Goal: Task Accomplishment & Management: Manage account settings

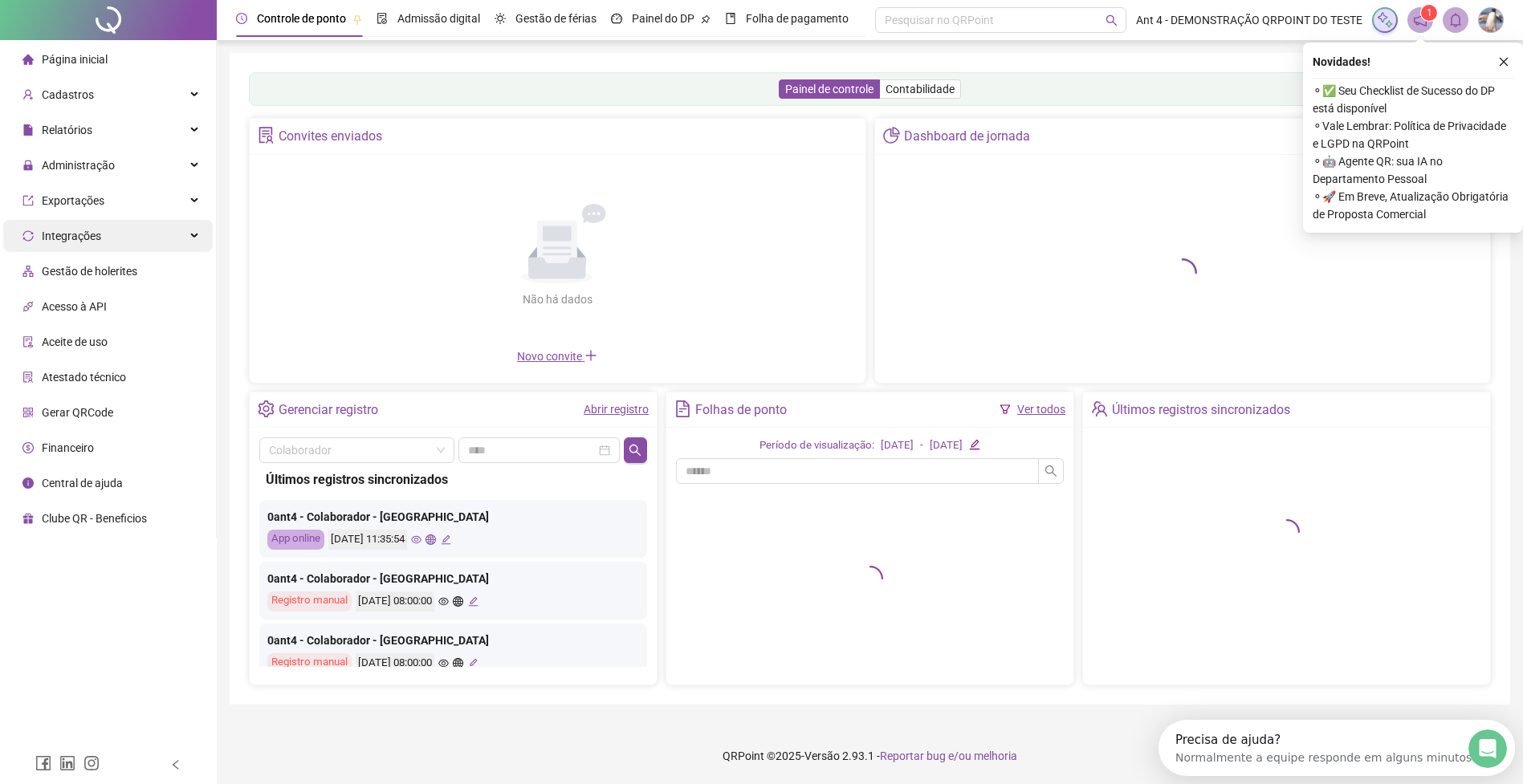
click at [111, 223] on div "Integrações" at bounding box center [107, 235] width 209 height 32
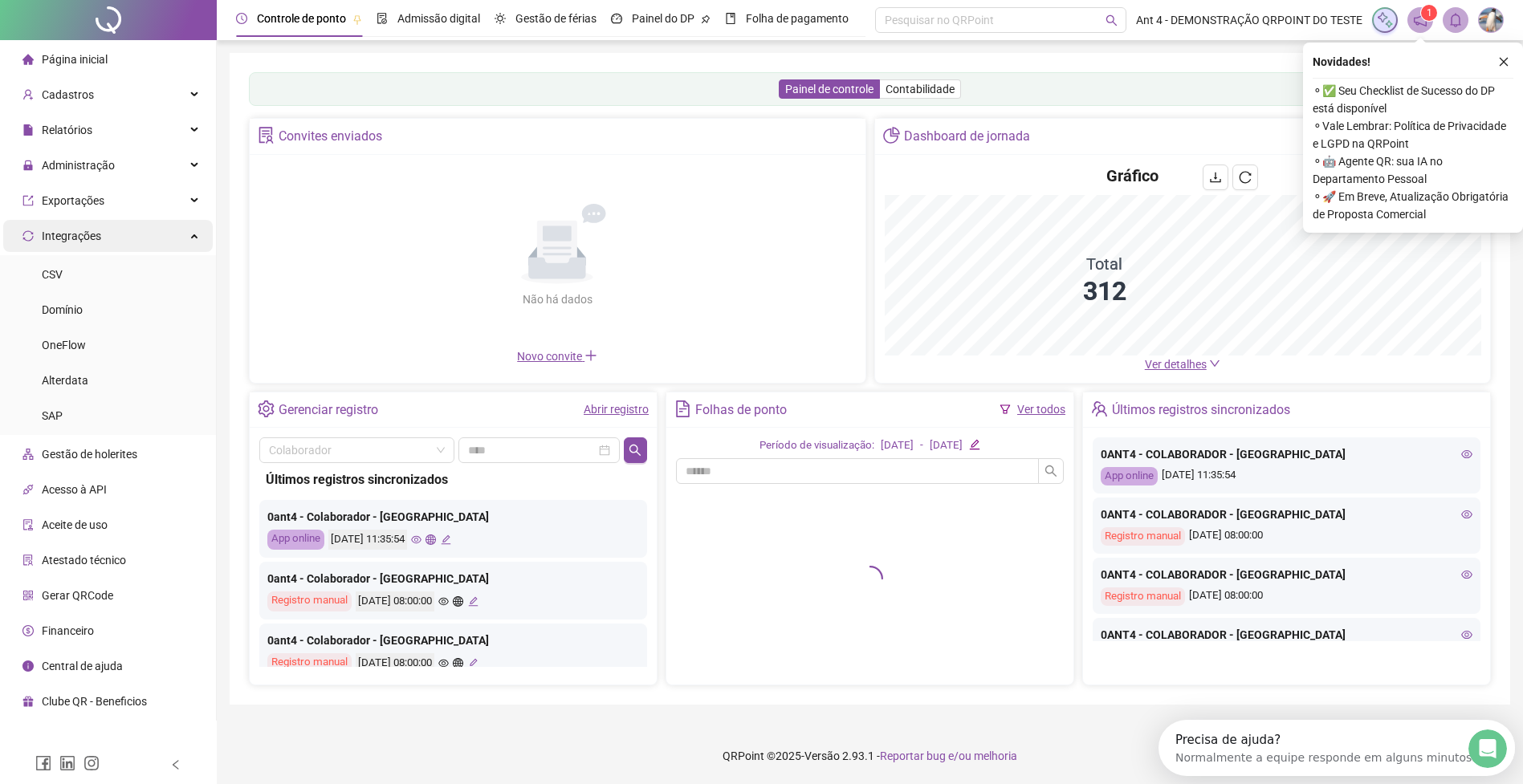
click at [106, 234] on div "Integrações" at bounding box center [107, 235] width 209 height 32
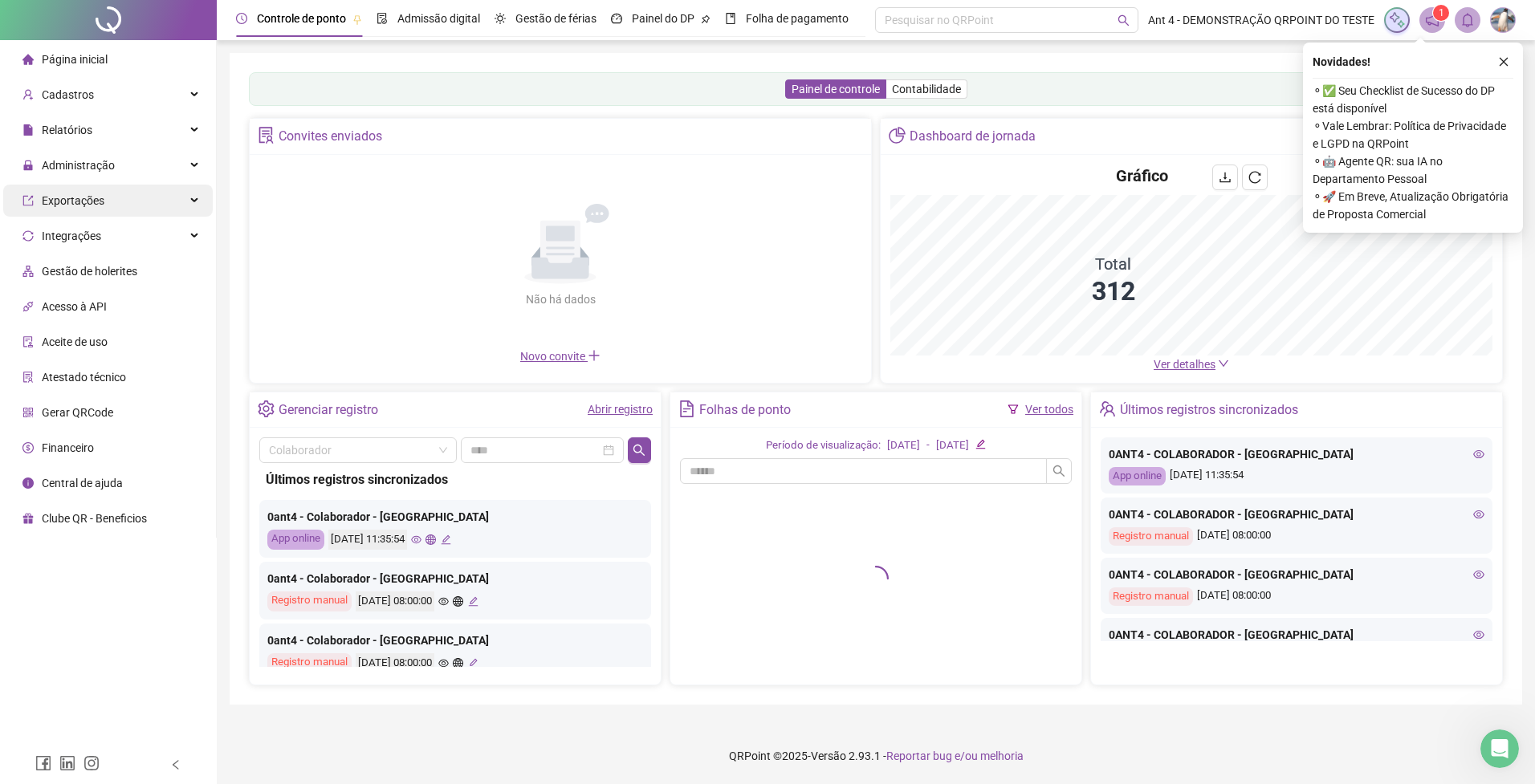
click at [109, 207] on div "Exportações" at bounding box center [107, 201] width 209 height 32
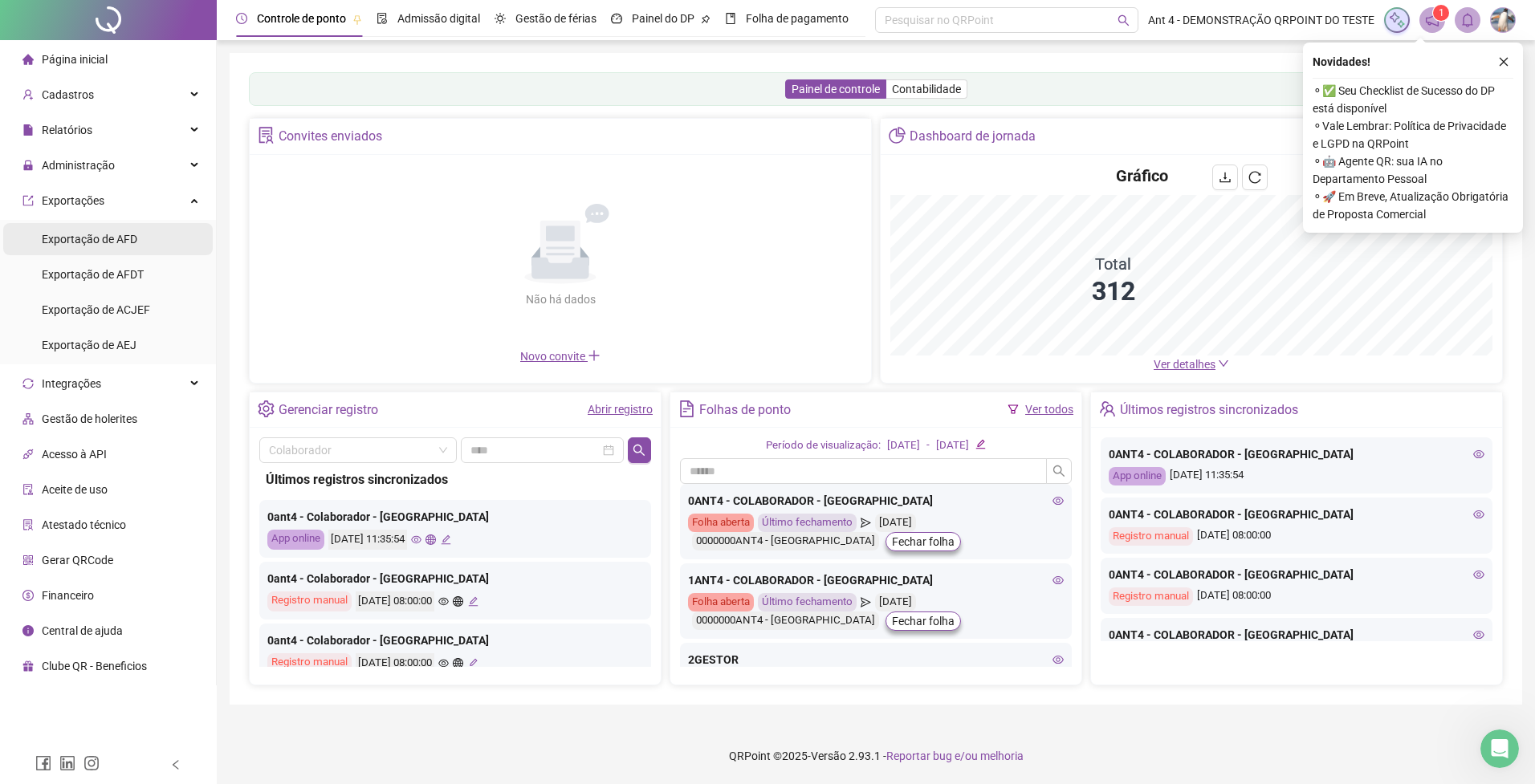
click at [114, 248] on div "Exportação de AFD" at bounding box center [89, 239] width 96 height 32
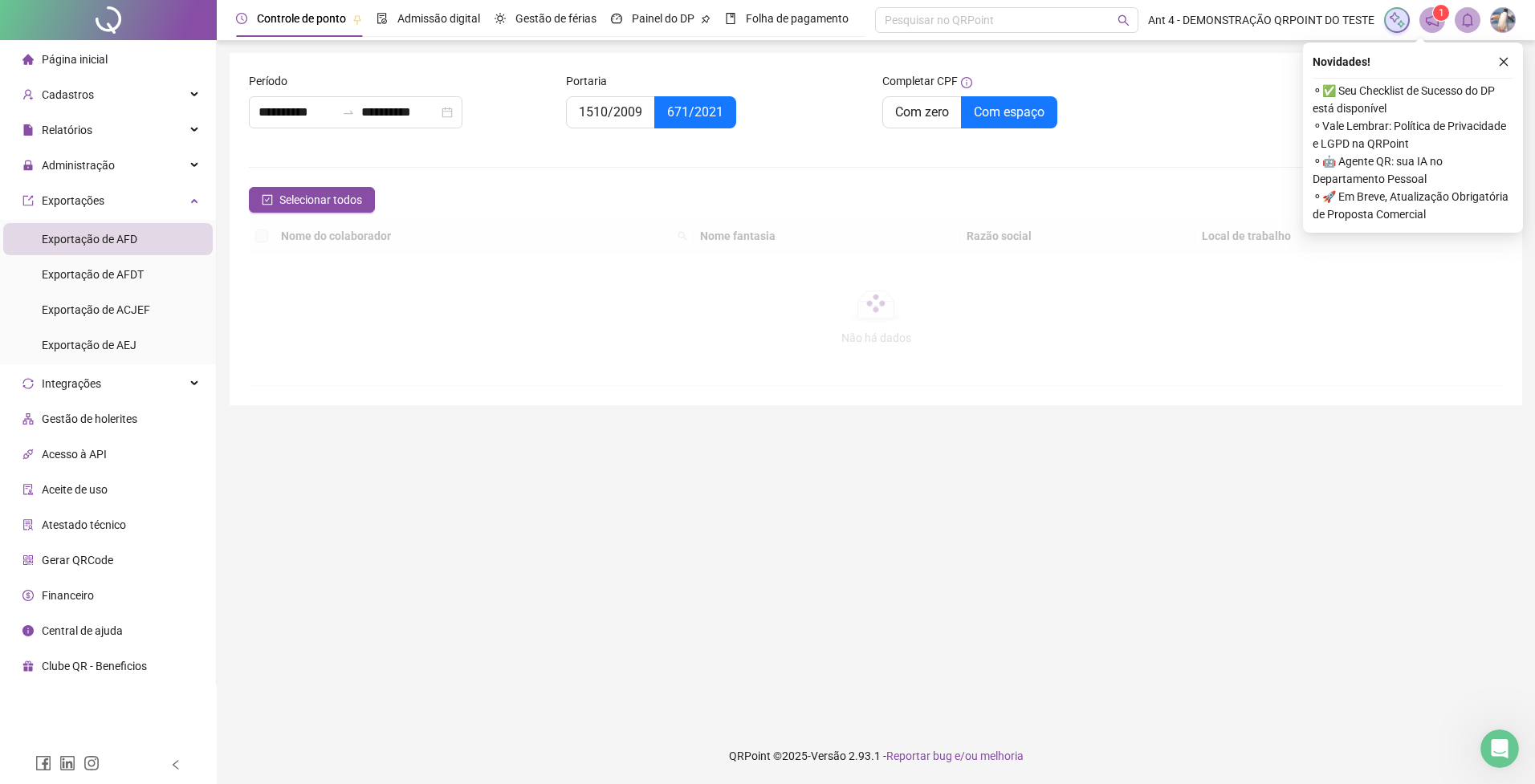
type input "**********"
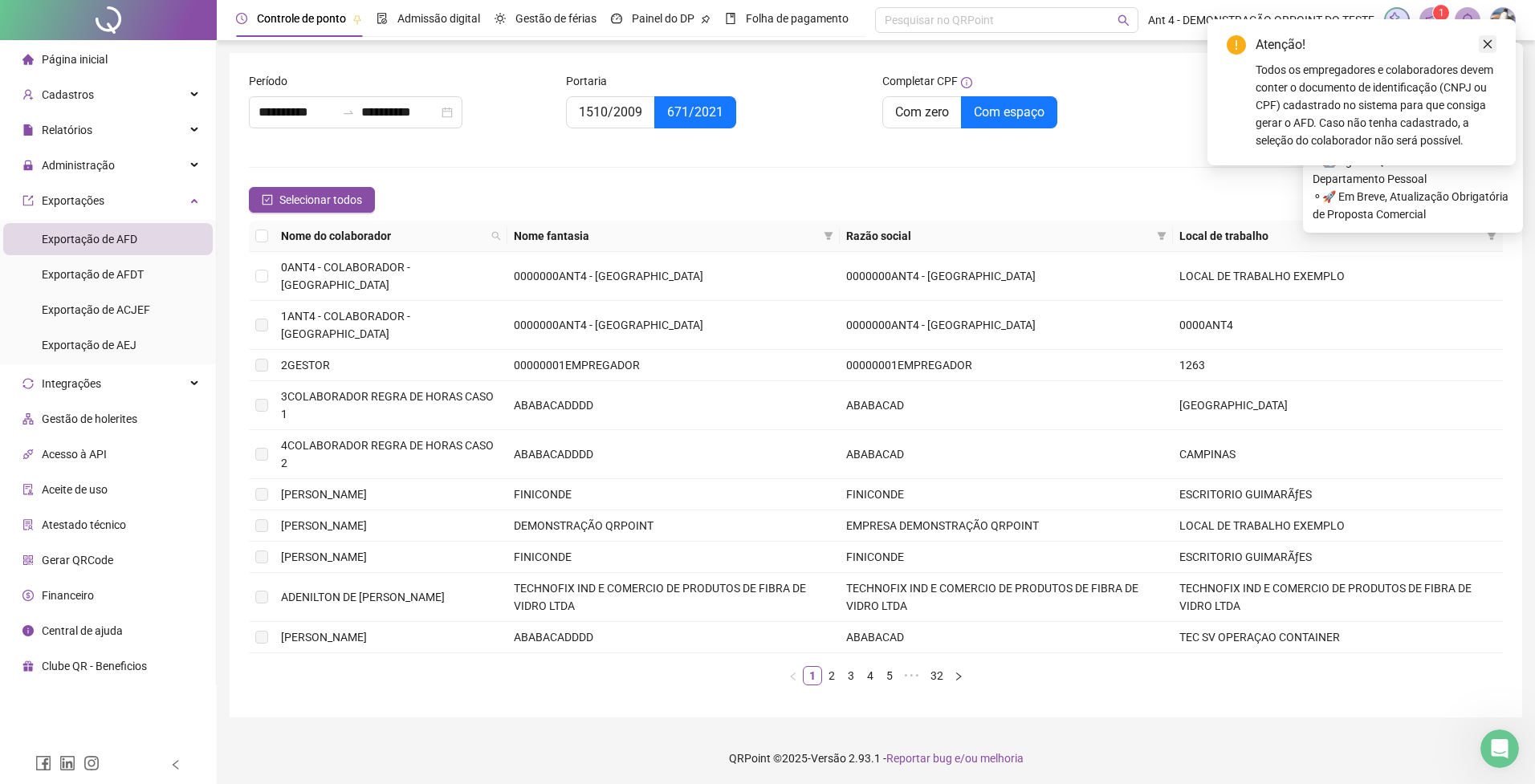
click at [1487, 41] on icon "close" at bounding box center [1488, 44] width 11 height 11
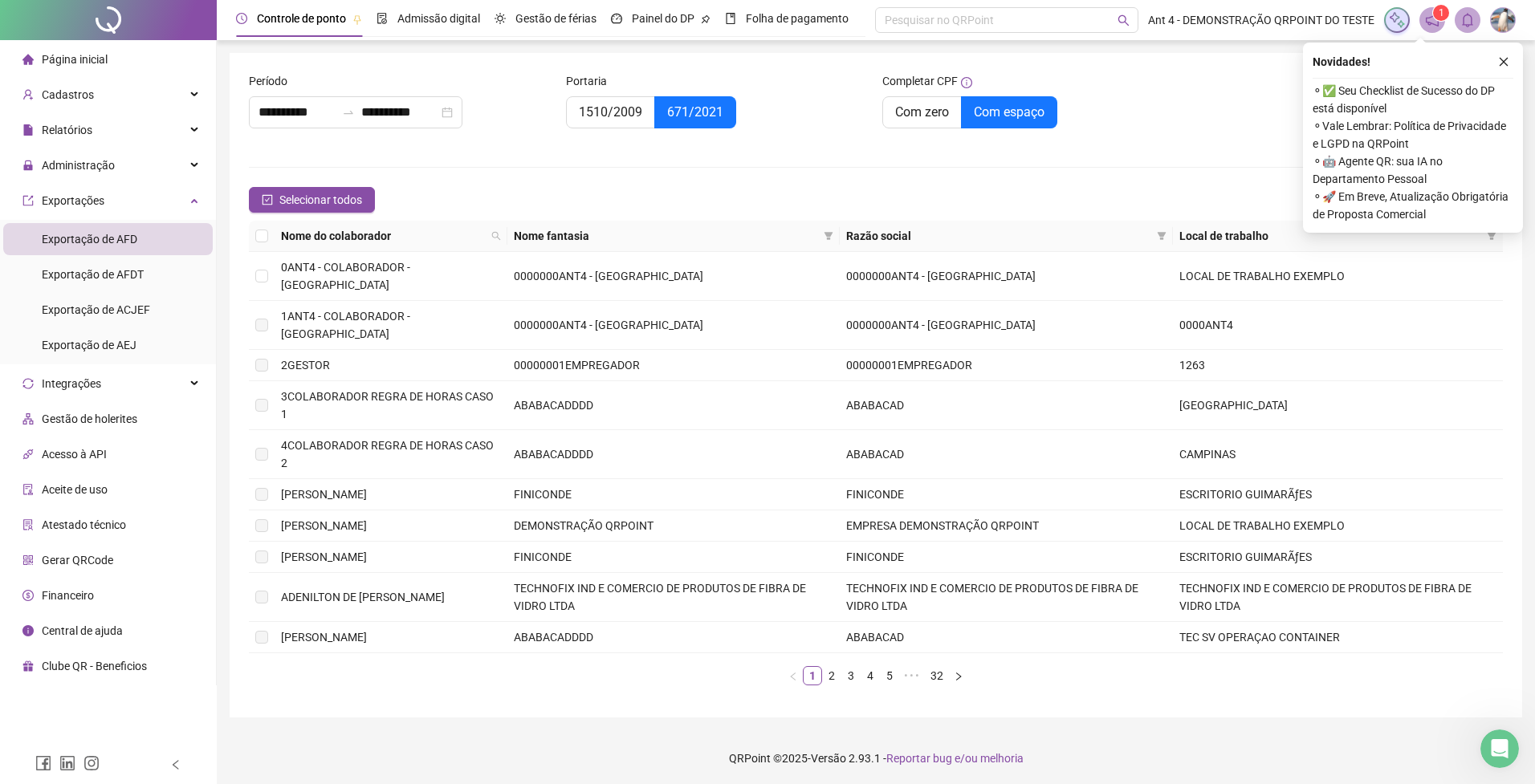
click at [1504, 59] on icon "close" at bounding box center [1504, 62] width 11 height 11
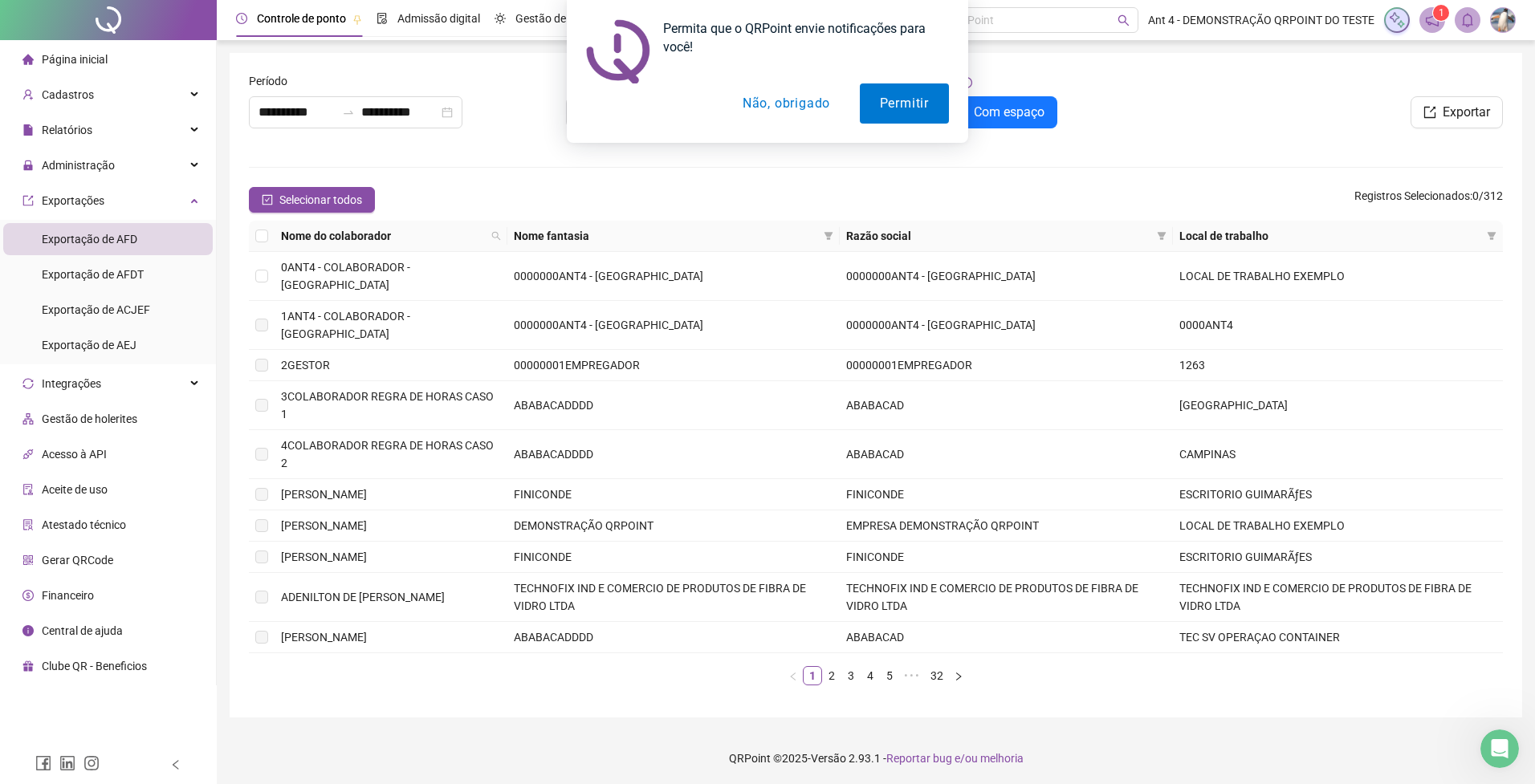
click at [816, 112] on button "Não, obrigado" at bounding box center [786, 103] width 128 height 40
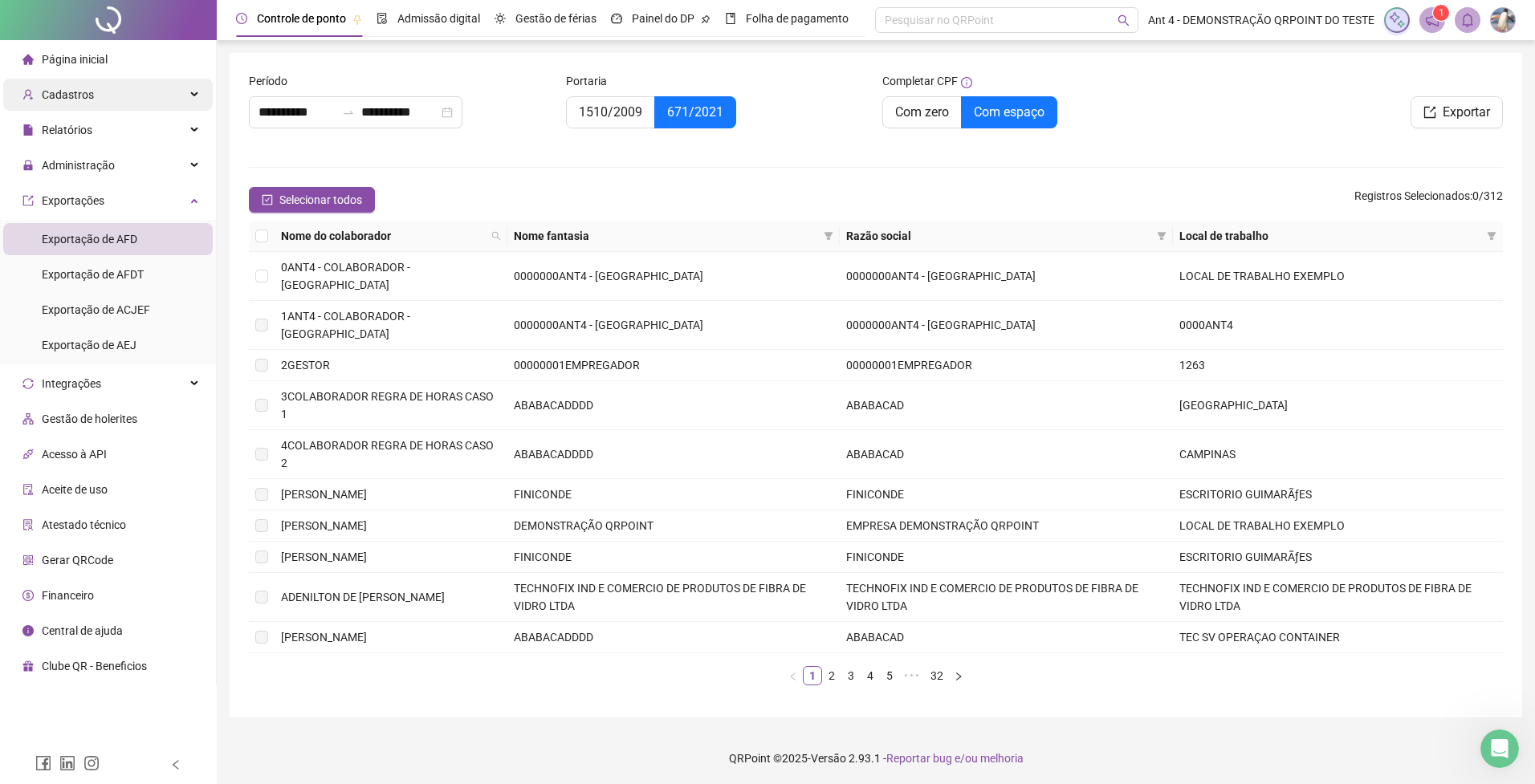
click at [88, 97] on span "Cadastros" at bounding box center [68, 95] width 53 height 13
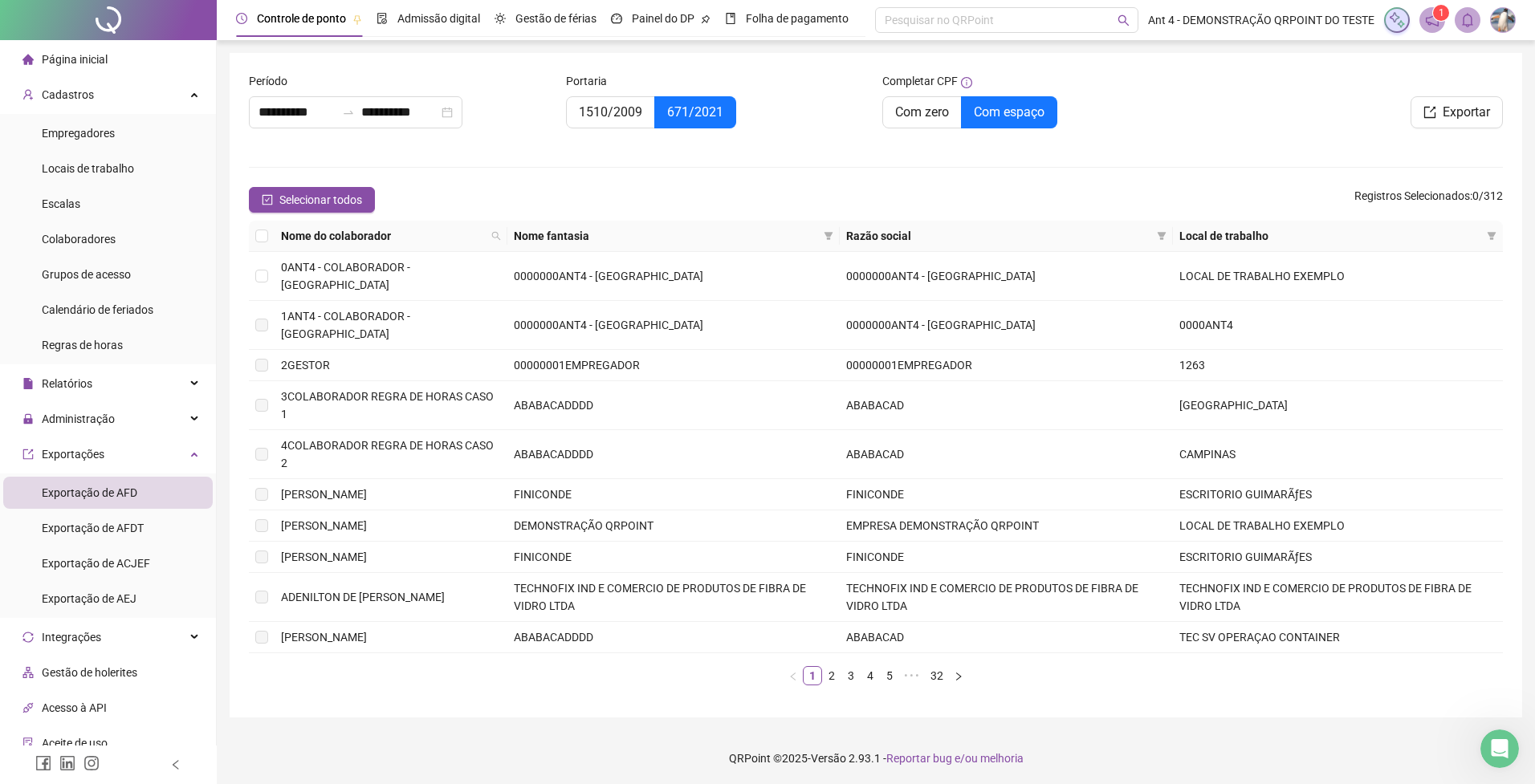
drag, startPoint x: 74, startPoint y: 236, endPoint x: 243, endPoint y: 223, distance: 169.5
click at [74, 236] on span "Colaboradores" at bounding box center [78, 239] width 74 height 13
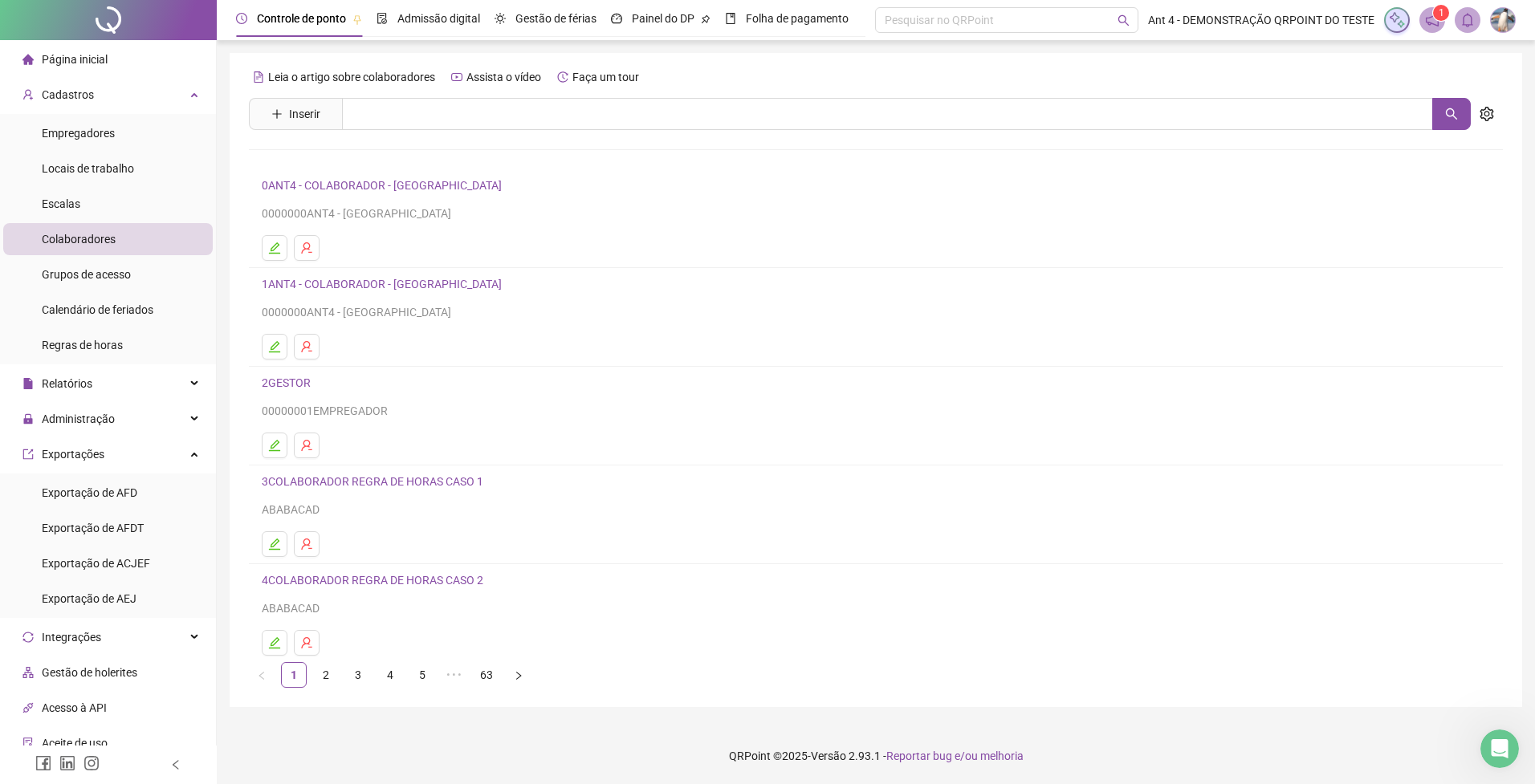
click at [321, 678] on link "2" at bounding box center [327, 675] width 24 height 24
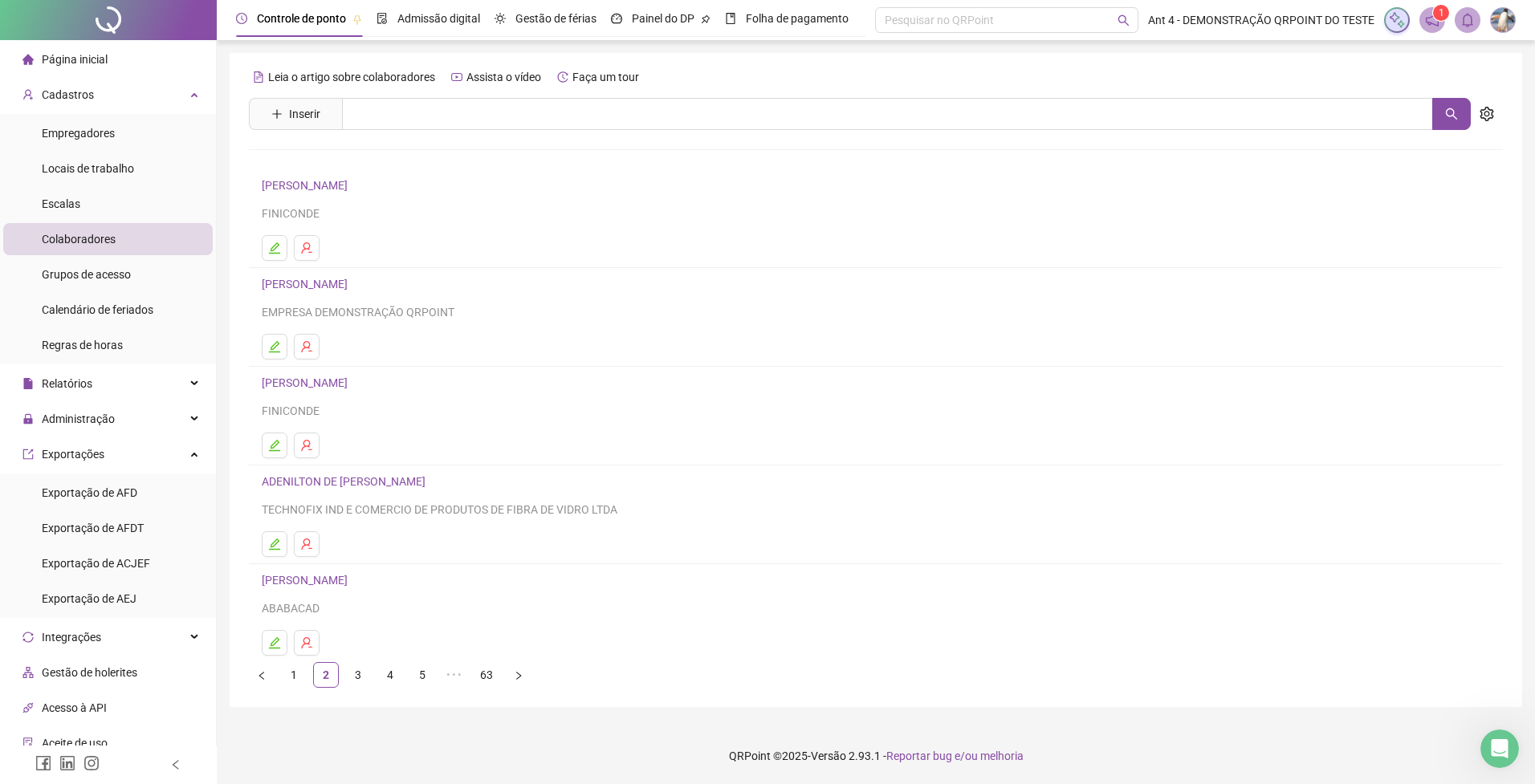
click at [339, 187] on link "[PERSON_NAME]" at bounding box center [307, 186] width 91 height 13
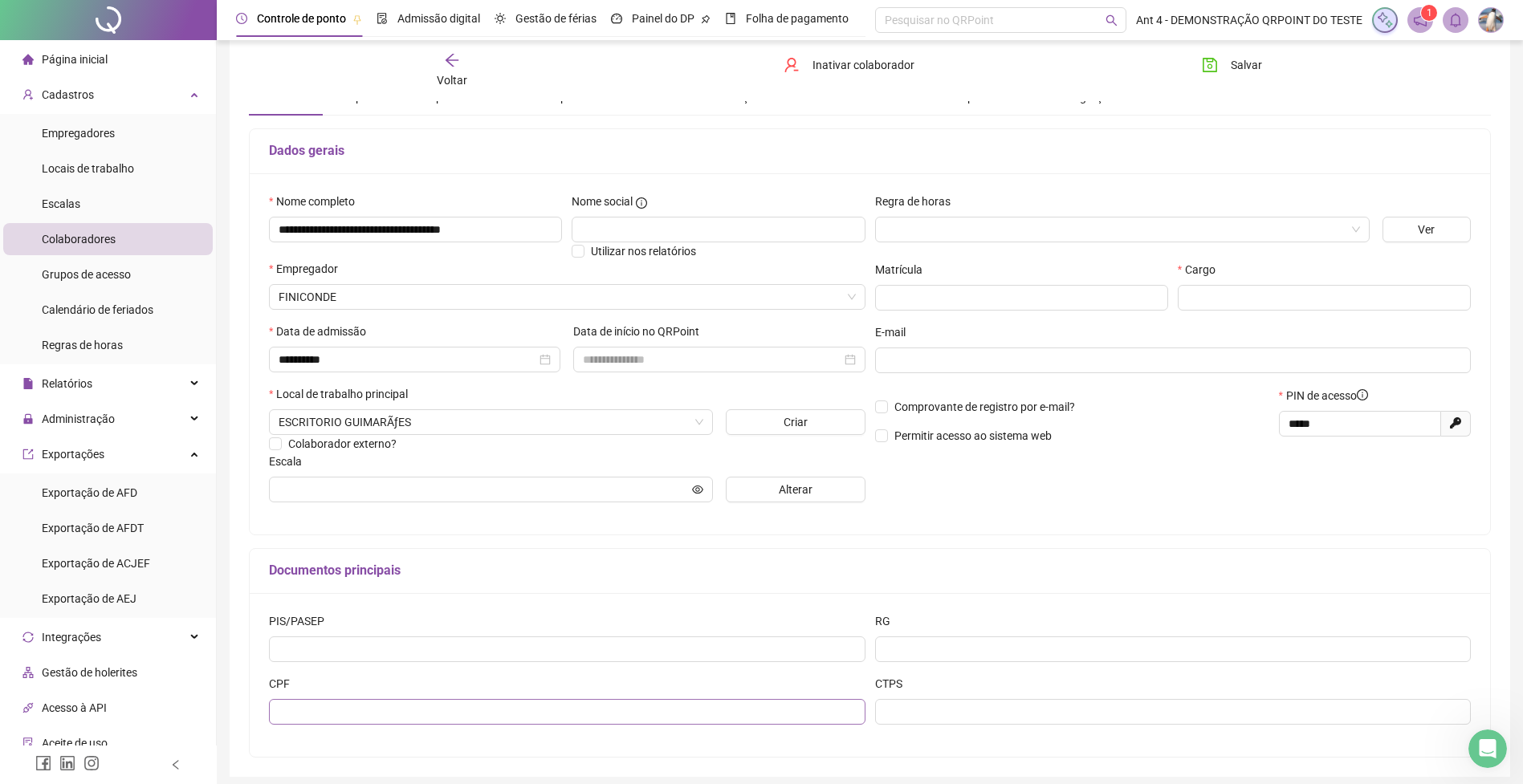
scroll to position [134, 0]
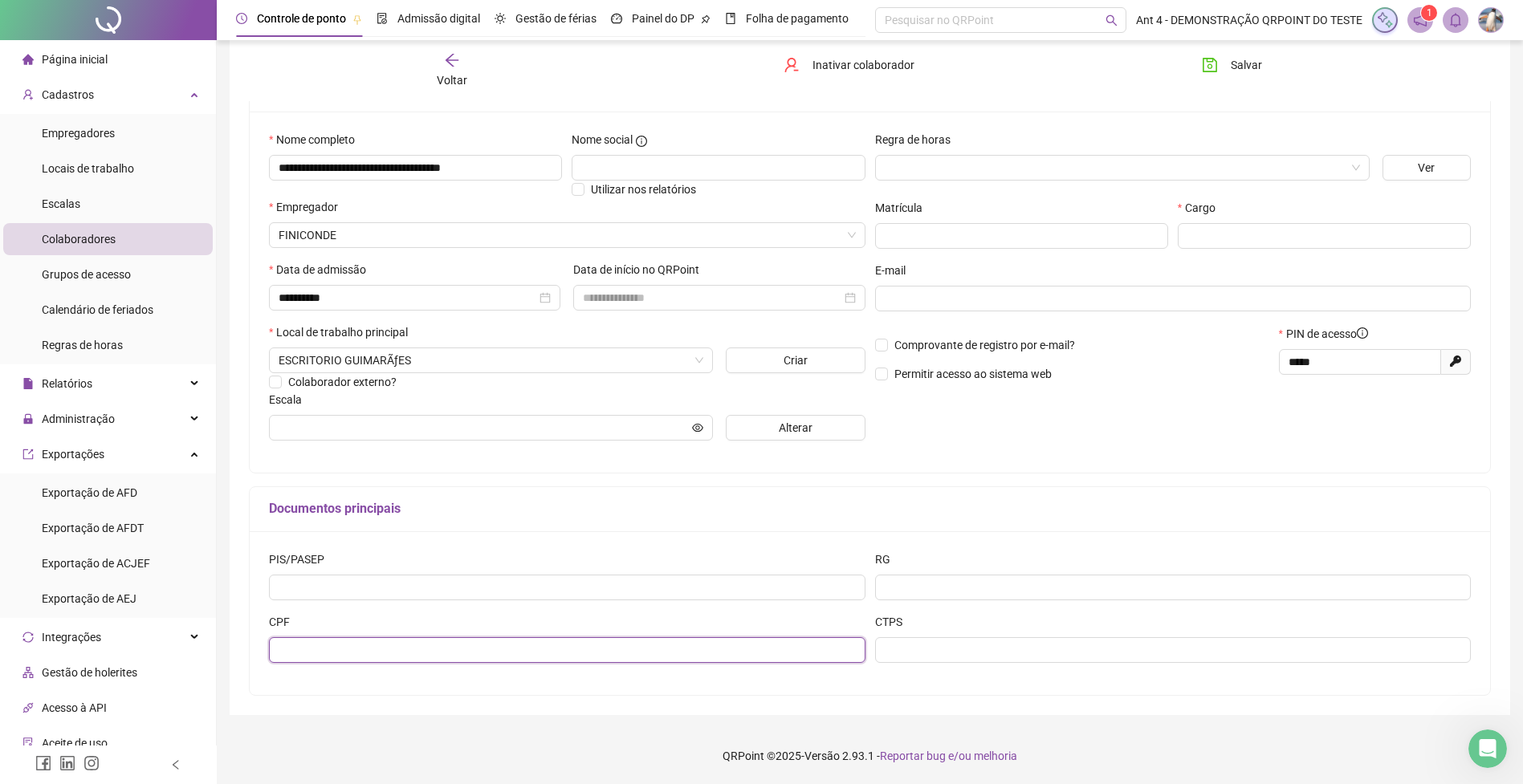
click at [369, 651] on input "text" at bounding box center [568, 649] width 597 height 25
paste input "**********"
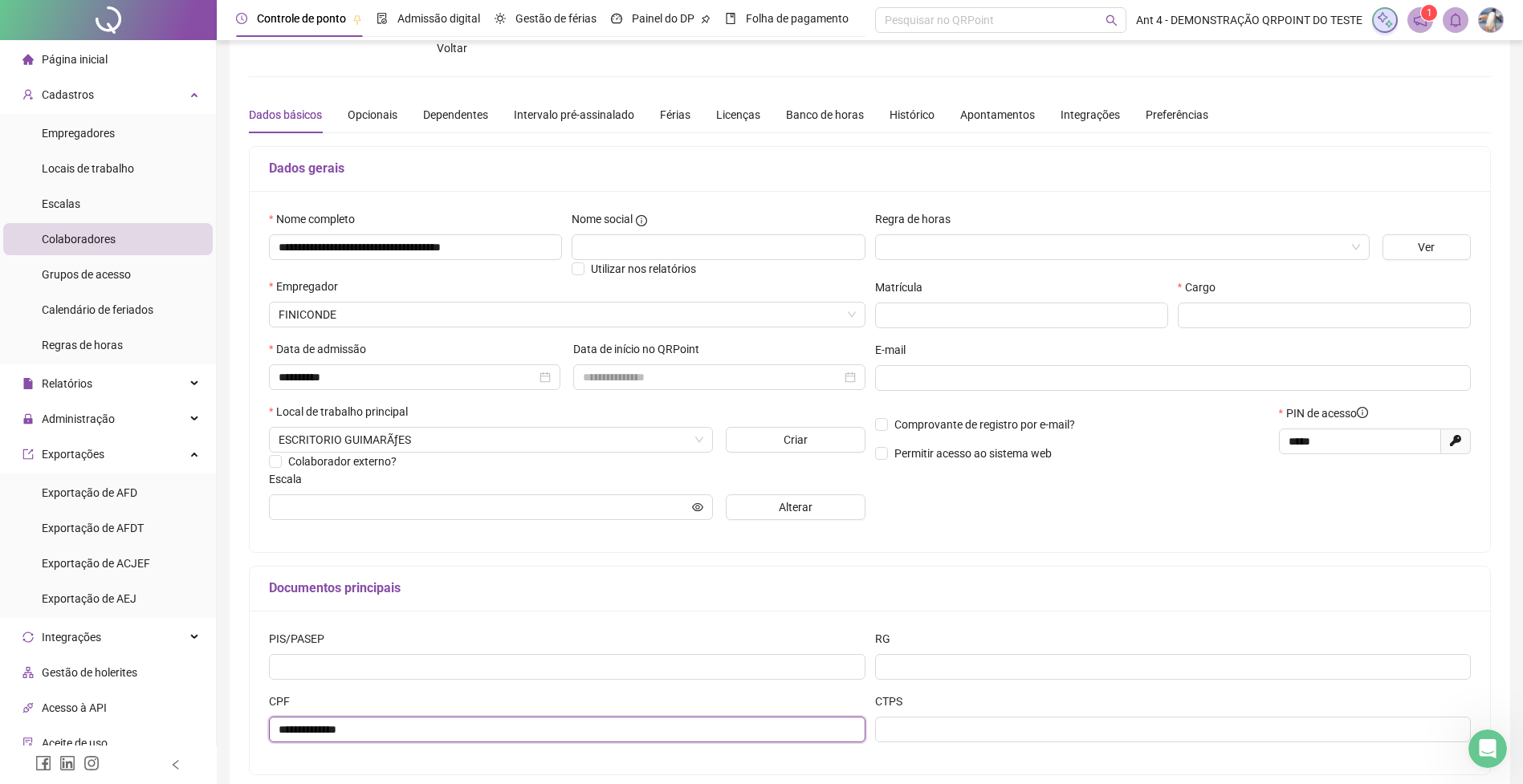
scroll to position [0, 0]
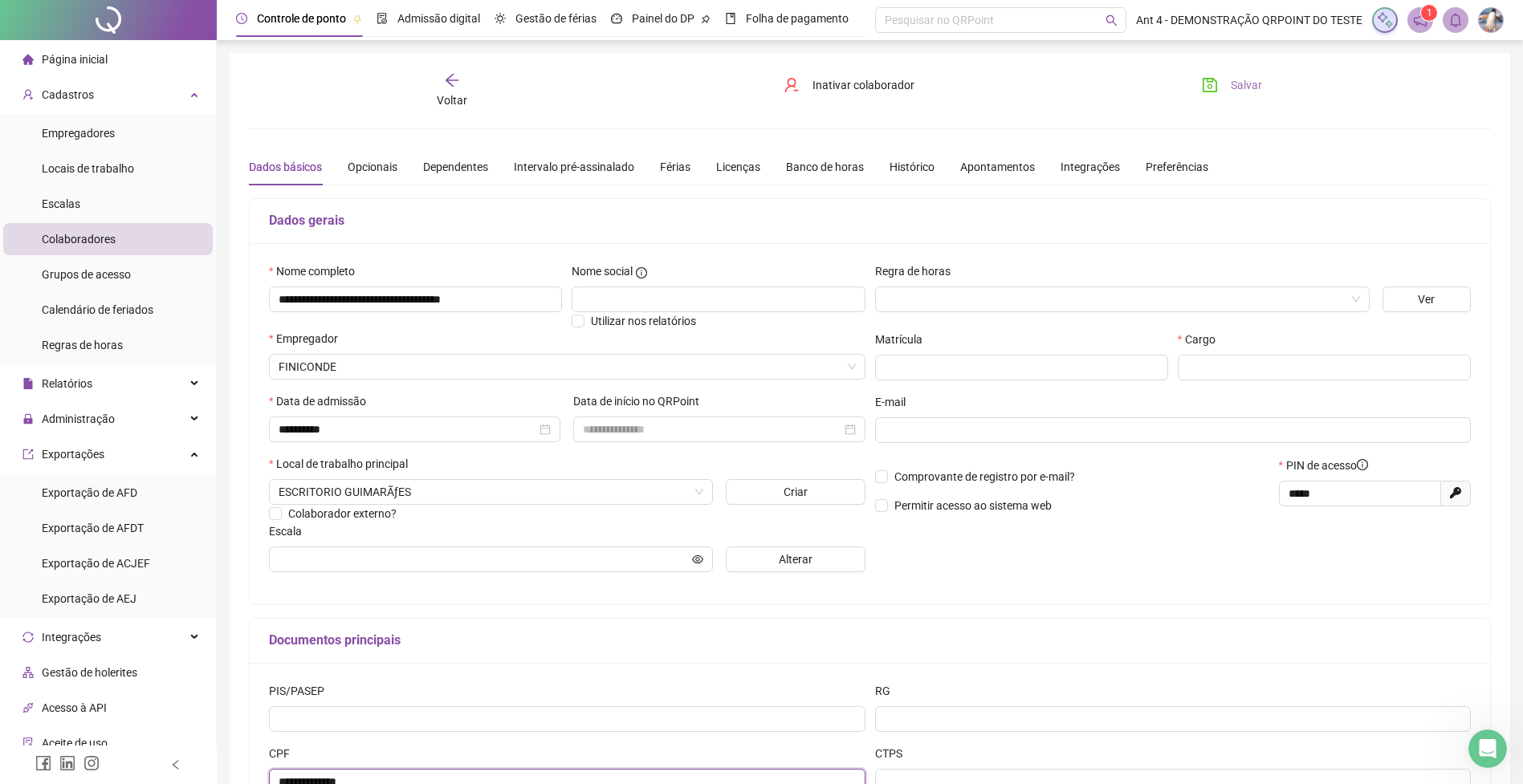
type input "**********"
click at [1243, 91] on span "Salvar" at bounding box center [1246, 84] width 31 height 18
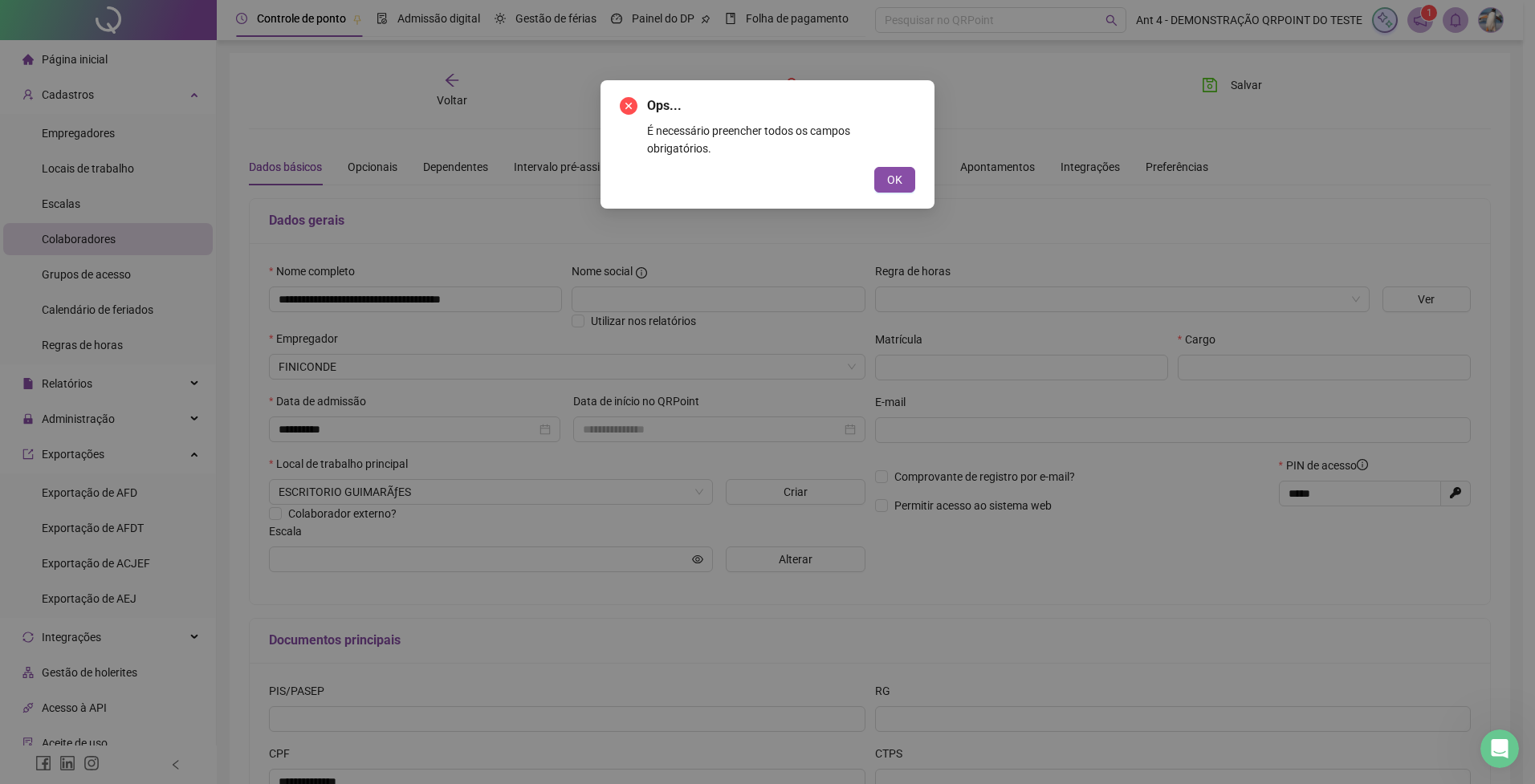
drag, startPoint x: 892, startPoint y: 175, endPoint x: 889, endPoint y: 184, distance: 9.5
click at [892, 175] on span "OK" at bounding box center [894, 179] width 15 height 18
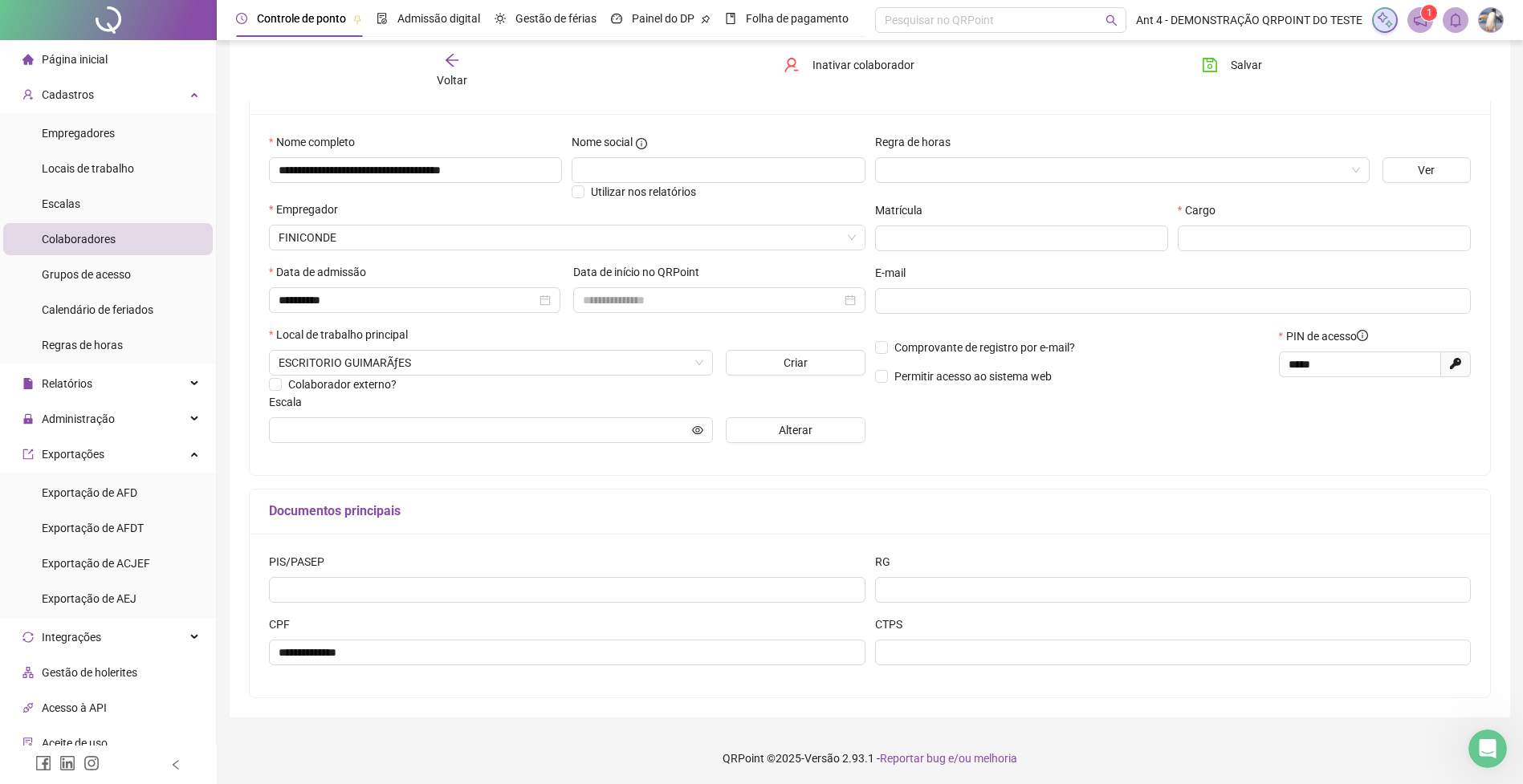
scroll to position [134, 0]
click at [1209, 232] on input "text" at bounding box center [1324, 235] width 293 height 25
type input "***"
drag, startPoint x: 1247, startPoint y: 76, endPoint x: 1232, endPoint y: 83, distance: 16.6
click at [1246, 76] on button "Salvar" at bounding box center [1232, 65] width 84 height 25
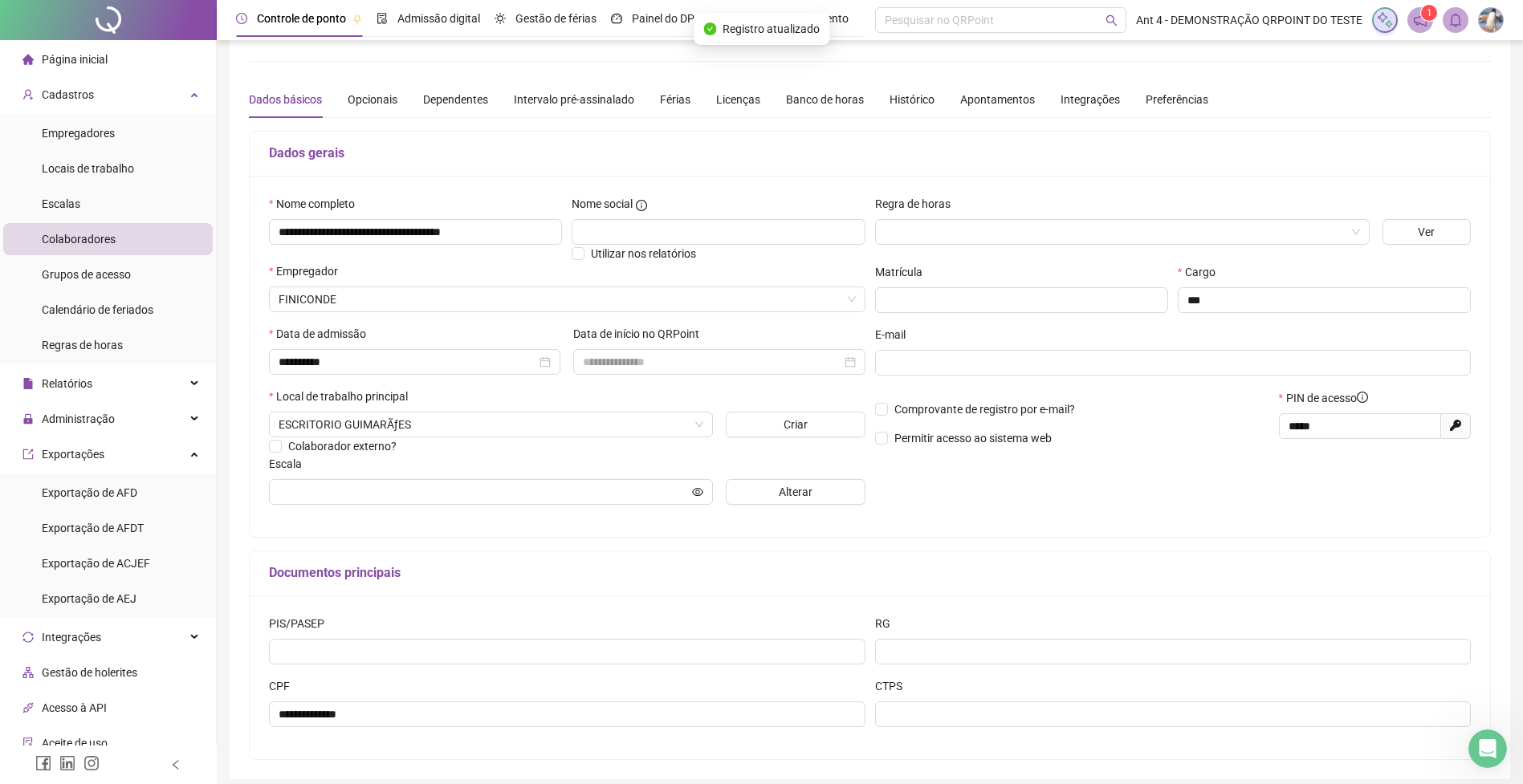
scroll to position [0, 0]
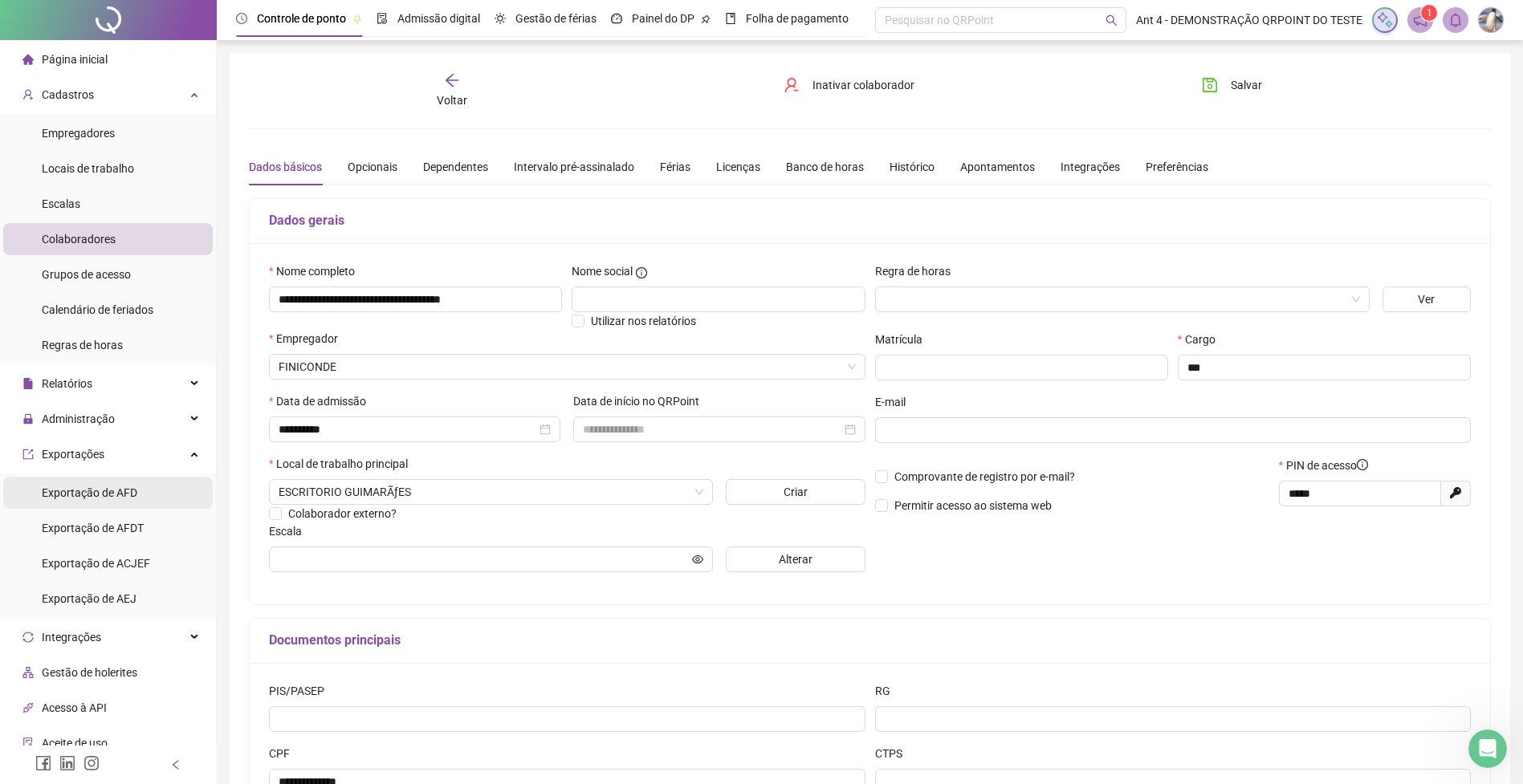
click at [101, 490] on span "Exportação de AFD" at bounding box center [89, 493] width 96 height 13
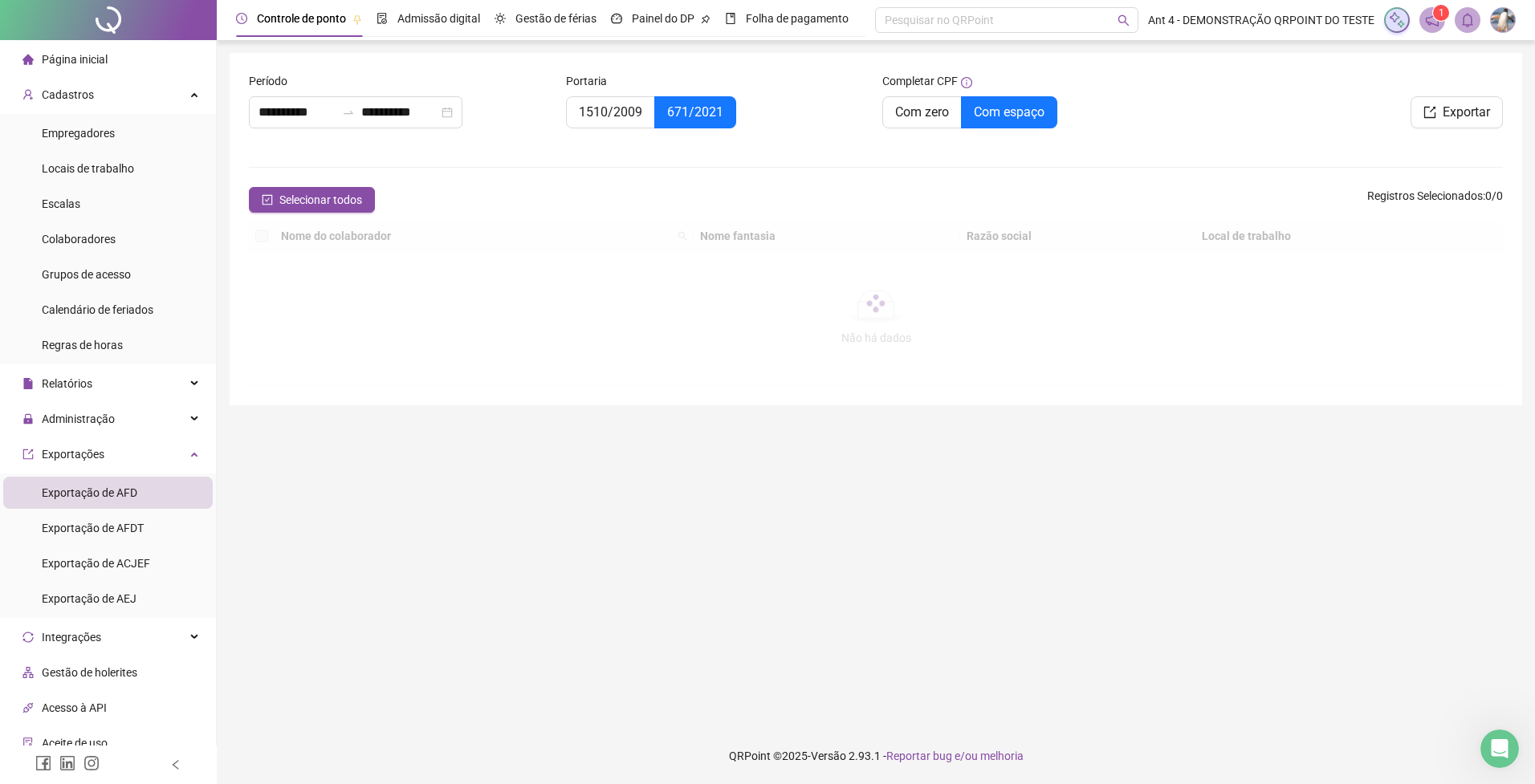
type input "**********"
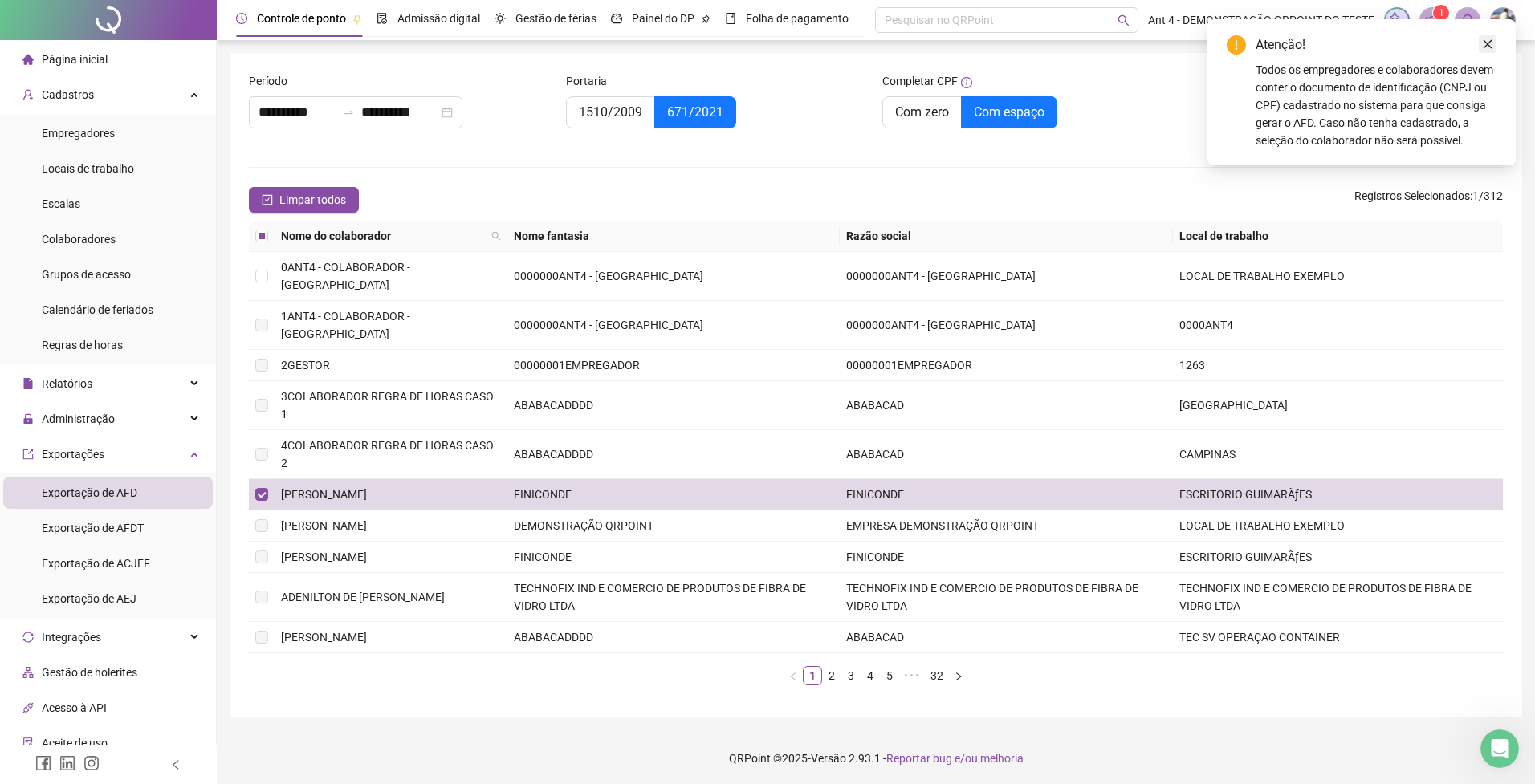
click at [1486, 39] on icon "close" at bounding box center [1488, 44] width 11 height 11
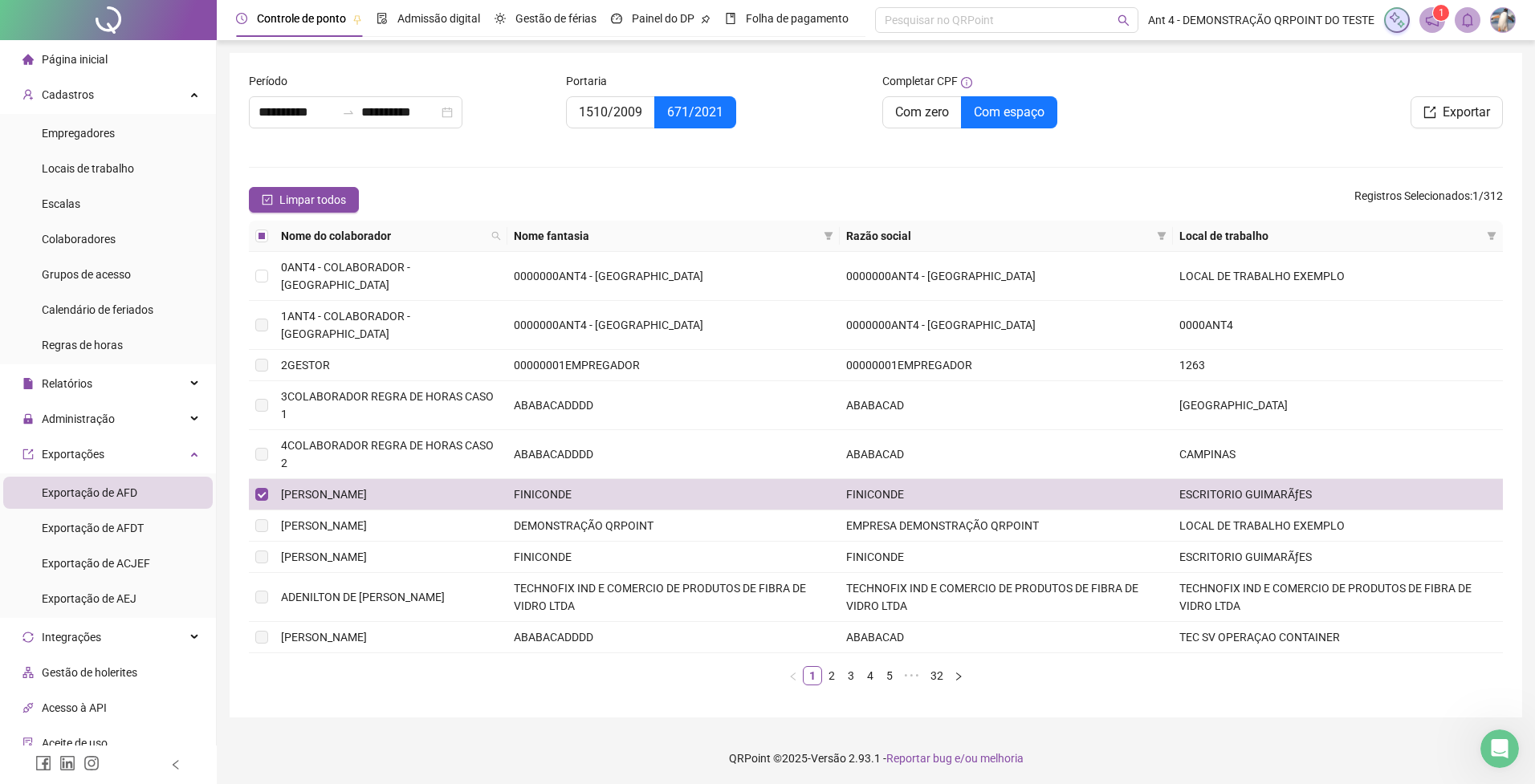
click at [1469, 114] on span "Exportar" at bounding box center [1467, 113] width 47 height 20
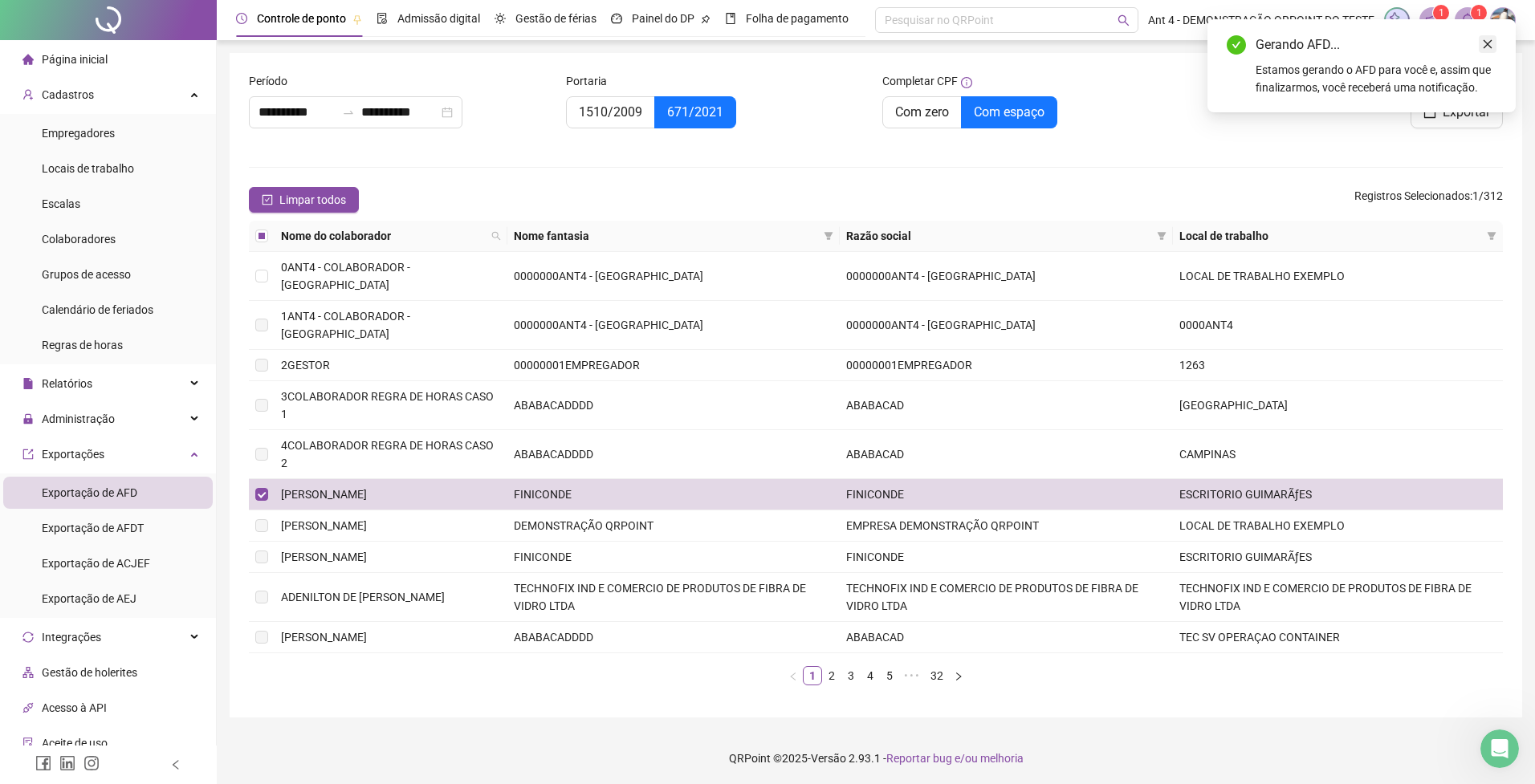
click at [1488, 51] on link "Close" at bounding box center [1487, 44] width 18 height 18
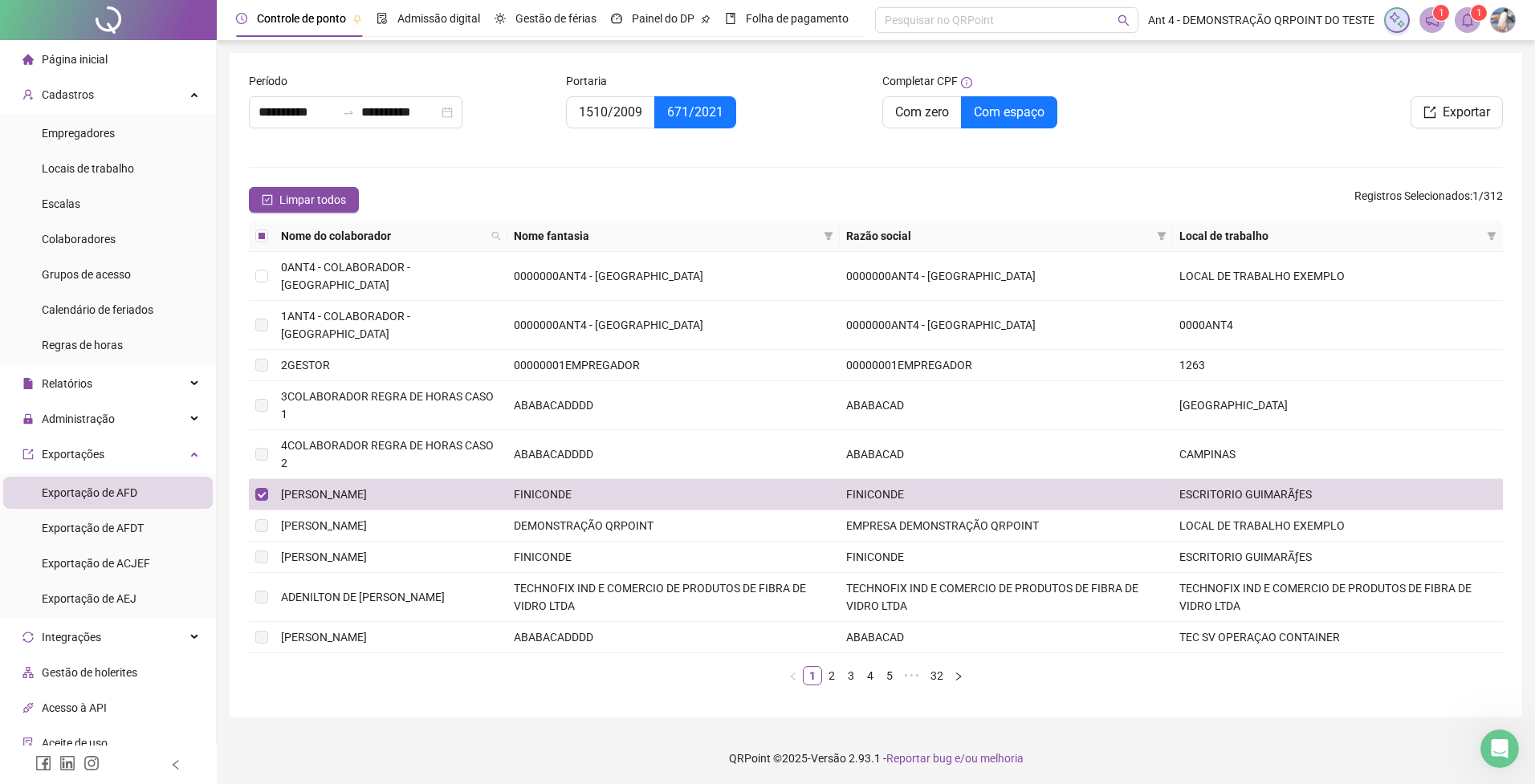
click at [1474, 26] on icon "bell" at bounding box center [1467, 20] width 14 height 14
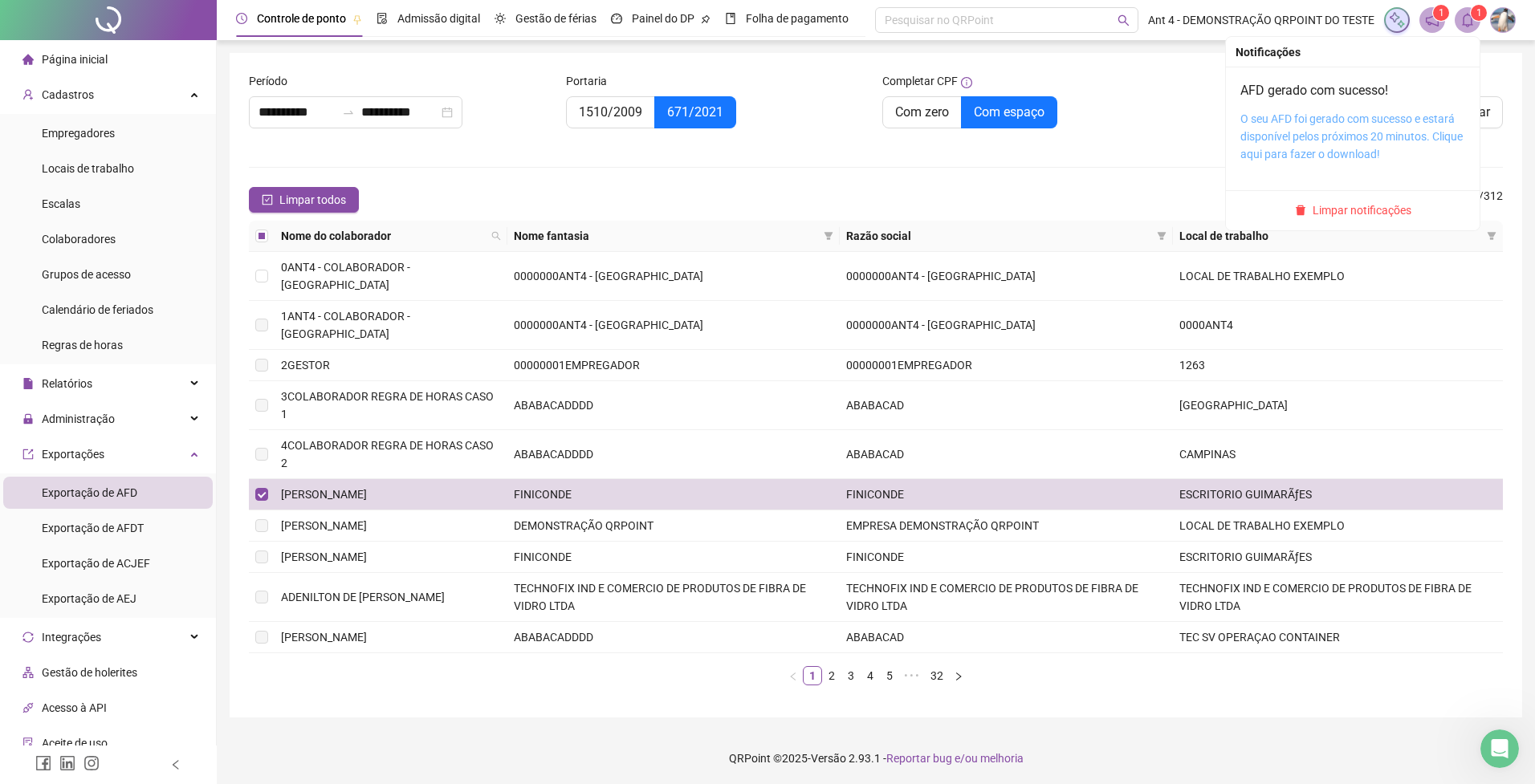
click at [1360, 119] on link "O seu AFD foi gerado com sucesso e estará disponível pelos próximos 20 minutos.…" at bounding box center [1351, 136] width 222 height 48
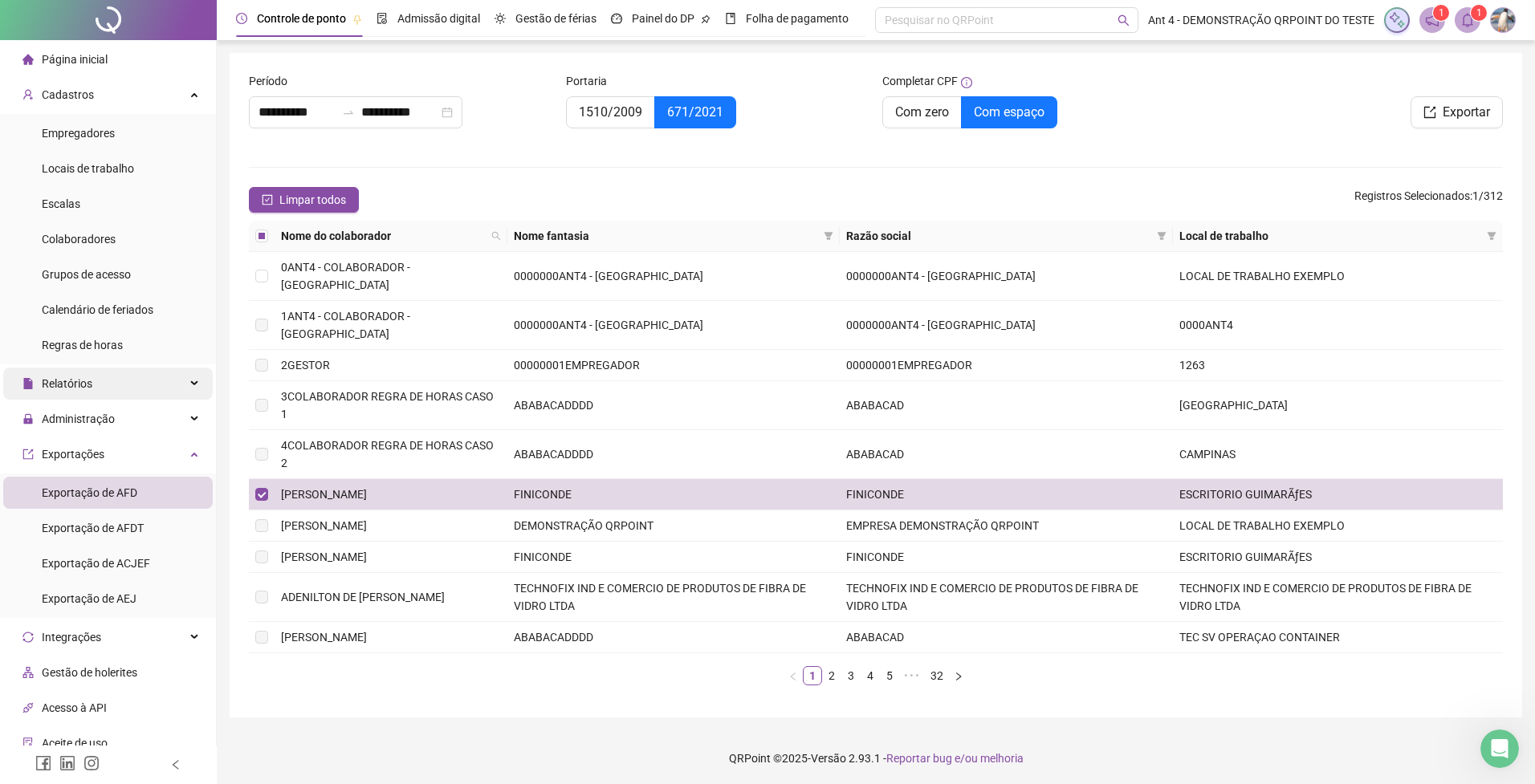
click at [101, 384] on div "Relatórios" at bounding box center [107, 384] width 209 height 32
click at [99, 392] on div "Relatórios" at bounding box center [107, 384] width 209 height 32
click at [105, 416] on span "Administração" at bounding box center [78, 419] width 73 height 13
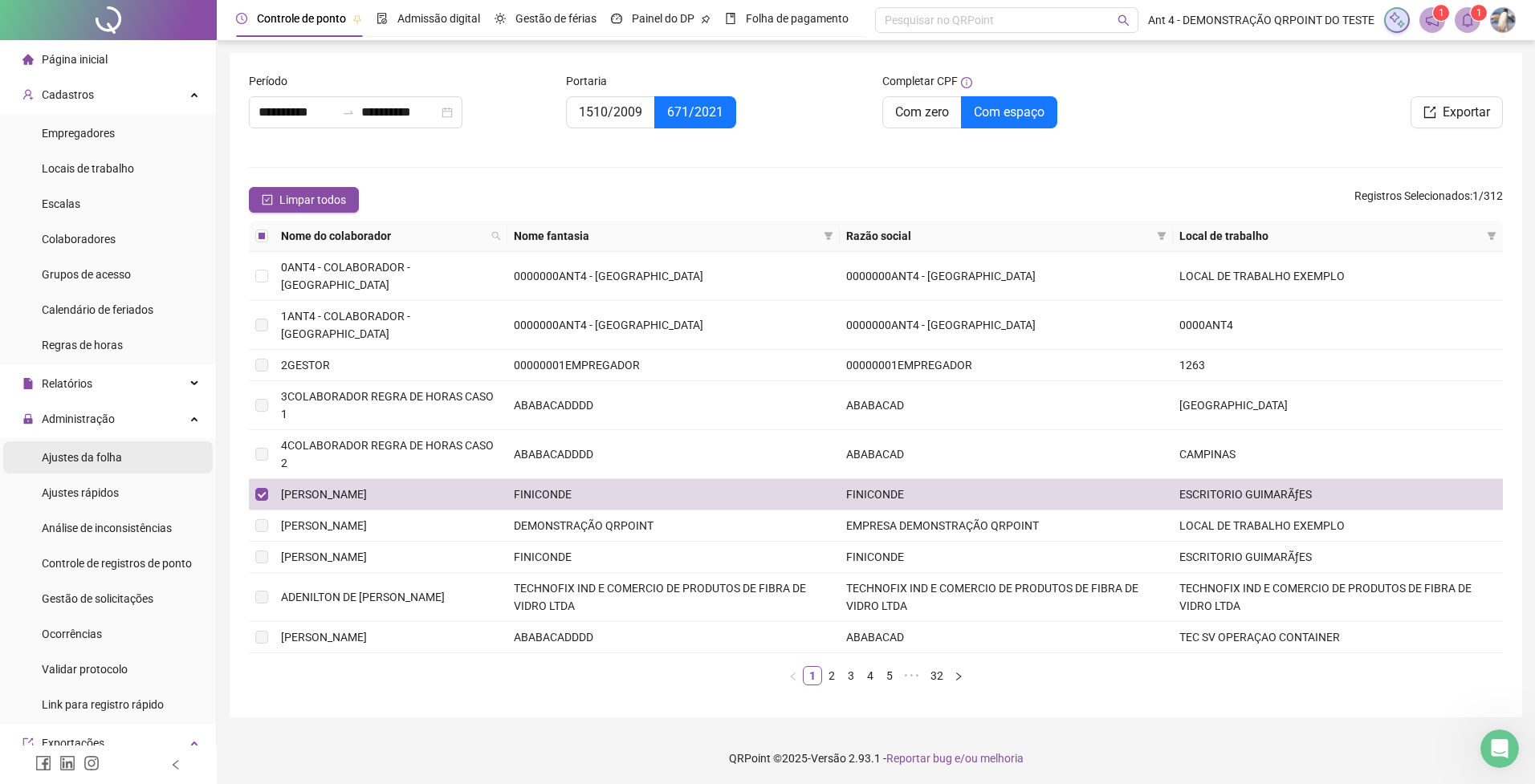
click at [101, 457] on span "Ajustes da folha" at bounding box center [82, 458] width 81 height 13
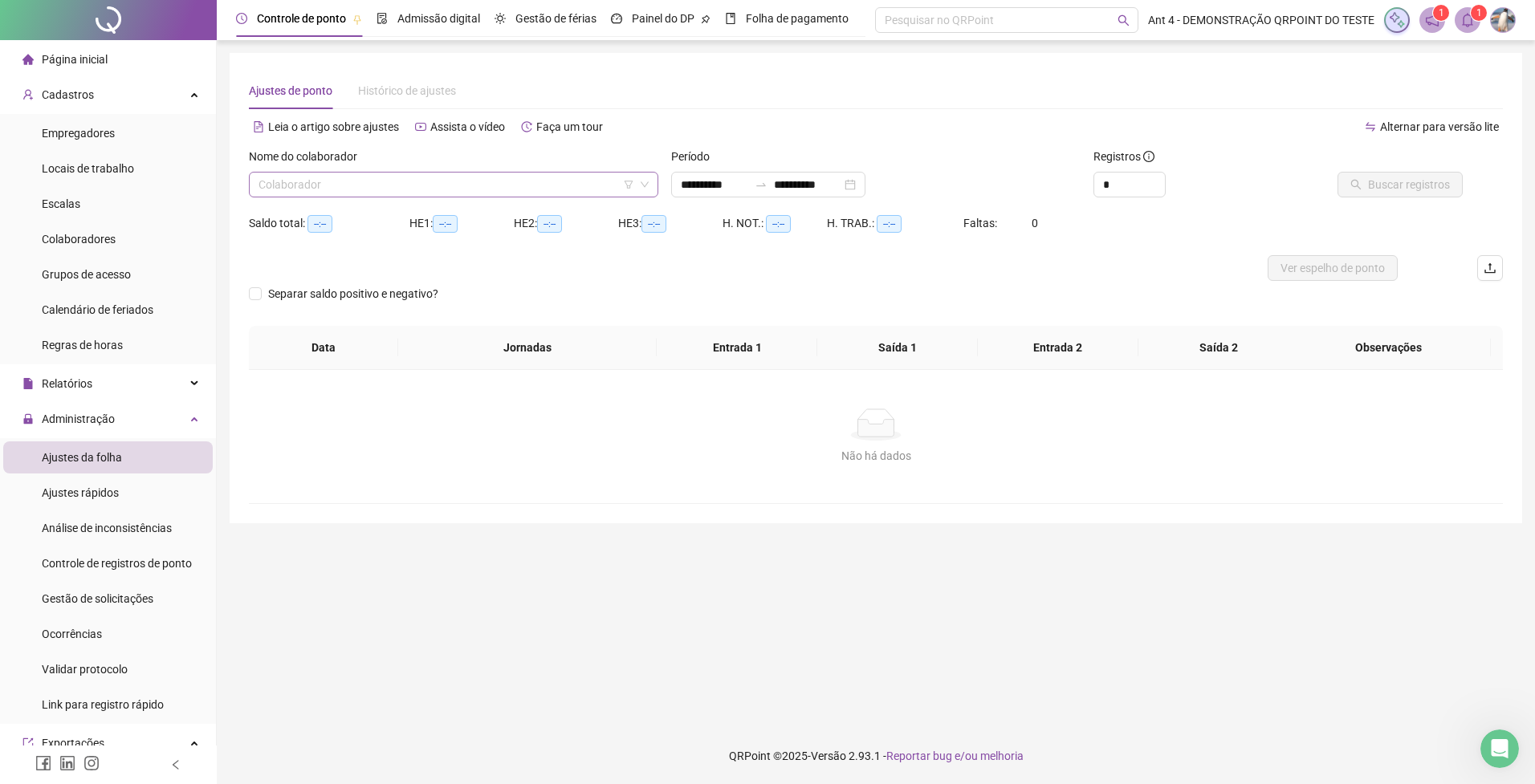
drag, startPoint x: 494, startPoint y: 187, endPoint x: 487, endPoint y: 200, distance: 14.8
click at [494, 188] on input "search" at bounding box center [447, 185] width 375 height 24
type input "**********"
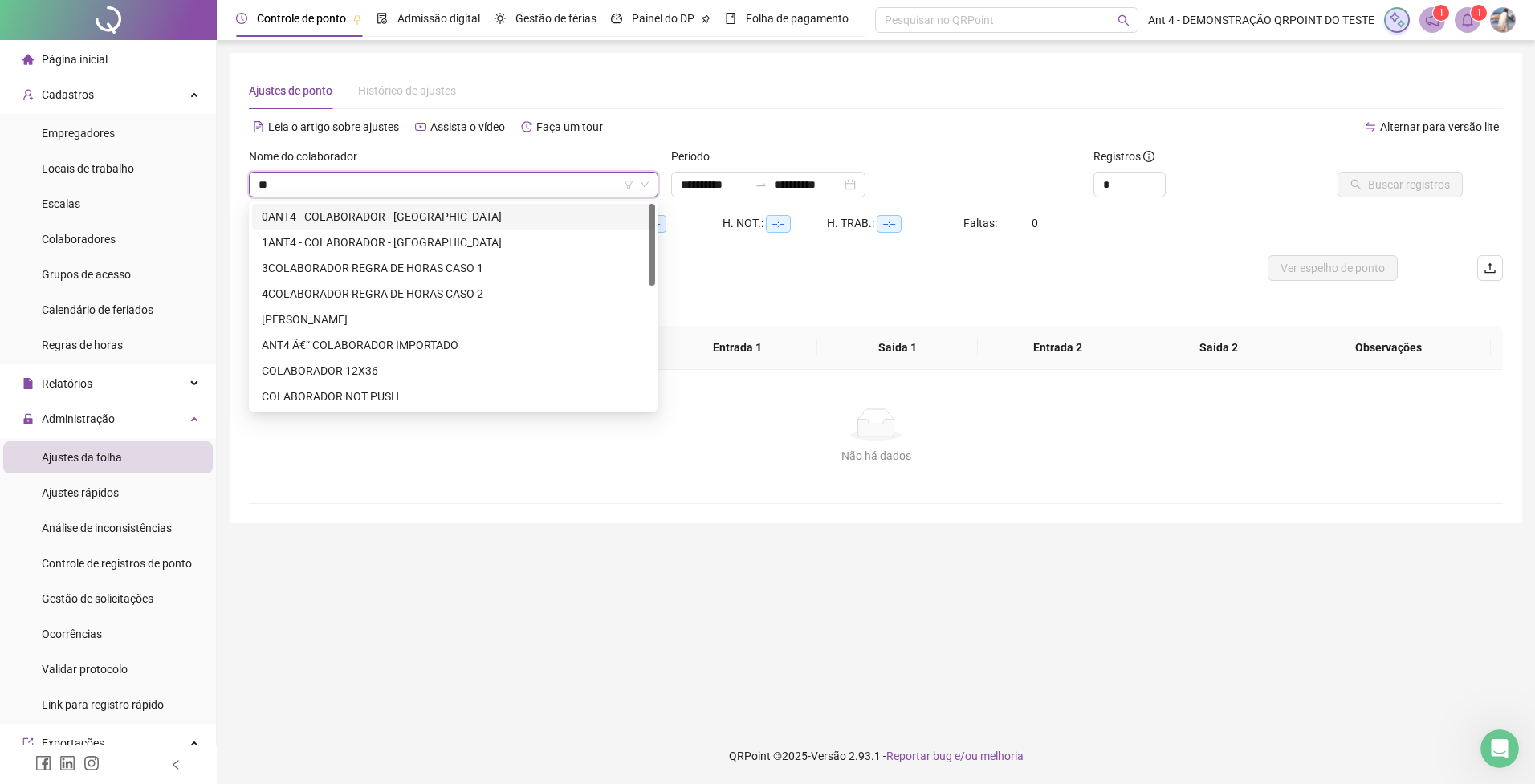
type input "***"
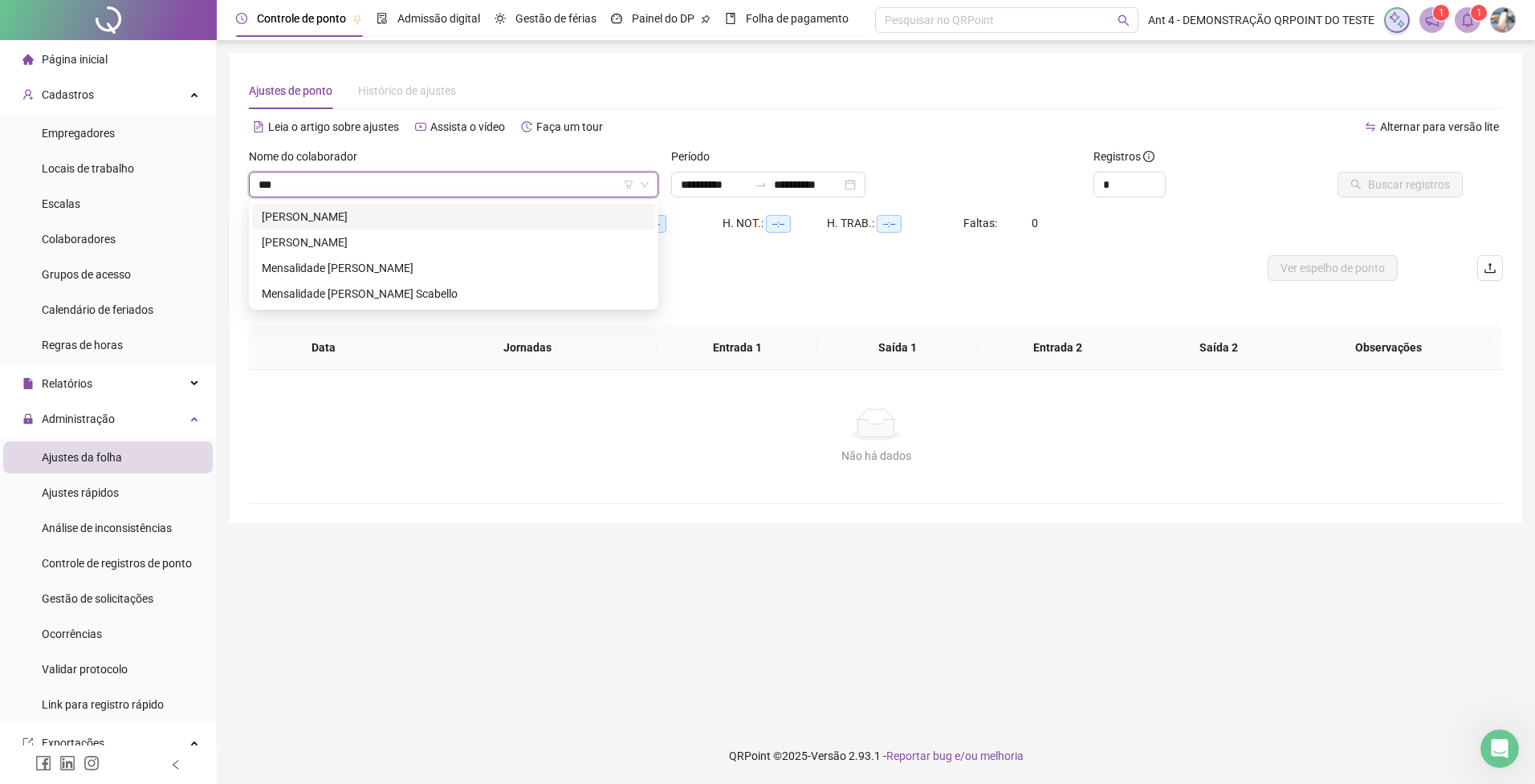
click at [419, 215] on div "[PERSON_NAME]" at bounding box center [453, 217] width 384 height 18
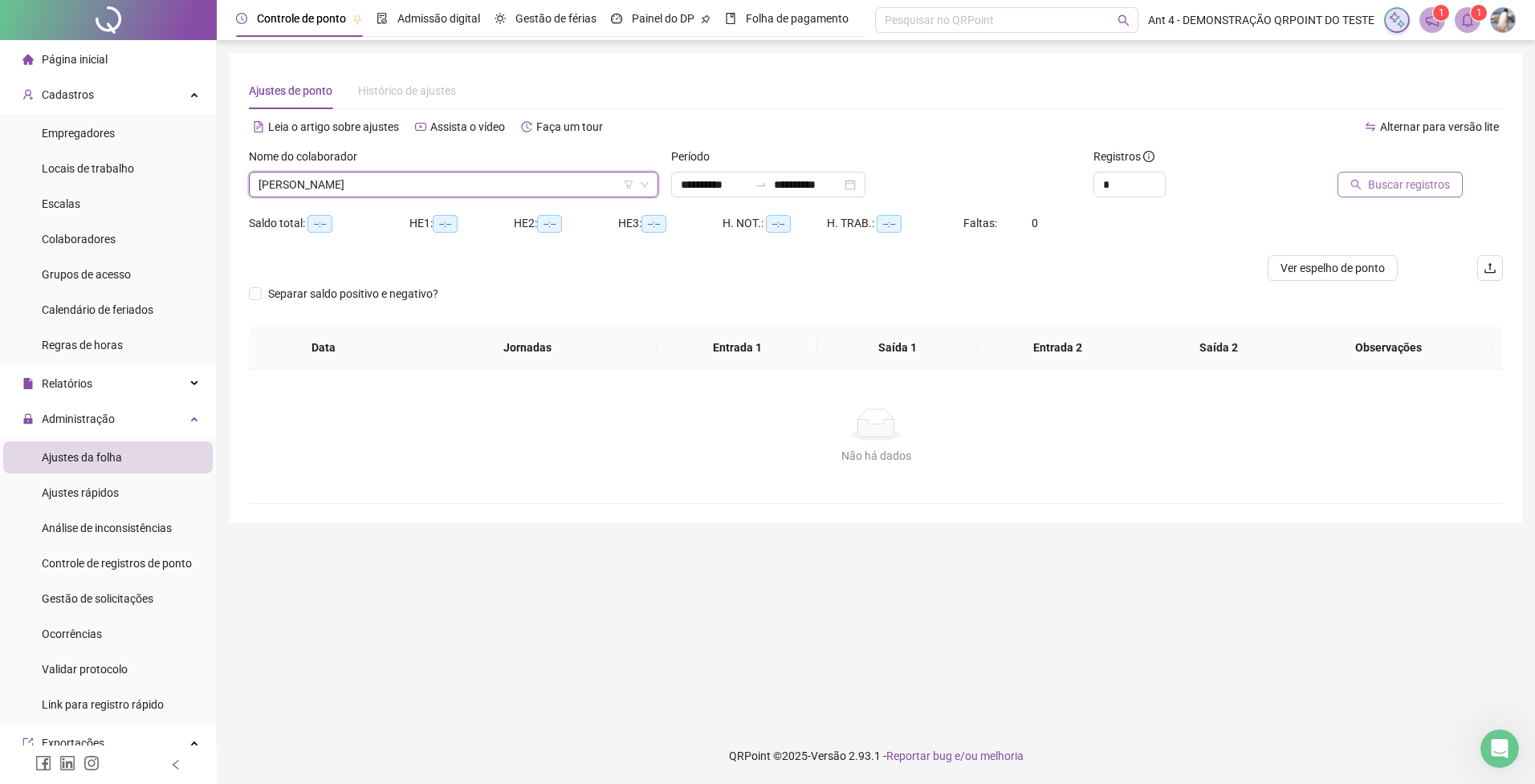
click at [1415, 189] on span "Buscar registros" at bounding box center [1408, 184] width 82 height 18
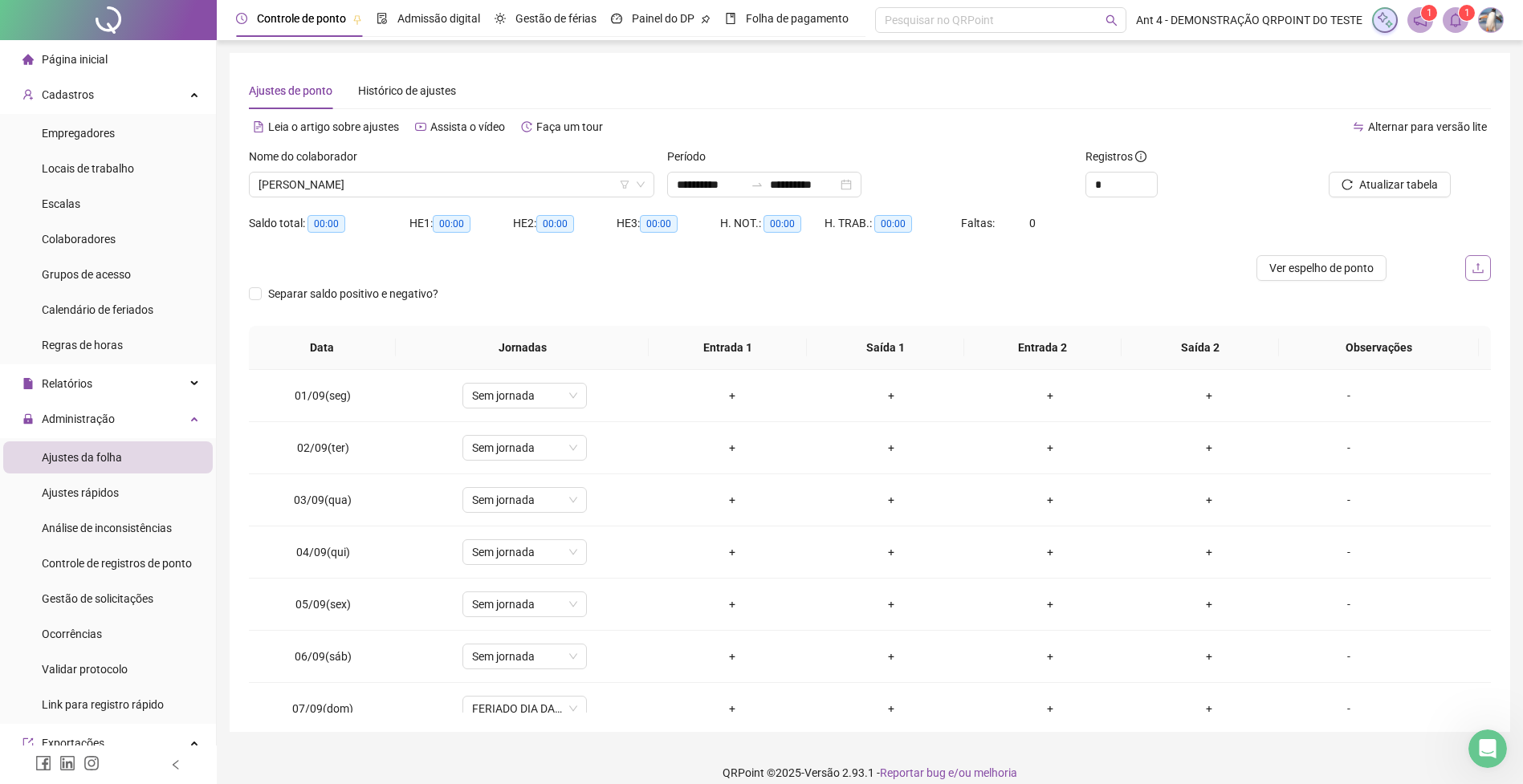
click at [1479, 264] on icon "upload" at bounding box center [1478, 268] width 13 height 13
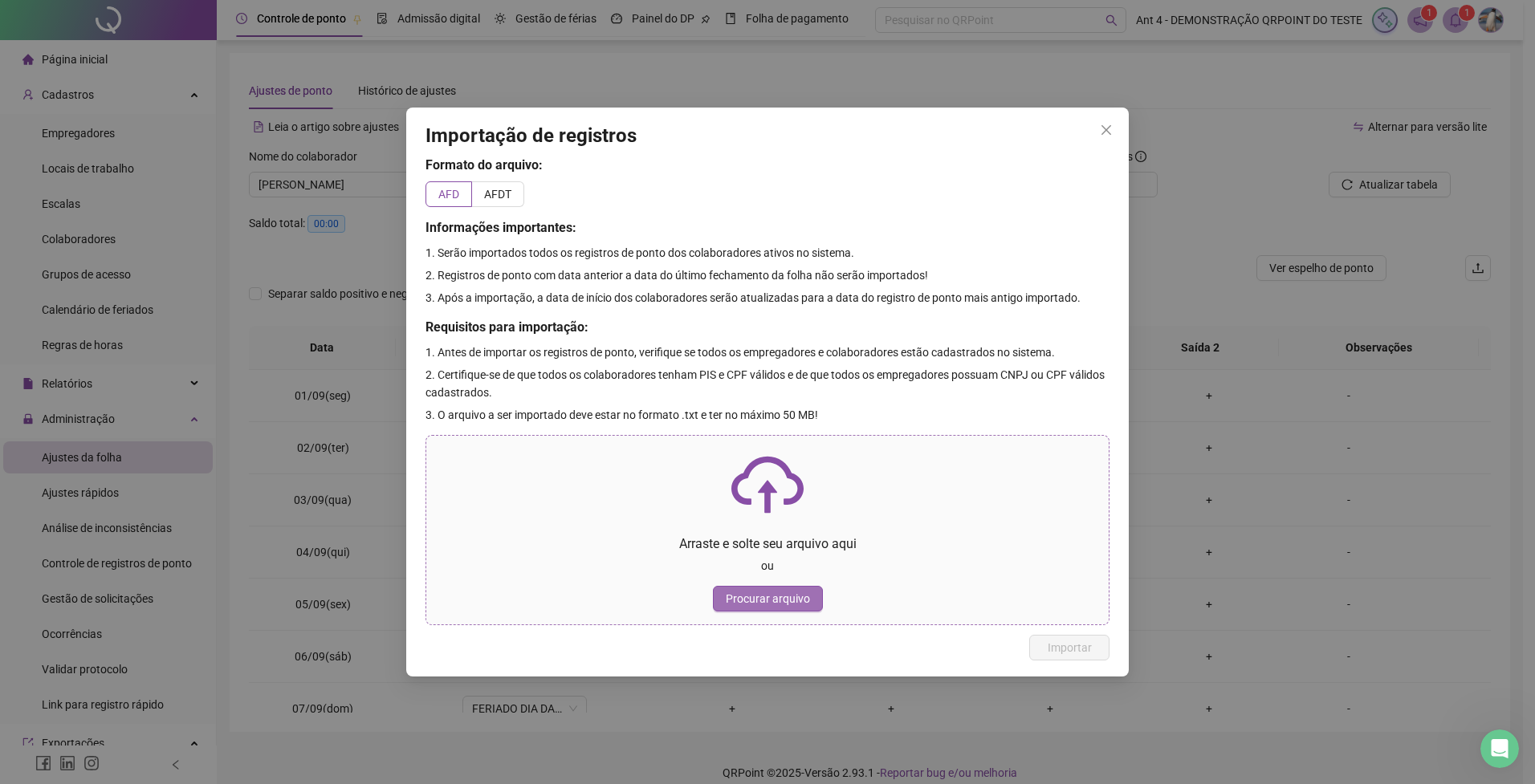
click at [795, 594] on span "Procurar arquivo" at bounding box center [768, 598] width 84 height 18
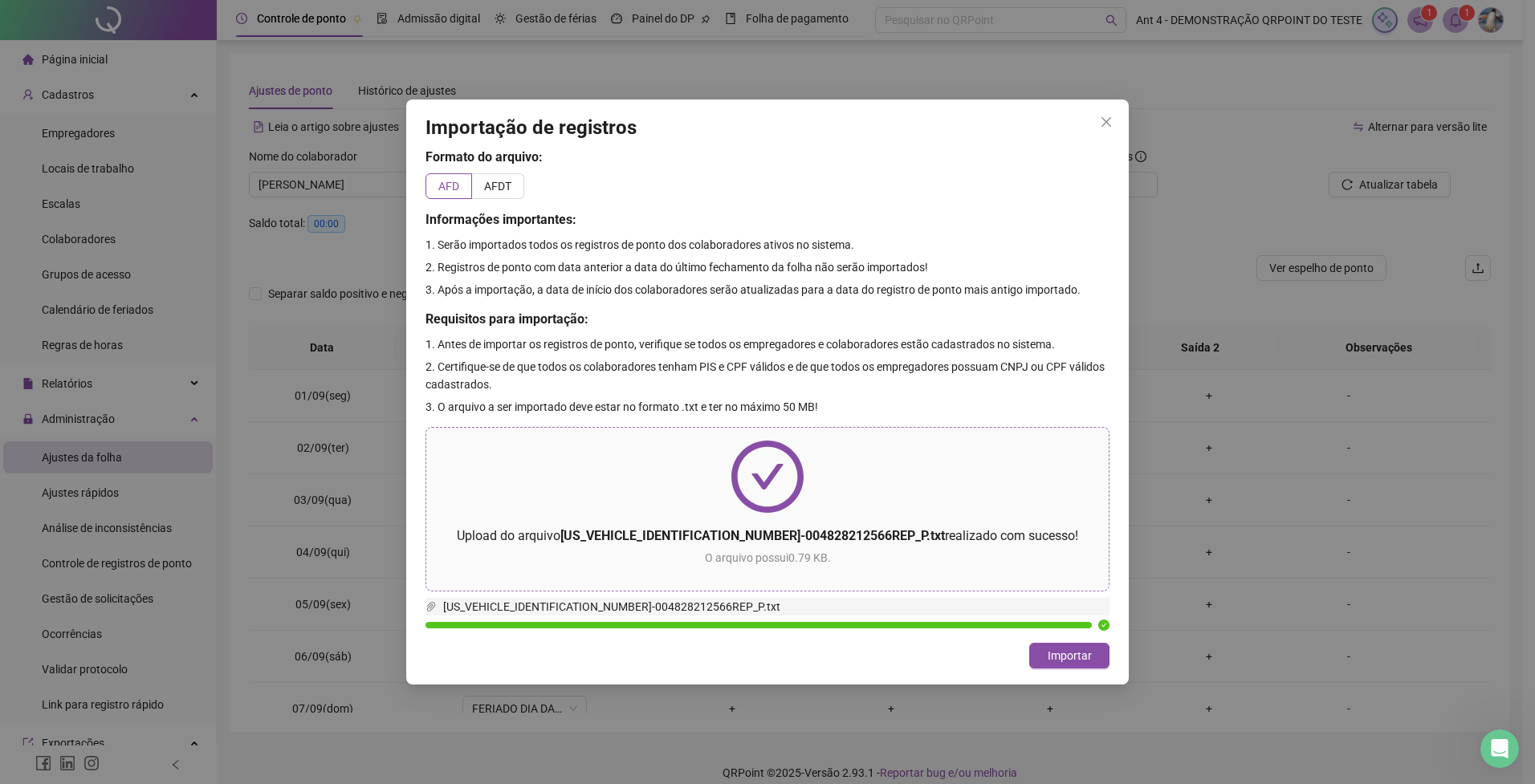
drag, startPoint x: 1055, startPoint y: 653, endPoint x: 1020, endPoint y: 611, distance: 54.7
click at [1055, 653] on span "Importar" at bounding box center [1070, 656] width 44 height 18
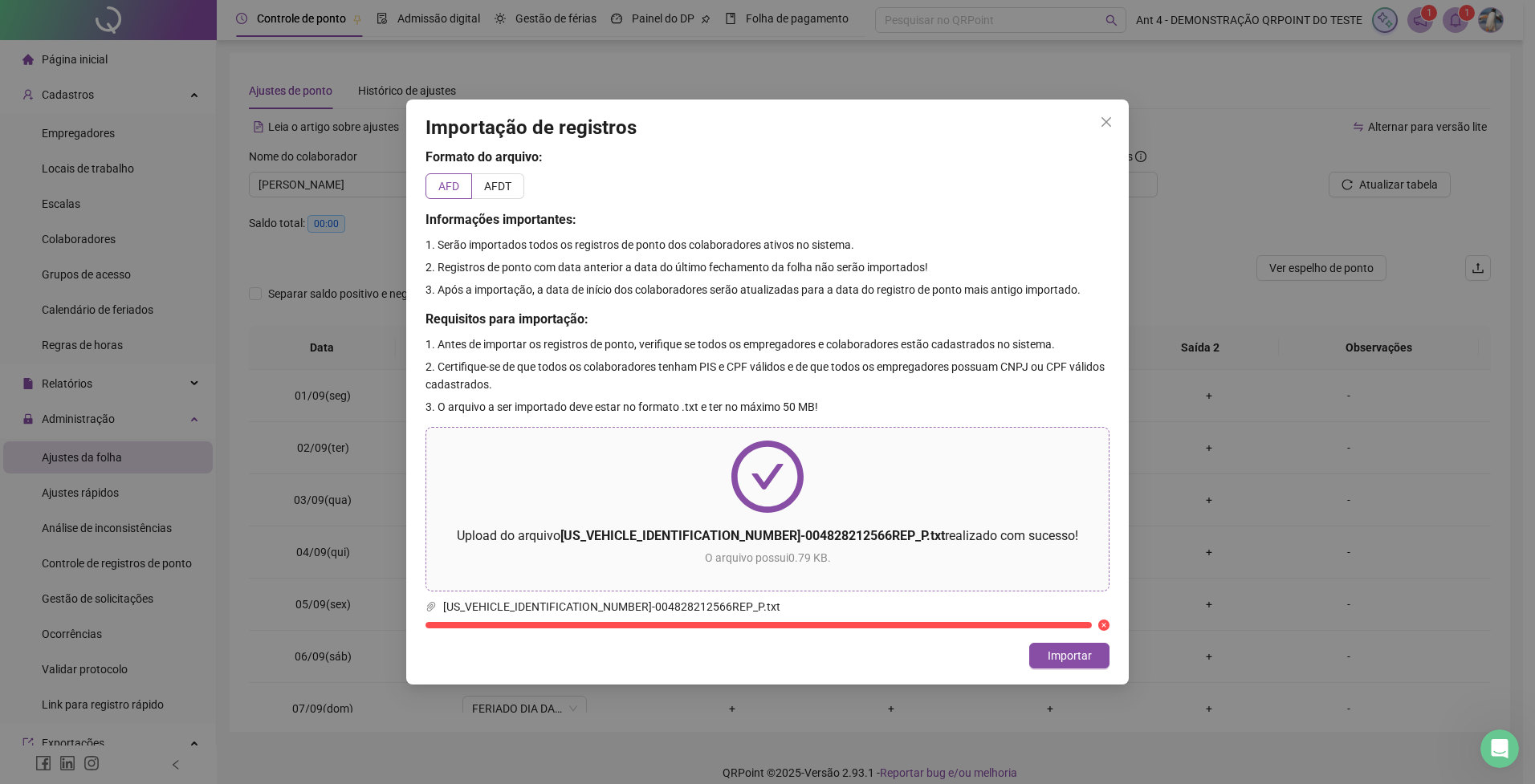
click at [1102, 125] on icon "close" at bounding box center [1106, 122] width 13 height 13
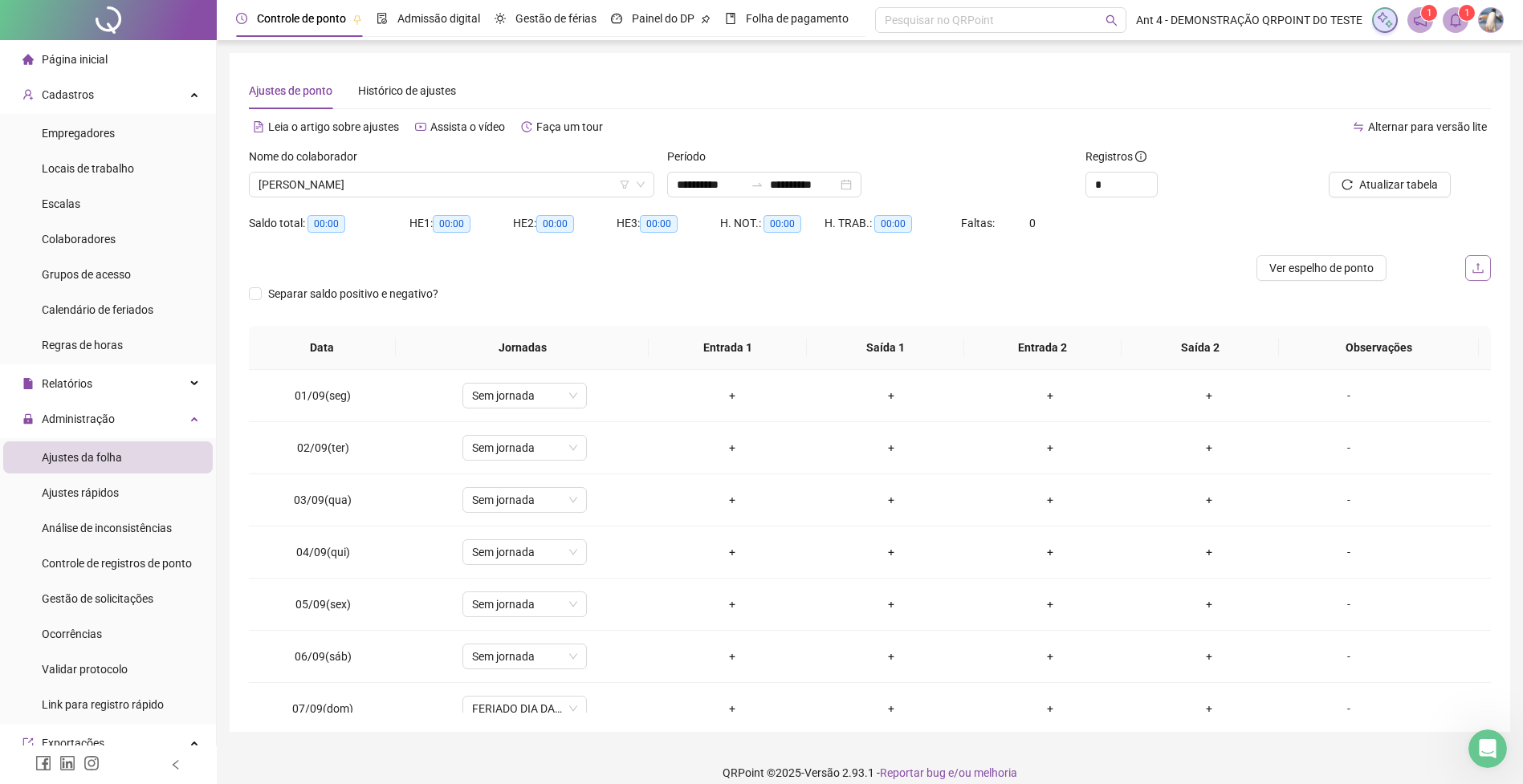
click at [1468, 264] on button "button" at bounding box center [1478, 267] width 25 height 25
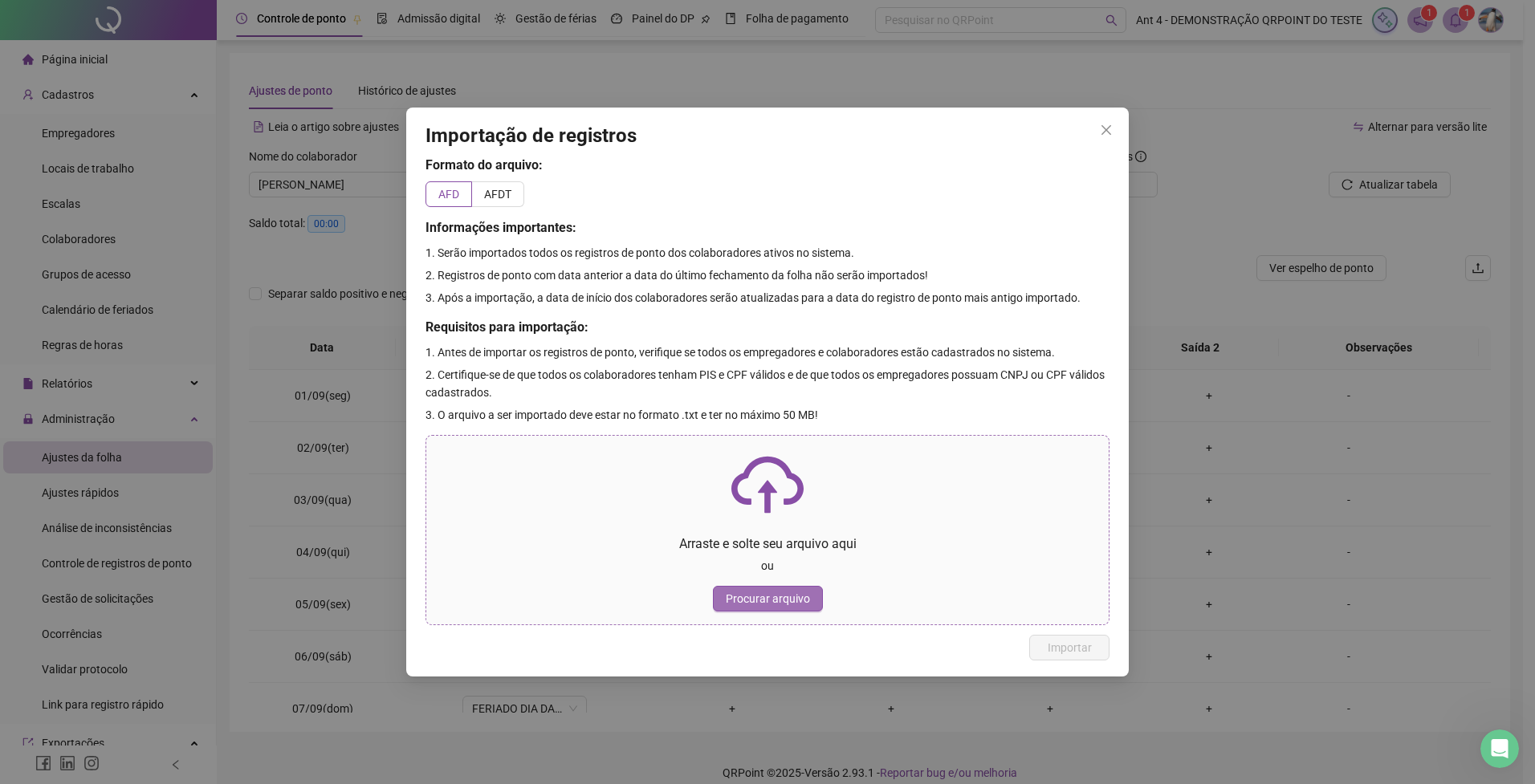
click at [786, 596] on span "Procurar arquivo" at bounding box center [768, 598] width 84 height 18
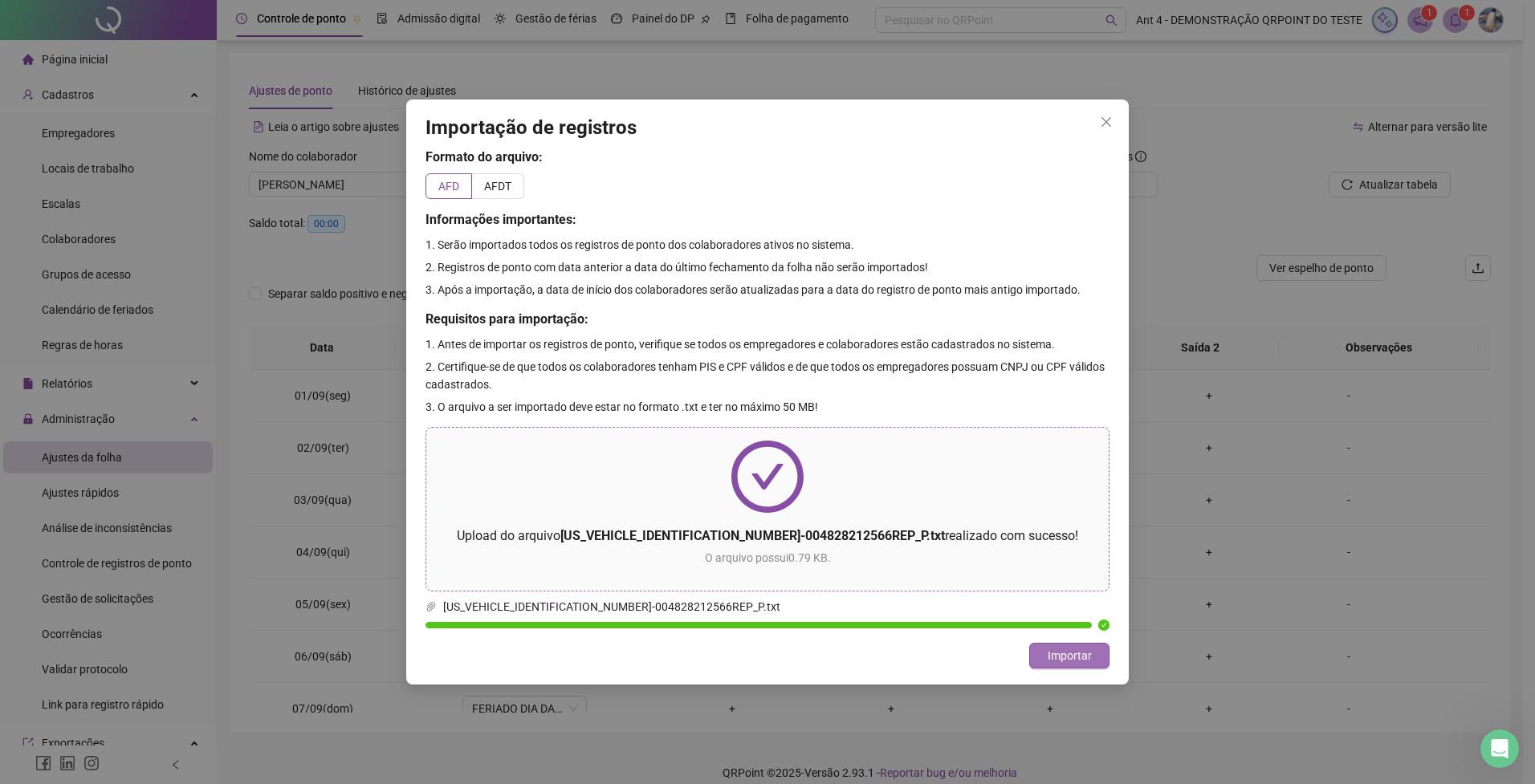
click at [1056, 648] on span "Importar" at bounding box center [1070, 656] width 44 height 18
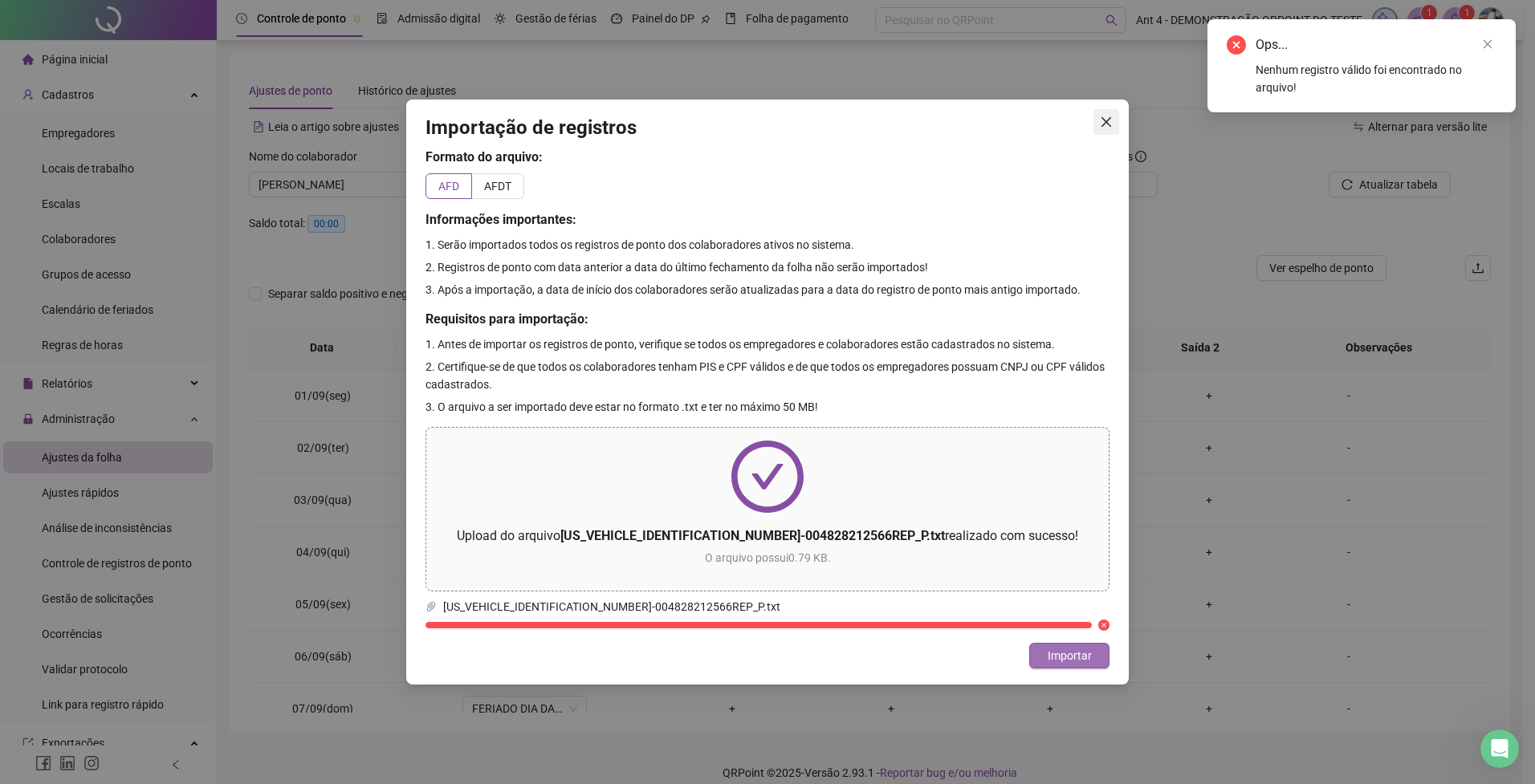
click at [1112, 124] on icon "close" at bounding box center [1106, 122] width 13 height 13
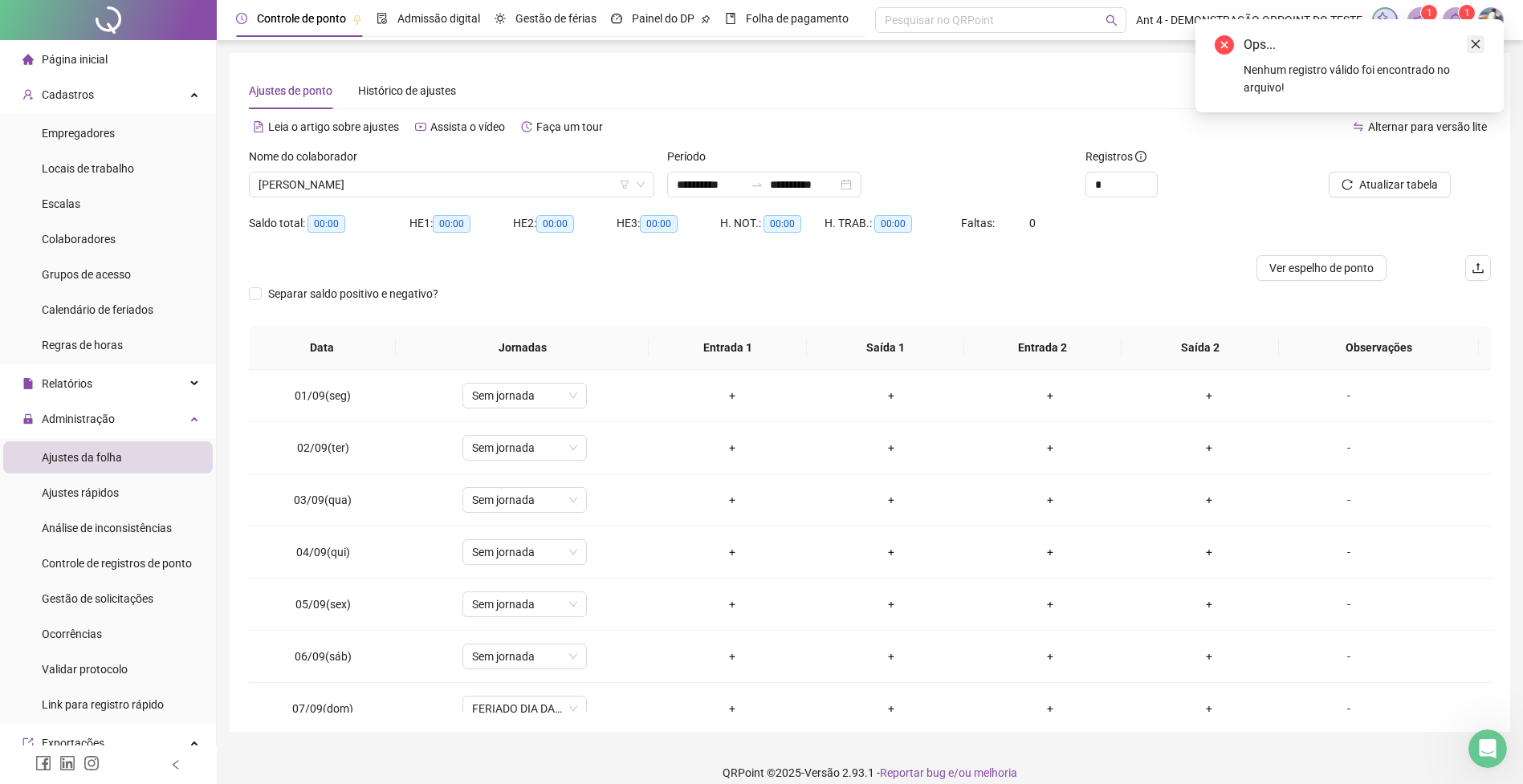
click at [1477, 40] on icon "close" at bounding box center [1476, 44] width 11 height 11
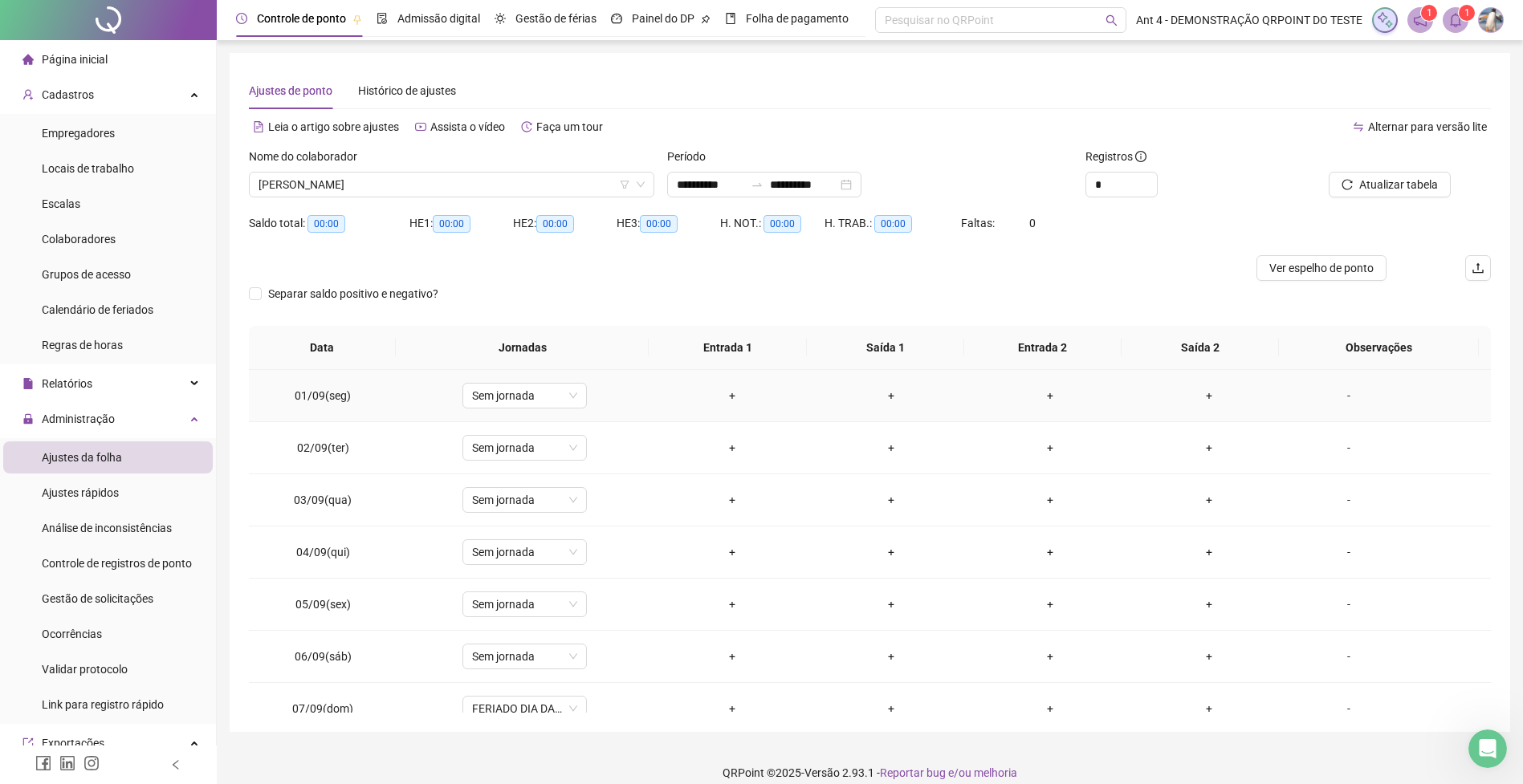
click at [736, 395] on div "+" at bounding box center [732, 395] width 133 height 18
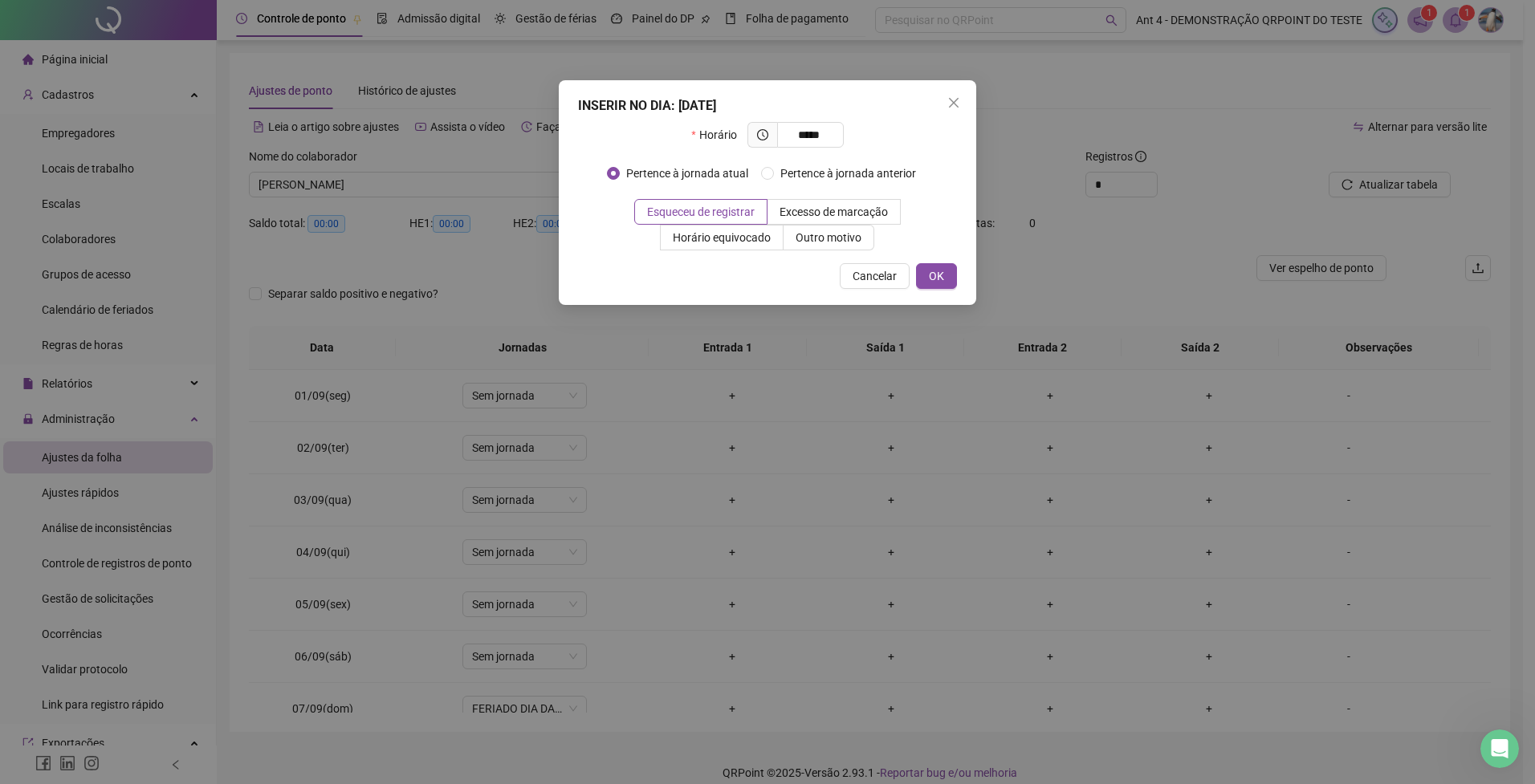
type input "*****"
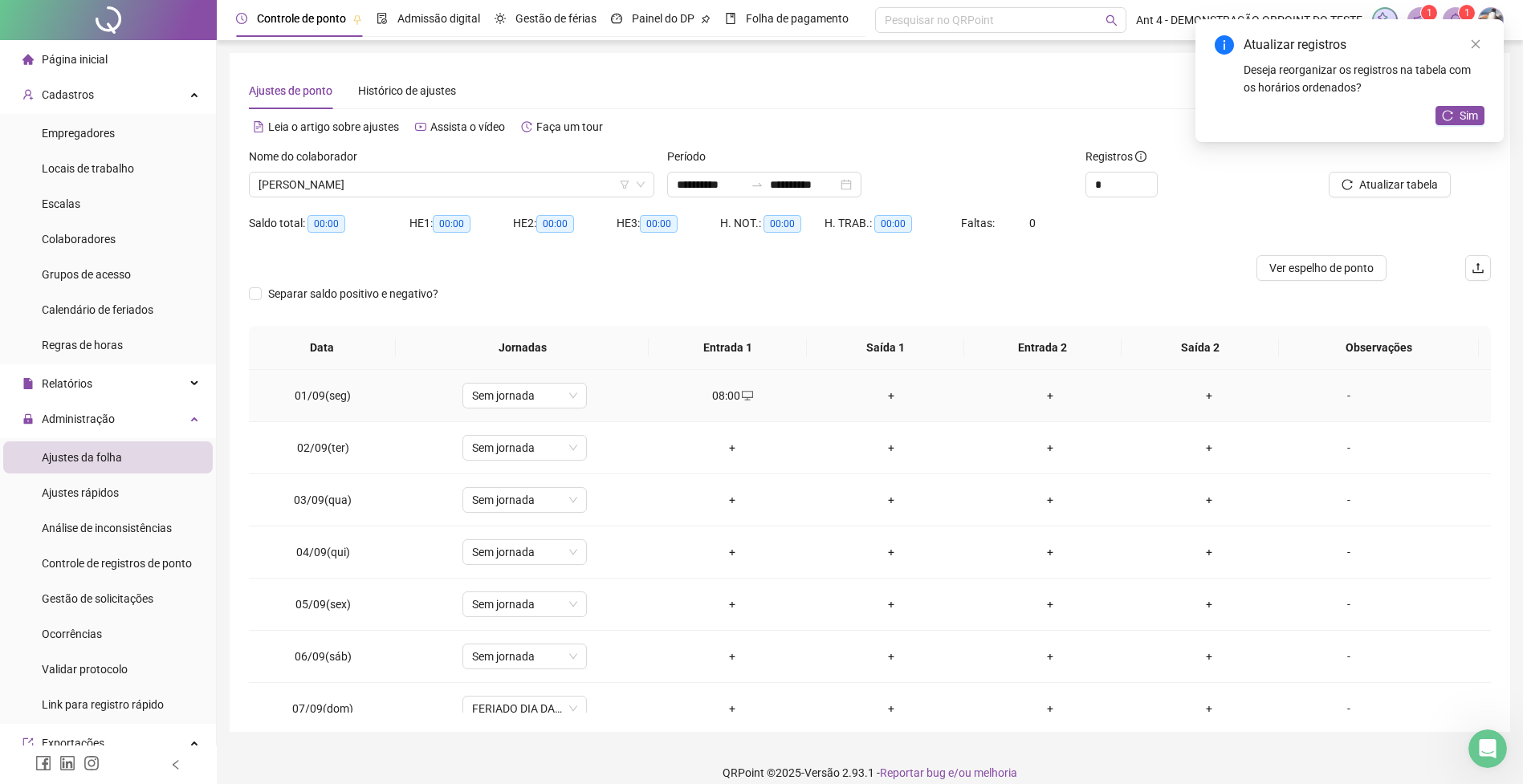
drag, startPoint x: 877, startPoint y: 400, endPoint x: 898, endPoint y: 381, distance: 28.3
click at [879, 399] on div "+" at bounding box center [891, 395] width 133 height 18
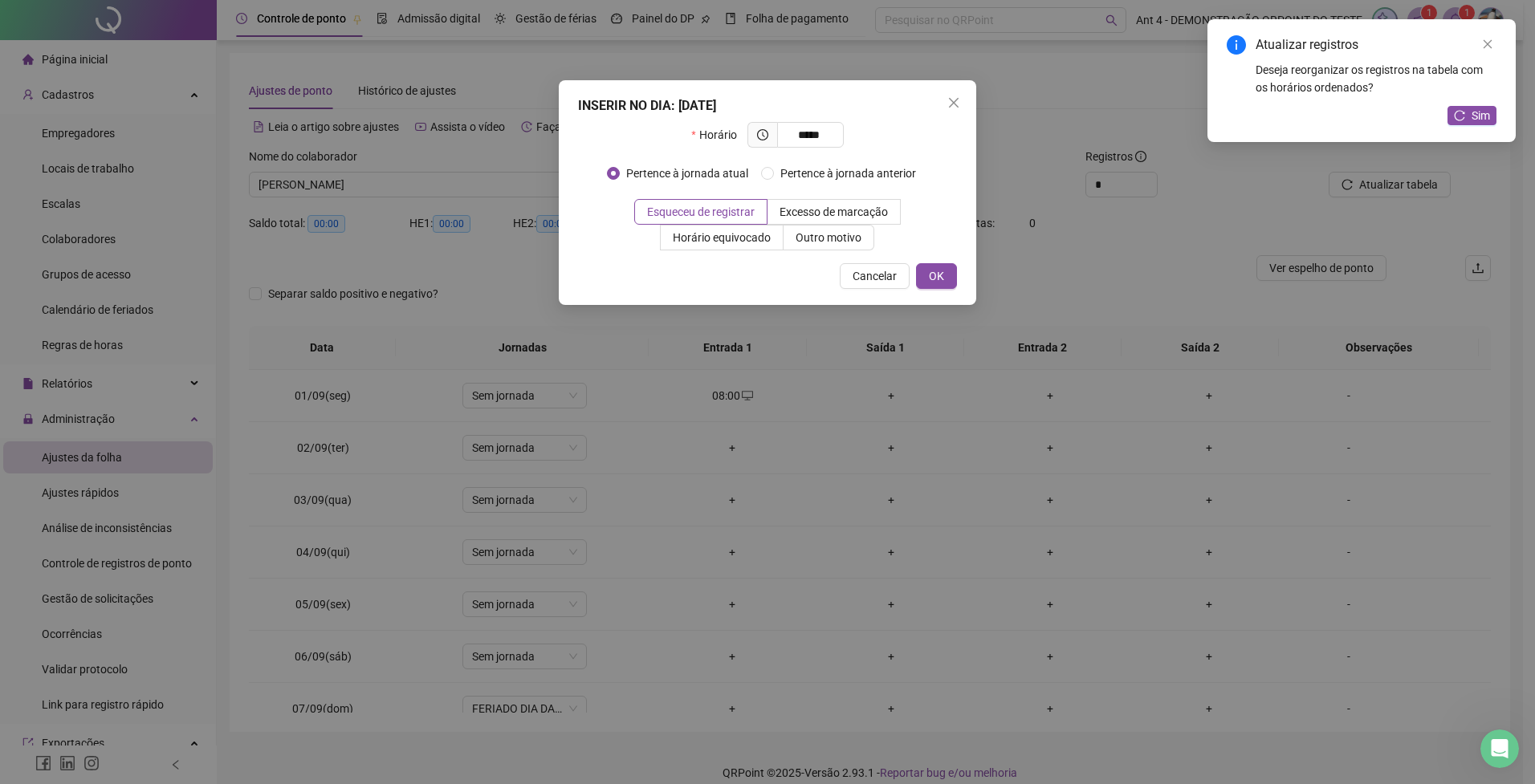
type input "*****"
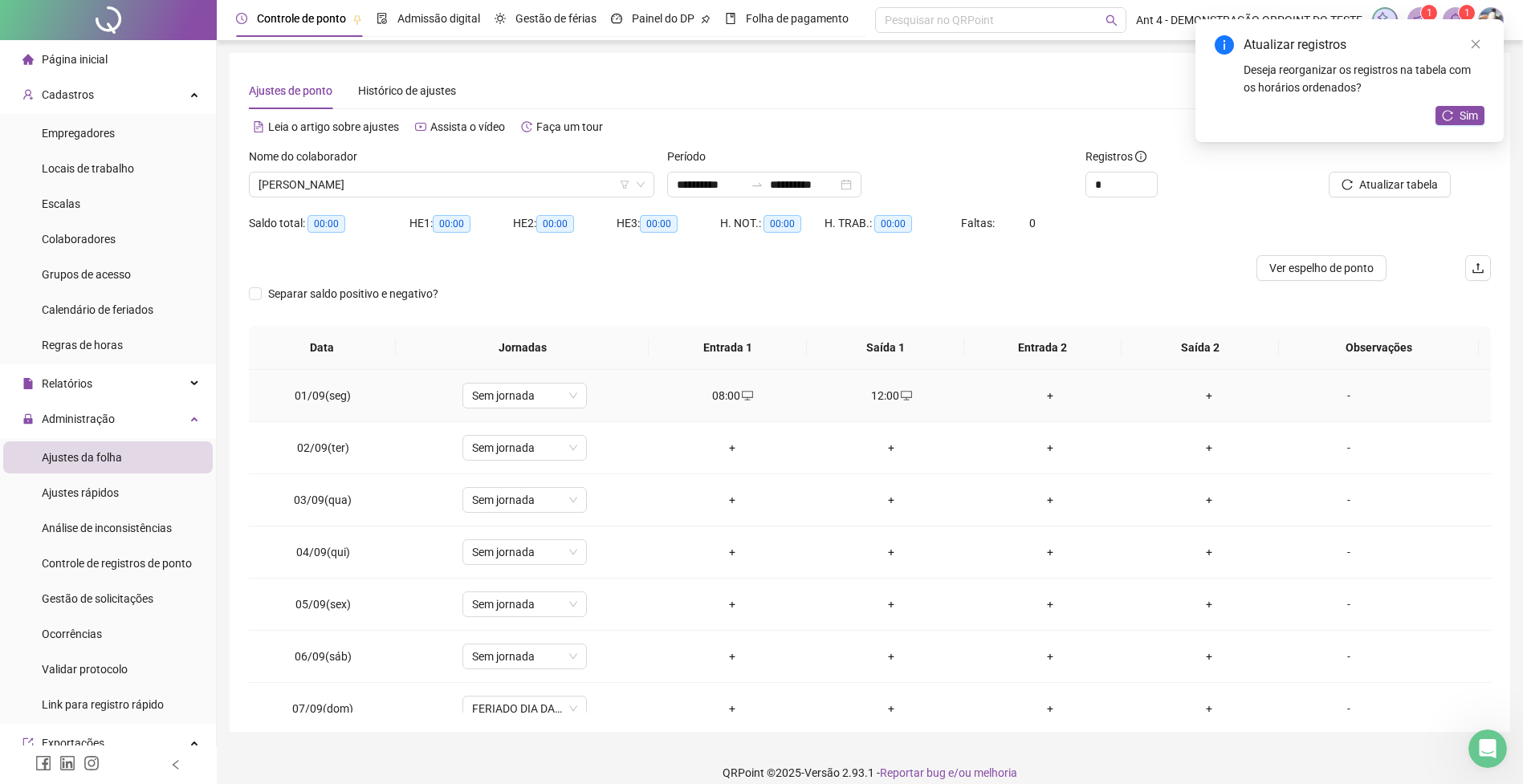
click at [1046, 393] on div "+" at bounding box center [1050, 395] width 133 height 18
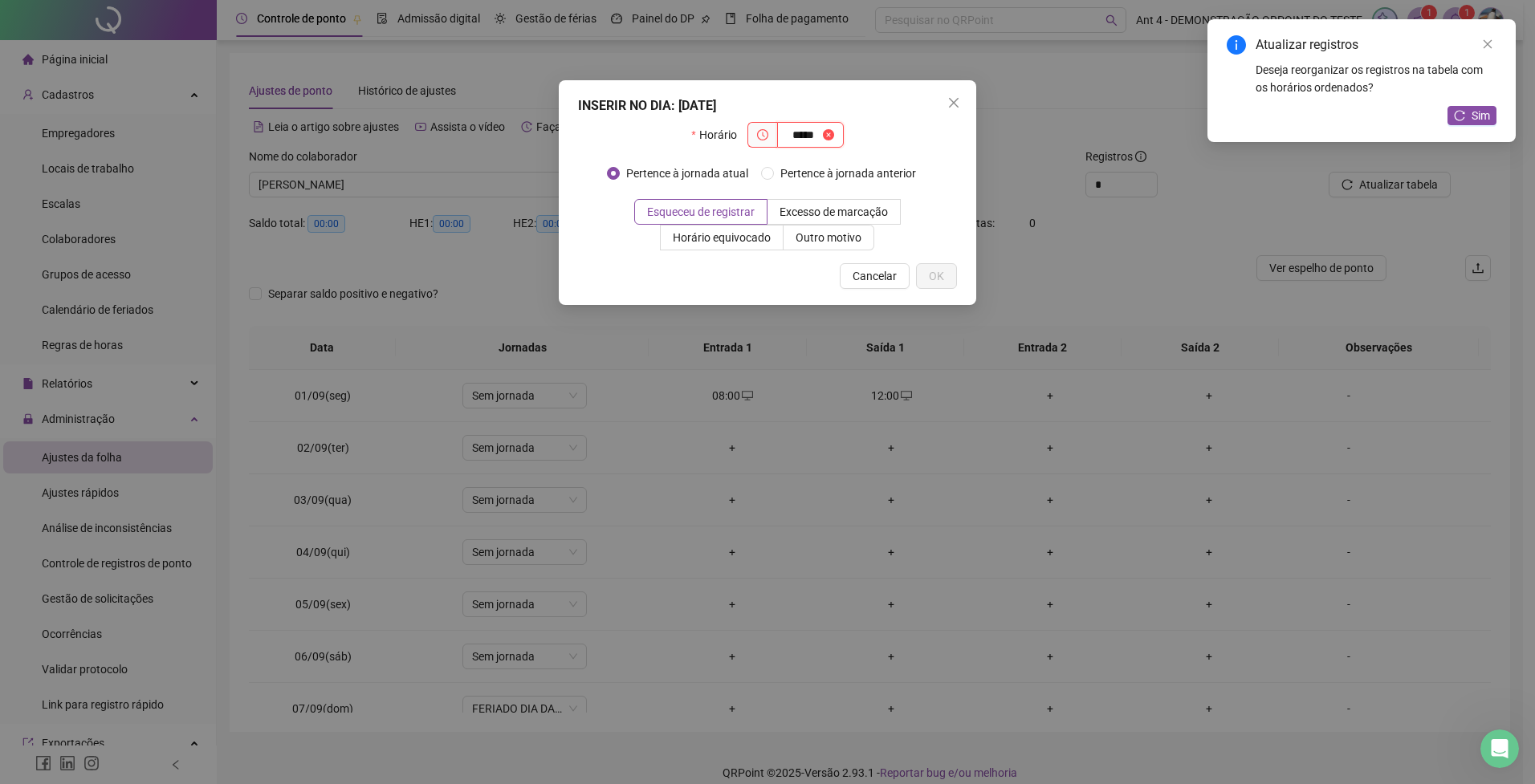
type input "*****"
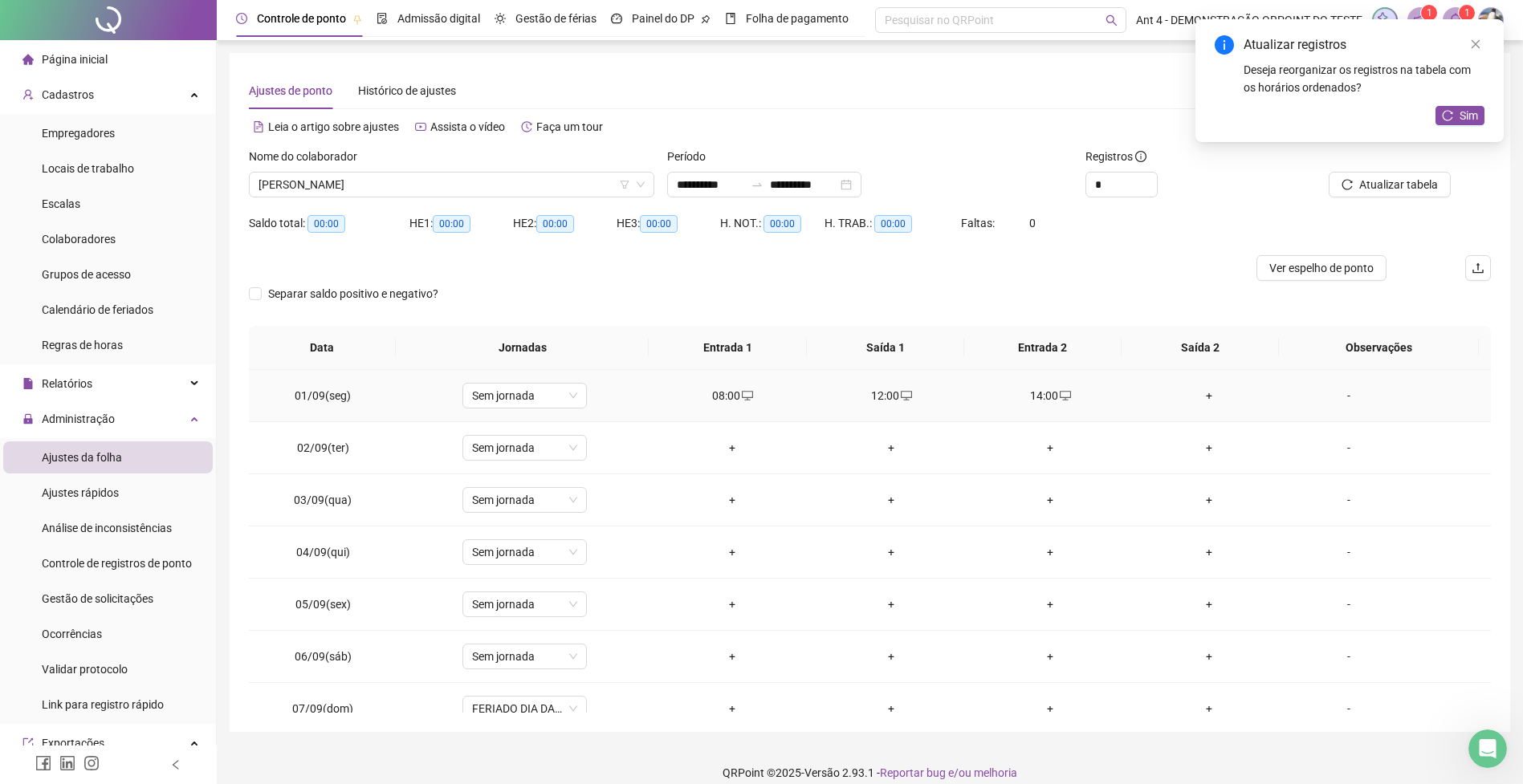
click at [1201, 397] on div "+" at bounding box center [1210, 395] width 133 height 18
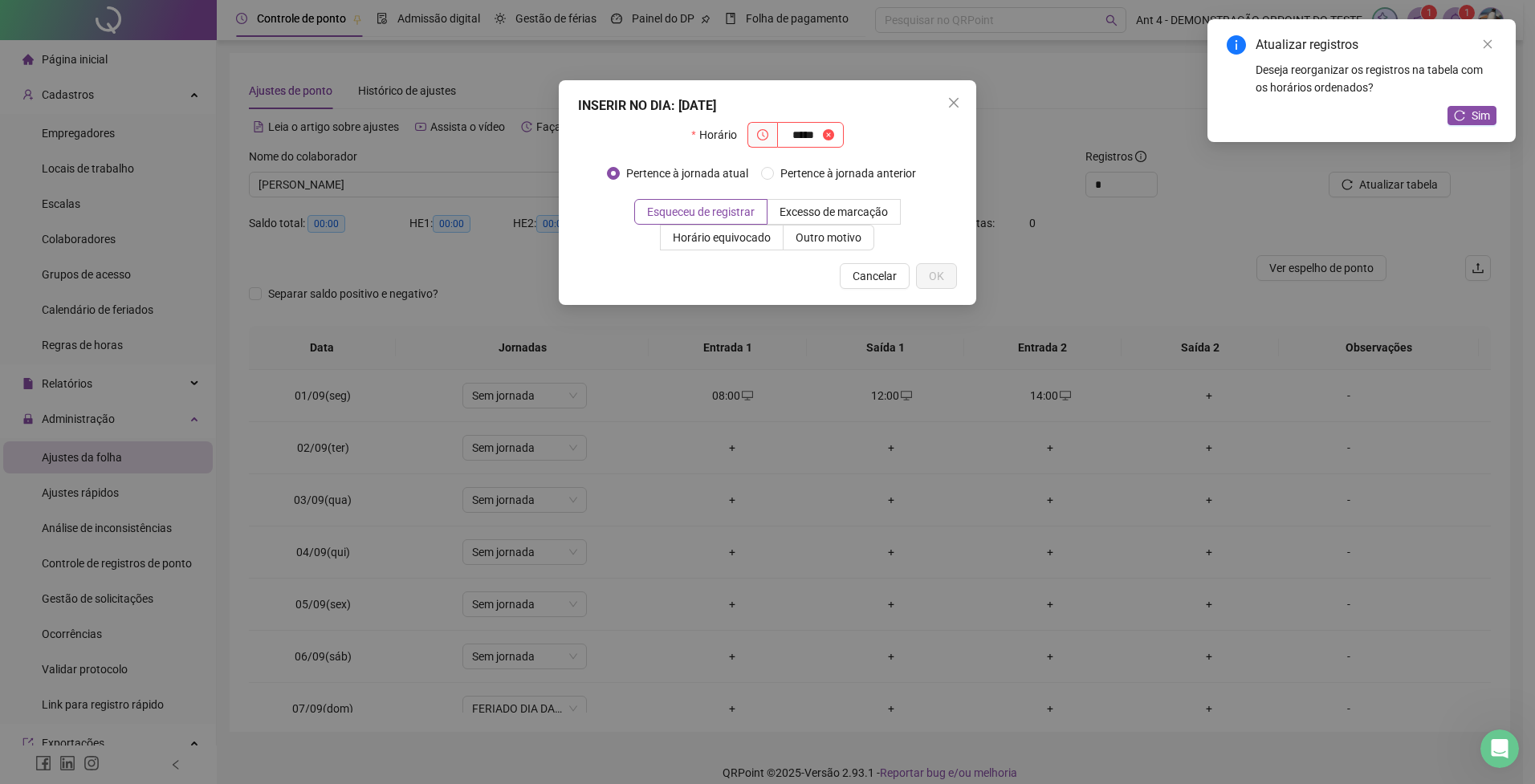
type input "*****"
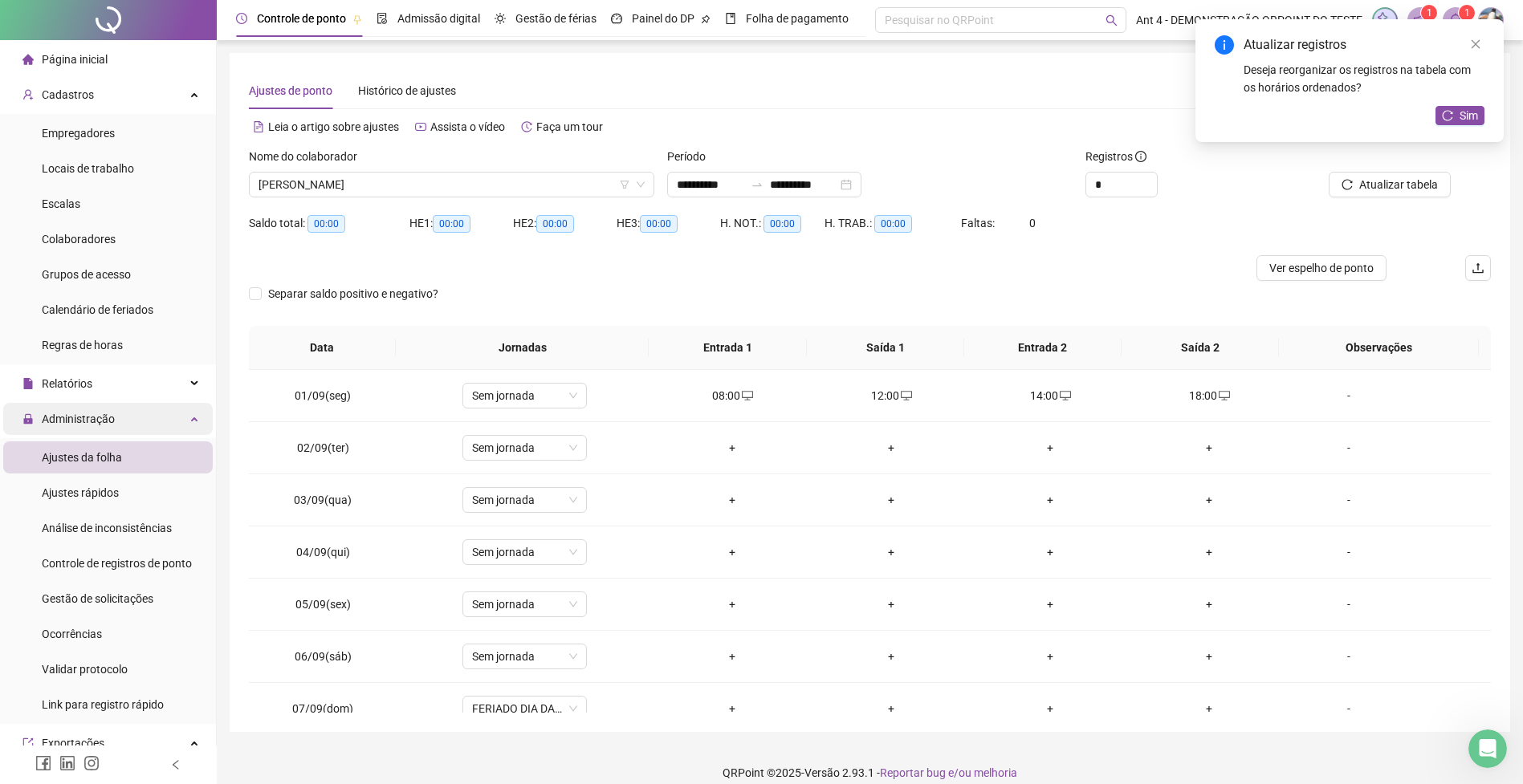
click at [86, 426] on span "Administração" at bounding box center [69, 419] width 92 height 32
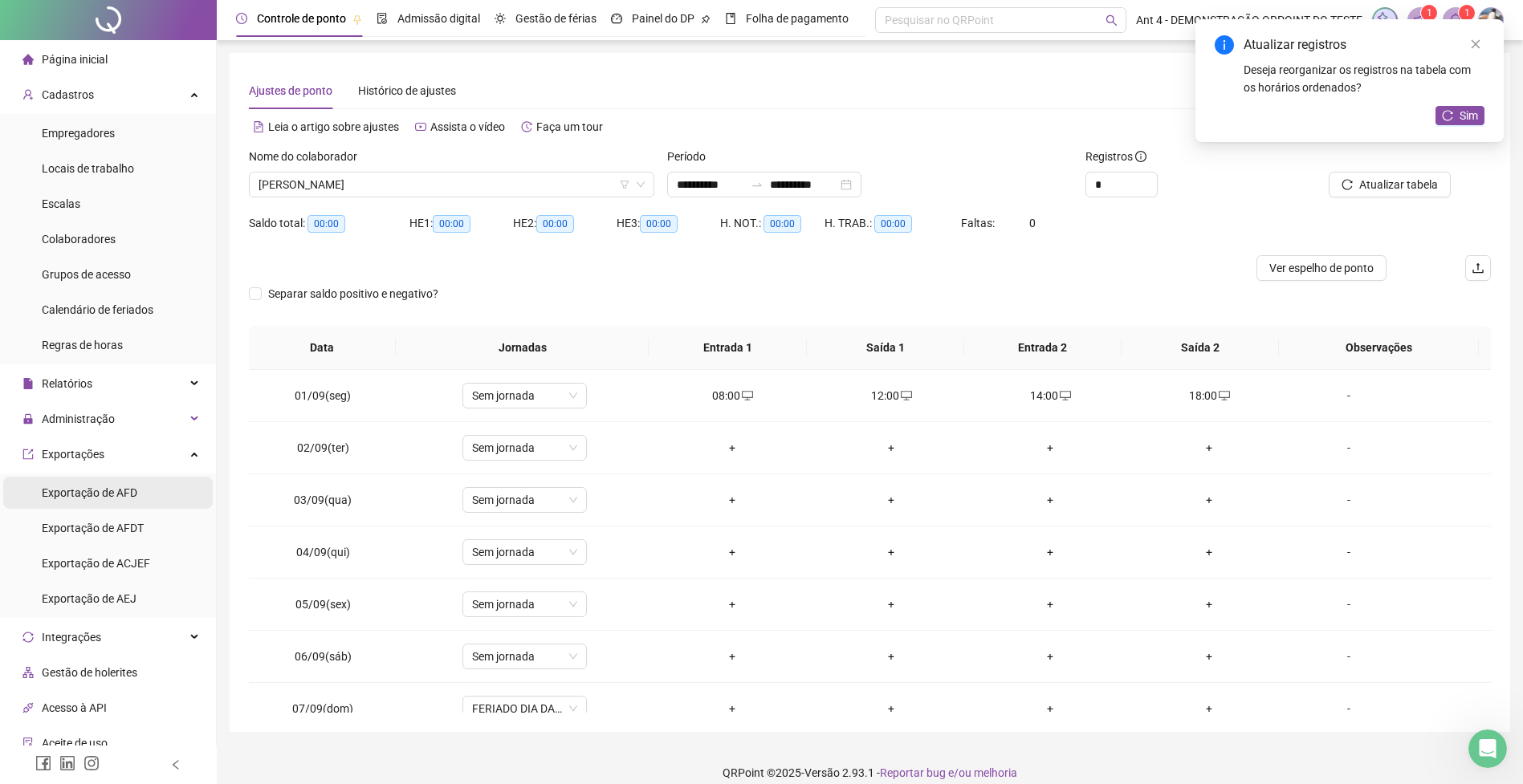
click at [95, 489] on span "Exportação de AFD" at bounding box center [89, 493] width 96 height 13
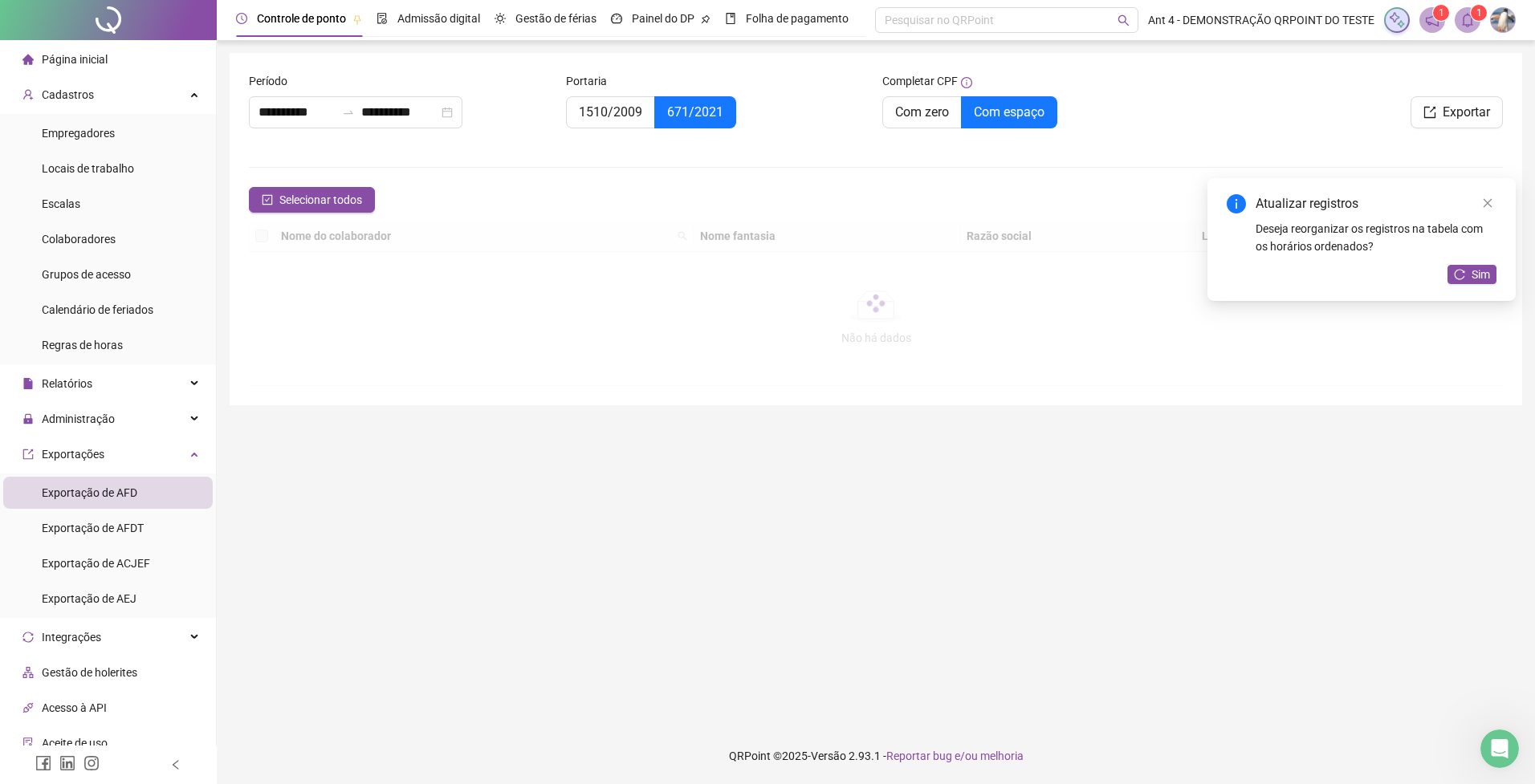
type input "**********"
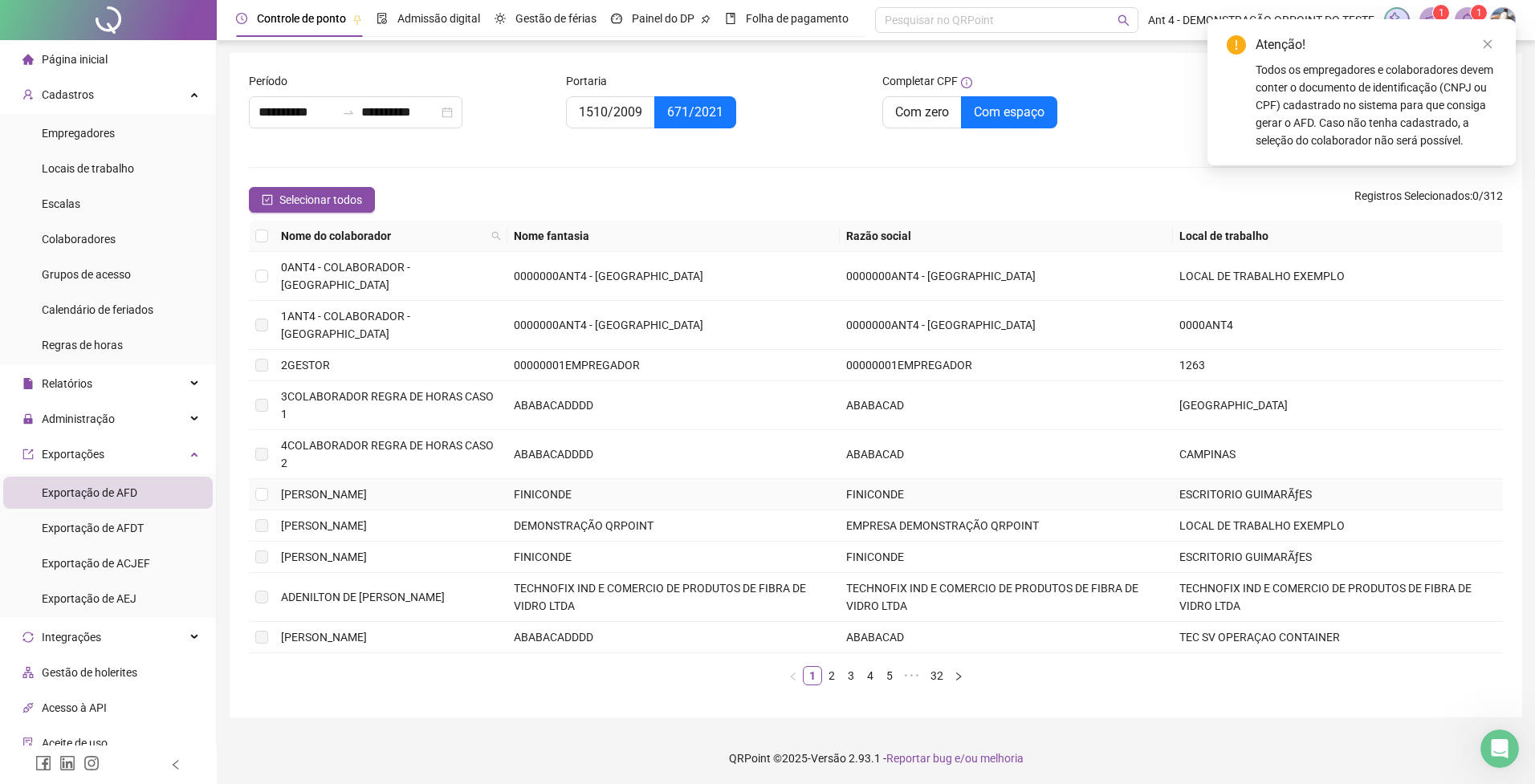
drag, startPoint x: 281, startPoint y: 464, endPoint x: 302, endPoint y: 450, distance: 25.2
click at [281, 488] on span "[PERSON_NAME]" at bounding box center [324, 494] width 86 height 13
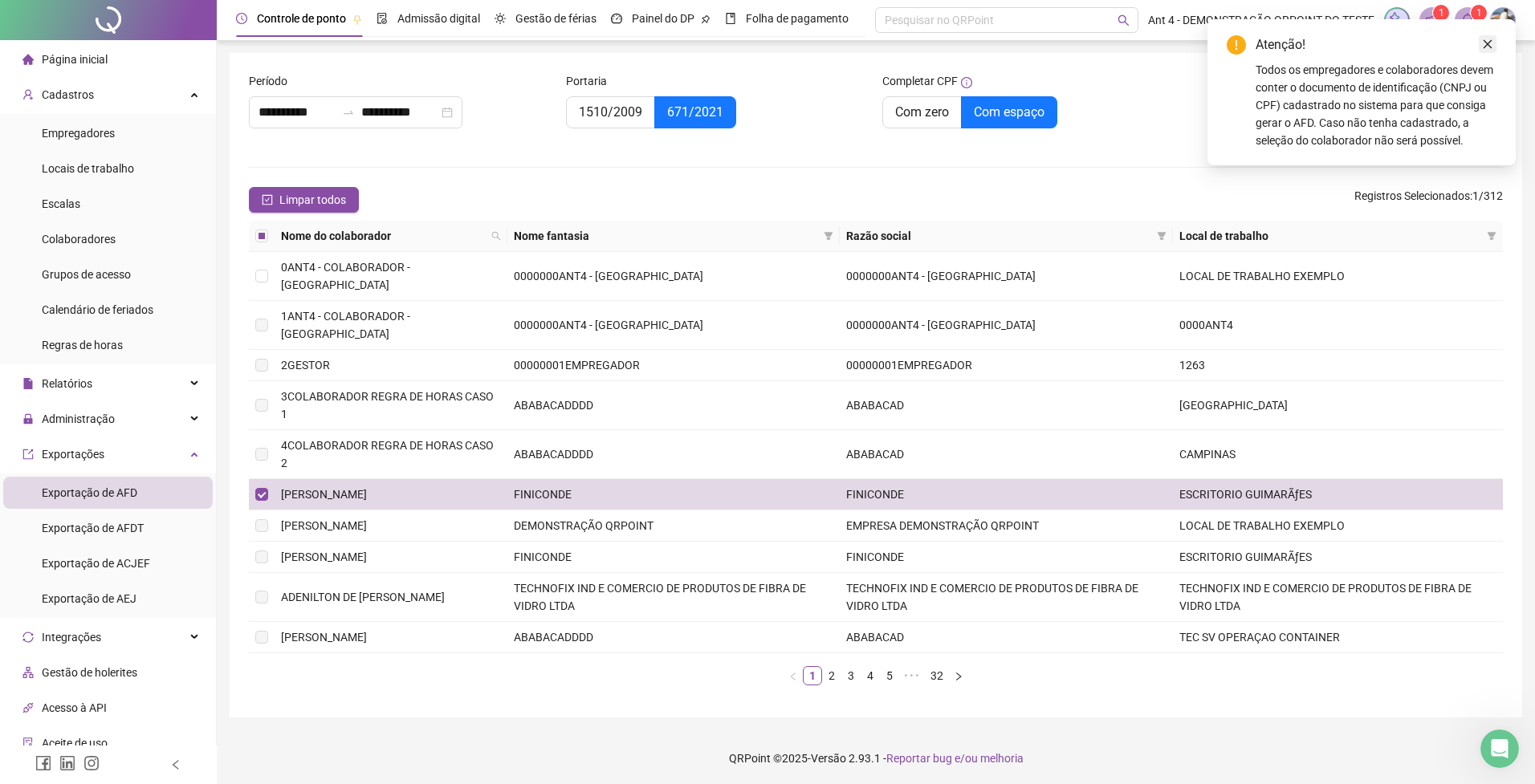
click at [1492, 42] on icon "close" at bounding box center [1488, 44] width 11 height 11
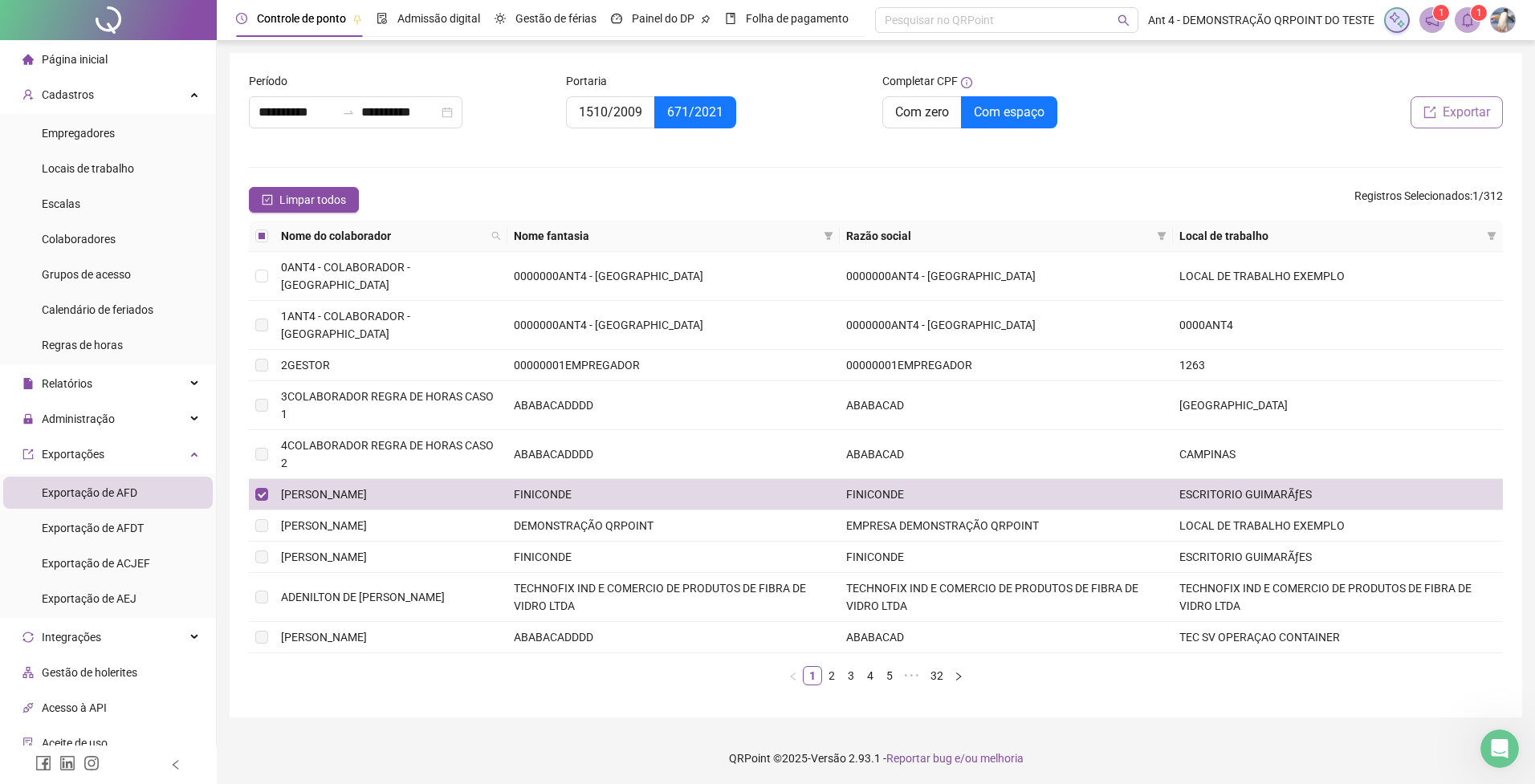
drag, startPoint x: 1450, startPoint y: 103, endPoint x: 1087, endPoint y: 142, distance: 365.1
click at [1449, 103] on span "Exportar" at bounding box center [1467, 113] width 47 height 20
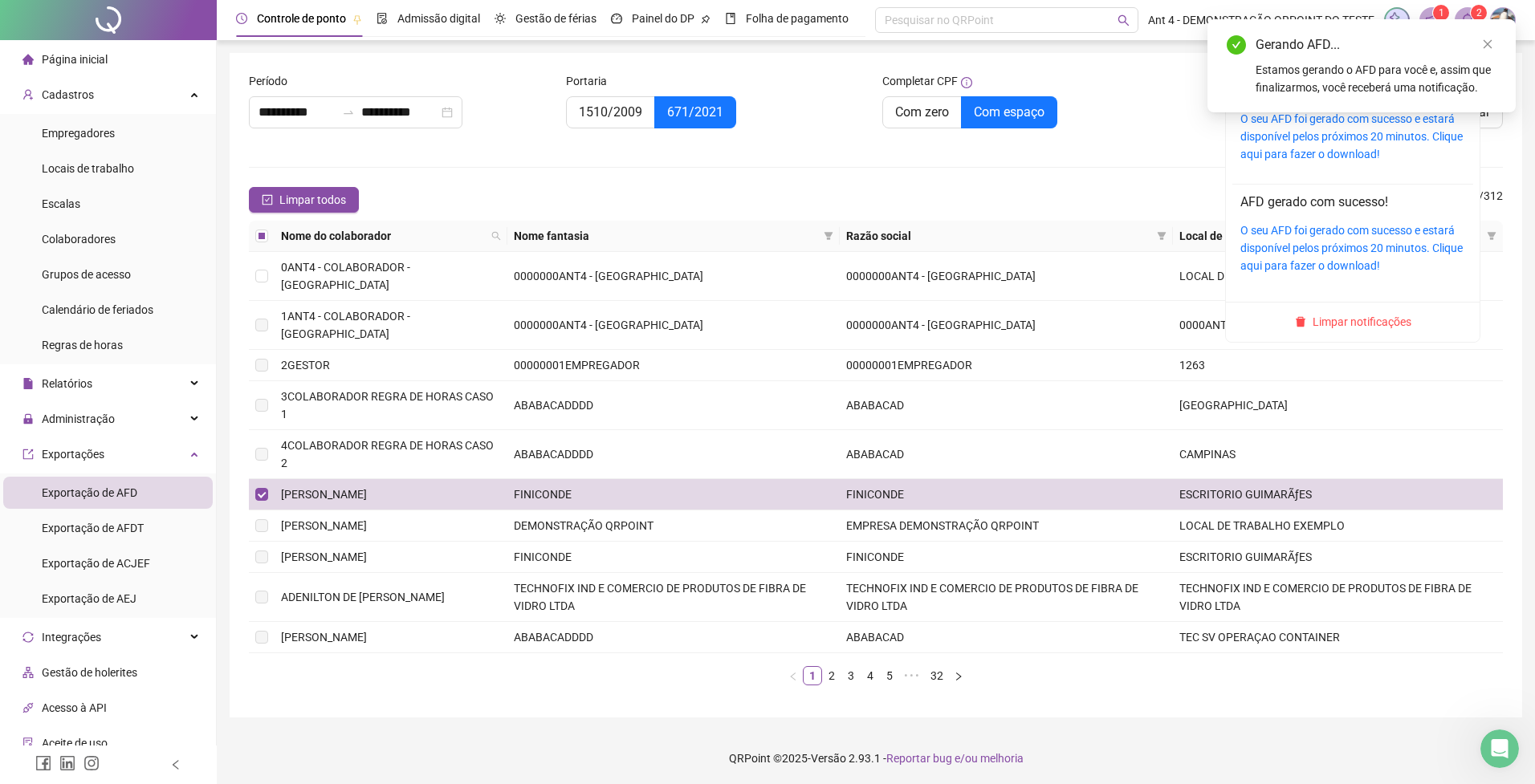
click at [1465, 17] on icon "bell" at bounding box center [1467, 20] width 11 height 14
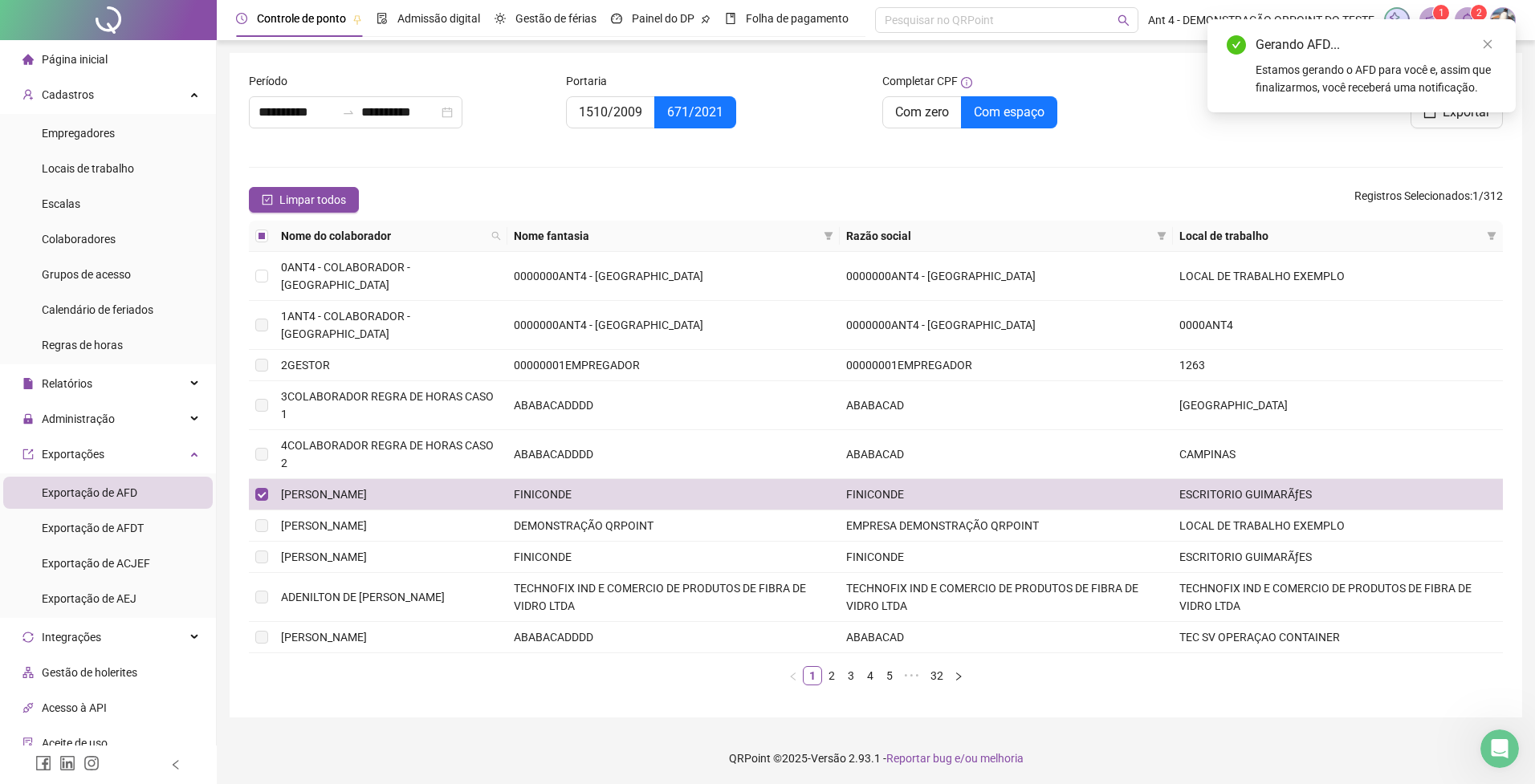
click at [1471, 14] on sup "2" at bounding box center [1479, 12] width 16 height 16
click at [1487, 38] on link "Close" at bounding box center [1487, 44] width 18 height 18
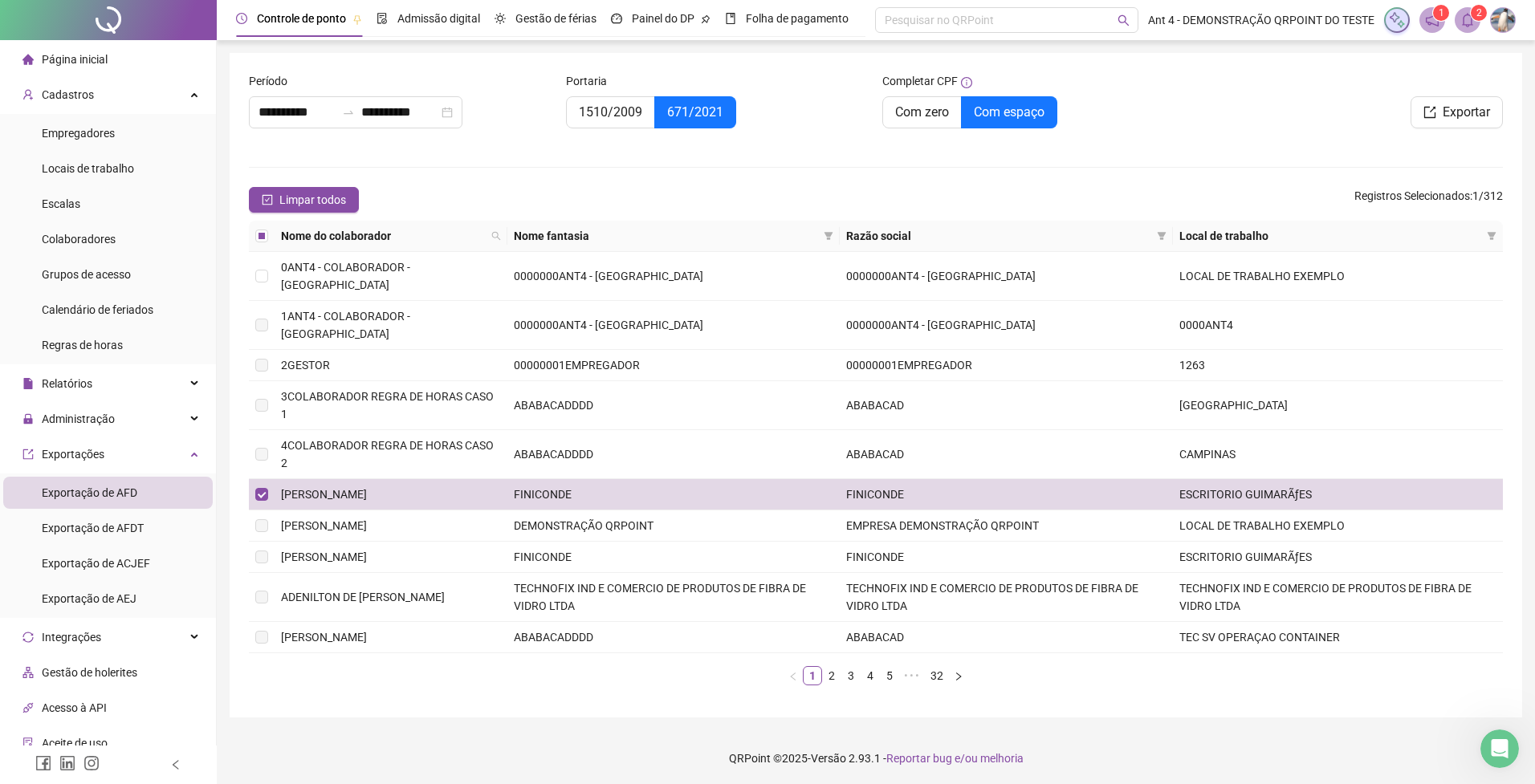
click at [1467, 22] on icon "bell" at bounding box center [1467, 20] width 14 height 14
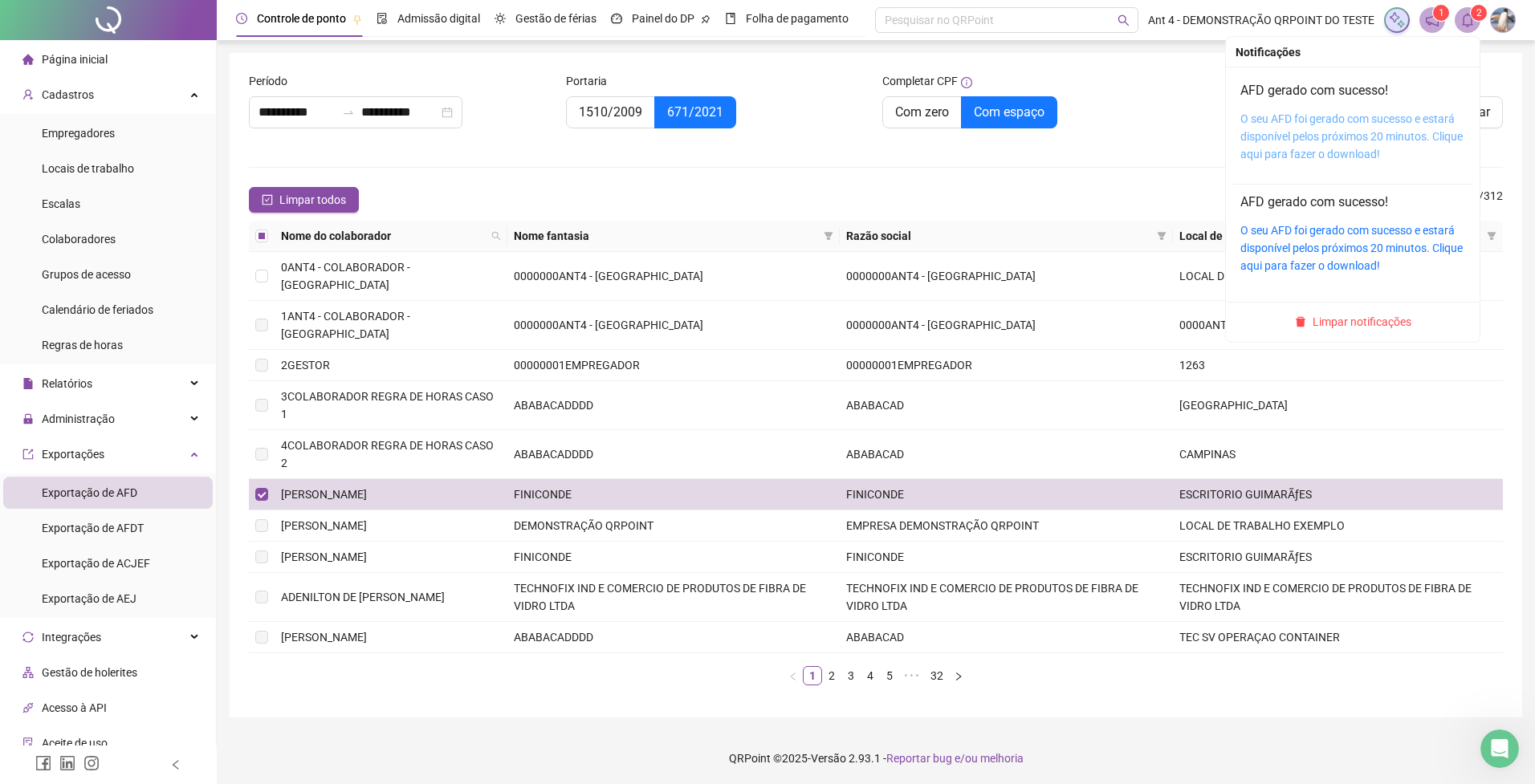
click at [1372, 117] on link "O seu AFD foi gerado com sucesso e estará disponível pelos próximos 20 minutos.…" at bounding box center [1351, 136] width 222 height 48
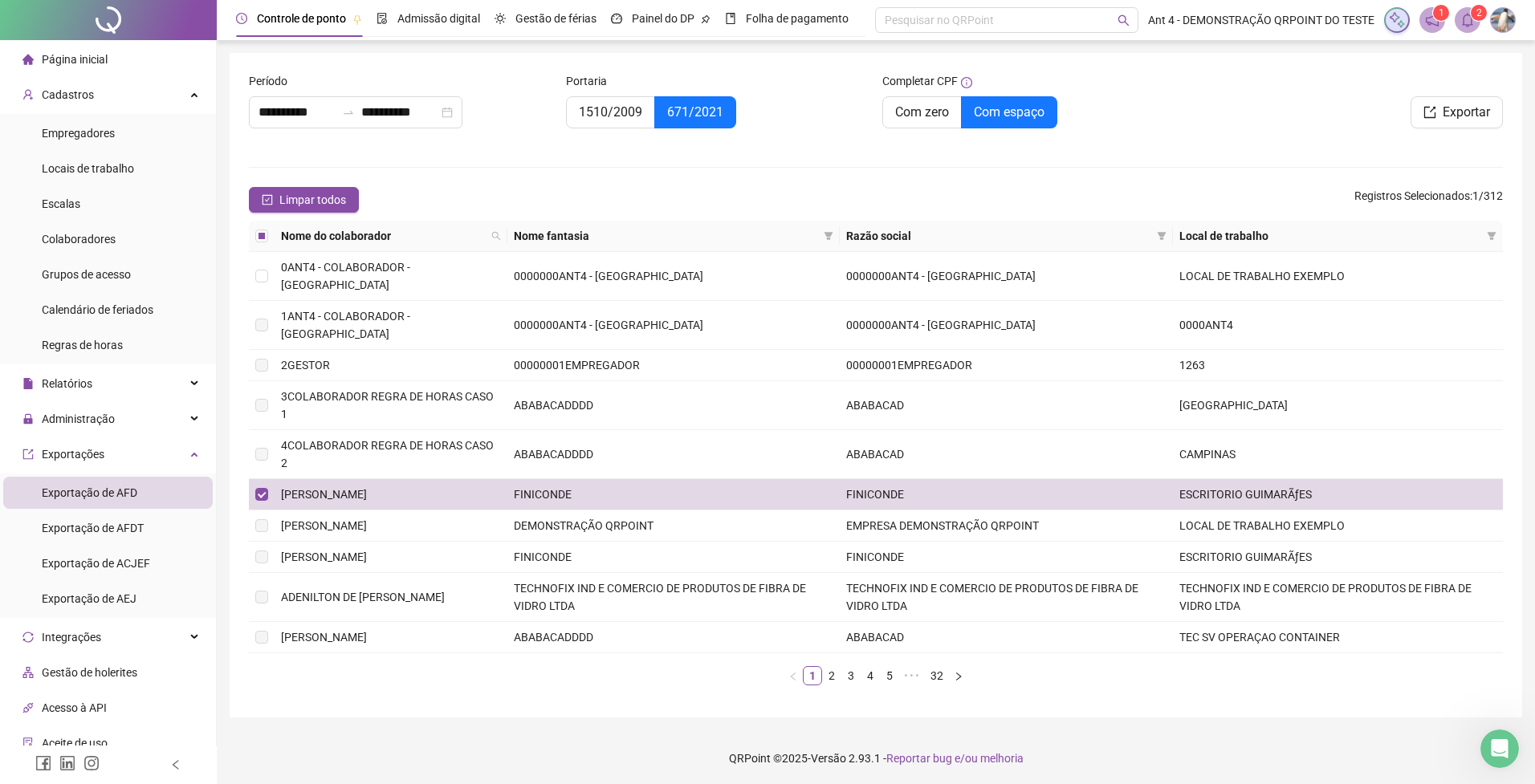
click at [450, 166] on form "**********" at bounding box center [875, 384] width 1254 height 626
click at [104, 384] on div "Relatórios" at bounding box center [107, 384] width 209 height 32
click at [88, 494] on span "Folha de ponto" at bounding box center [79, 493] width 75 height 13
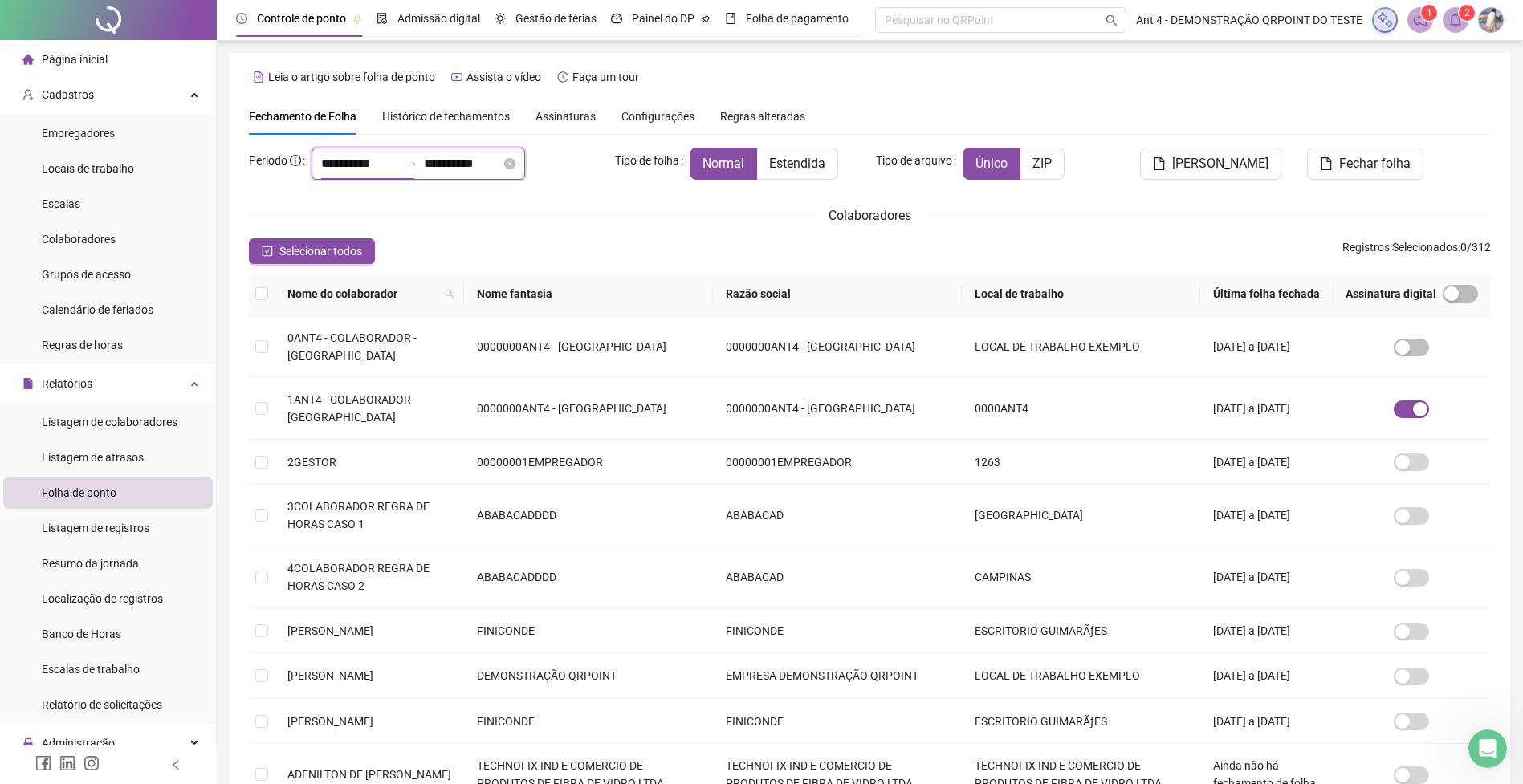
click at [353, 155] on input "**********" at bounding box center [359, 163] width 77 height 20
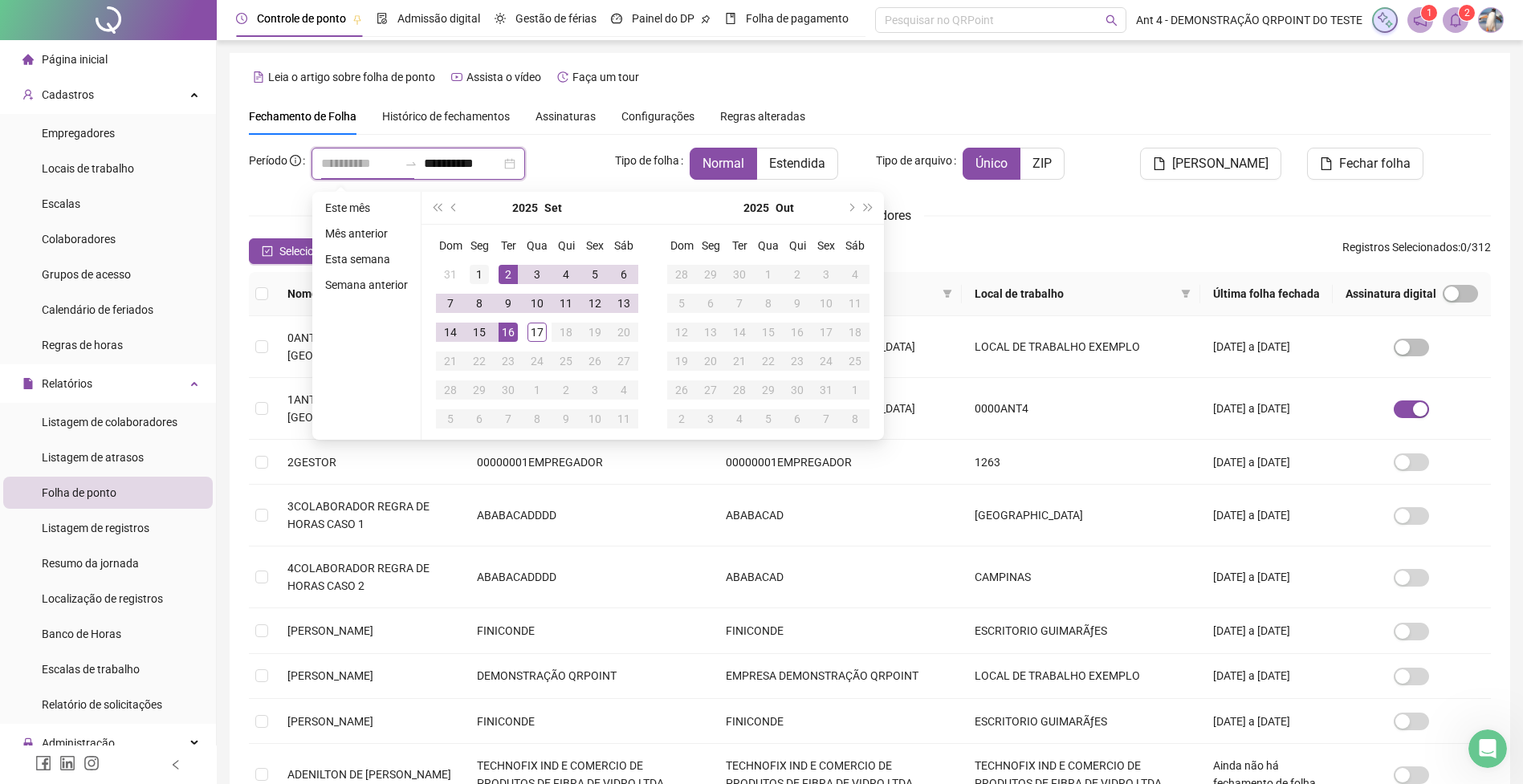
type input "**********"
click at [480, 275] on div "1" at bounding box center [480, 274] width 20 height 20
type input "**********"
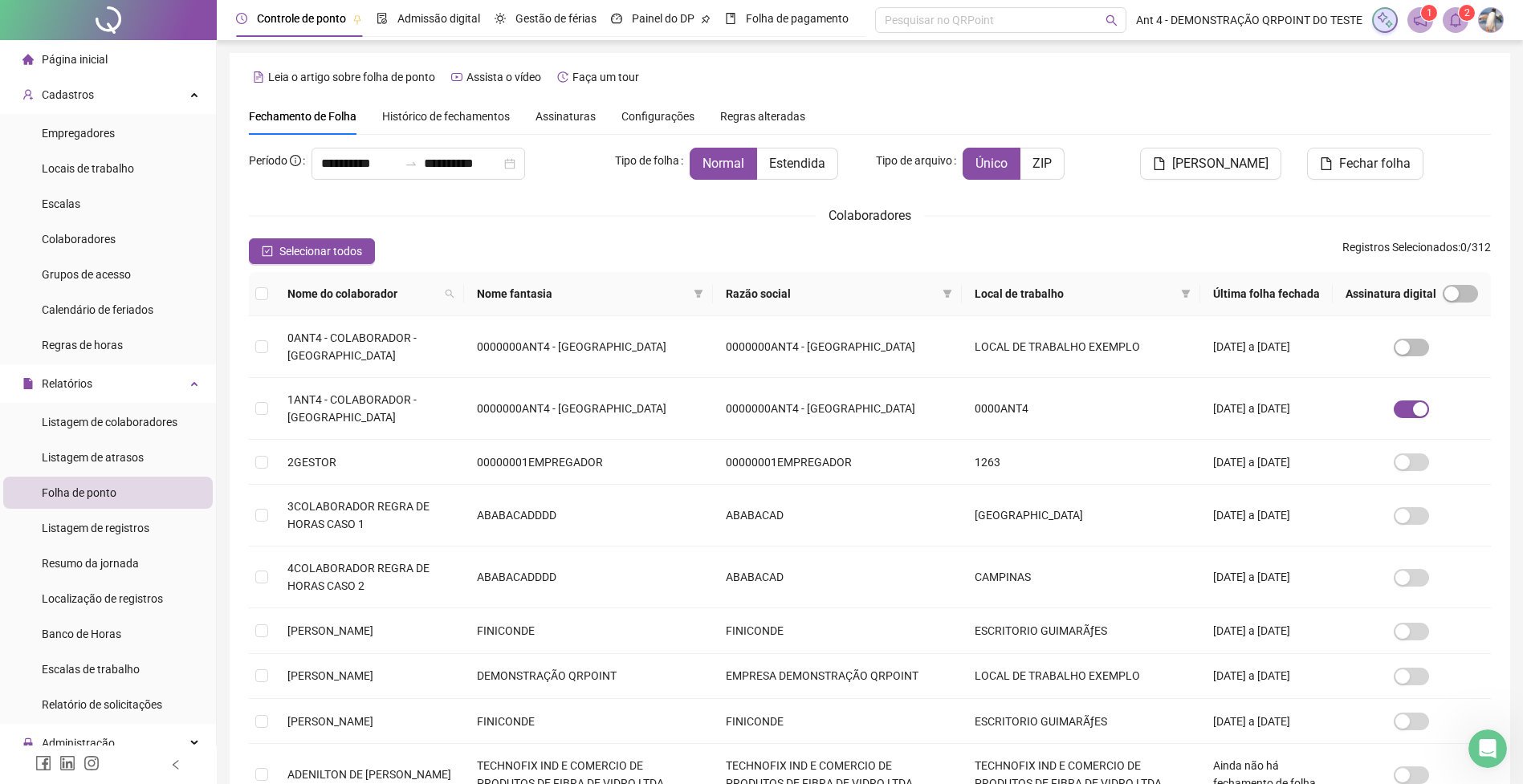
click at [592, 194] on div "**********" at bounding box center [870, 524] width 1242 height 755
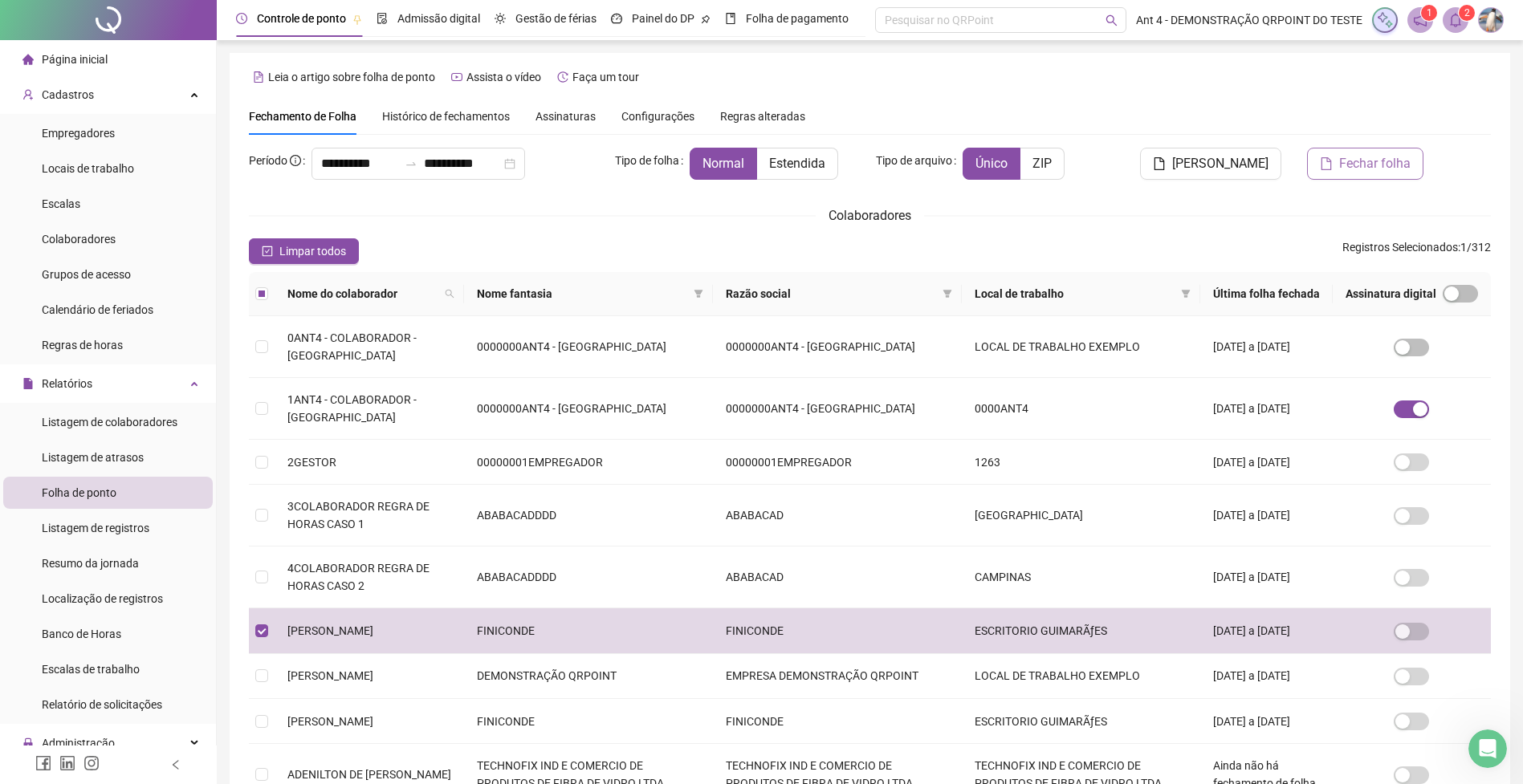
click at [1360, 173] on span "Fechar folha" at bounding box center [1375, 163] width 71 height 20
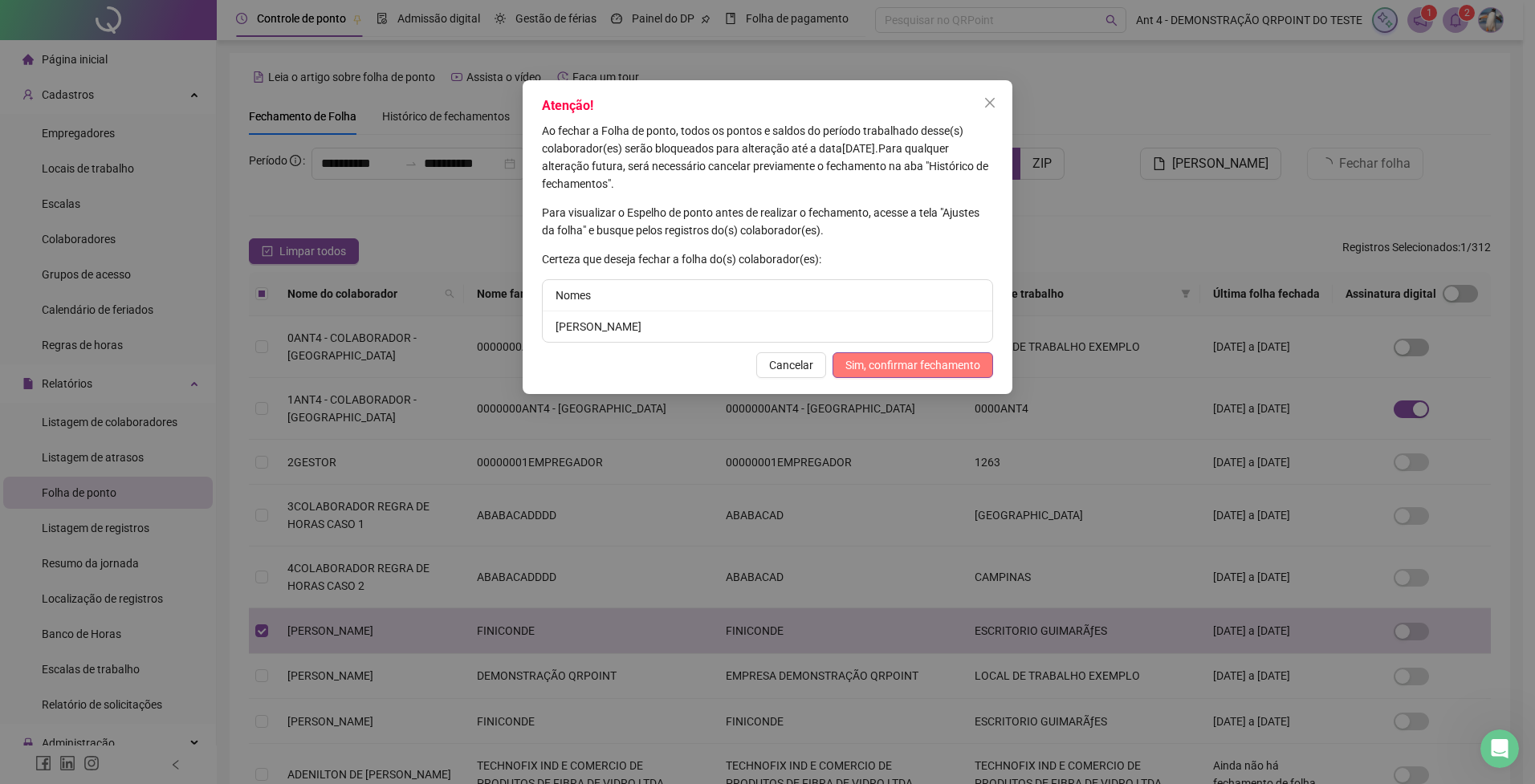
click at [914, 361] on span "Sim, confirmar fechamento" at bounding box center [913, 365] width 135 height 18
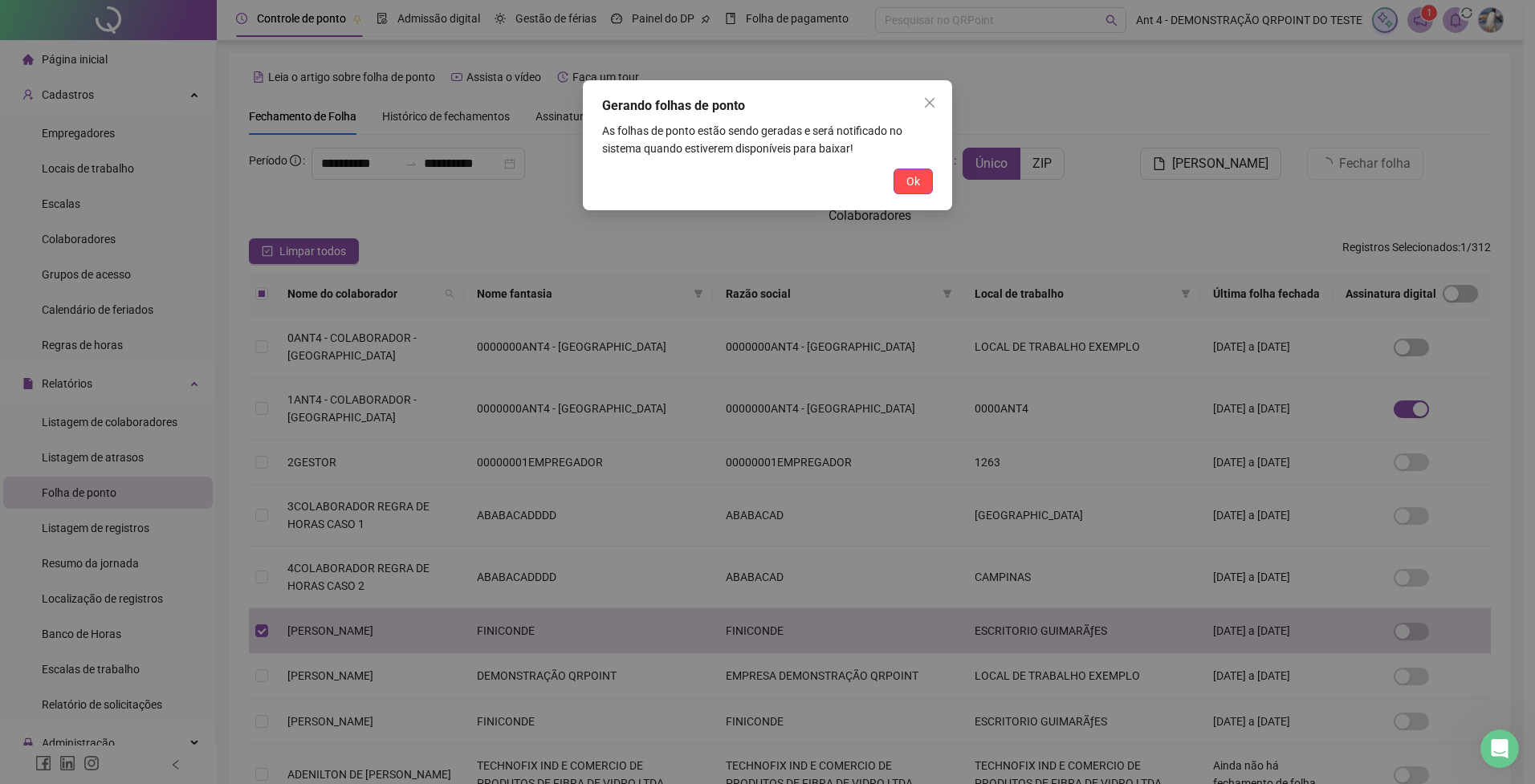
drag, startPoint x: 898, startPoint y: 187, endPoint x: 890, endPoint y: 186, distance: 8.1
click at [898, 187] on button "Ok" at bounding box center [913, 181] width 39 height 25
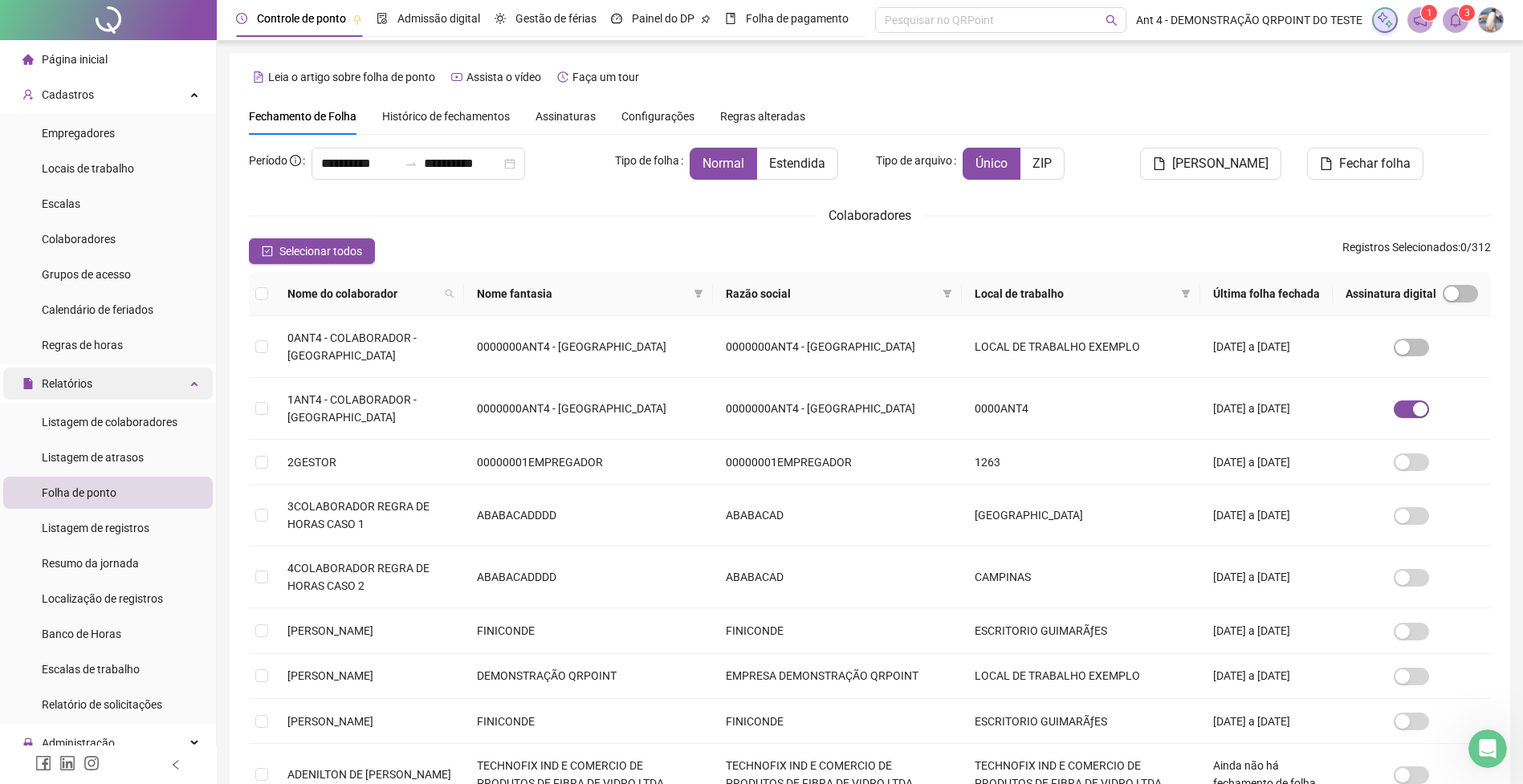
drag, startPoint x: 72, startPoint y: 386, endPoint x: 70, endPoint y: 398, distance: 12.2
click at [72, 386] on span "Relatórios" at bounding box center [67, 384] width 51 height 13
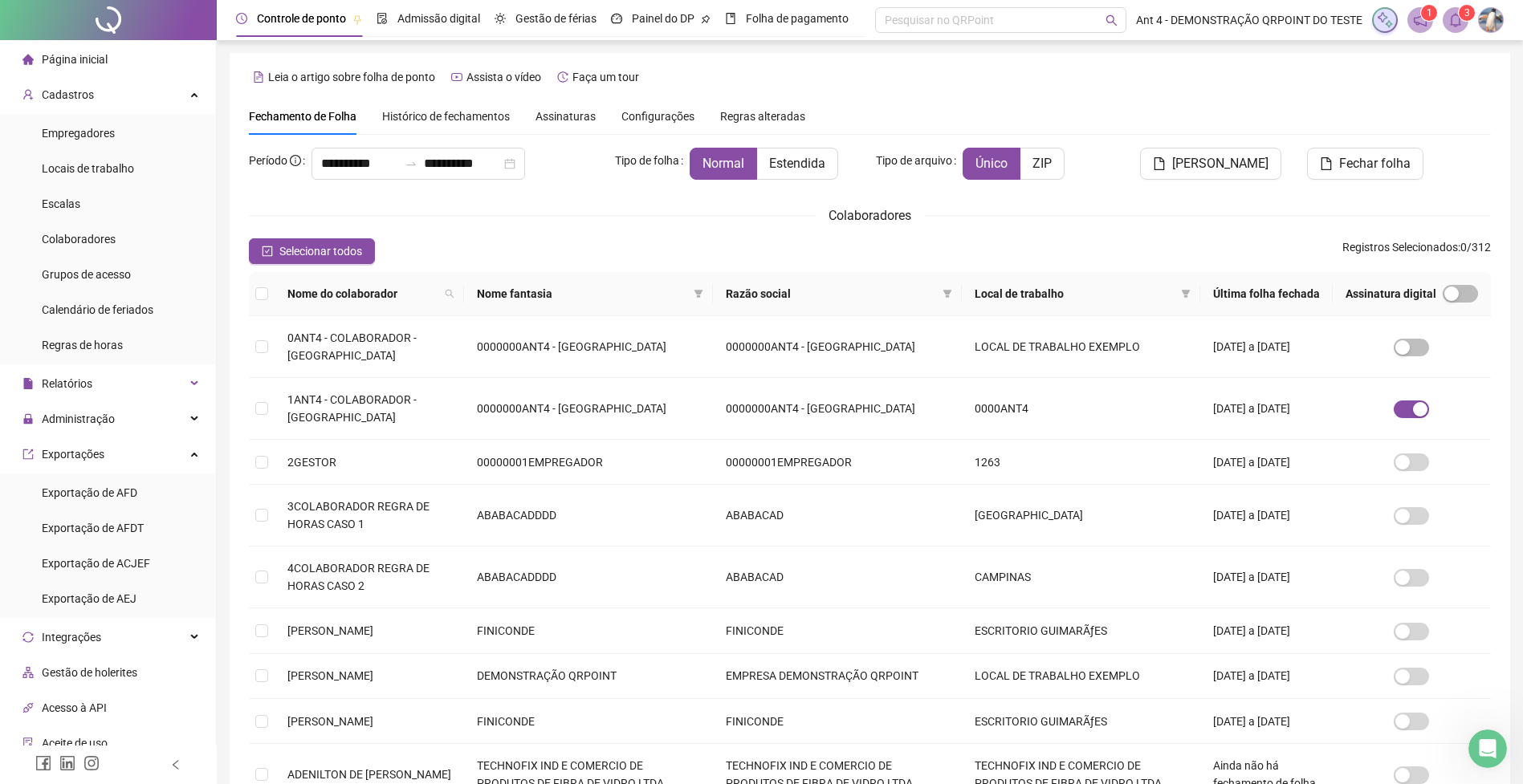
click at [98, 499] on div "Exportação de AFD" at bounding box center [89, 492] width 96 height 32
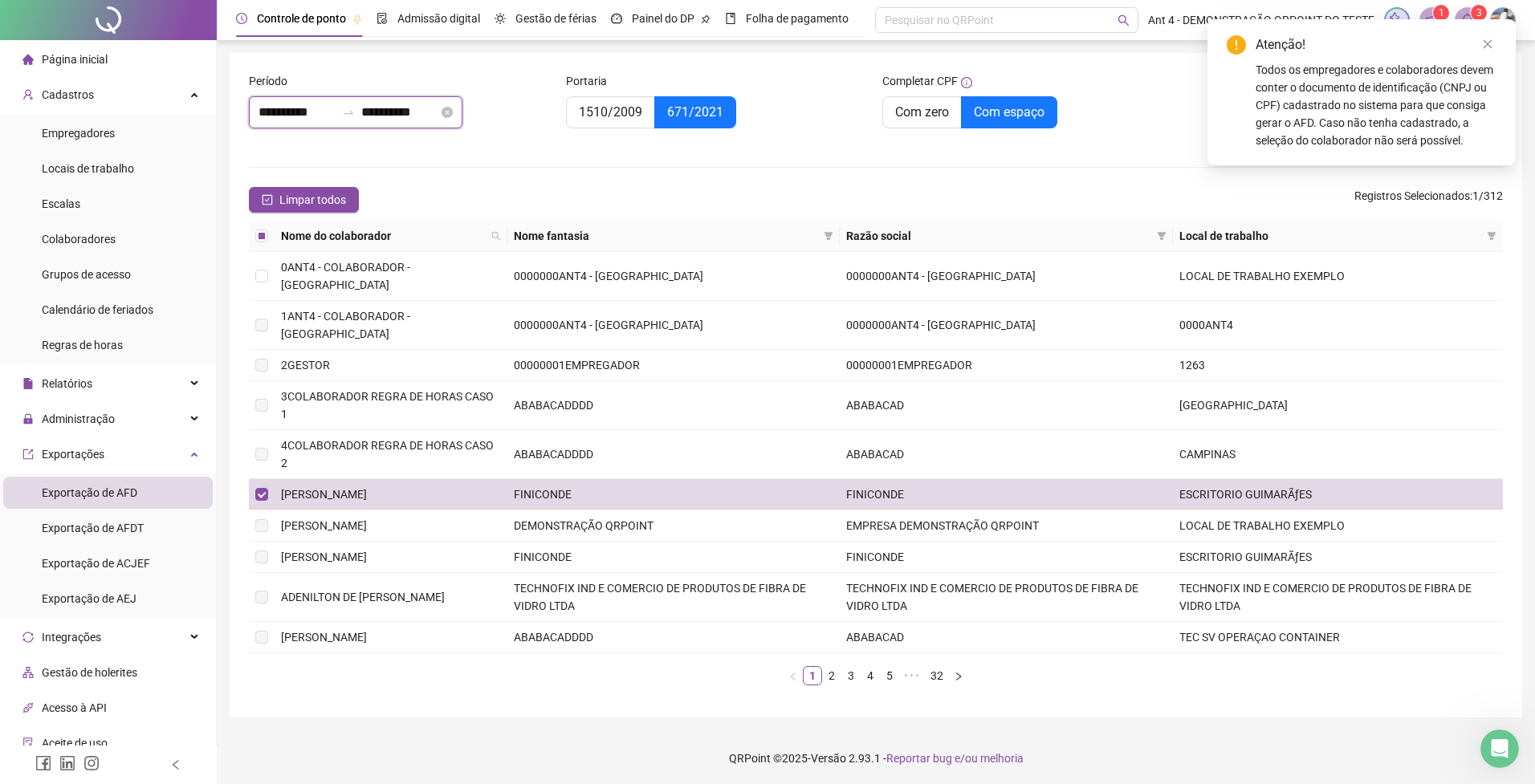
click at [275, 117] on input "**********" at bounding box center [297, 113] width 77 height 20
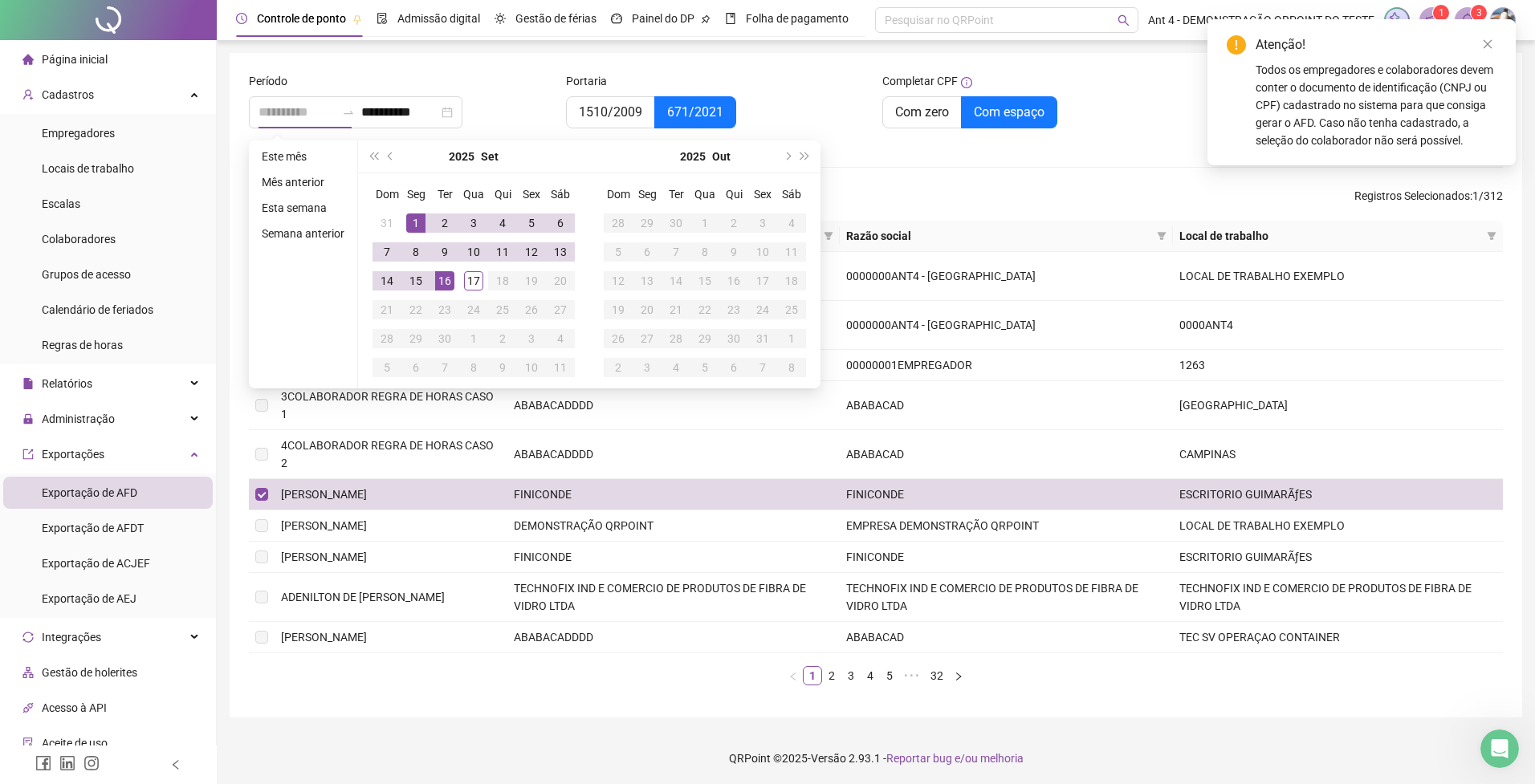
click at [412, 223] on div "1" at bounding box center [416, 223] width 20 height 20
type input "**********"
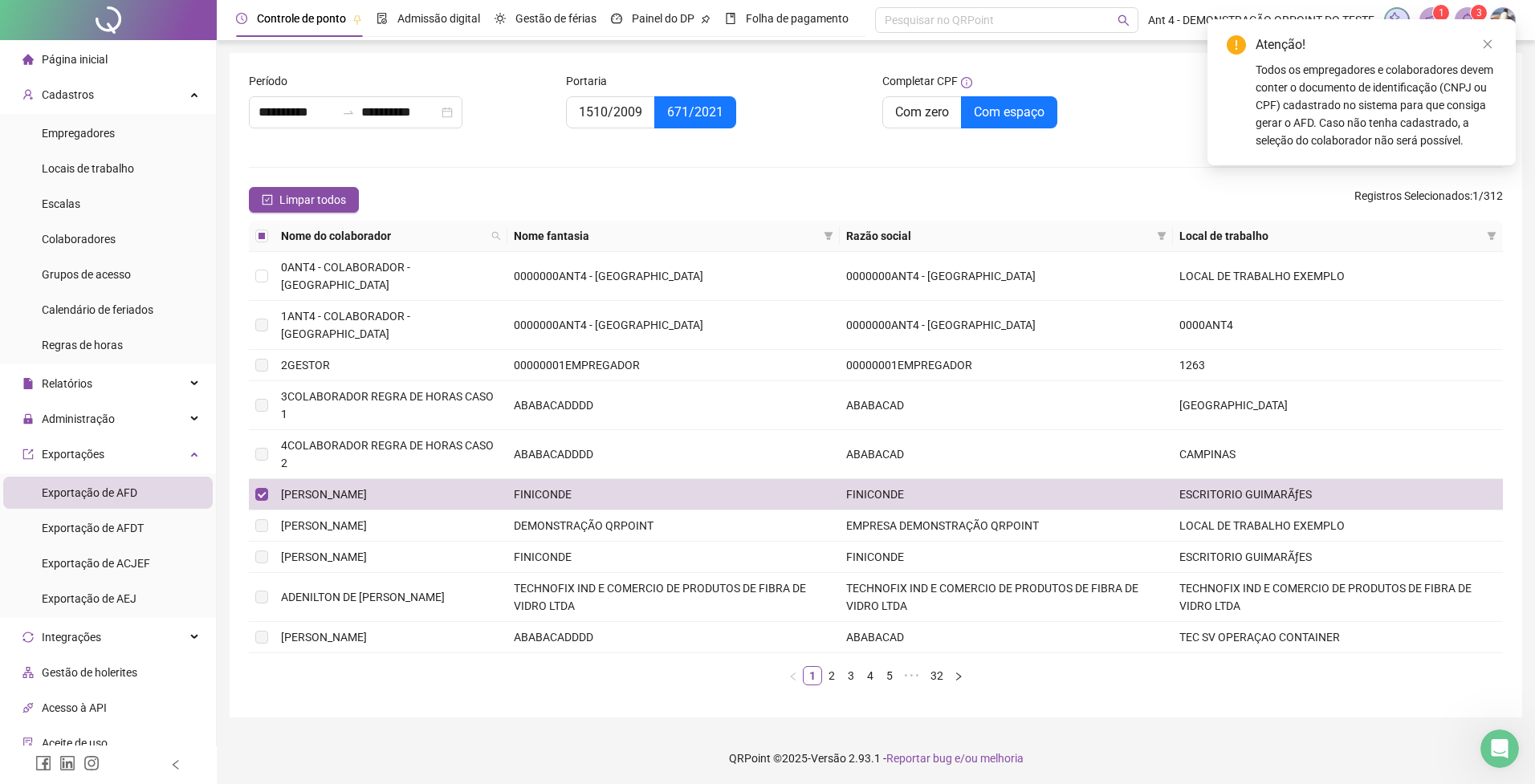
click at [1478, 52] on div "Atenção!" at bounding box center [1375, 45] width 241 height 20
click at [1482, 47] on icon "close" at bounding box center [1488, 44] width 11 height 11
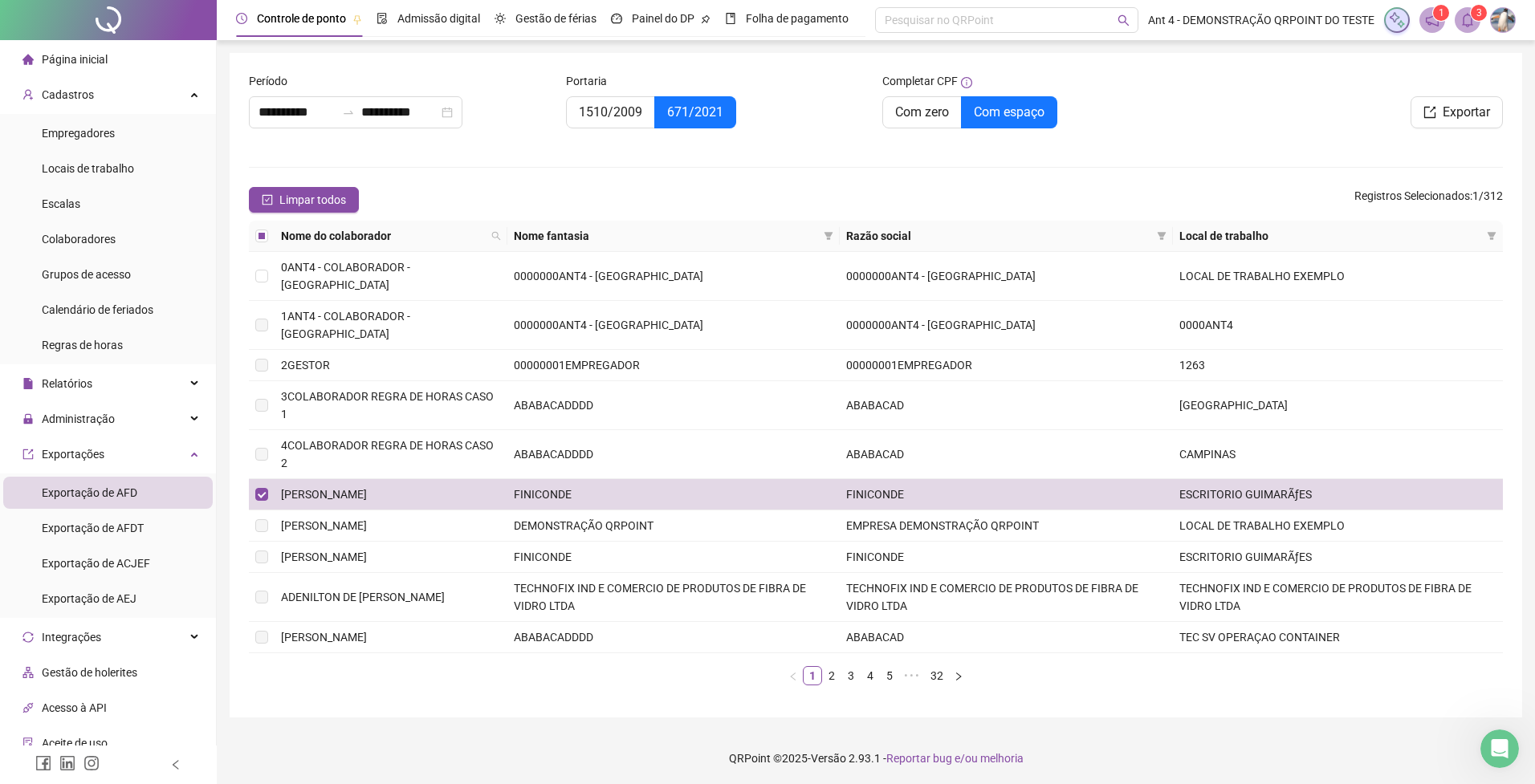
click at [1233, 161] on form "**********" at bounding box center [875, 384] width 1254 height 626
click at [1457, 125] on button "Exportar" at bounding box center [1456, 113] width 92 height 32
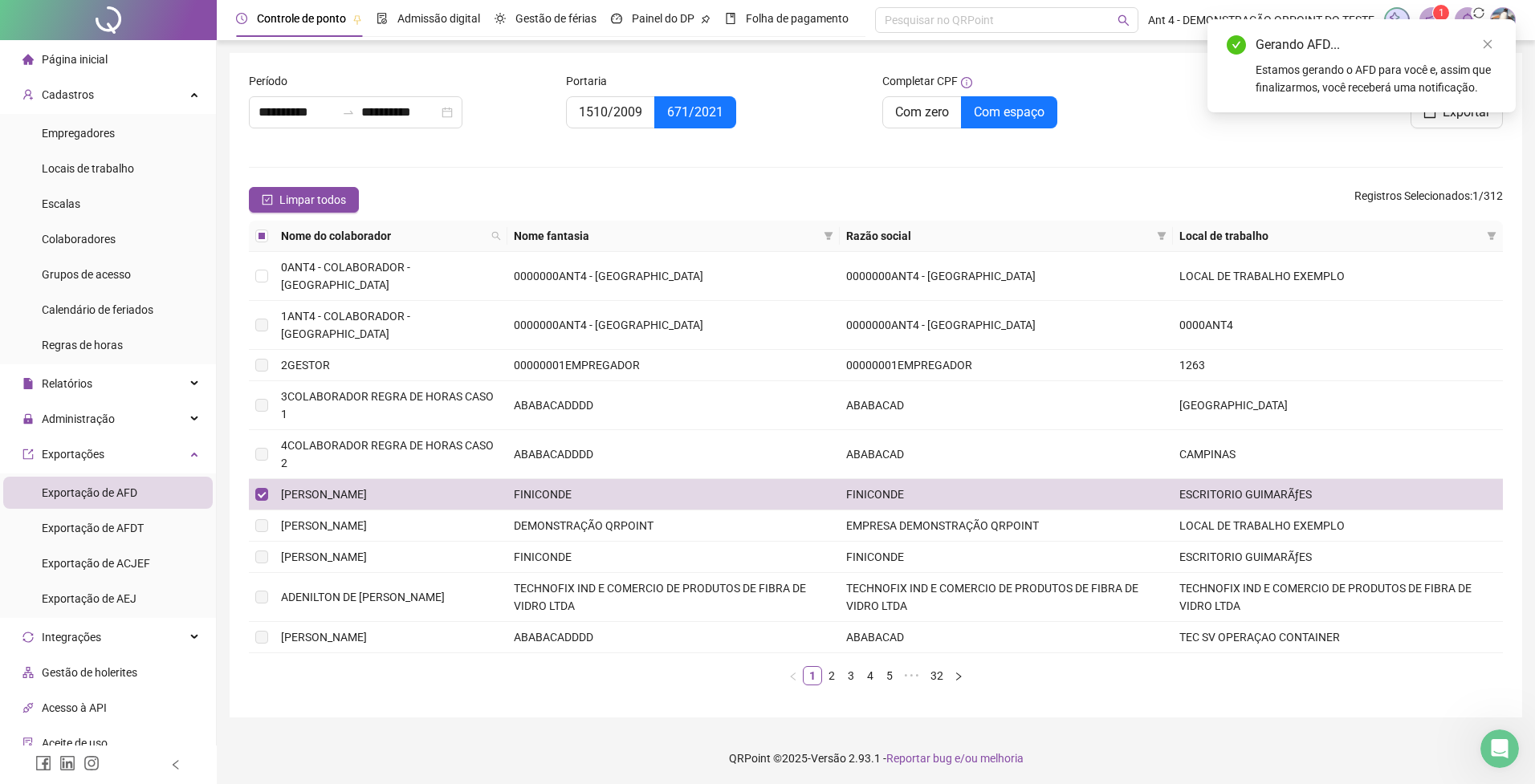
drag, startPoint x: 1487, startPoint y: 46, endPoint x: 1477, endPoint y: 53, distance: 12.2
click at [1486, 46] on icon "close" at bounding box center [1488, 44] width 11 height 11
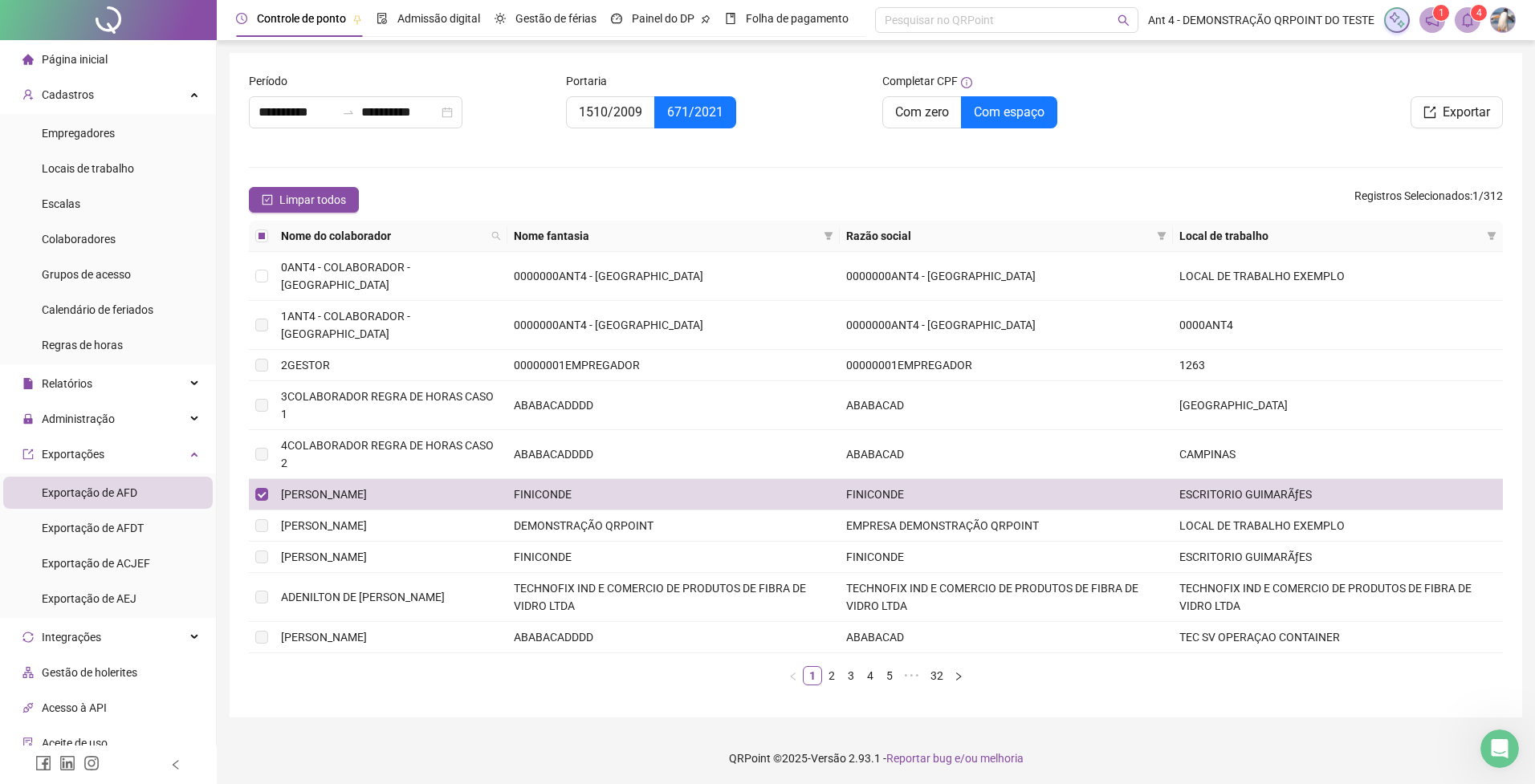
click at [1469, 23] on icon "bell" at bounding box center [1467, 20] width 14 height 14
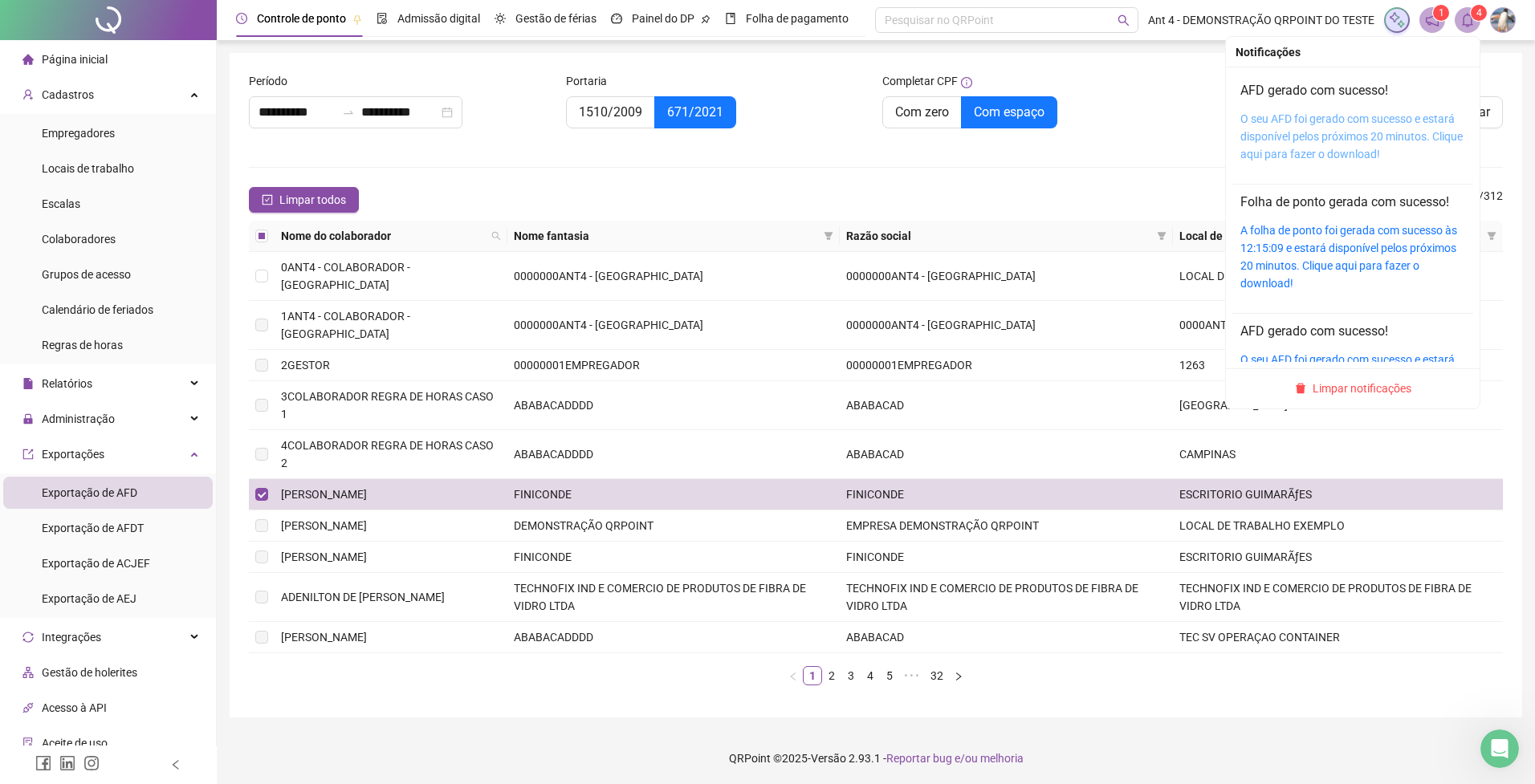
click at [1377, 118] on link "O seu AFD foi gerado com sucesso e estará disponível pelos próximos 20 minutos.…" at bounding box center [1351, 136] width 222 height 48
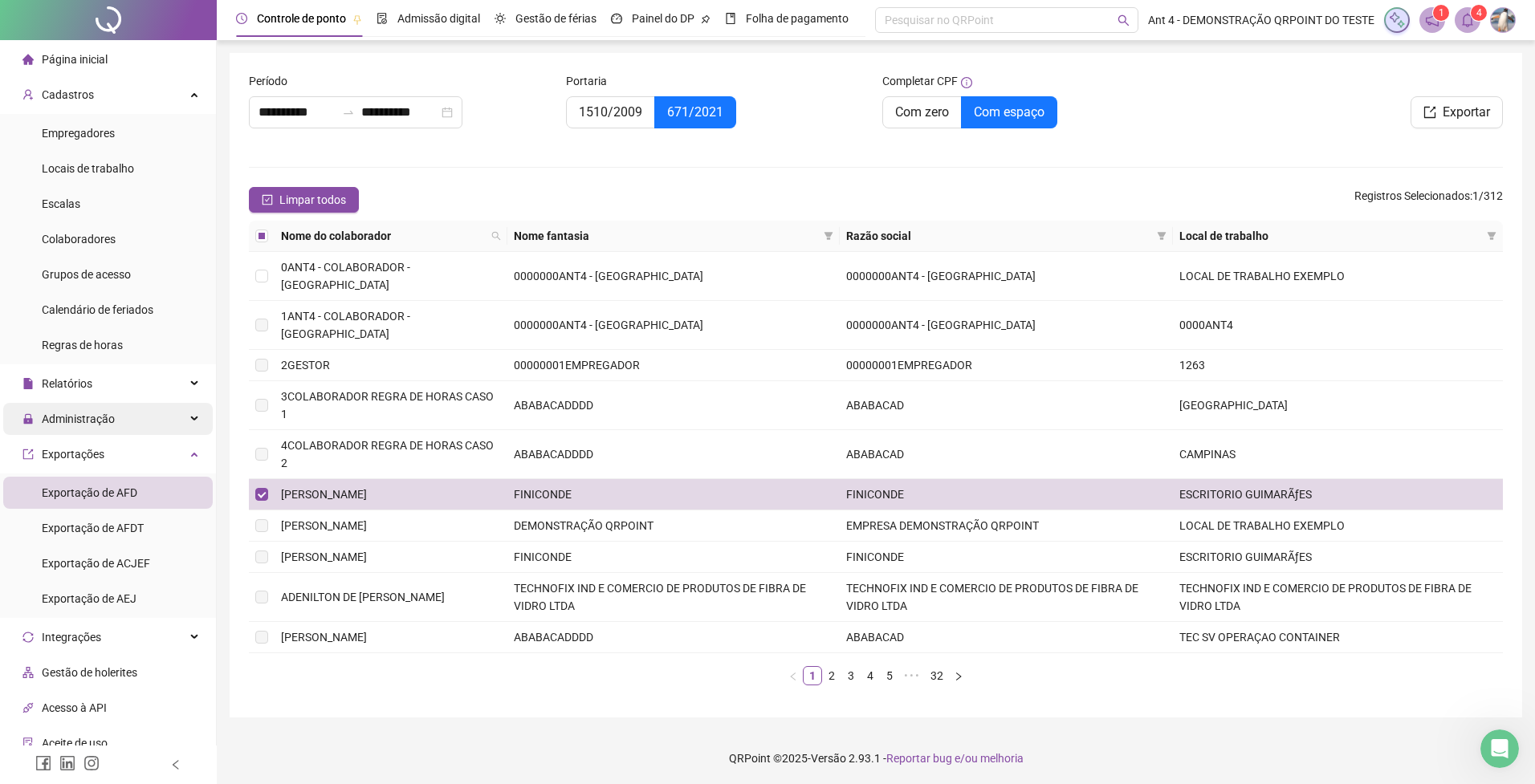
click at [107, 412] on span "Administração" at bounding box center [68, 419] width 92 height 32
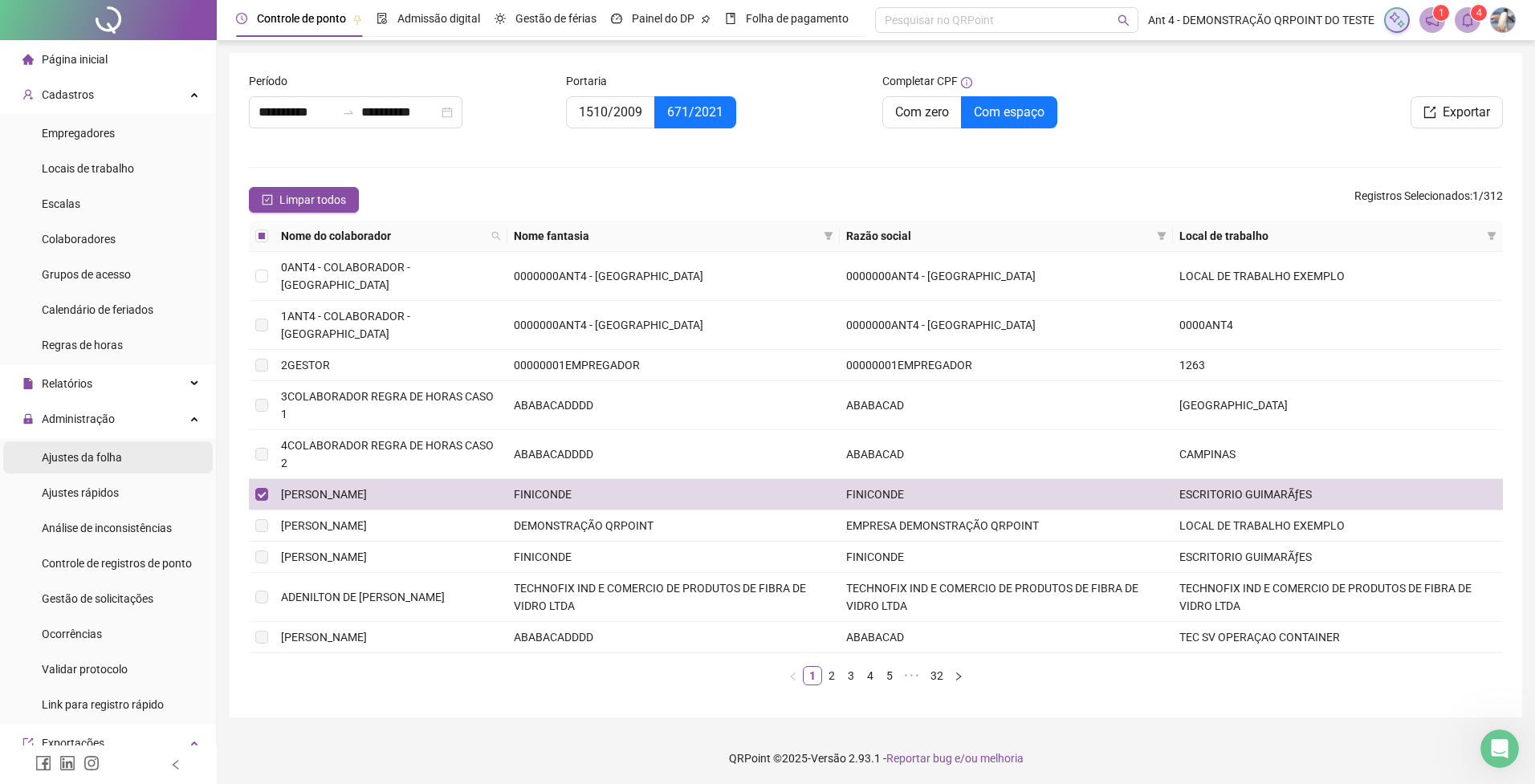
click at [109, 452] on span "Ajustes da folha" at bounding box center [82, 458] width 81 height 13
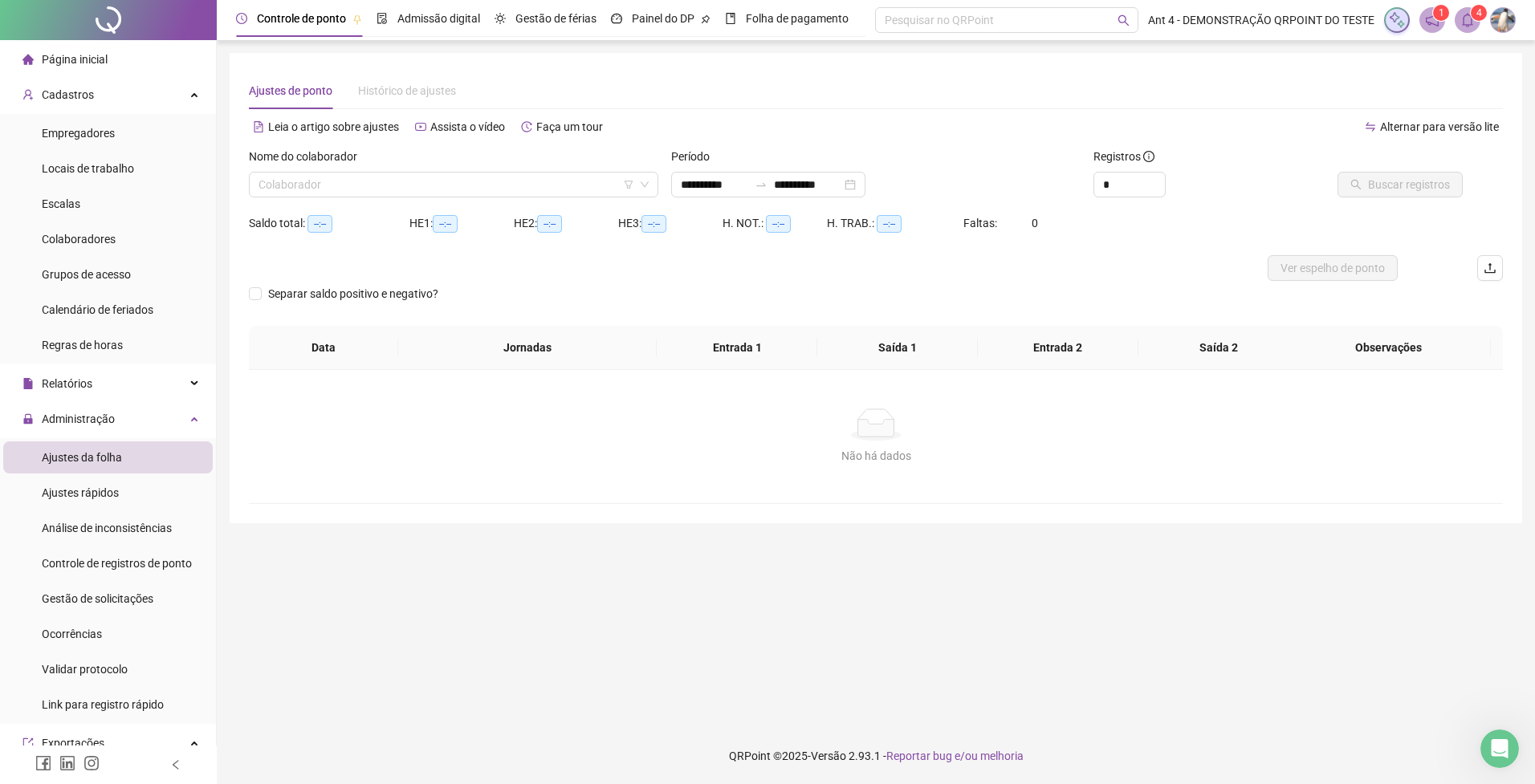
type input "**********"
click at [524, 179] on input "search" at bounding box center [447, 185] width 375 height 24
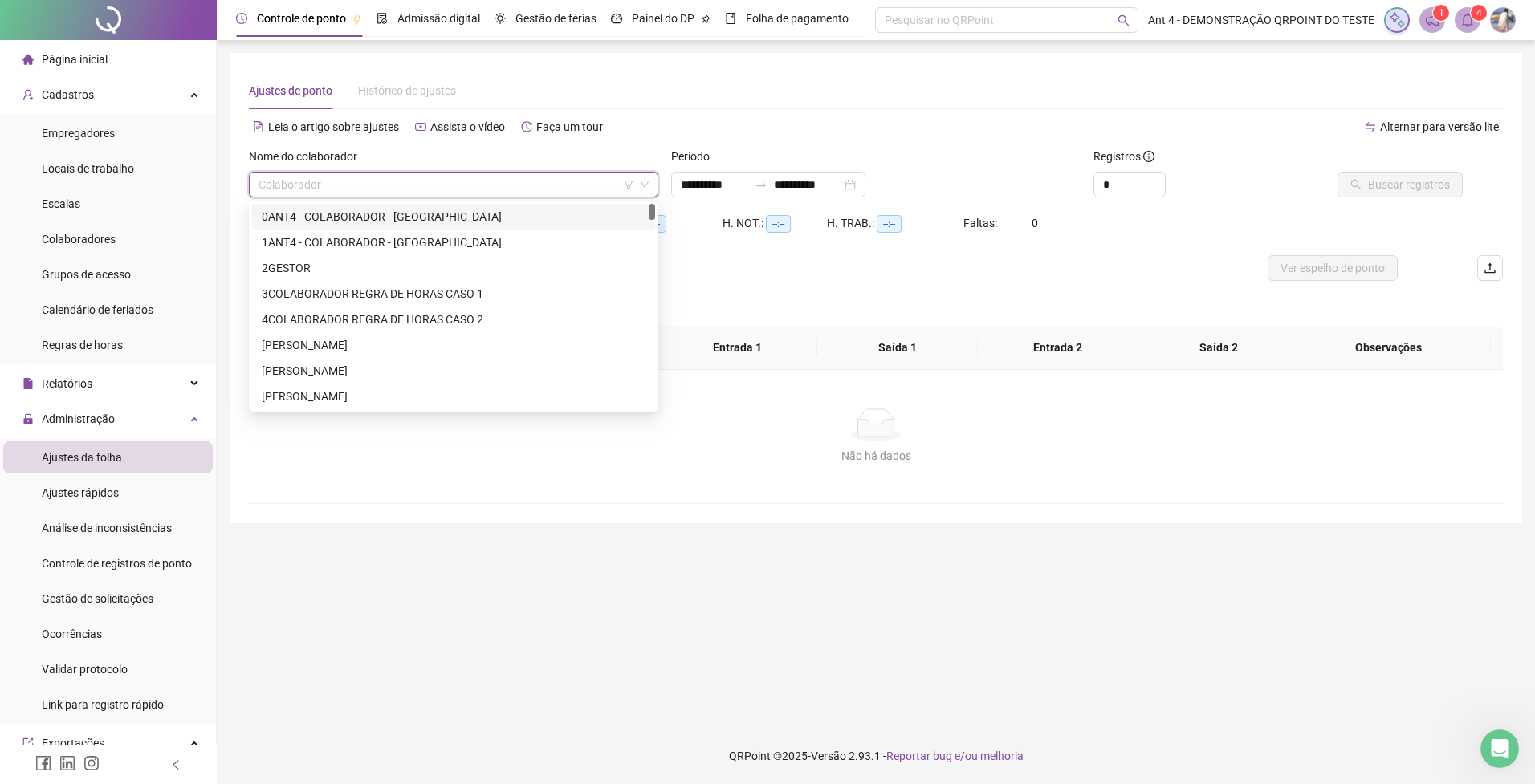
click at [498, 223] on div "0ANT4 - COLABORADOR - [GEOGRAPHIC_DATA]" at bounding box center [453, 217] width 384 height 18
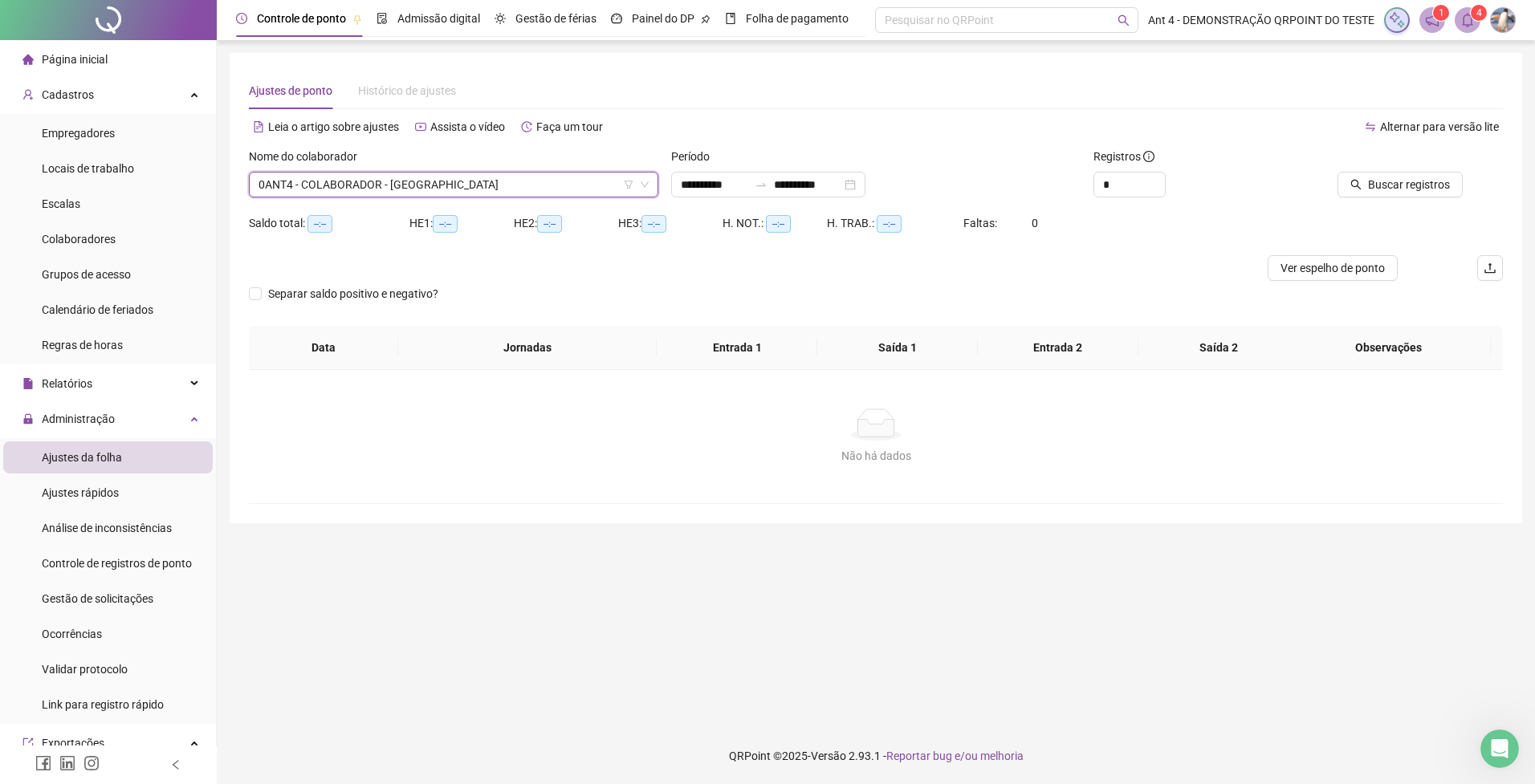
click at [603, 187] on span "0ANT4 - COLABORADOR - [GEOGRAPHIC_DATA]" at bounding box center [454, 185] width 390 height 24
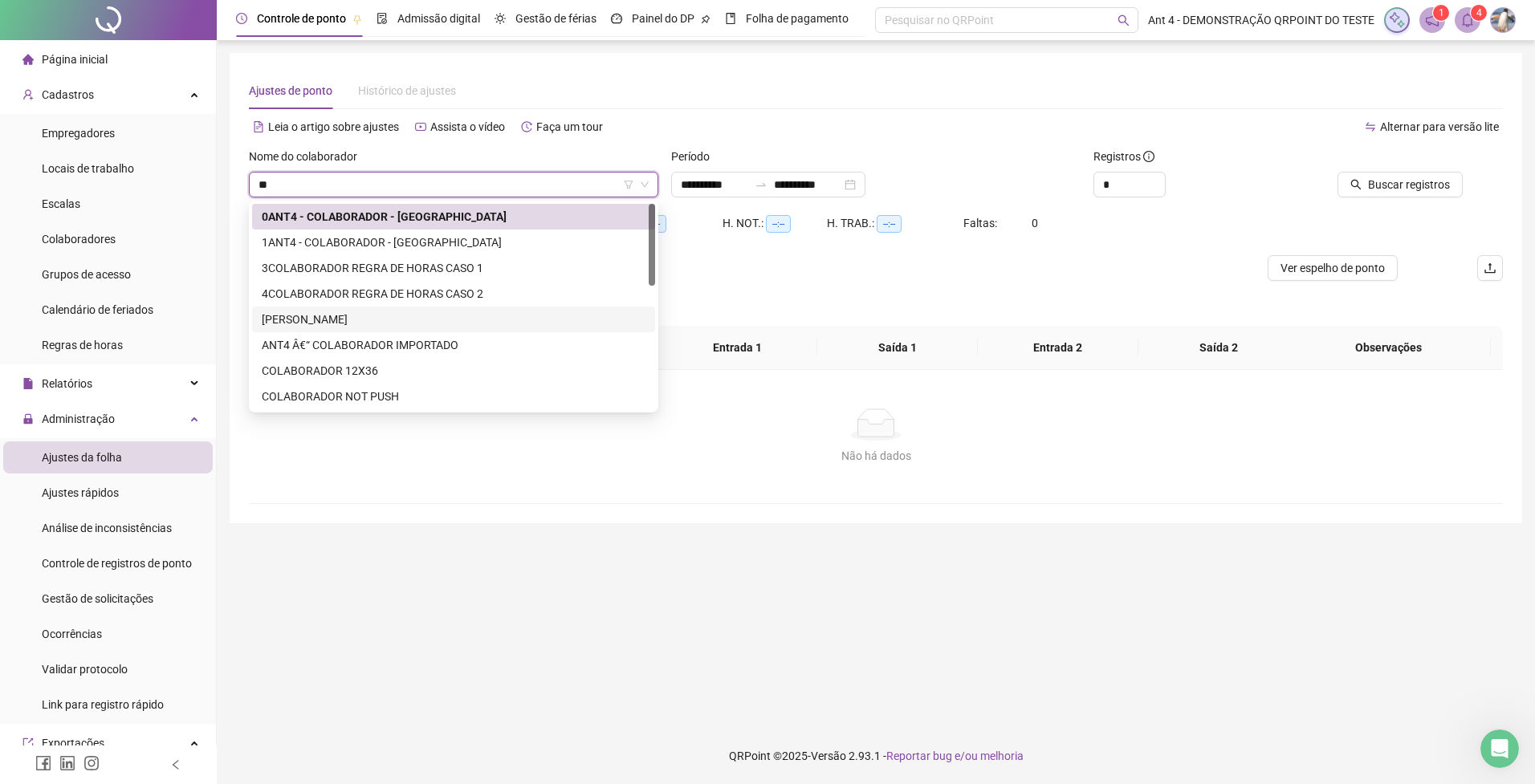
type input "***"
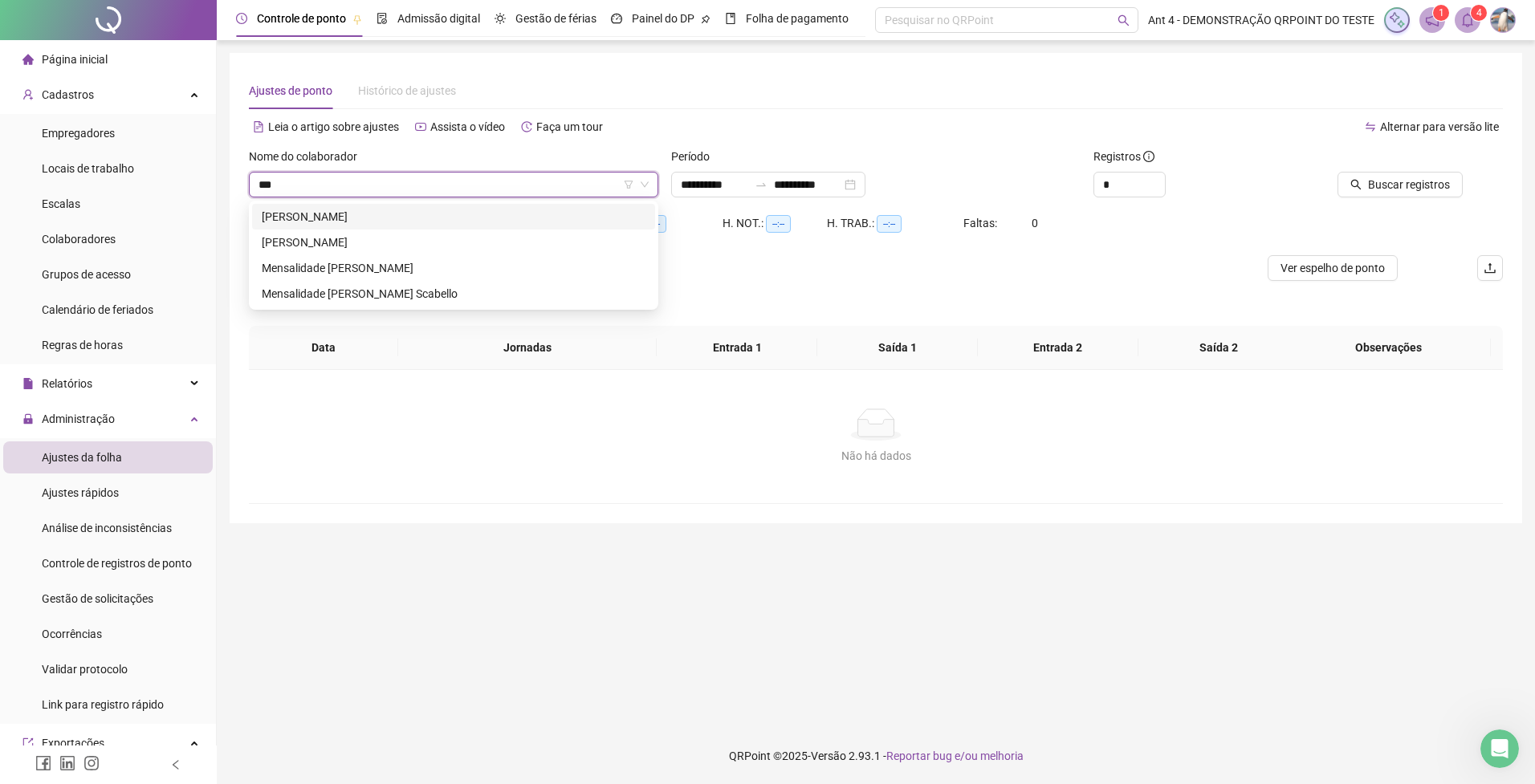
click at [340, 219] on div "[PERSON_NAME]" at bounding box center [453, 217] width 384 height 18
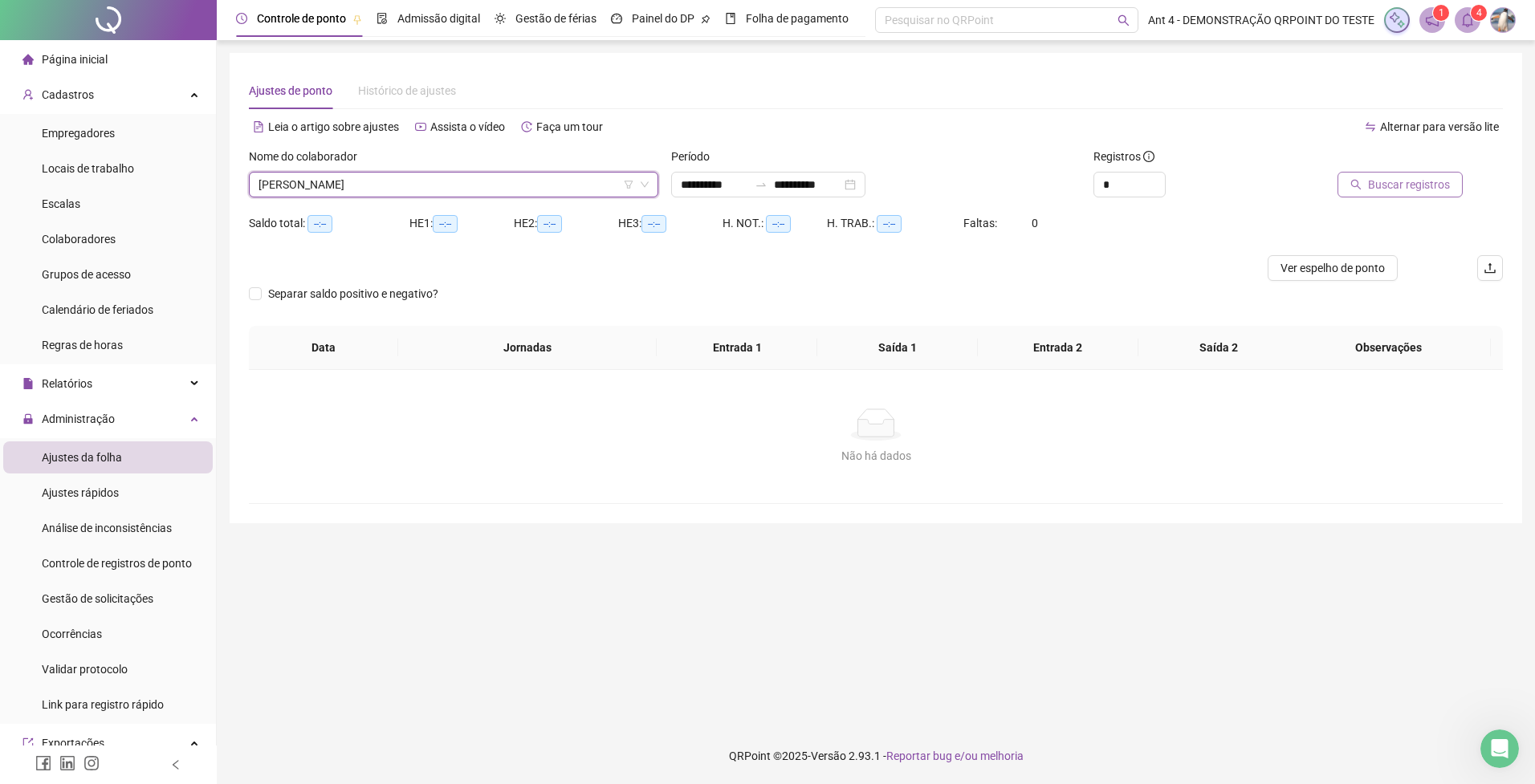
click at [1373, 190] on span "Buscar registros" at bounding box center [1408, 184] width 82 height 18
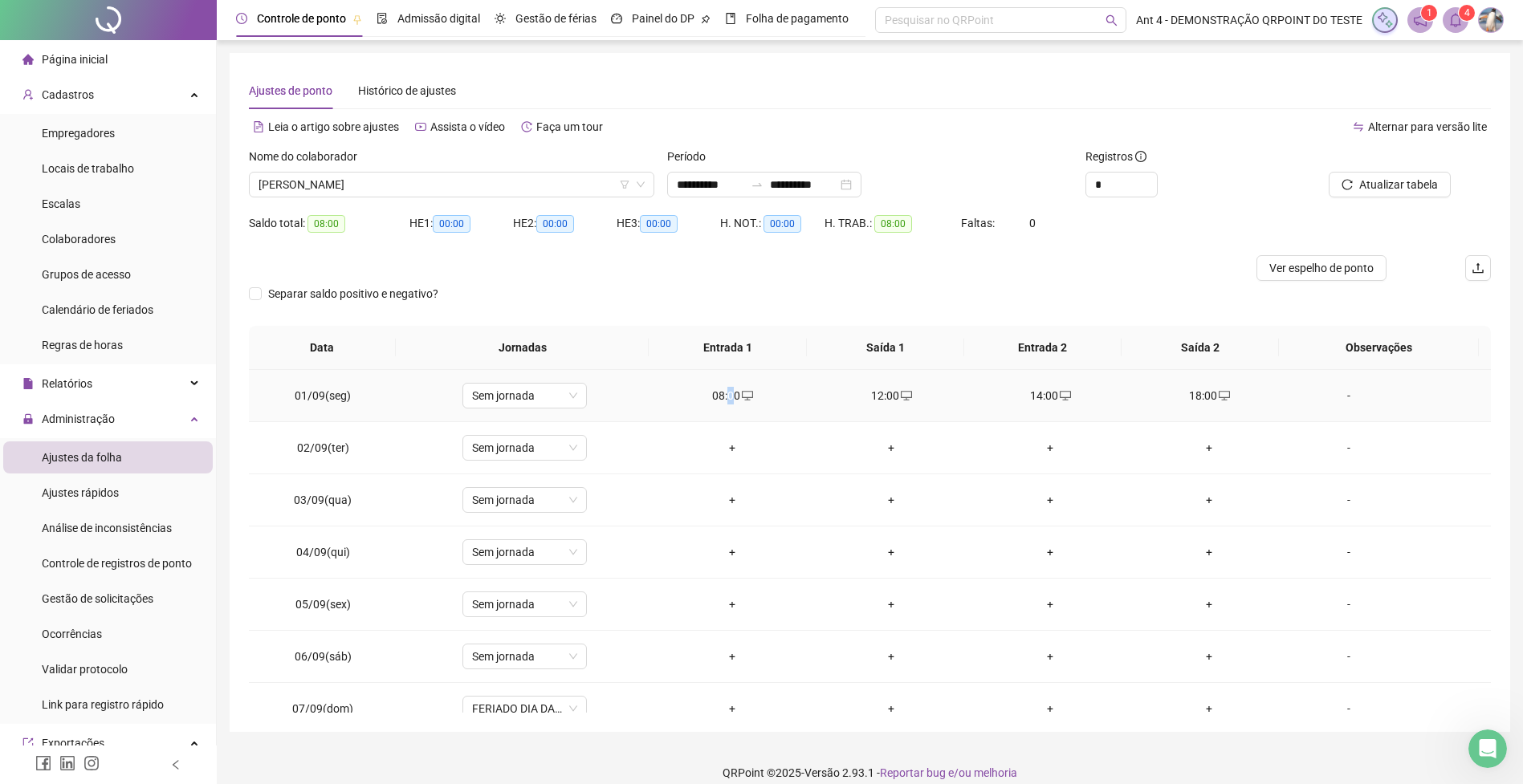
click at [725, 392] on div "08:00" at bounding box center [732, 395] width 133 height 18
type input "**********"
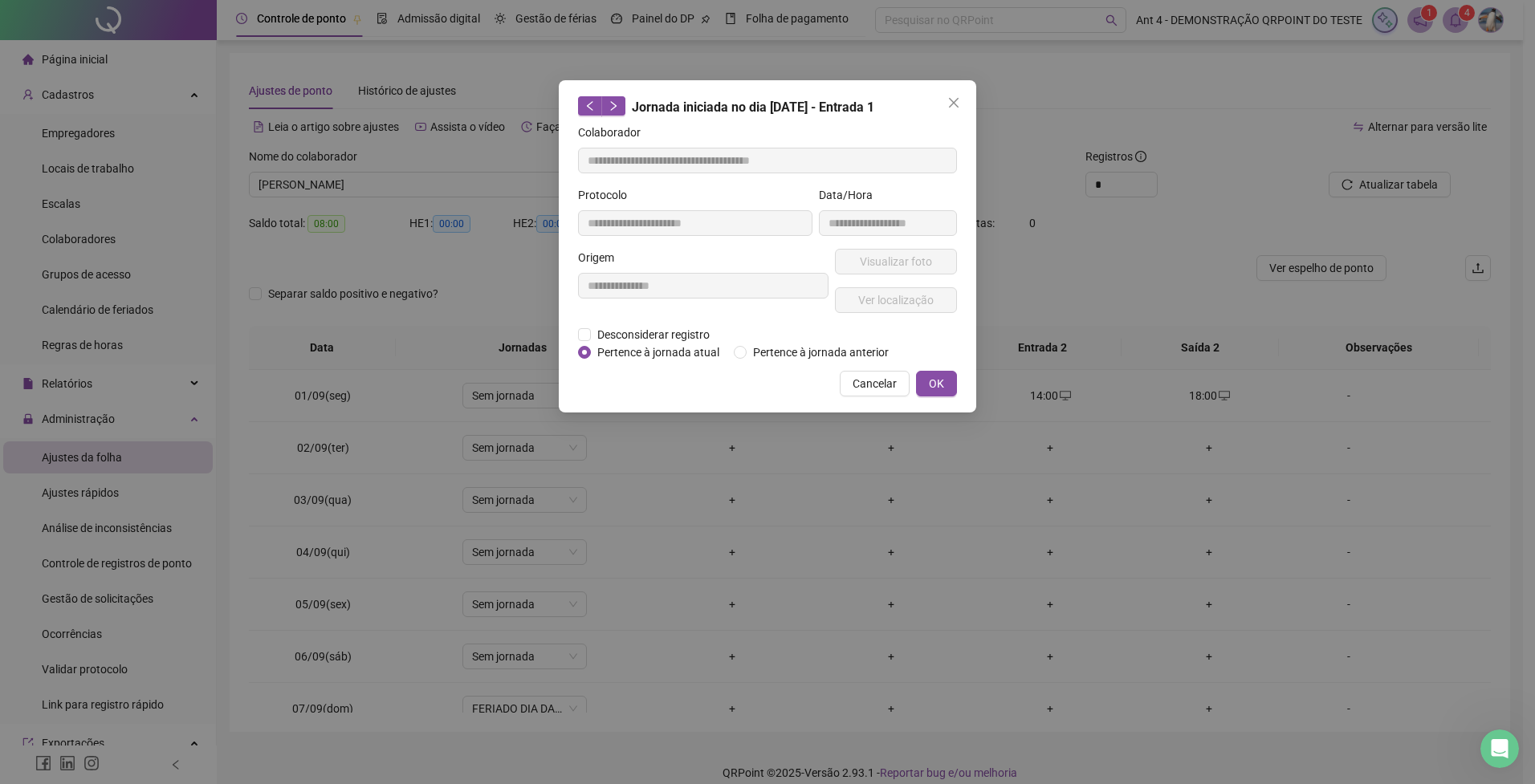
click at [954, 101] on icon "close" at bounding box center [954, 103] width 13 height 13
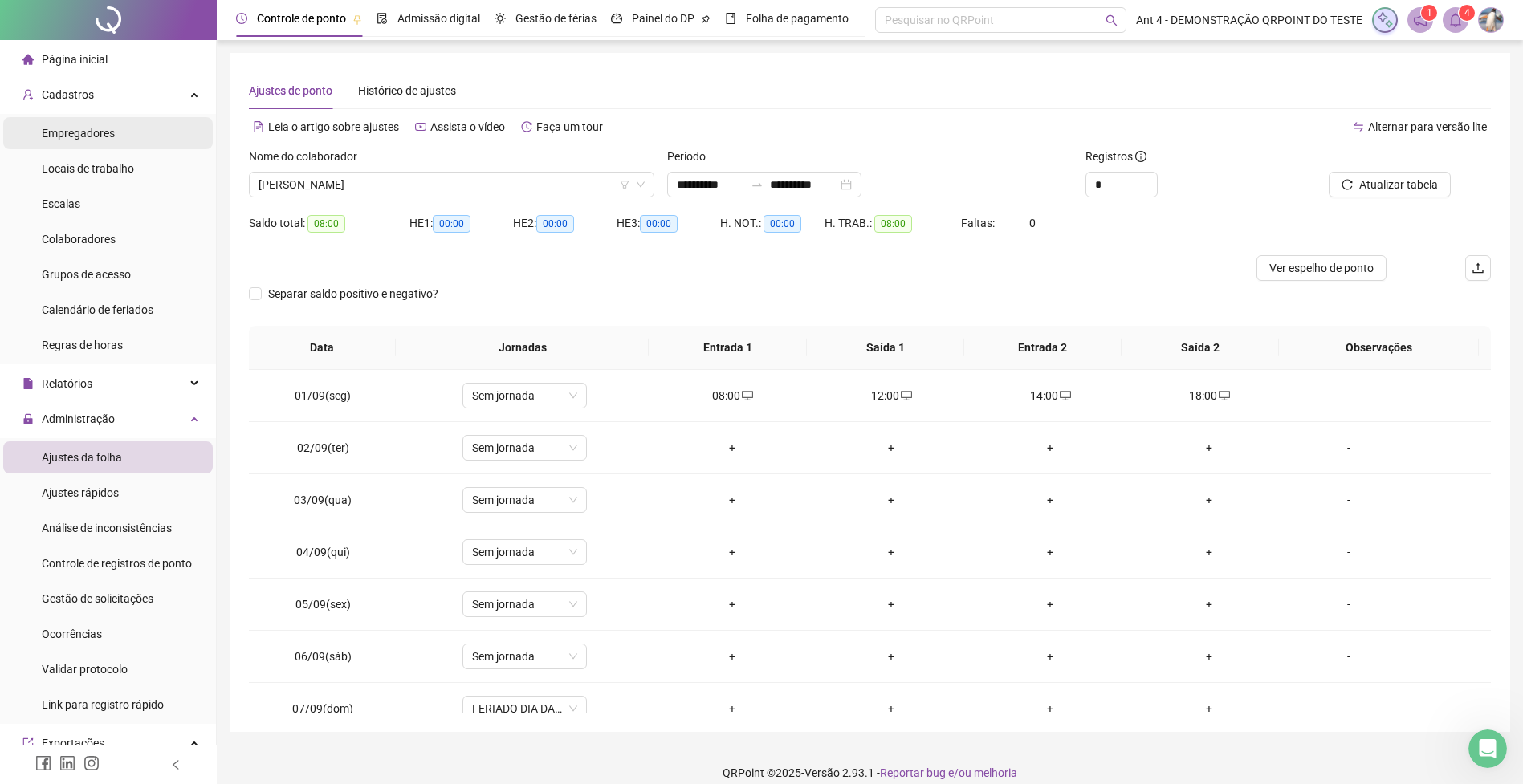
click at [92, 138] on span "Empregadores" at bounding box center [78, 133] width 73 height 13
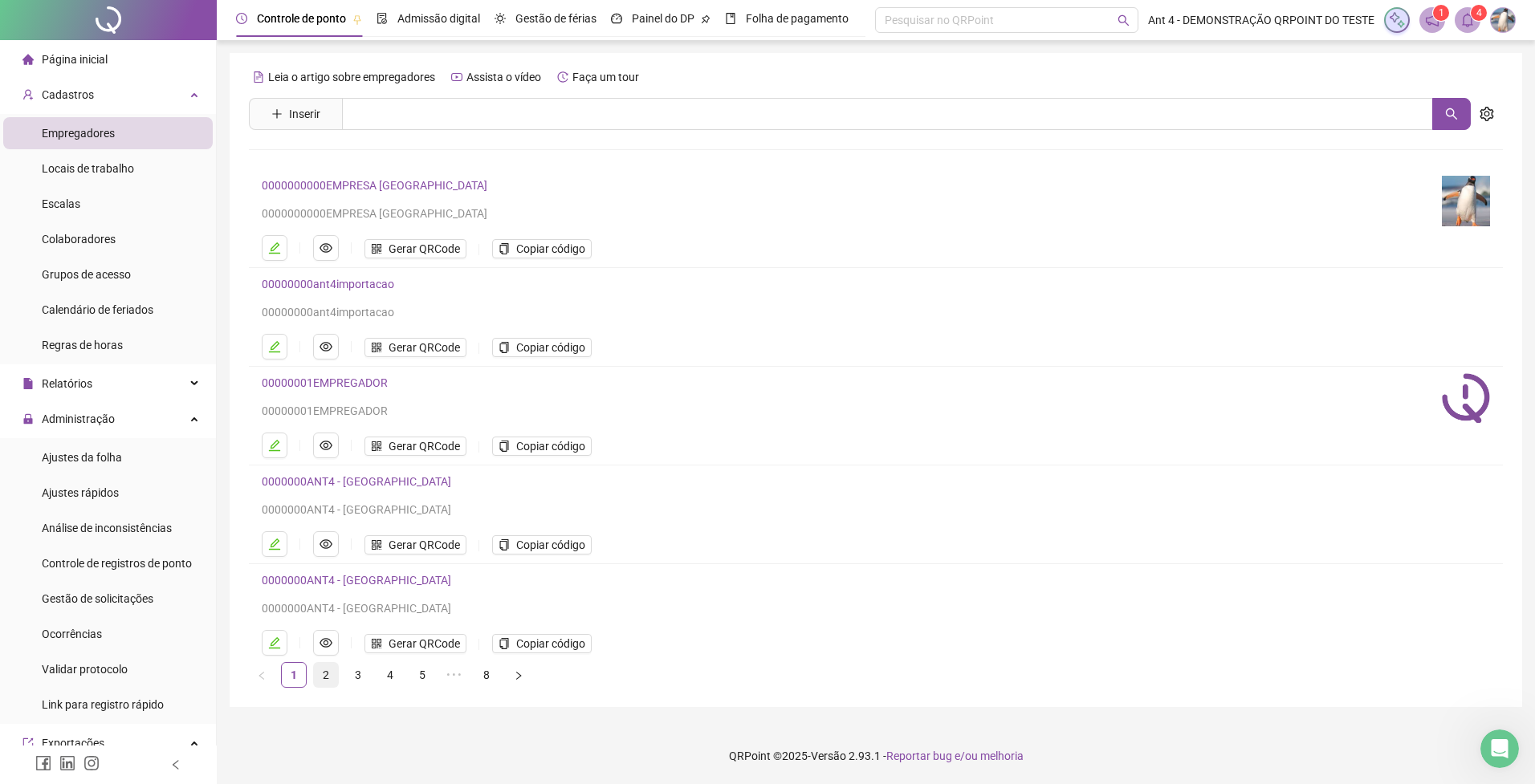
click at [327, 677] on link "2" at bounding box center [327, 675] width 24 height 24
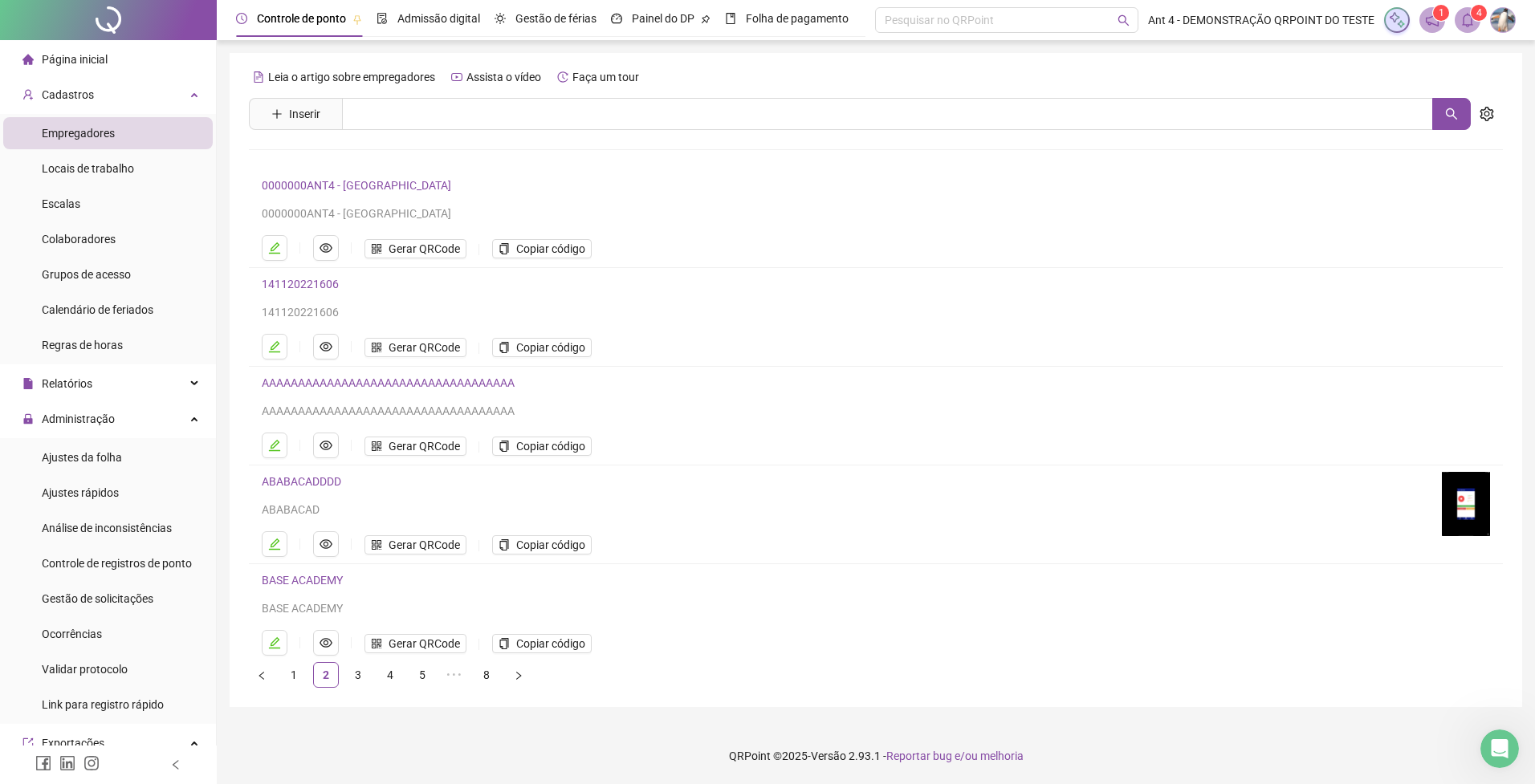
drag, startPoint x: 69, startPoint y: 233, endPoint x: 245, endPoint y: 162, distance: 189.8
click at [69, 233] on span "Colaboradores" at bounding box center [78, 239] width 74 height 13
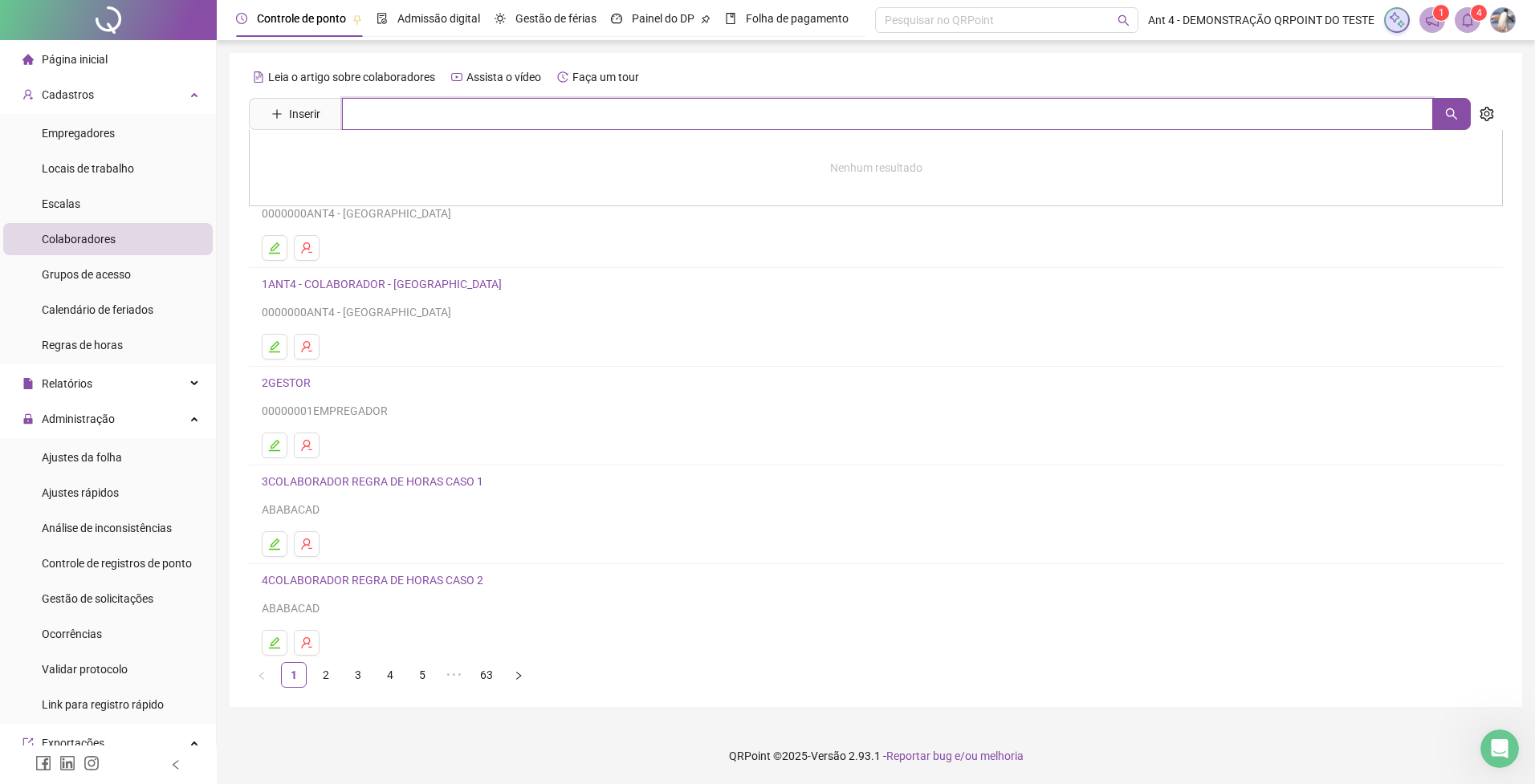
click at [433, 113] on input "text" at bounding box center [888, 113] width 1091 height 32
type input "****"
click at [320, 199] on link "[PERSON_NAME]" at bounding box center [322, 197] width 86 height 13
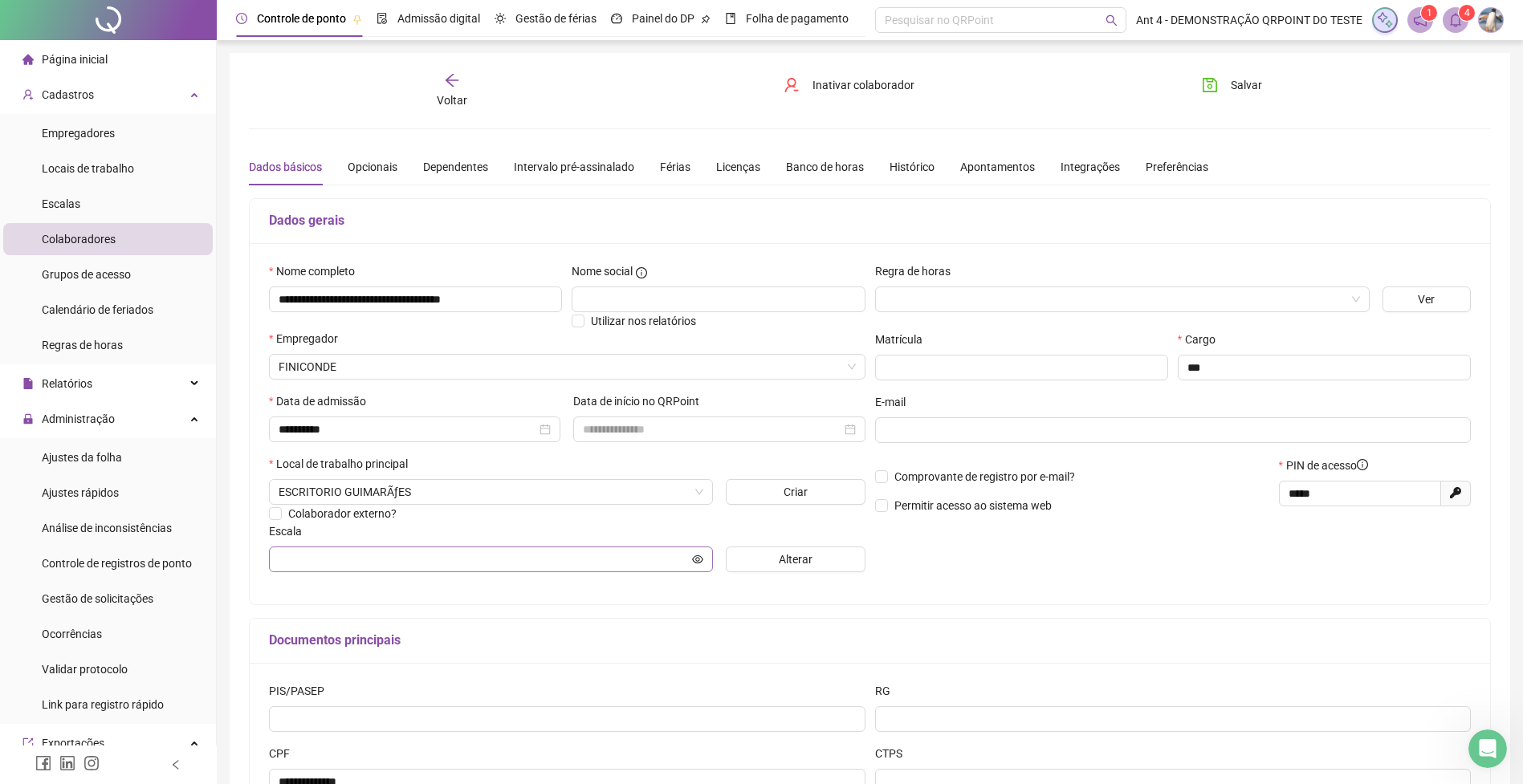
click at [473, 570] on span at bounding box center [491, 559] width 444 height 25
click at [800, 568] on span "Alterar" at bounding box center [796, 559] width 34 height 18
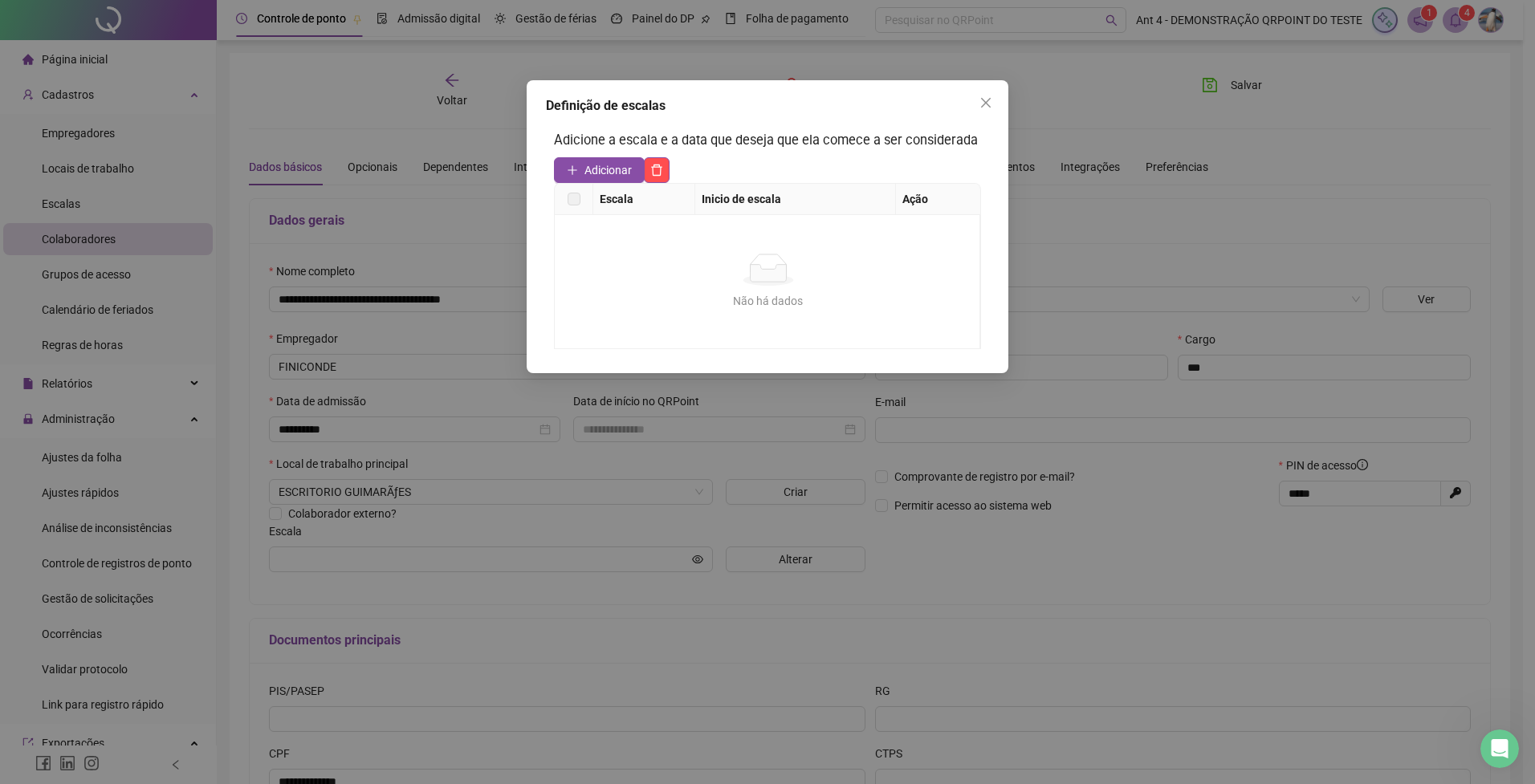
drag, startPoint x: 603, startPoint y: 166, endPoint x: 598, endPoint y: 219, distance: 53.2
click at [603, 166] on span "Adicionar" at bounding box center [608, 170] width 47 height 18
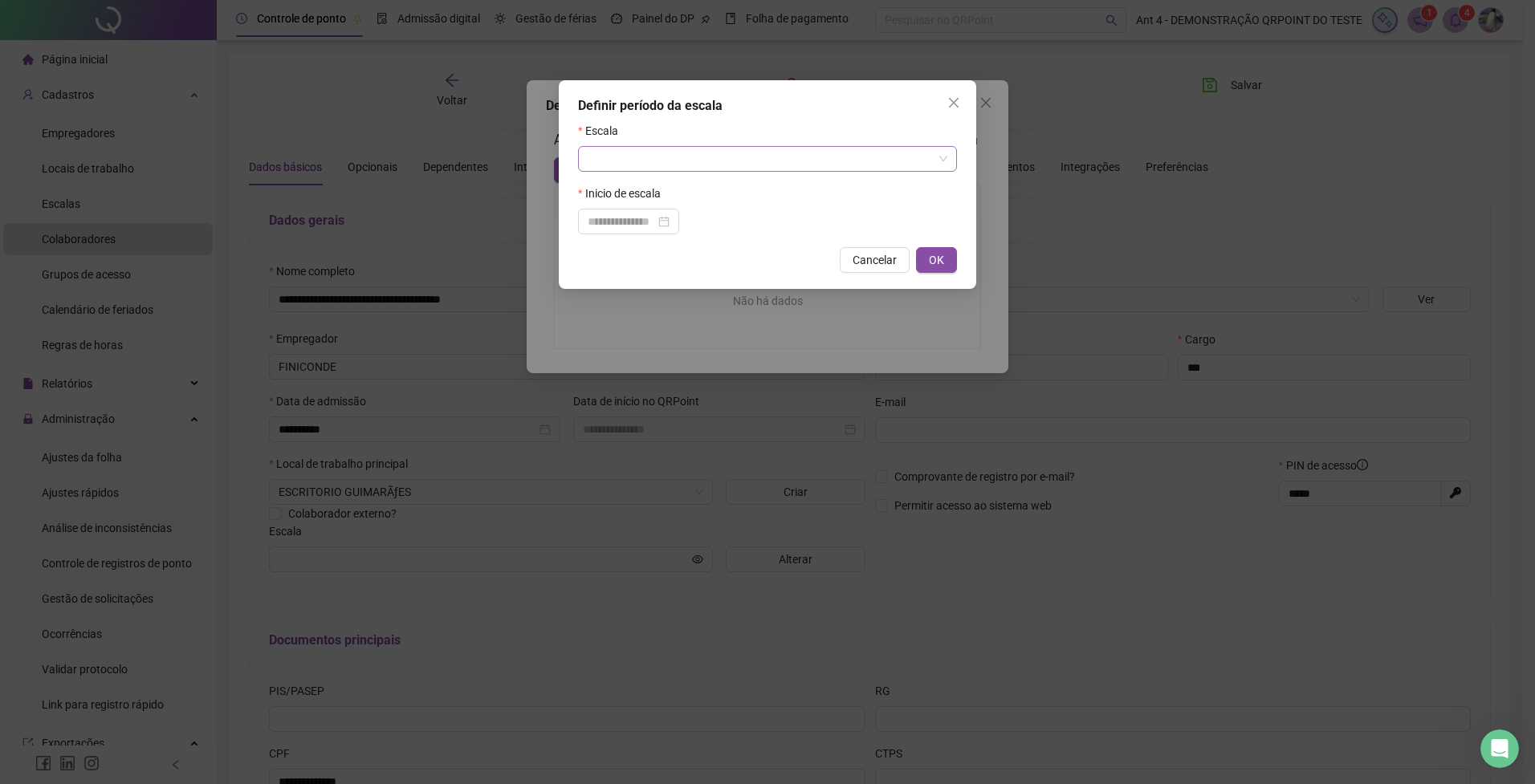
click at [663, 166] on input "search" at bounding box center [760, 159] width 345 height 24
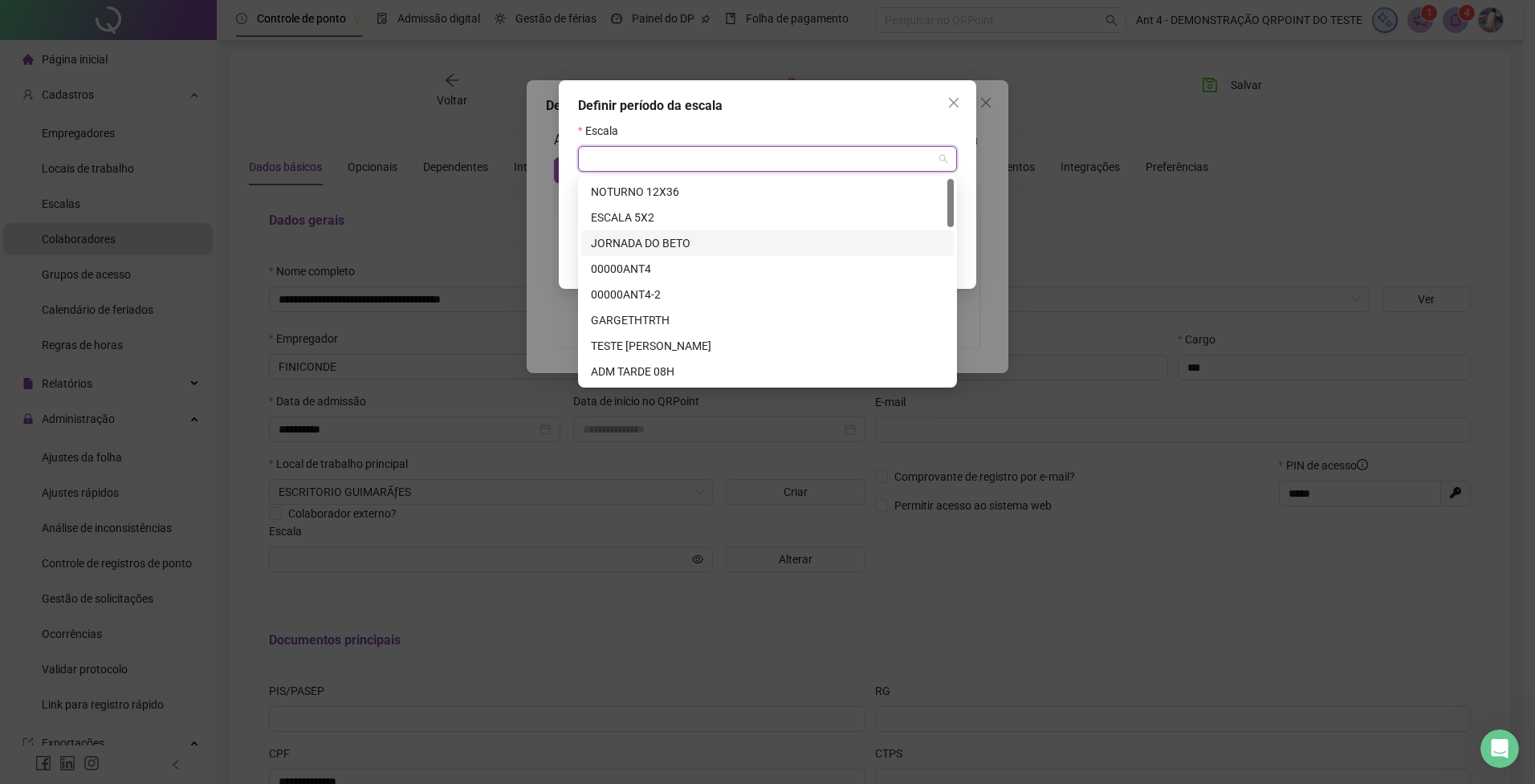
drag, startPoint x: 651, startPoint y: 247, endPoint x: 650, endPoint y: 255, distance: 8.1
click at [651, 248] on div "JORNADA DO BETO" at bounding box center [768, 243] width 353 height 18
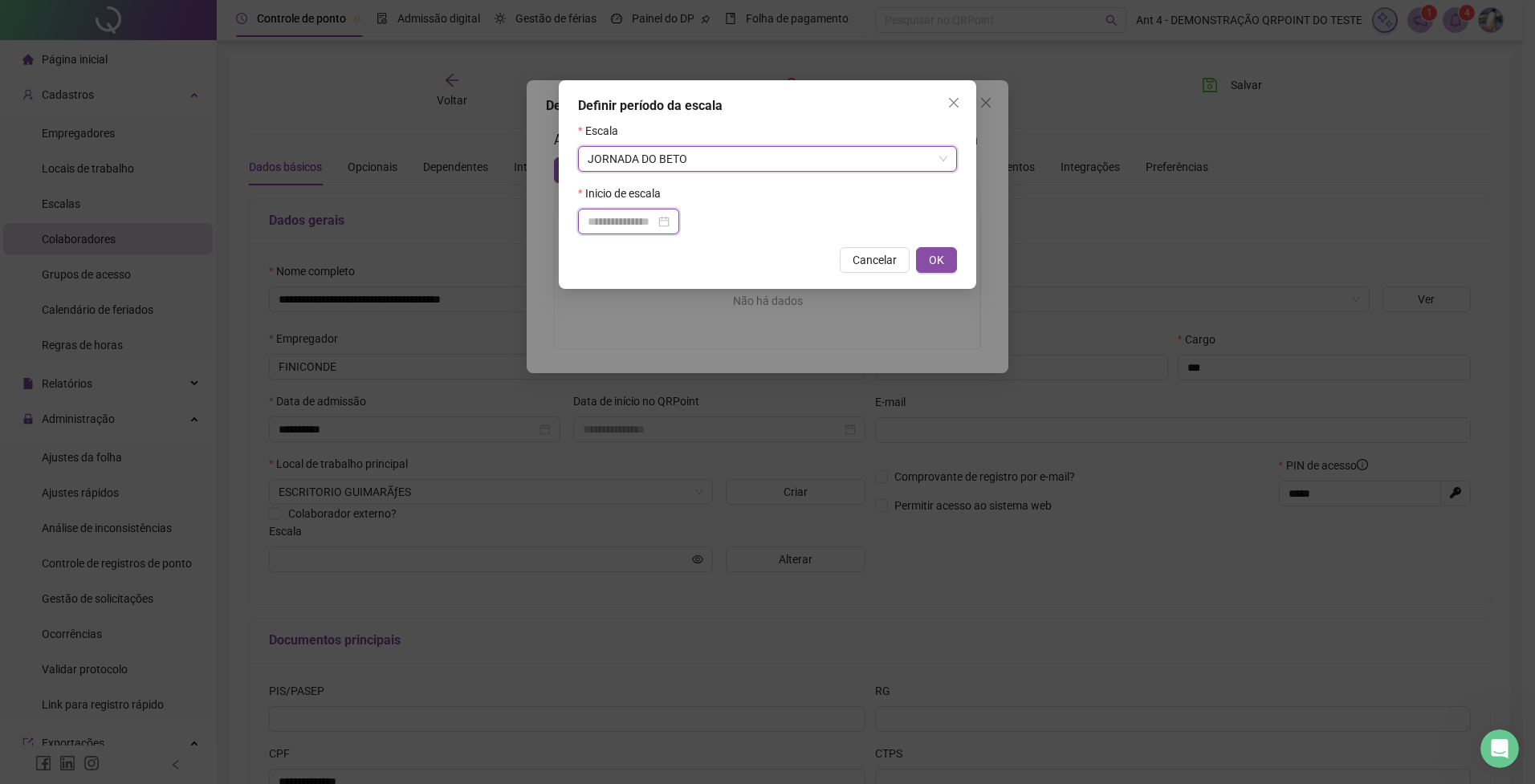
click at [655, 222] on input at bounding box center [621, 221] width 68 height 18
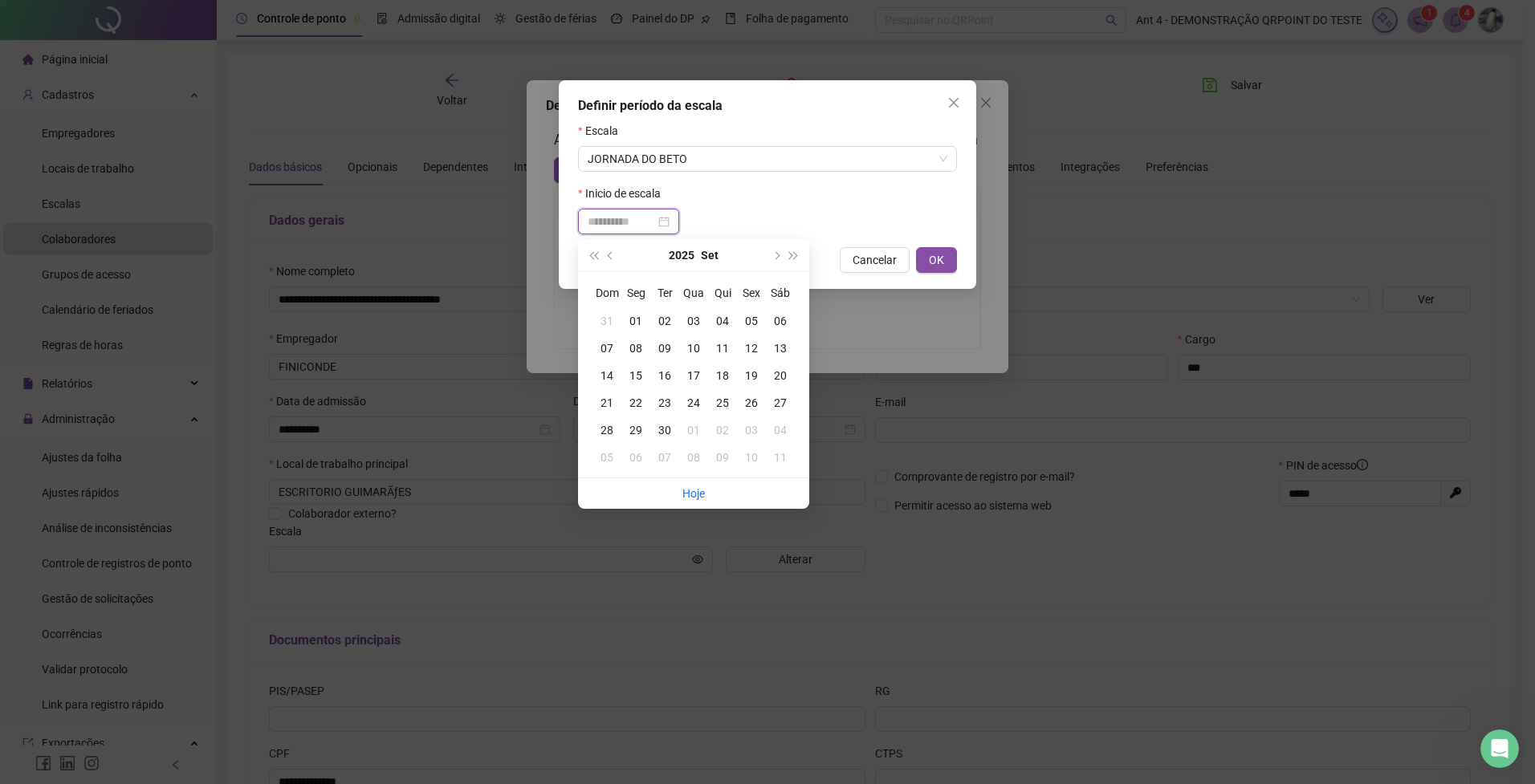
type input "**********"
click at [642, 320] on div "01" at bounding box center [635, 321] width 29 height 18
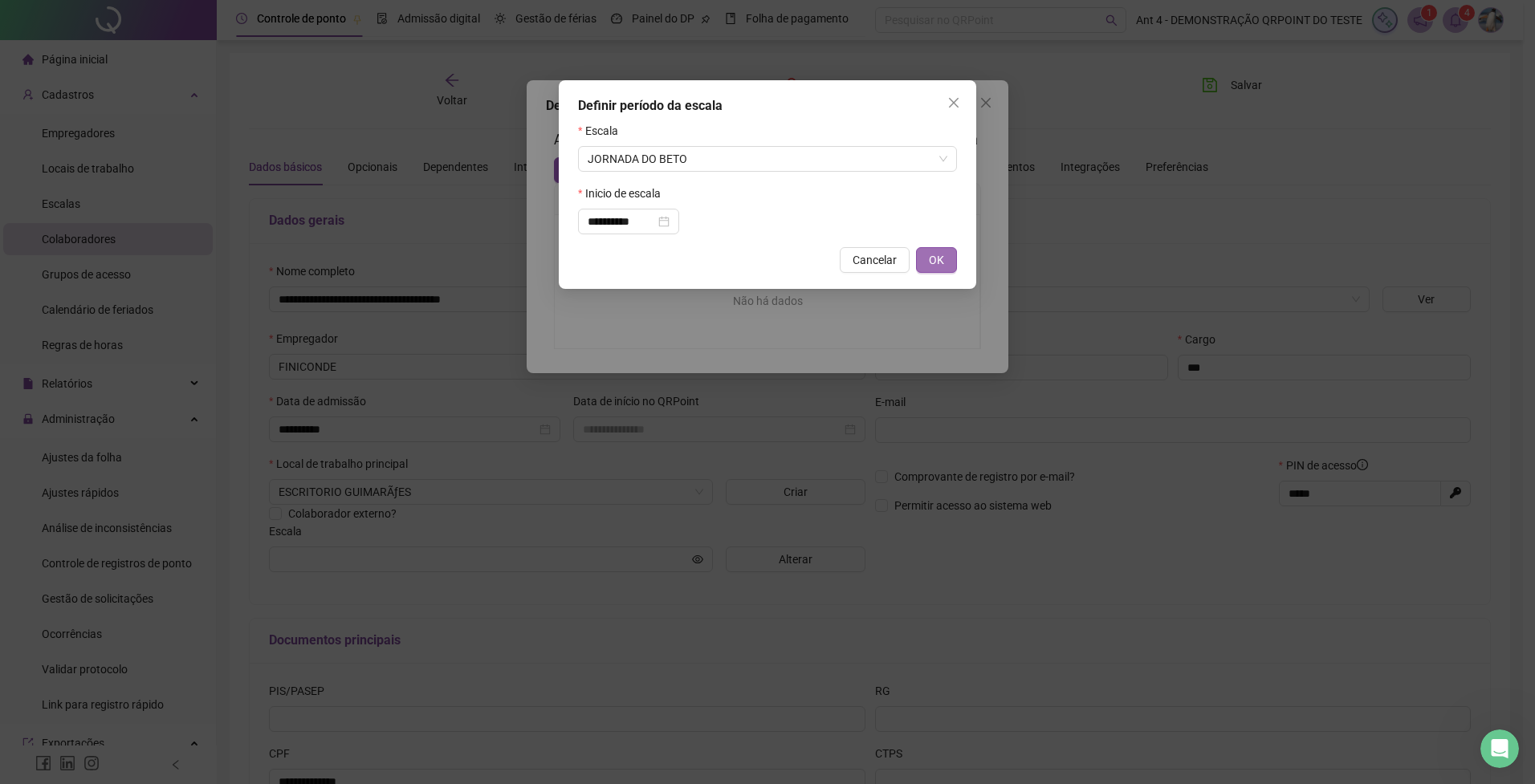
click at [945, 264] on button "OK" at bounding box center [936, 260] width 41 height 25
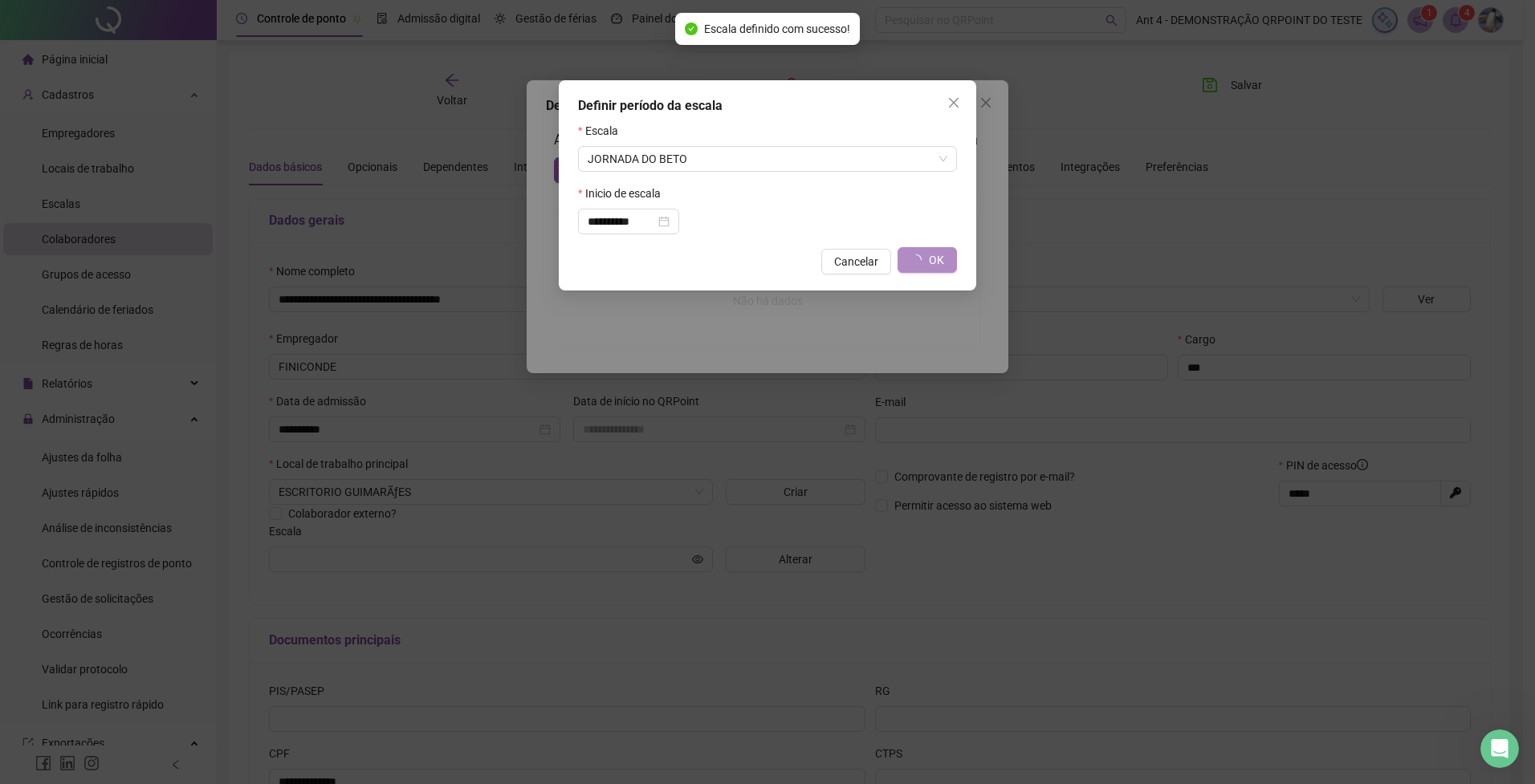
type input "**********"
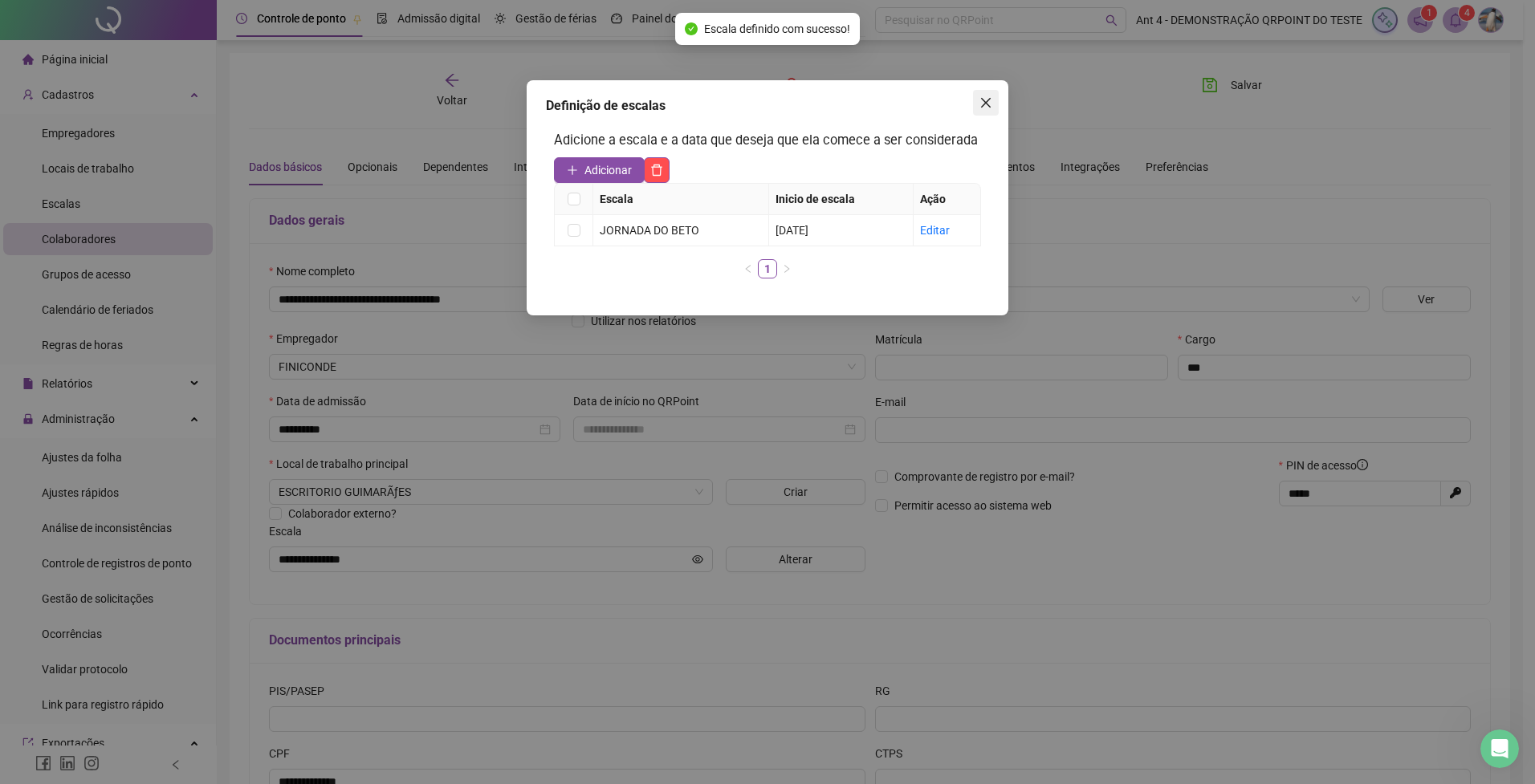
click at [982, 106] on icon "close" at bounding box center [986, 102] width 9 height 9
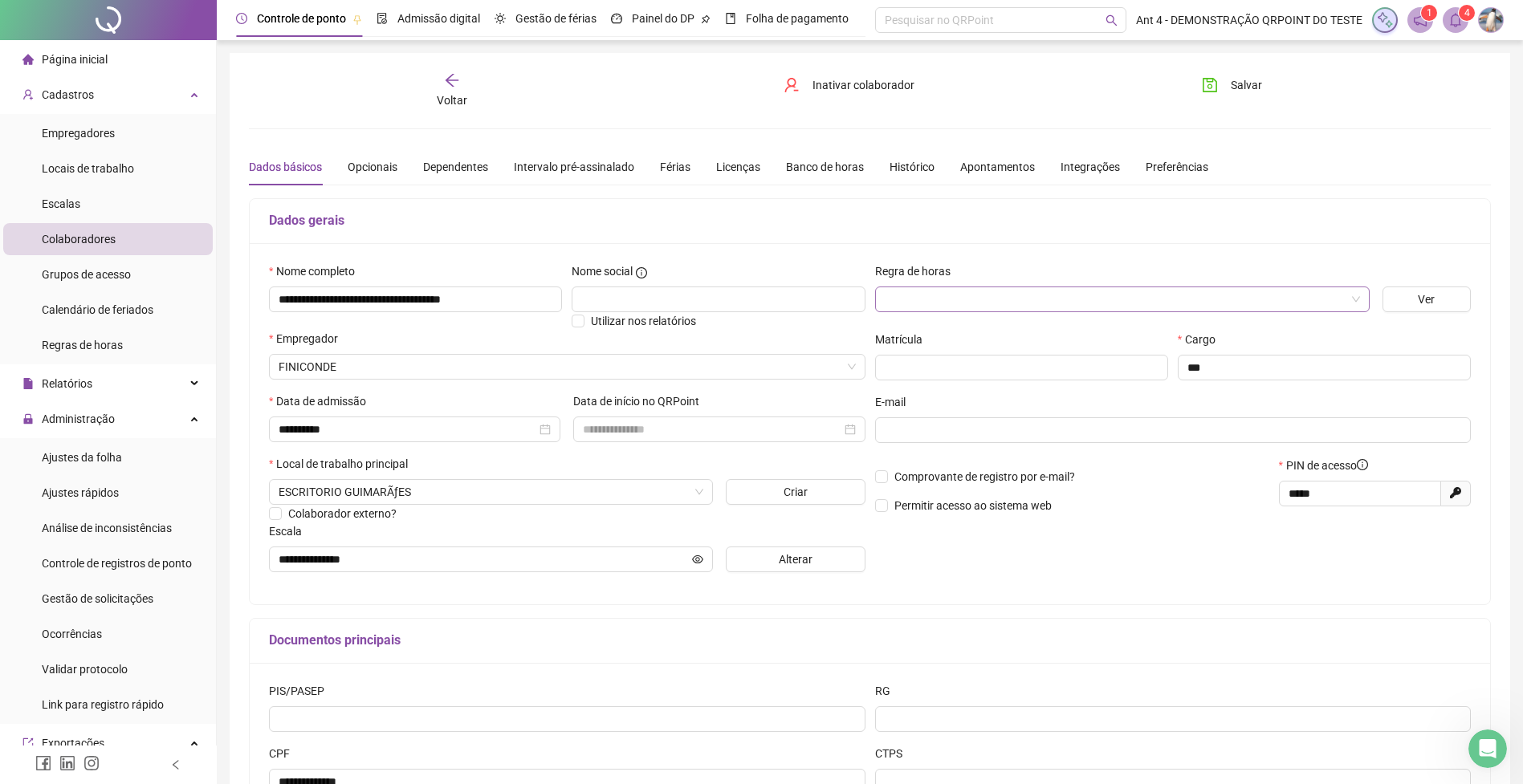
click at [949, 295] on input "search" at bounding box center [1115, 299] width 461 height 24
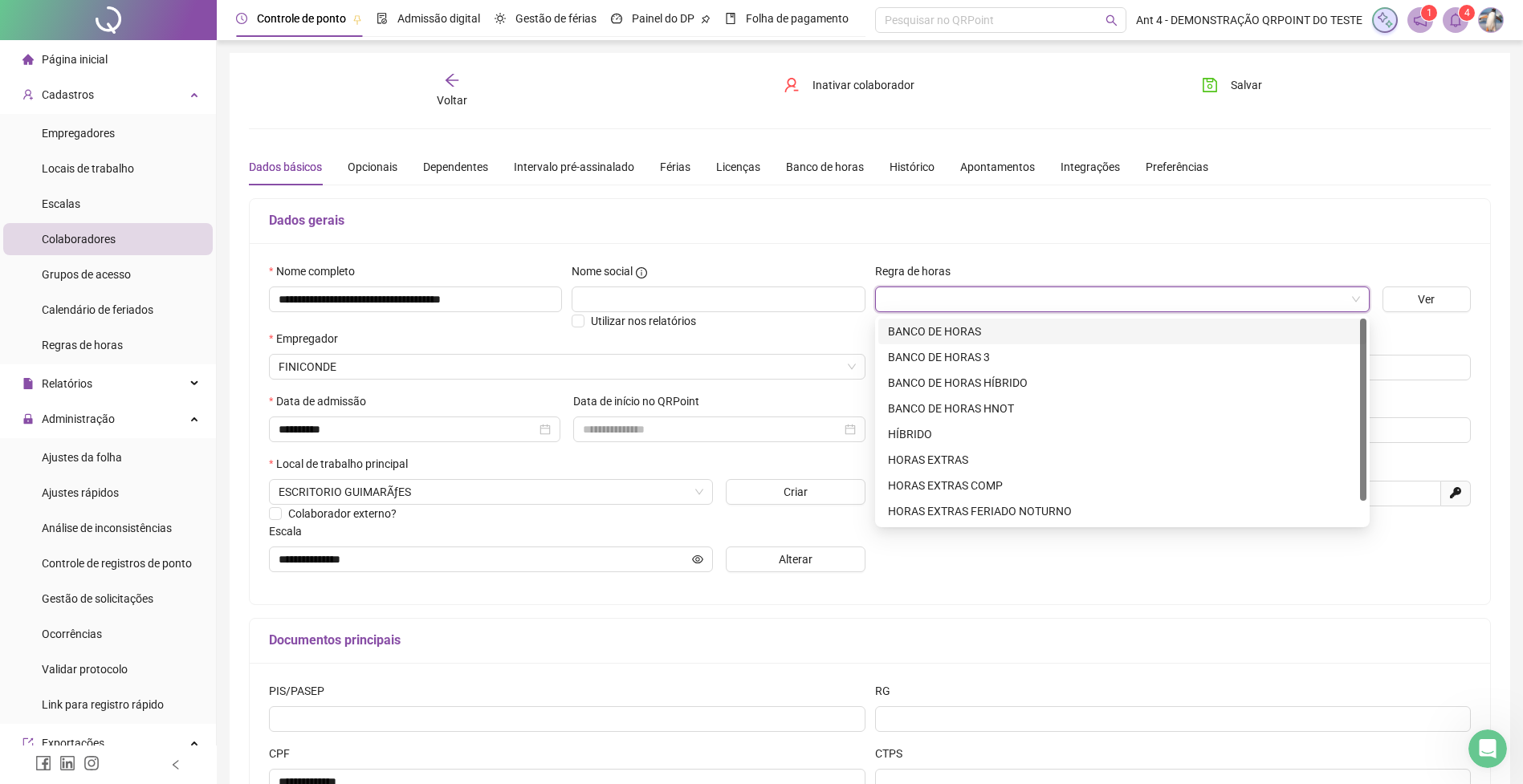
click at [944, 324] on div "BANCO DE HORAS" at bounding box center [1122, 331] width 469 height 18
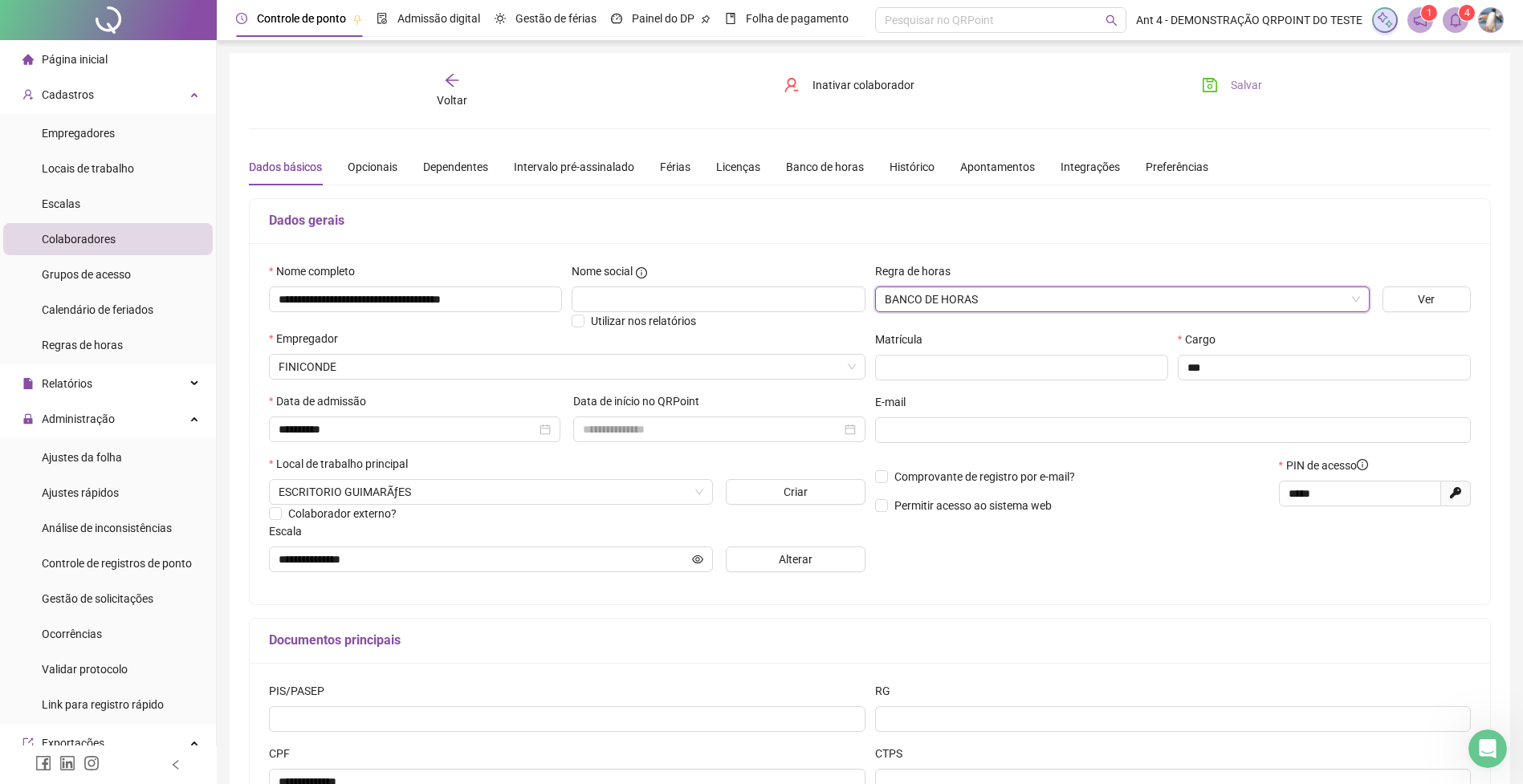
click at [1234, 81] on span "Salvar" at bounding box center [1246, 84] width 31 height 18
click at [92, 458] on span "Ajustes da folha" at bounding box center [82, 458] width 81 height 13
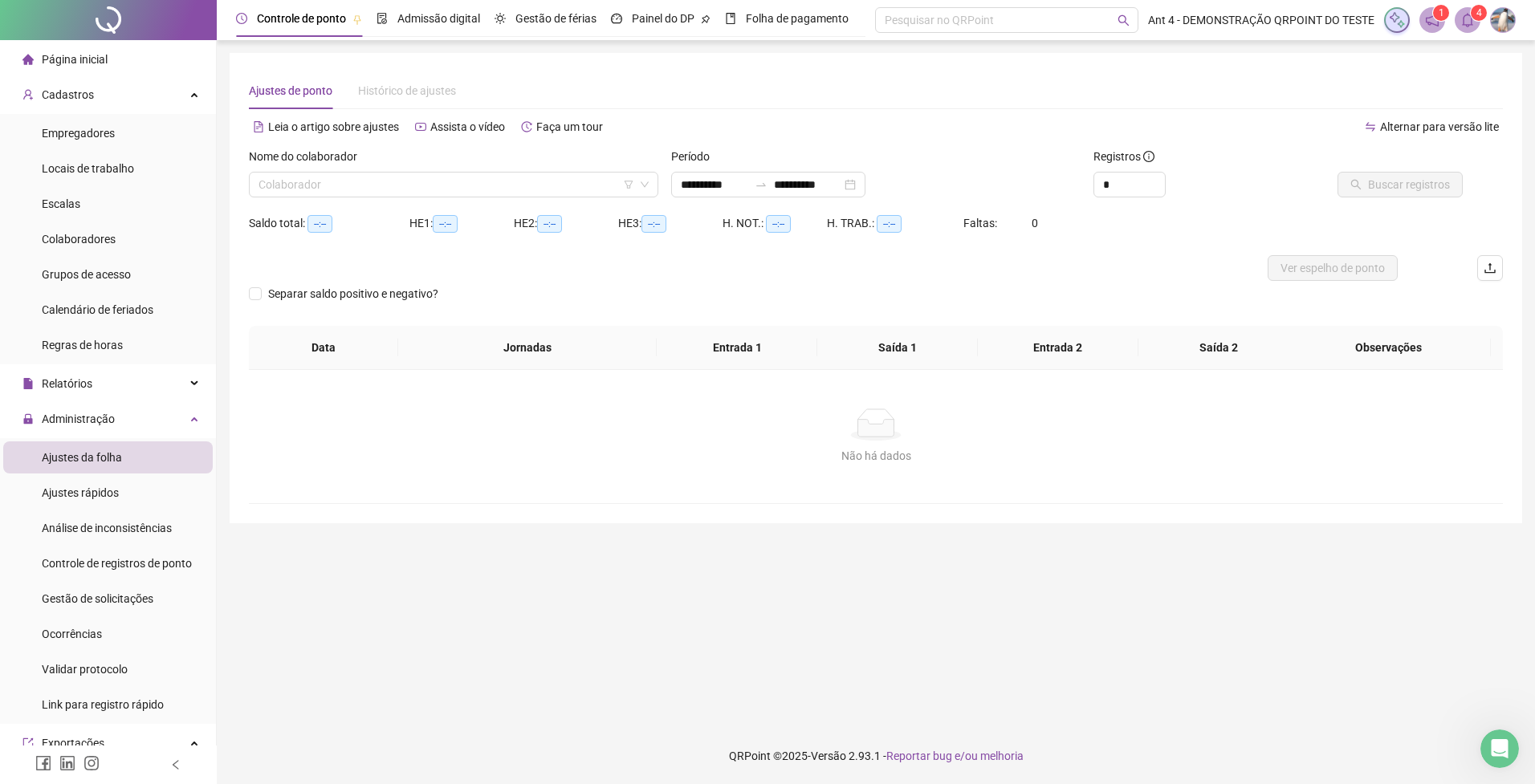
type input "**********"
click at [450, 184] on input "search" at bounding box center [447, 185] width 375 height 24
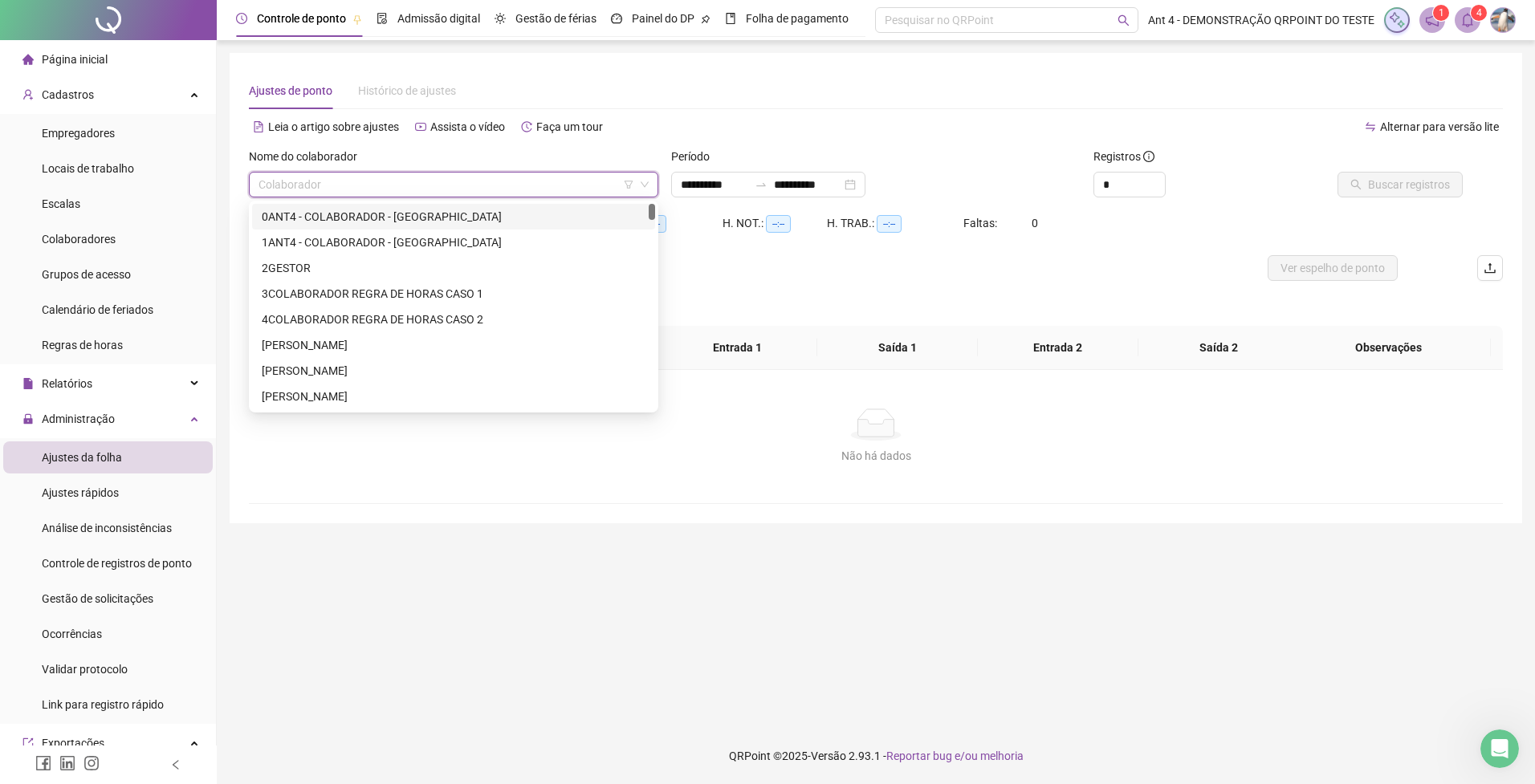
click at [424, 211] on div "0ANT4 - COLABORADOR - [GEOGRAPHIC_DATA]" at bounding box center [453, 217] width 384 height 18
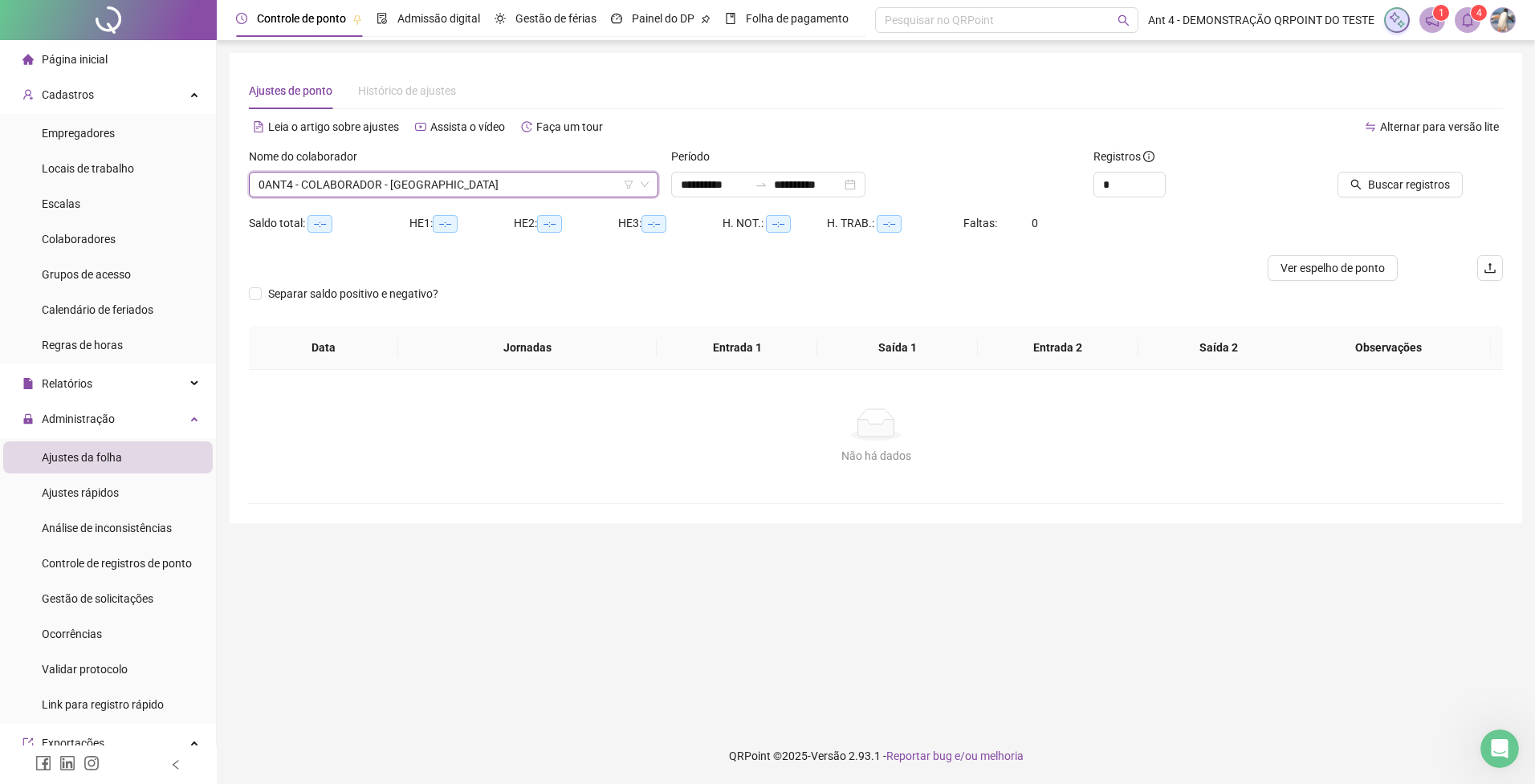
click at [428, 179] on span "0ANT4 - COLABORADOR - [GEOGRAPHIC_DATA]" at bounding box center [454, 185] width 390 height 24
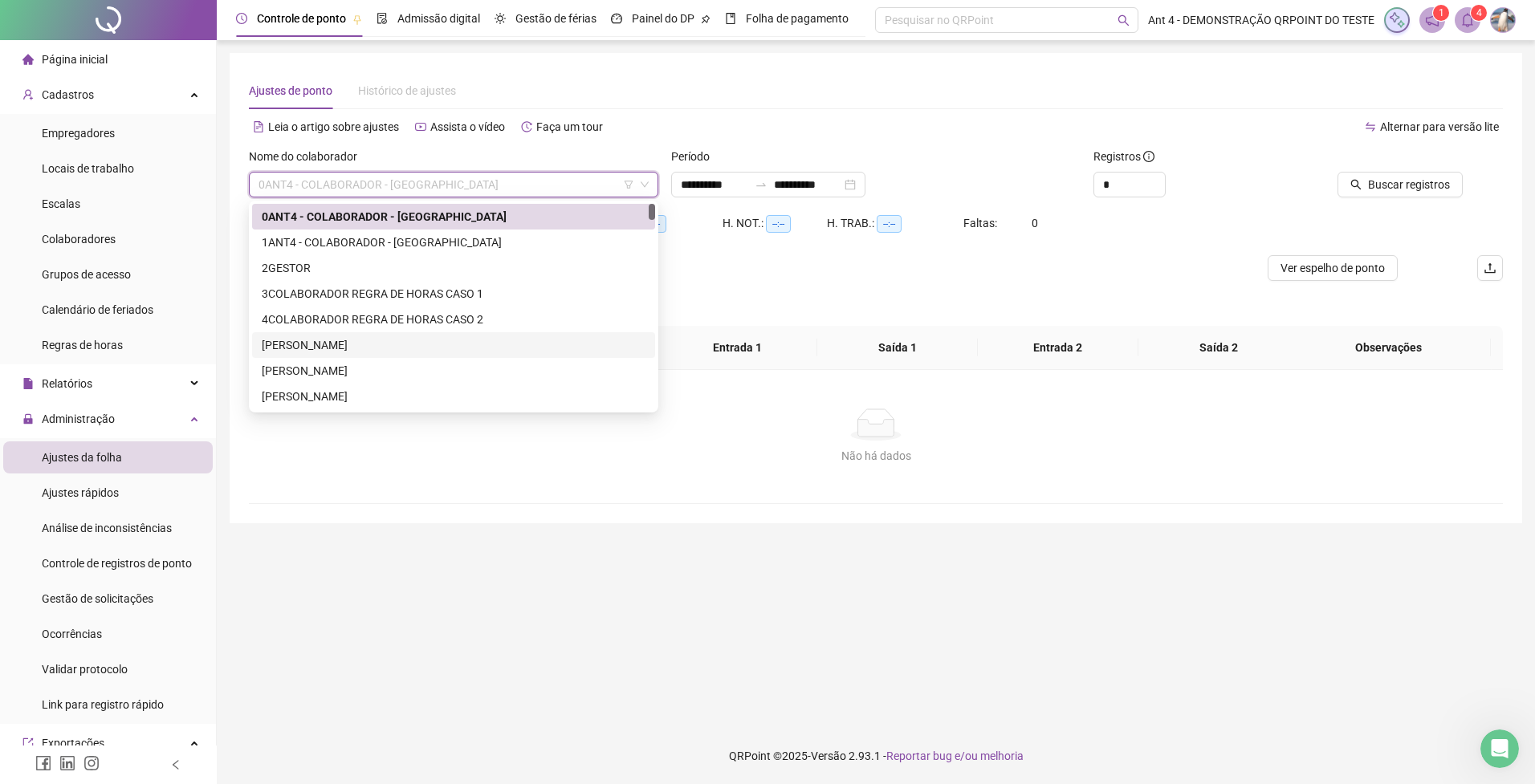
click at [363, 350] on div "[PERSON_NAME]" at bounding box center [453, 345] width 384 height 18
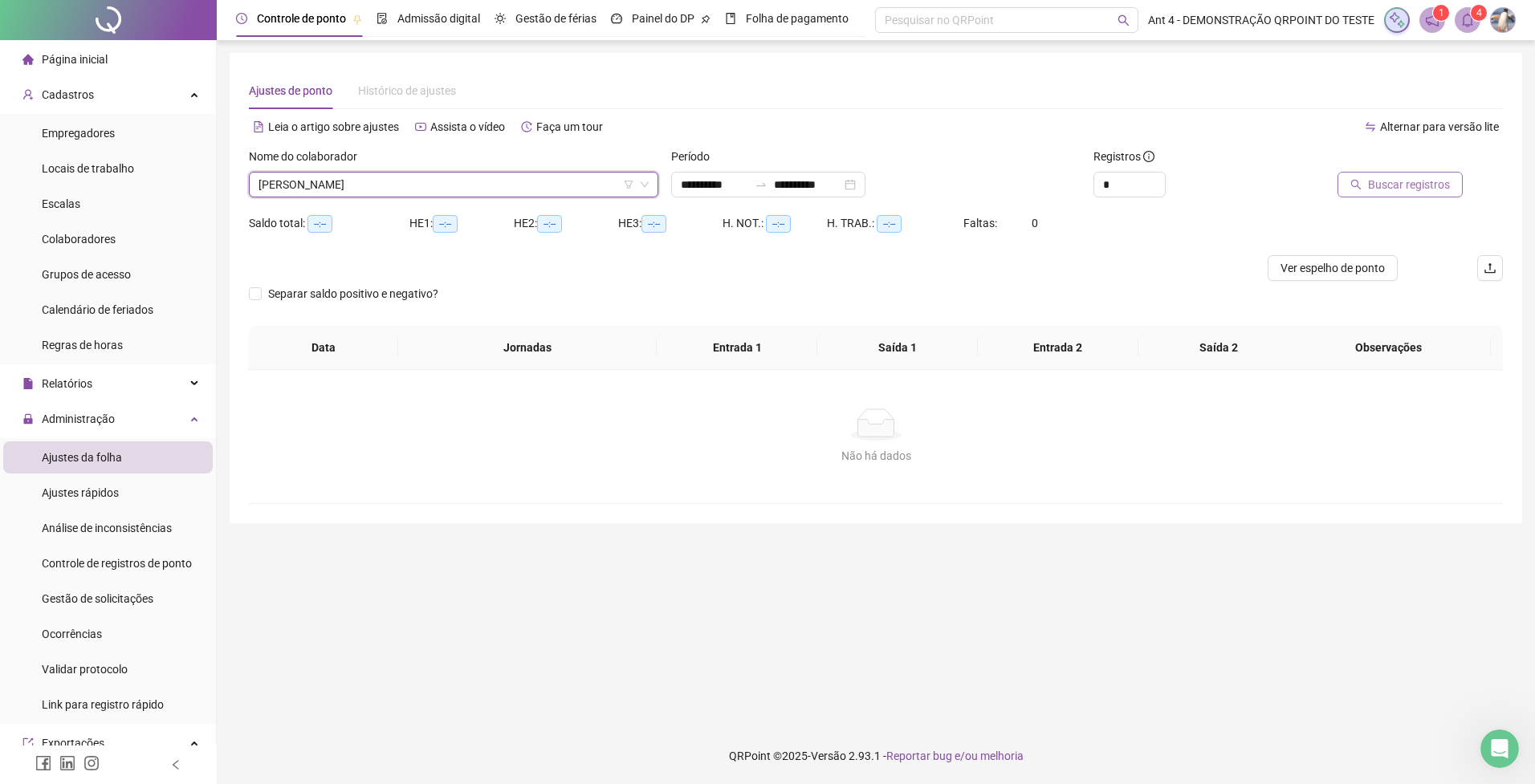
click at [1377, 181] on span "Buscar registros" at bounding box center [1408, 184] width 82 height 18
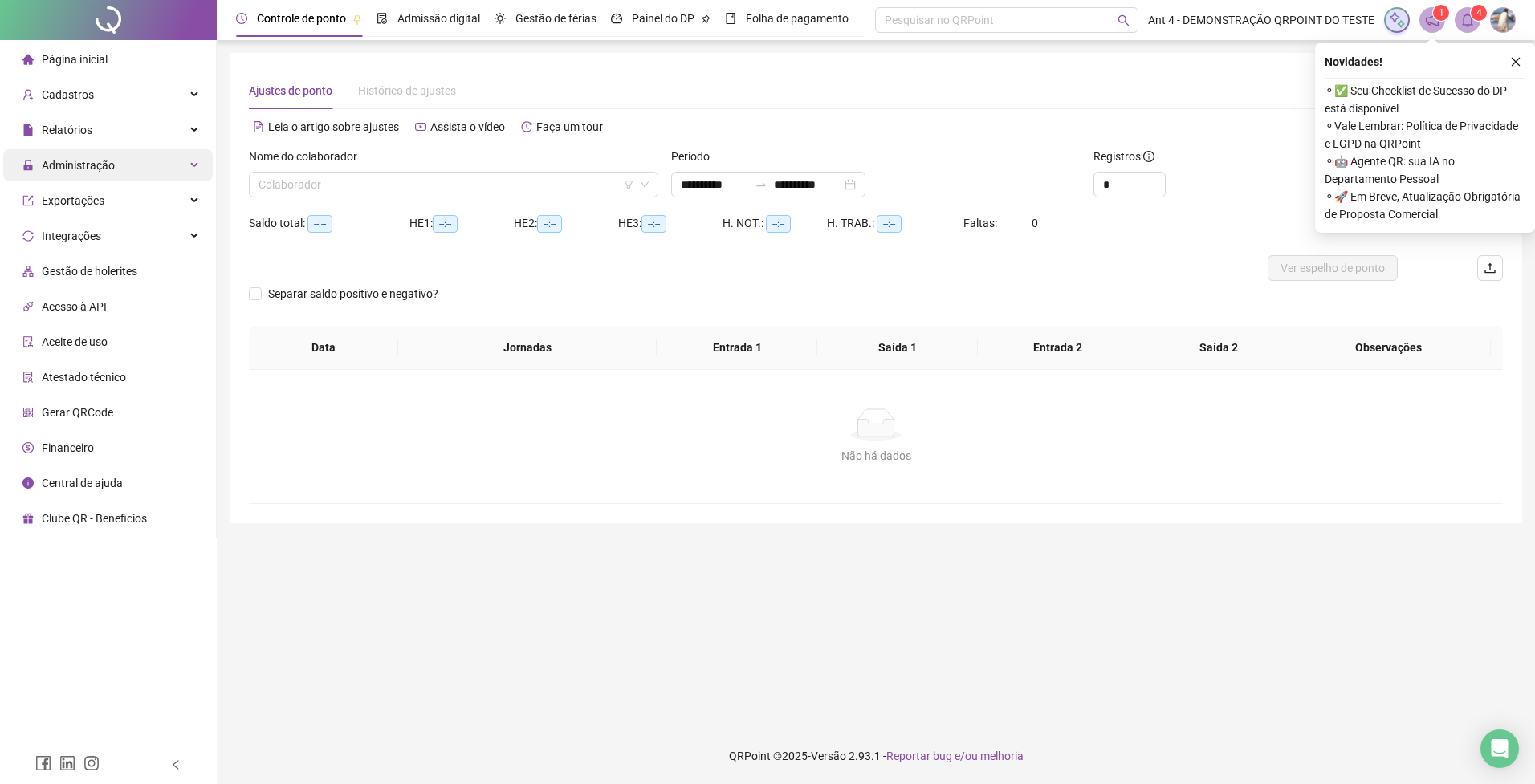
click at [84, 170] on span "Administração" at bounding box center [78, 165] width 73 height 13
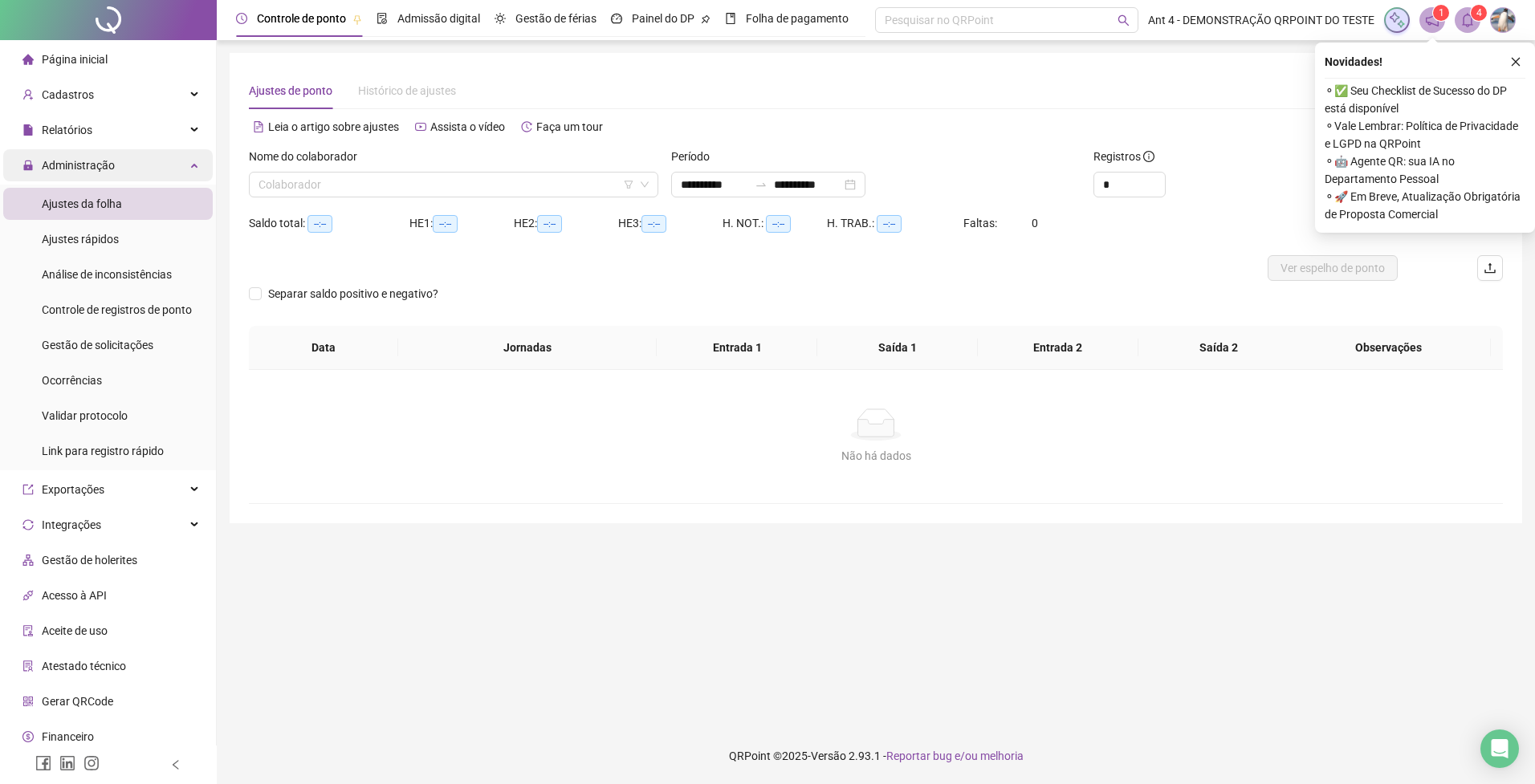
click at [89, 173] on span "Administração" at bounding box center [68, 165] width 92 height 32
click at [90, 139] on span "Relatórios" at bounding box center [57, 130] width 69 height 32
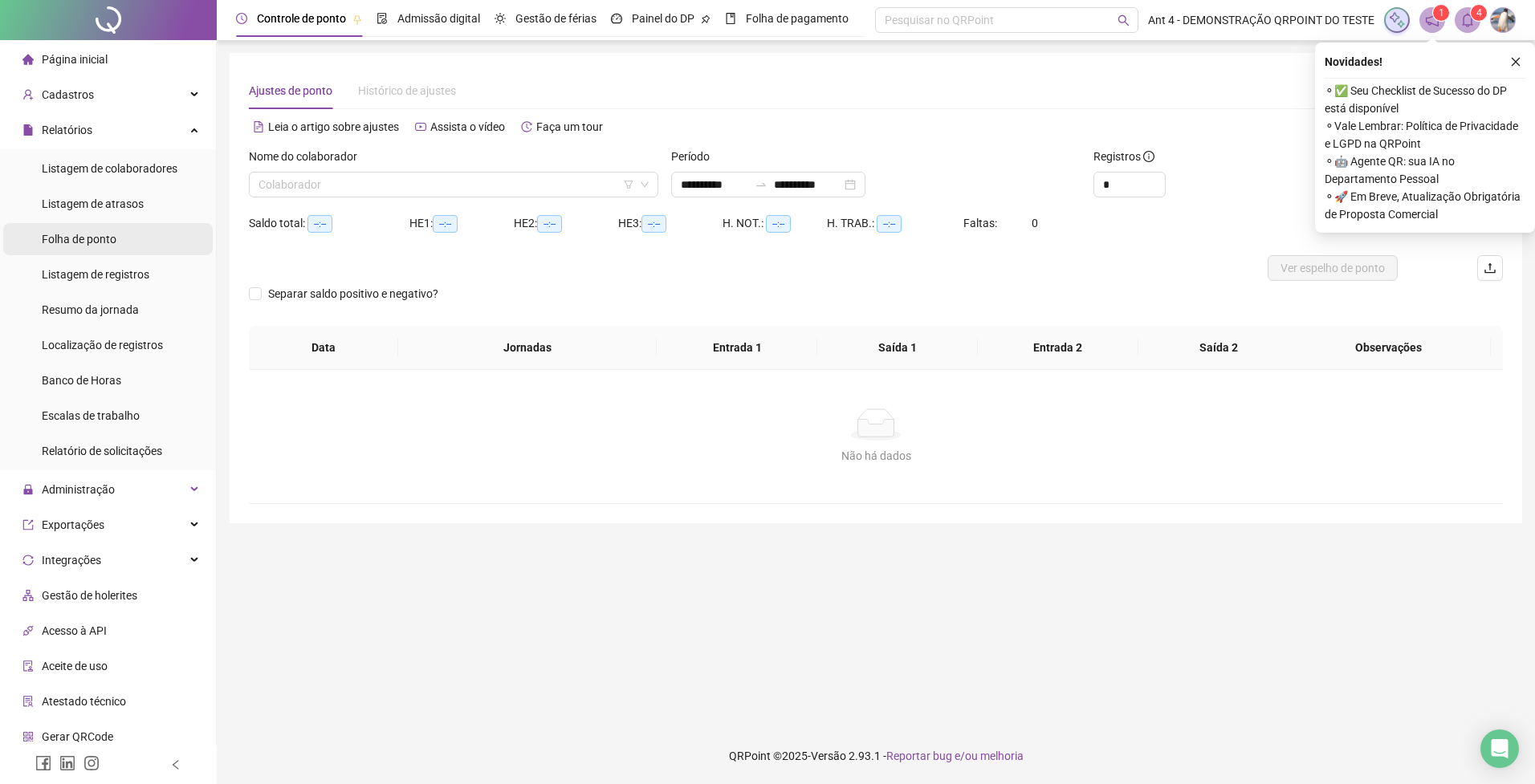
click at [83, 250] on div "Folha de ponto" at bounding box center [79, 239] width 75 height 32
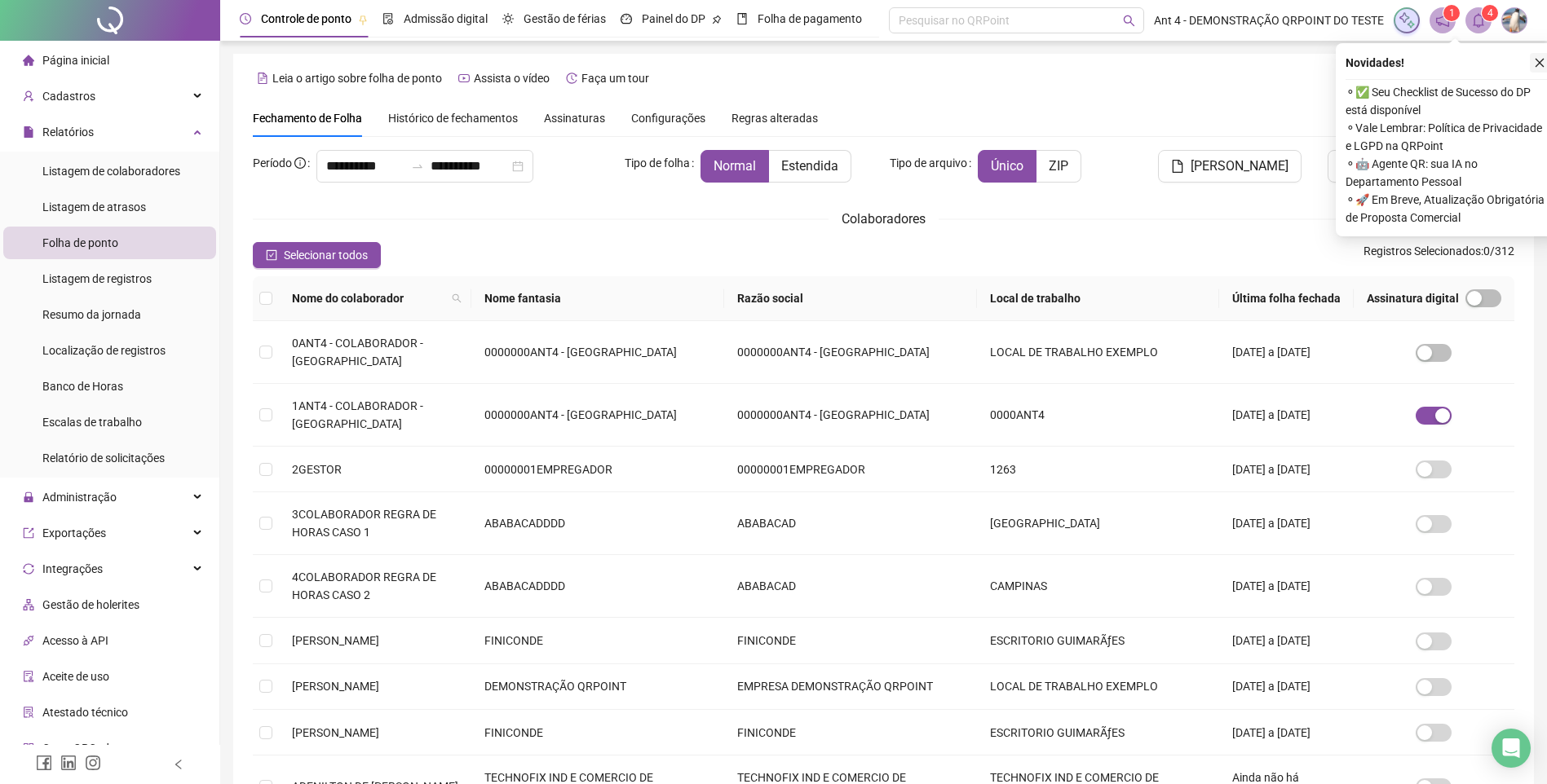
click at [1539, 54] on button "button" at bounding box center [1539, 63] width 20 height 20
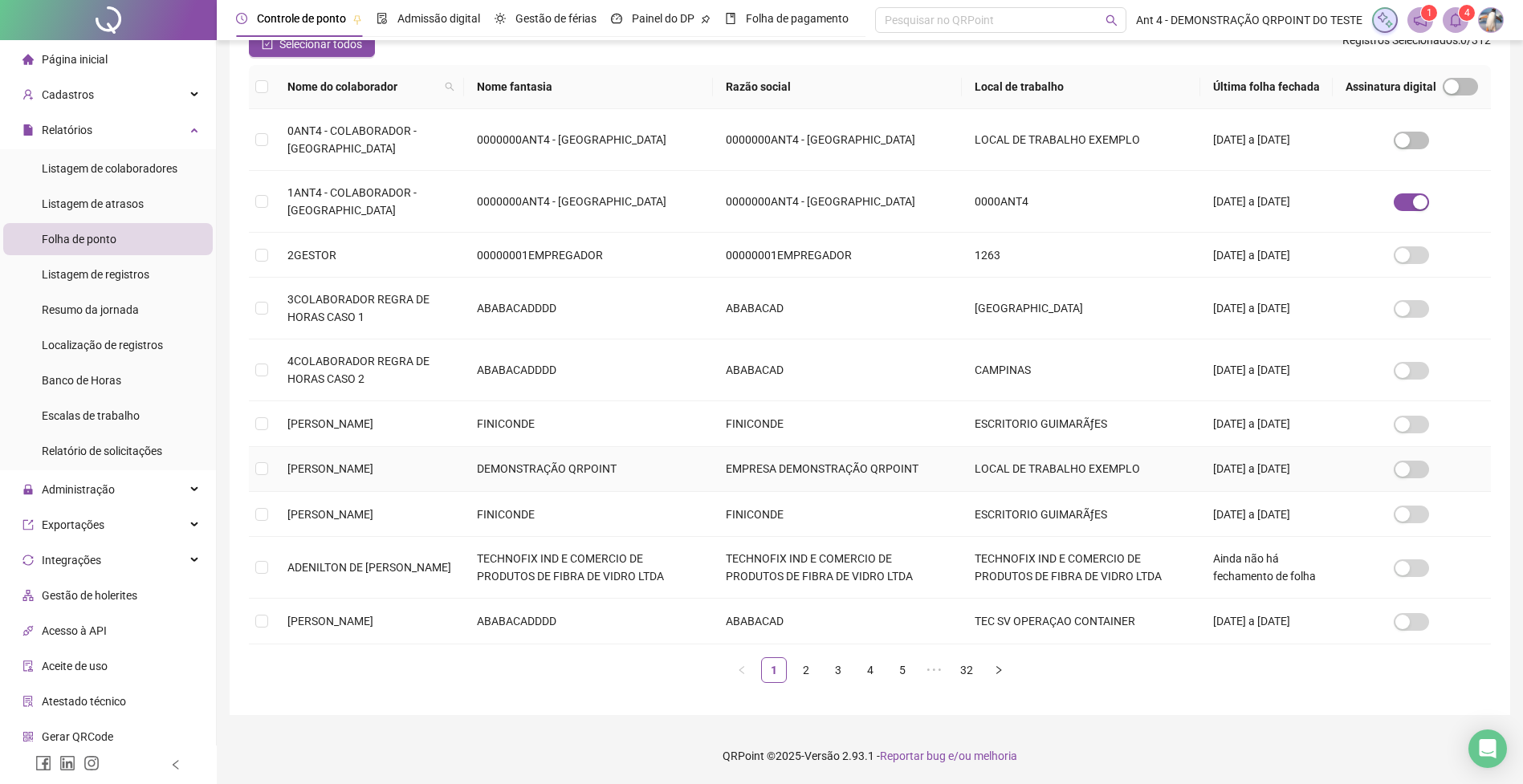
scroll to position [289, 0]
click at [304, 401] on td "[PERSON_NAME]" at bounding box center [370, 424] width 190 height 45
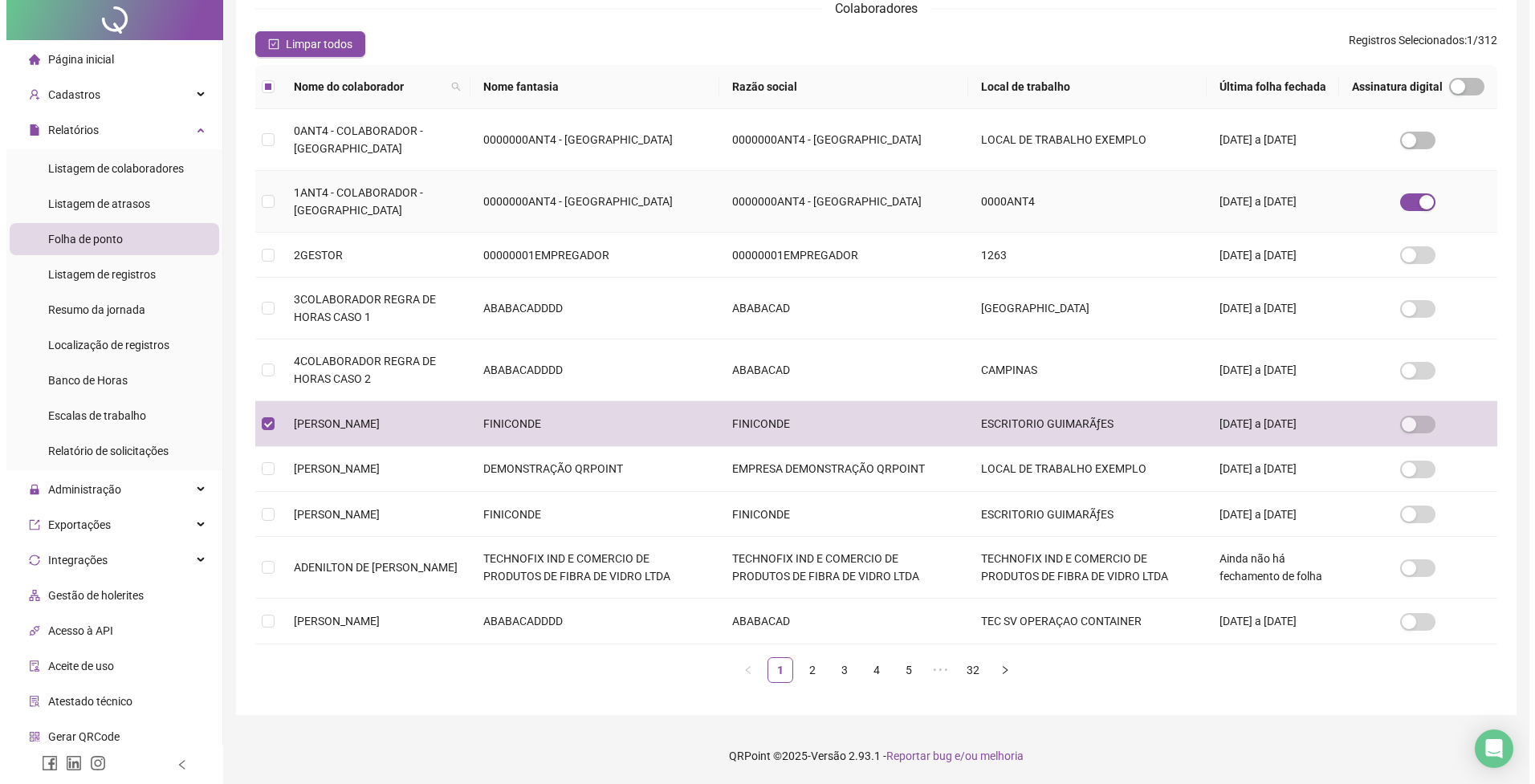
scroll to position [0, 0]
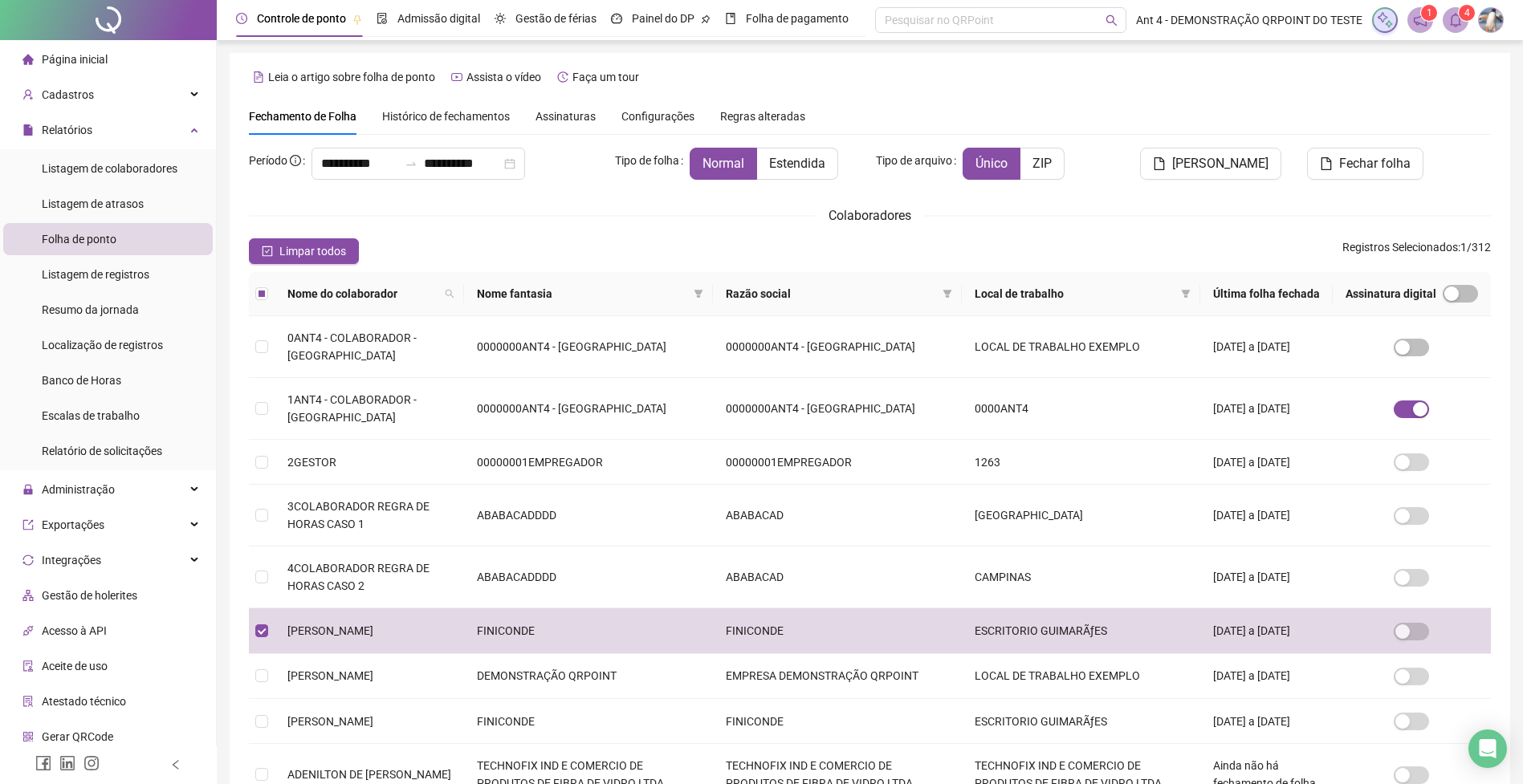
click at [469, 119] on span "Histórico de fechamentos" at bounding box center [446, 116] width 128 height 13
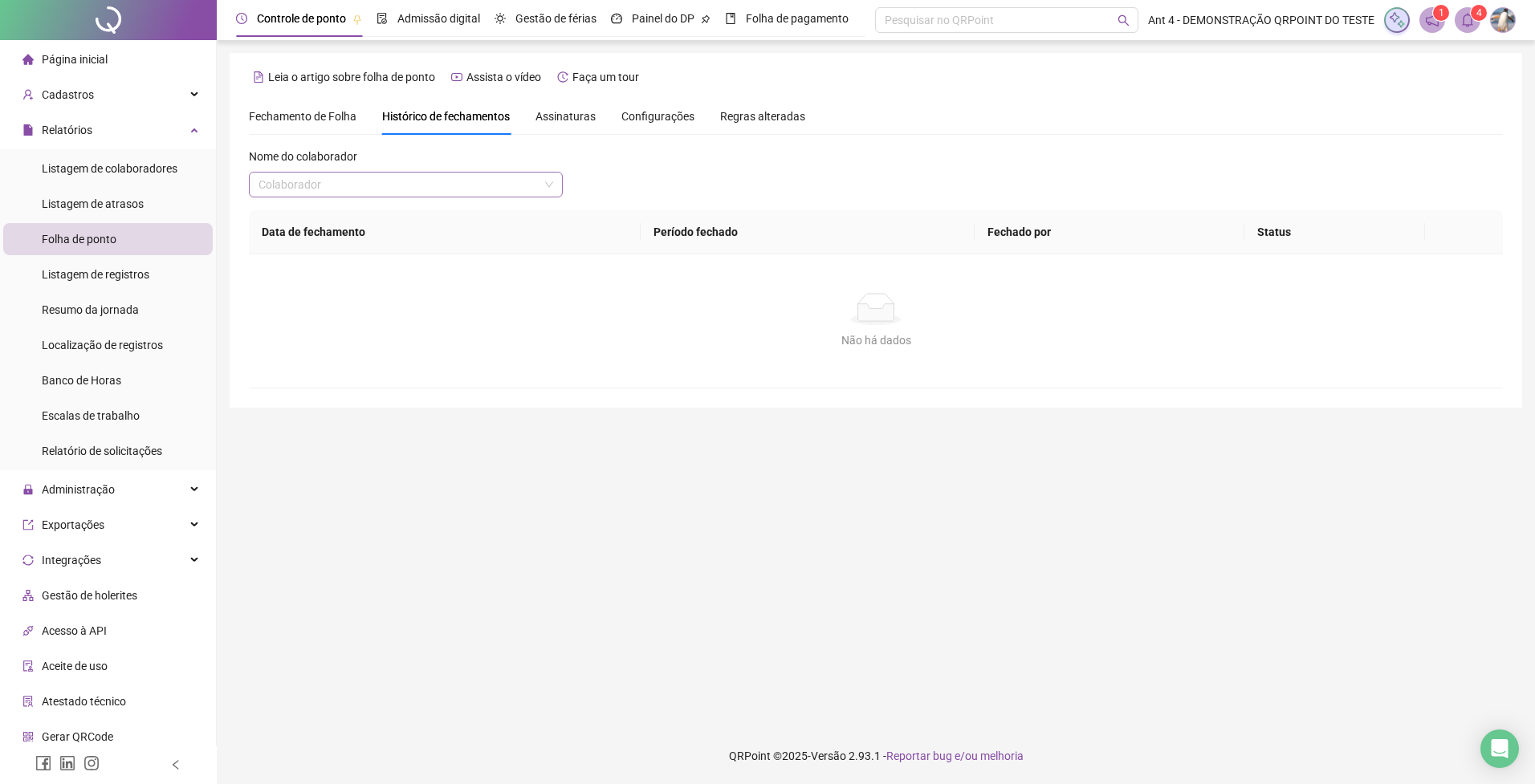
click at [401, 183] on input "search" at bounding box center [399, 185] width 281 height 24
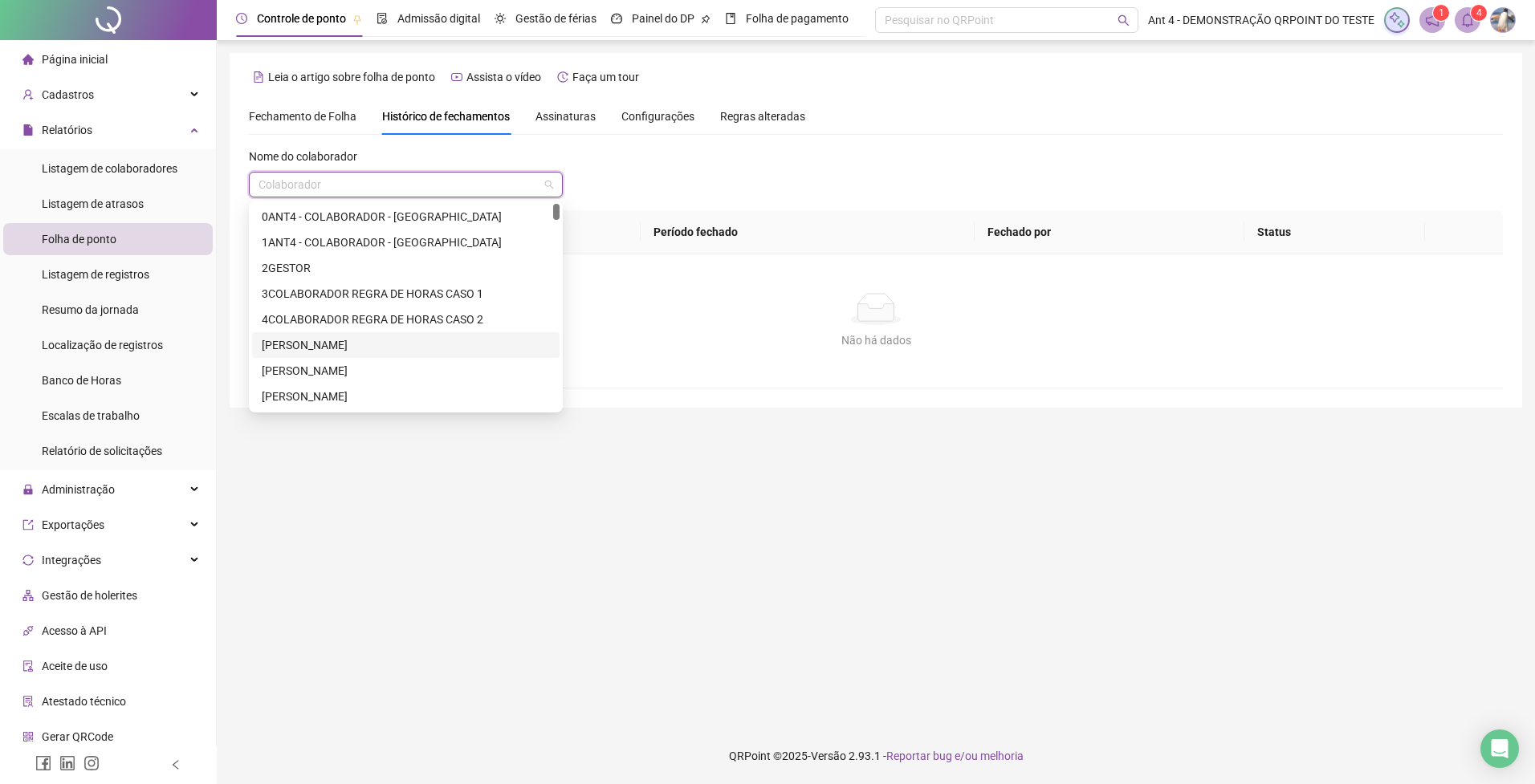
click at [330, 353] on div "[PERSON_NAME]" at bounding box center [405, 345] width 288 height 18
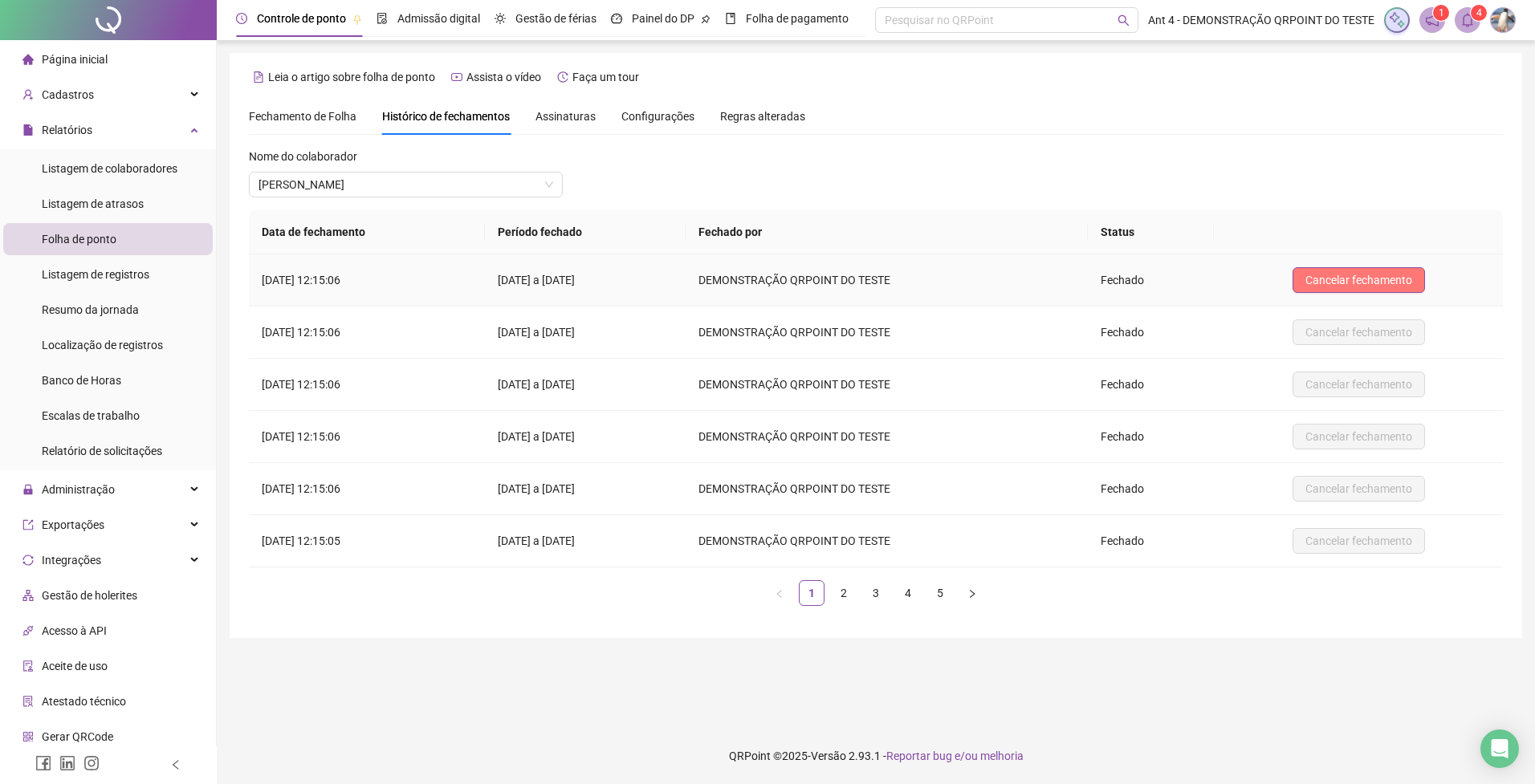
click at [1392, 280] on span "Cancelar fechamento" at bounding box center [1359, 279] width 107 height 18
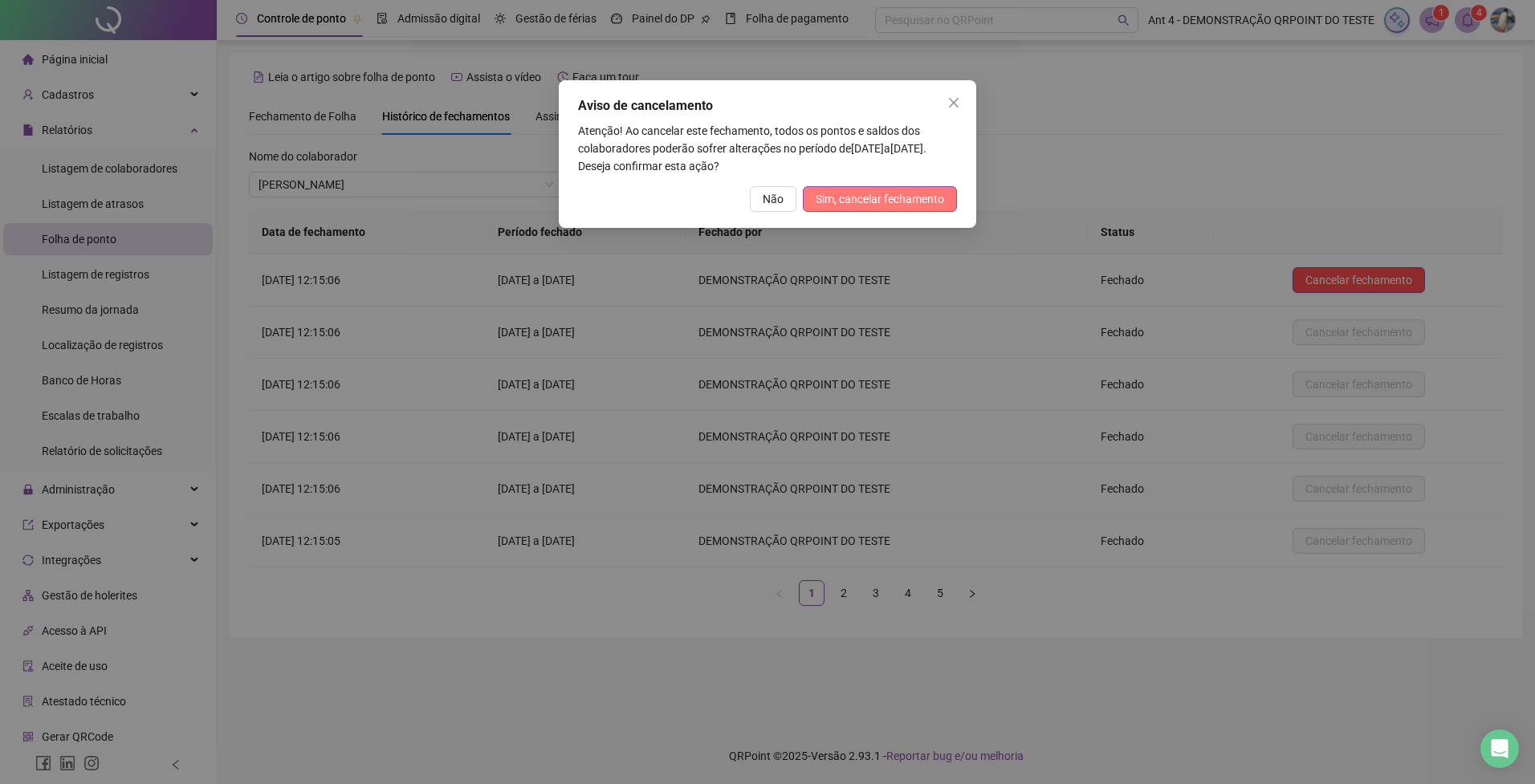
click at [876, 200] on span "Sim, cancelar fechamento" at bounding box center [879, 199] width 129 height 18
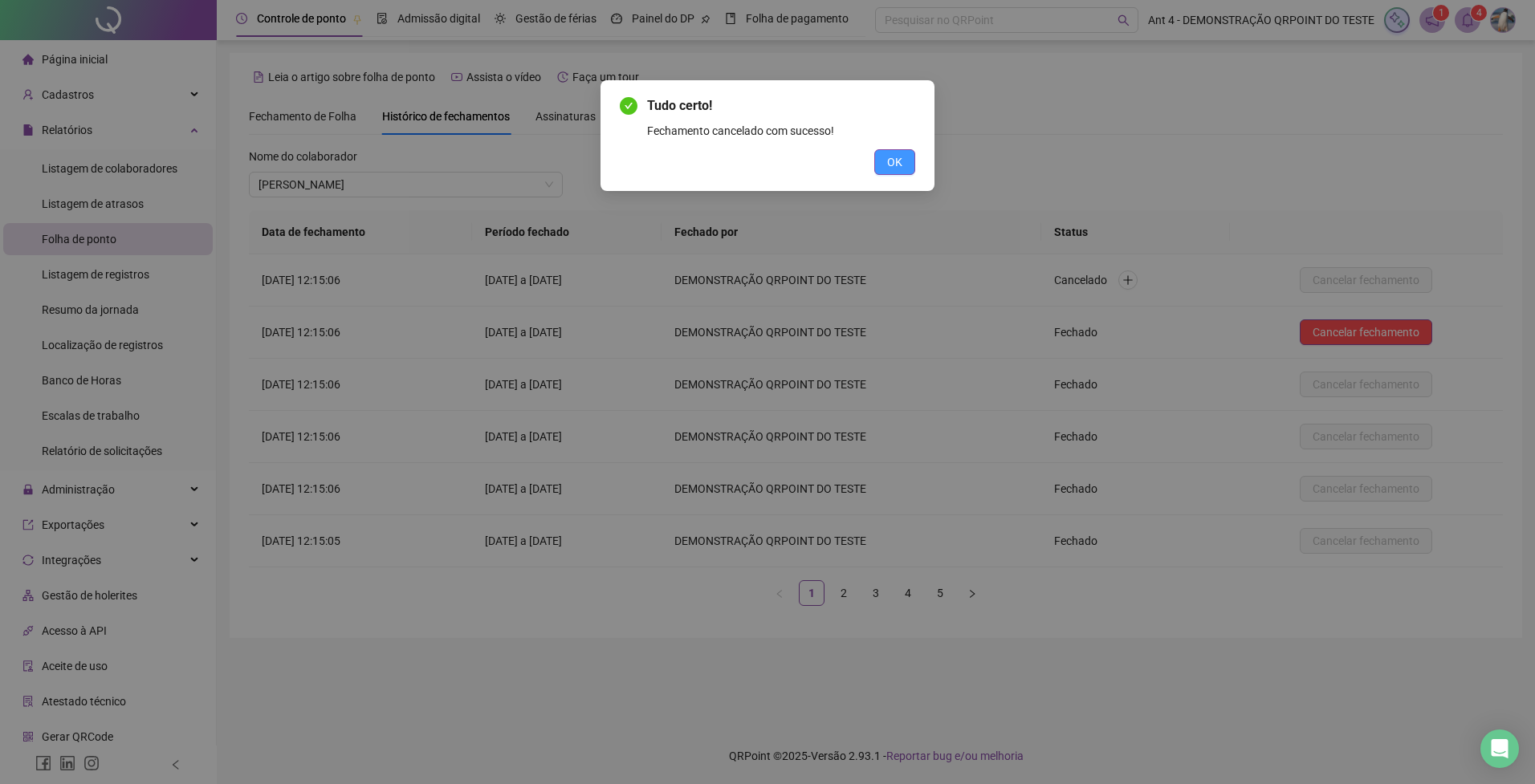
click at [900, 173] on button "OK" at bounding box center [895, 161] width 41 height 25
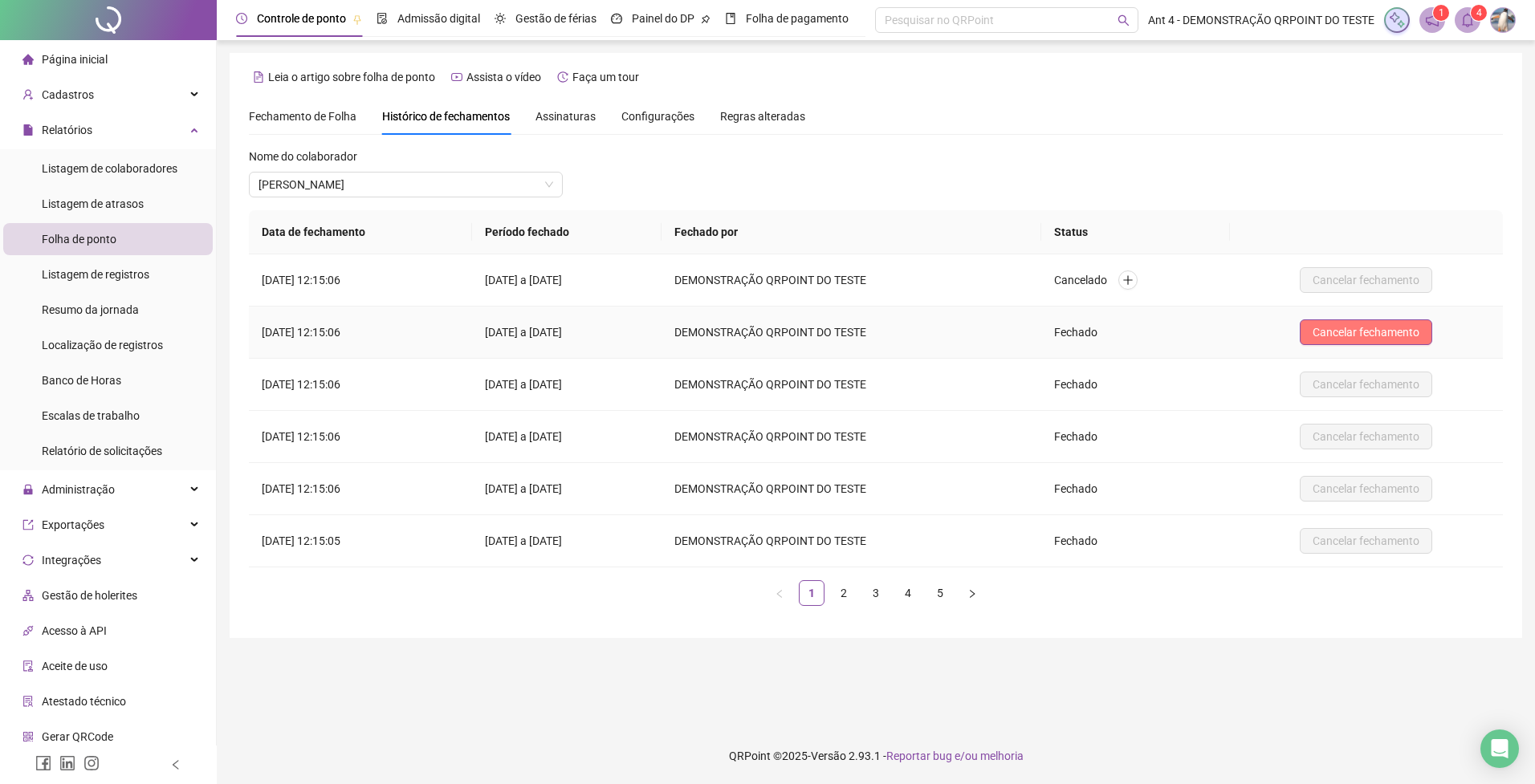
click at [1368, 334] on span "Cancelar fechamento" at bounding box center [1366, 332] width 107 height 18
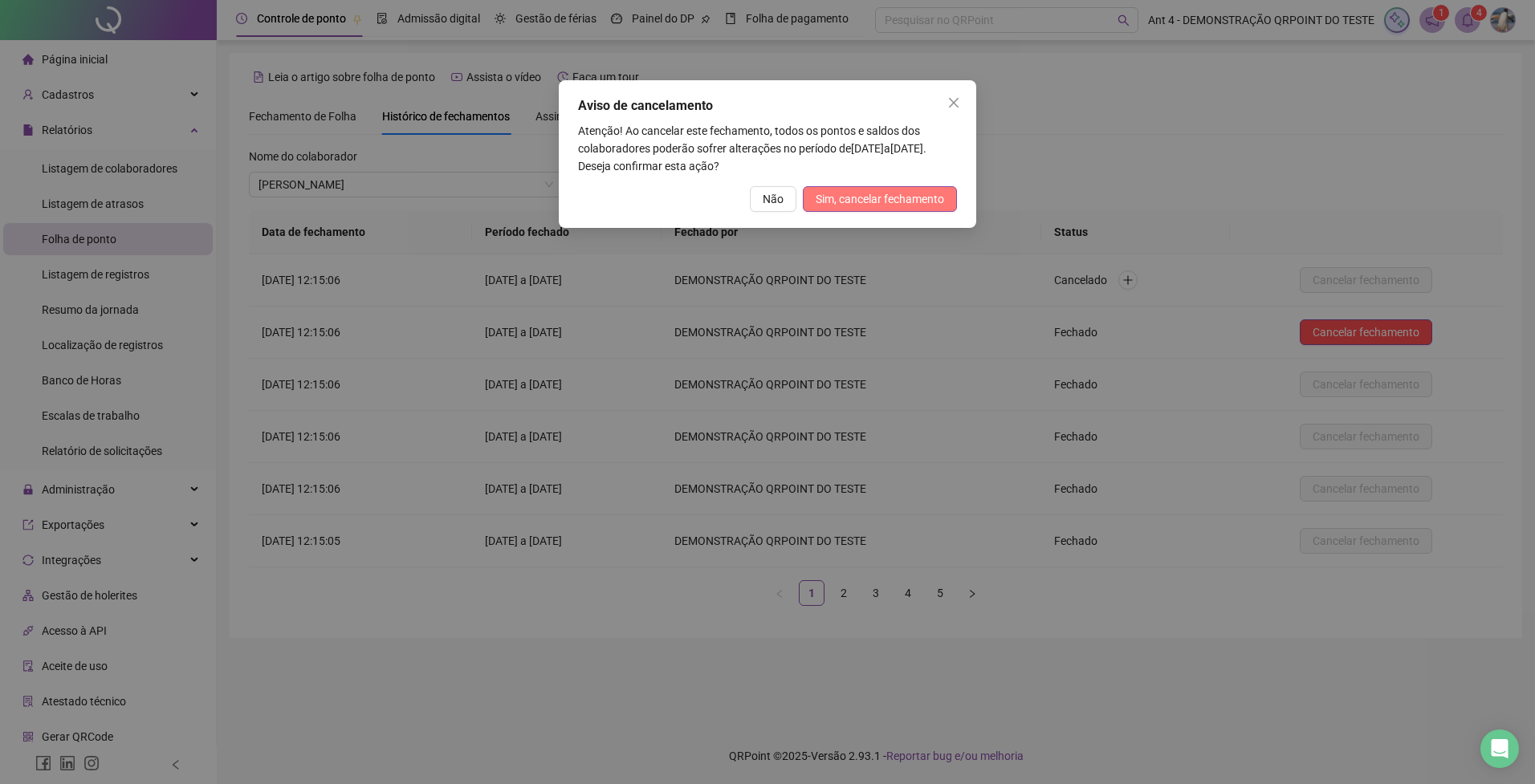
click at [881, 201] on span "Sim, cancelar fechamento" at bounding box center [879, 199] width 129 height 18
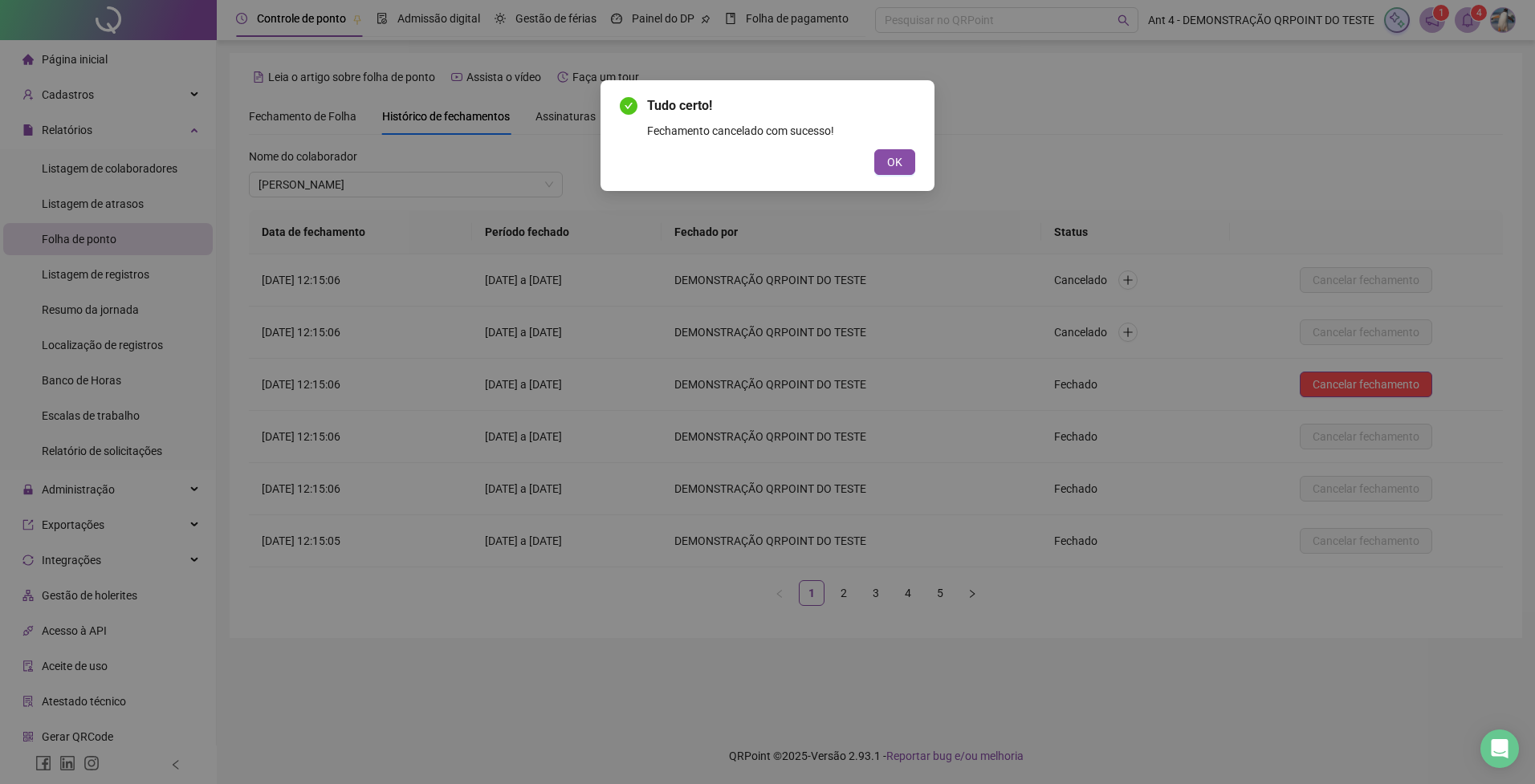
click at [1366, 387] on div "Tudo certo! Fechamento cancelado com sucesso! OK" at bounding box center [768, 392] width 1535 height 784
drag, startPoint x: 877, startPoint y: 151, endPoint x: 890, endPoint y: 171, distance: 23.9
click at [878, 152] on button "OK" at bounding box center [895, 161] width 41 height 25
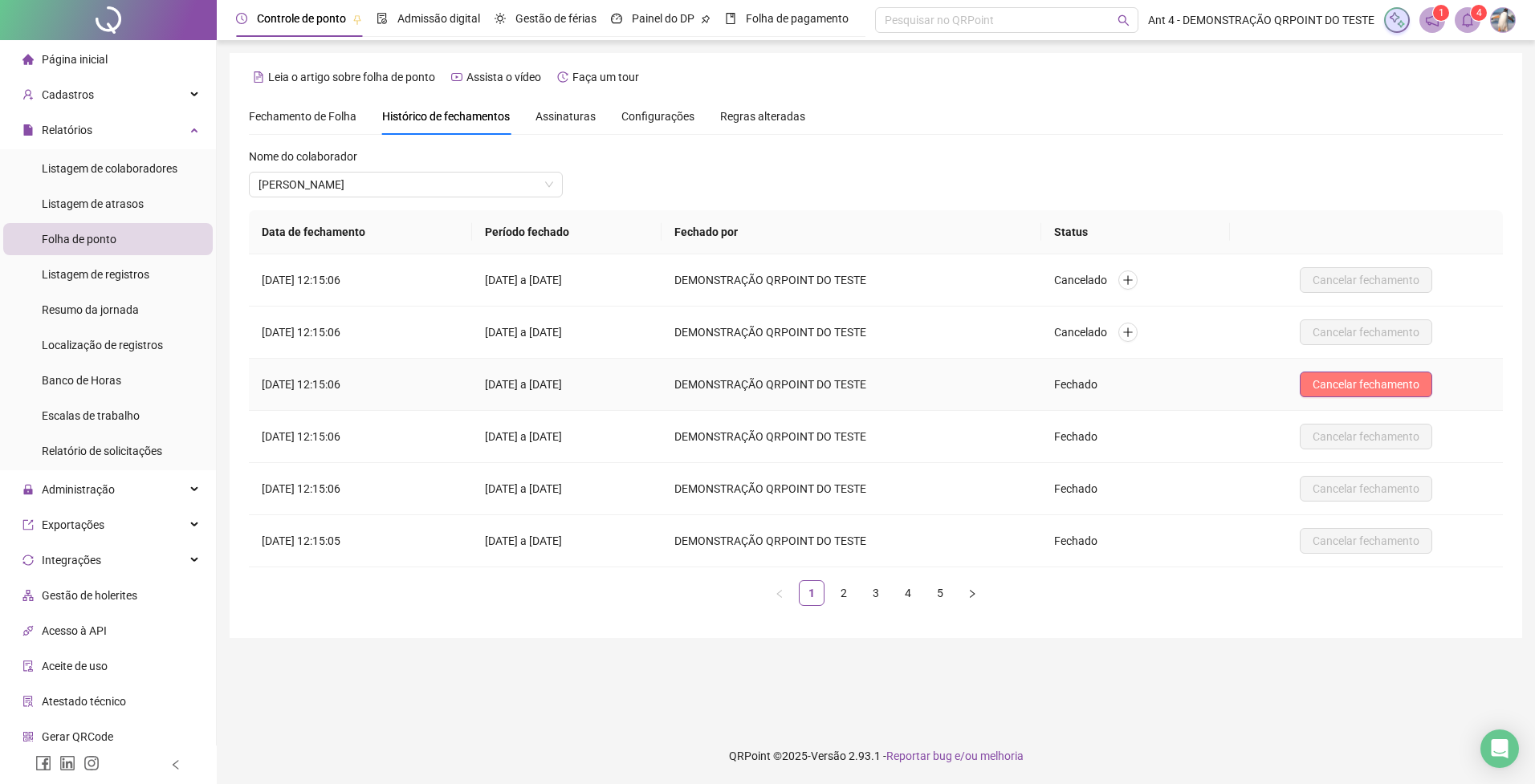
click at [1390, 390] on span "Cancelar fechamento" at bounding box center [1366, 384] width 107 height 18
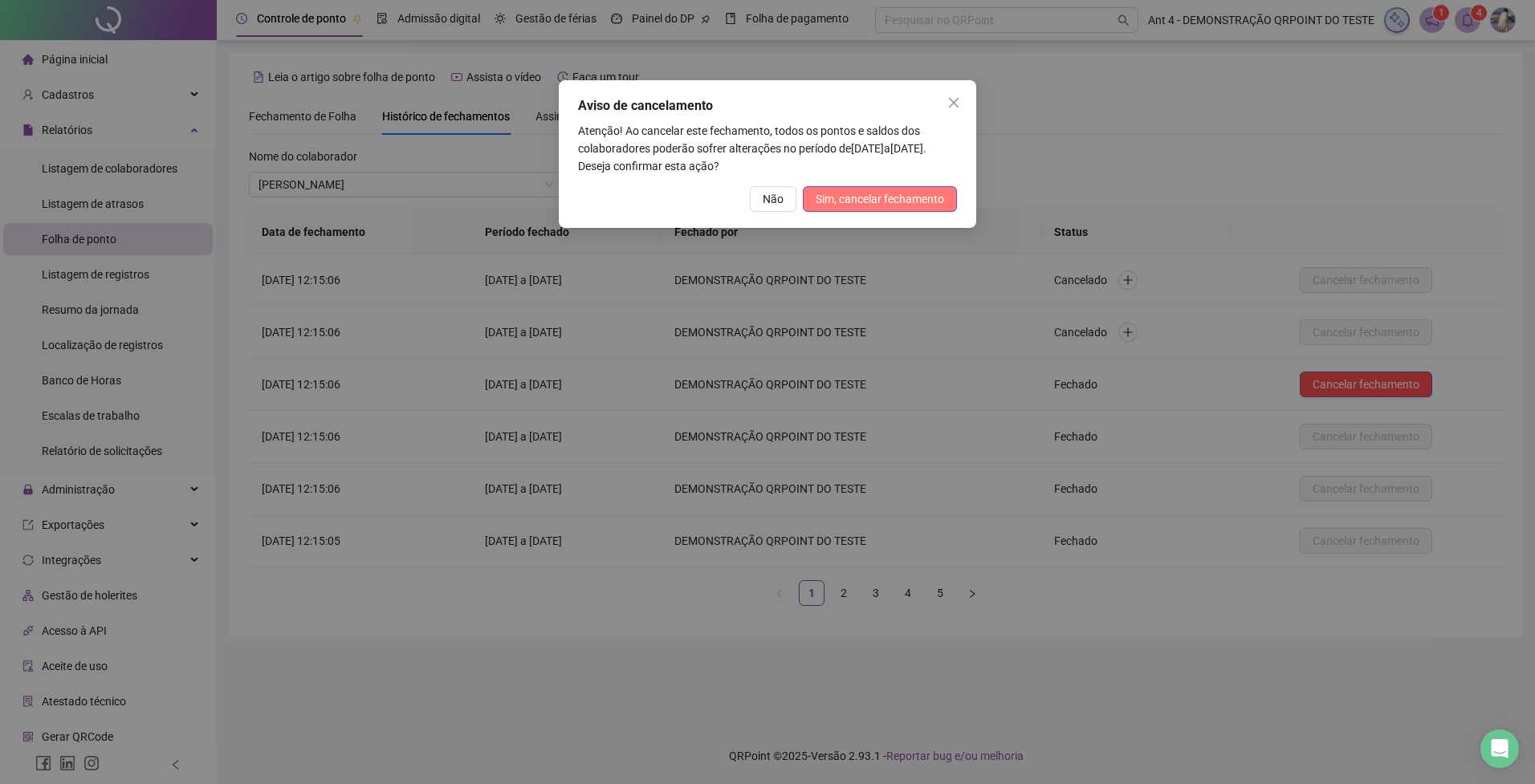
click at [915, 198] on span "Sim, cancelar fechamento" at bounding box center [879, 199] width 129 height 18
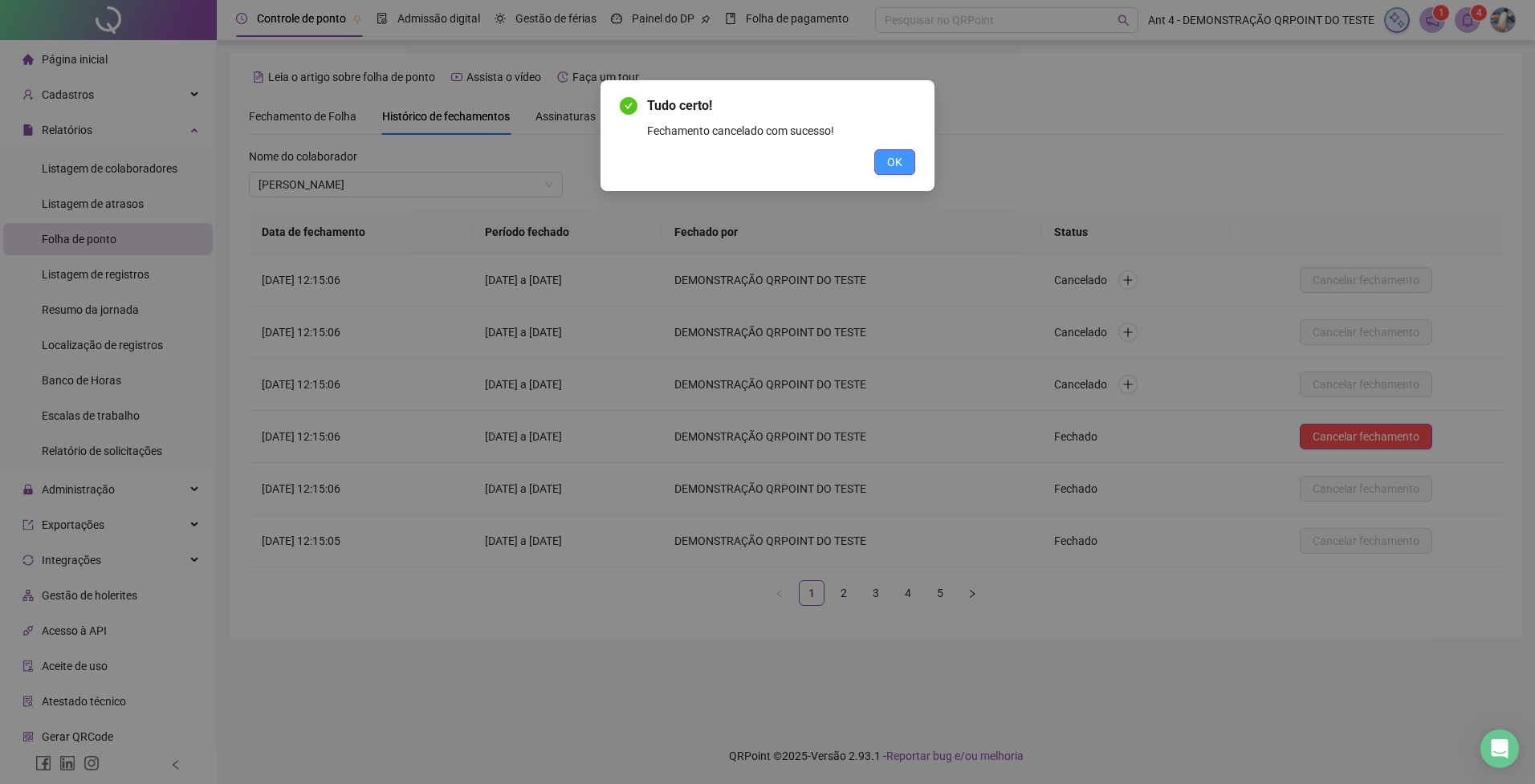
click at [895, 160] on span "OK" at bounding box center [894, 161] width 15 height 18
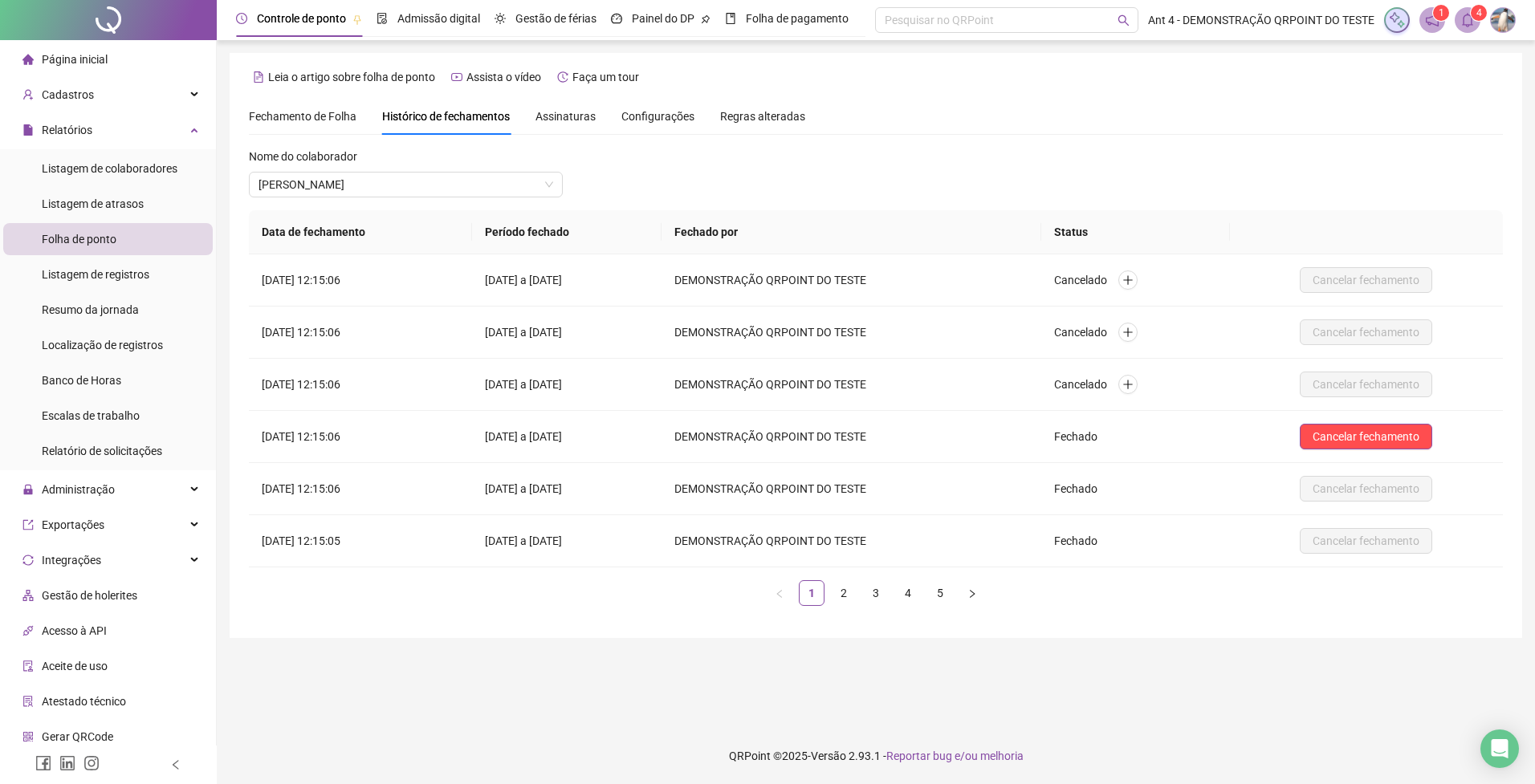
click at [293, 118] on span "Fechamento de Folha" at bounding box center [302, 116] width 108 height 13
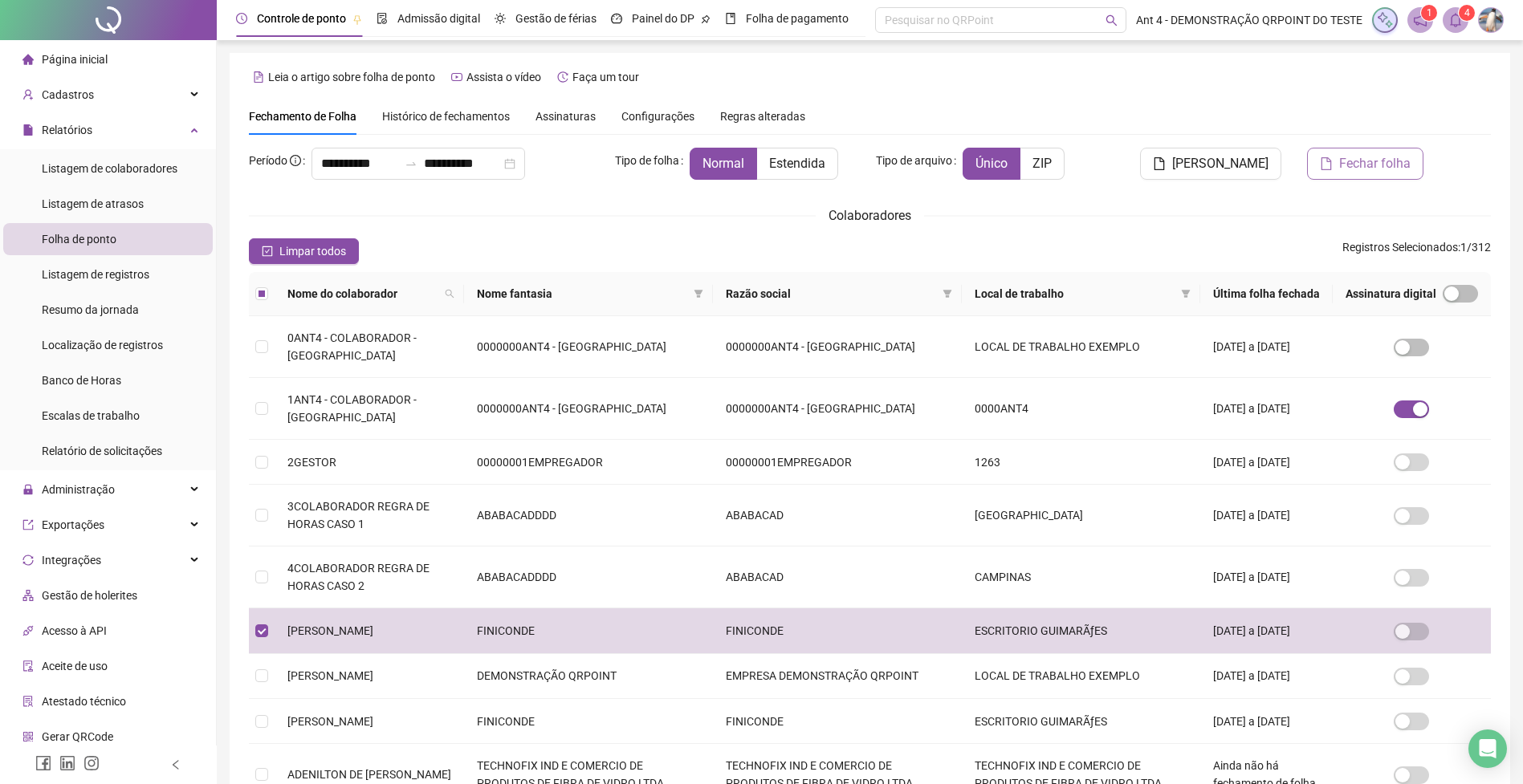
click at [1340, 173] on button "Fechar folha" at bounding box center [1365, 163] width 116 height 32
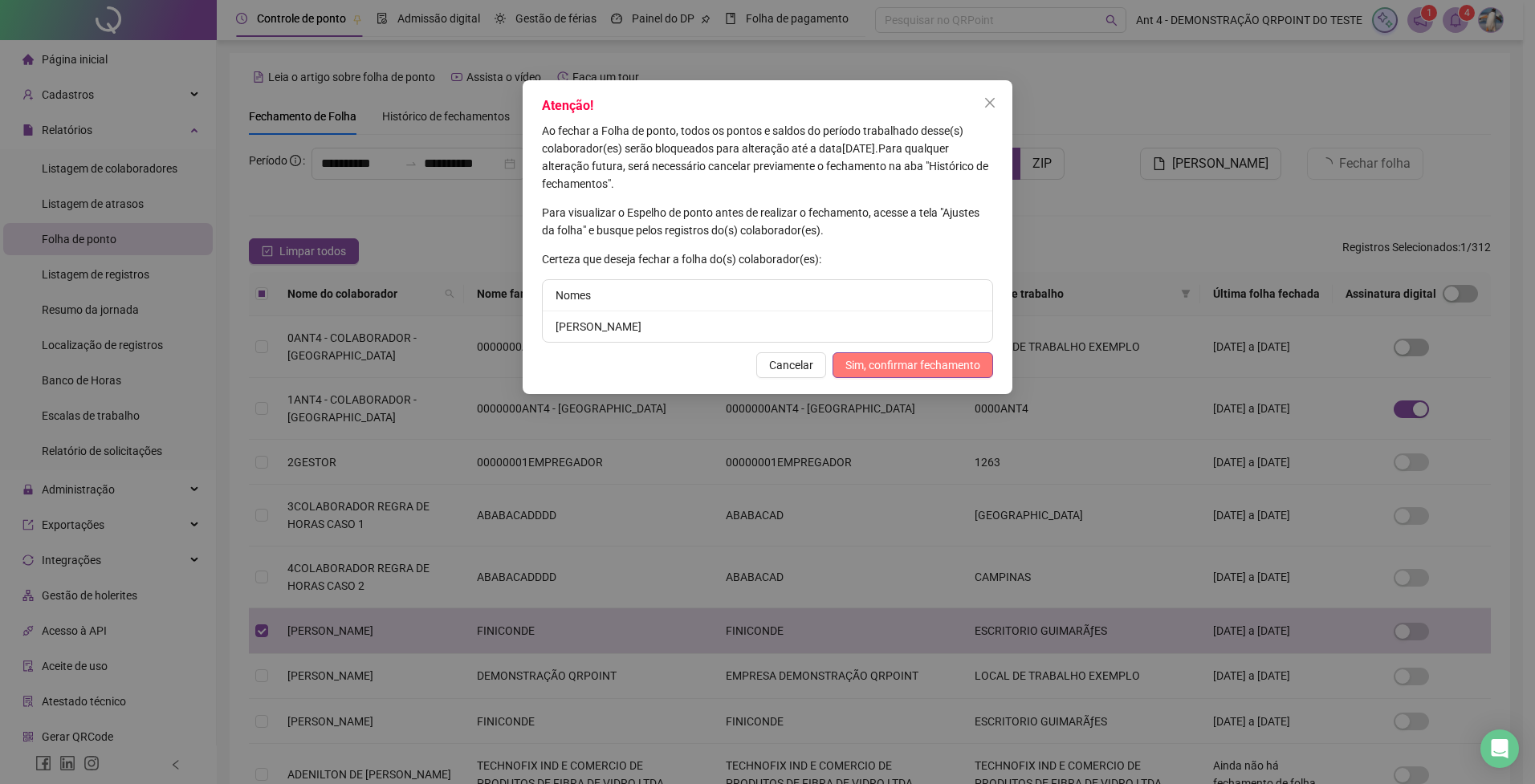
click at [917, 356] on span "Sim, confirmar fechamento" at bounding box center [913, 365] width 135 height 18
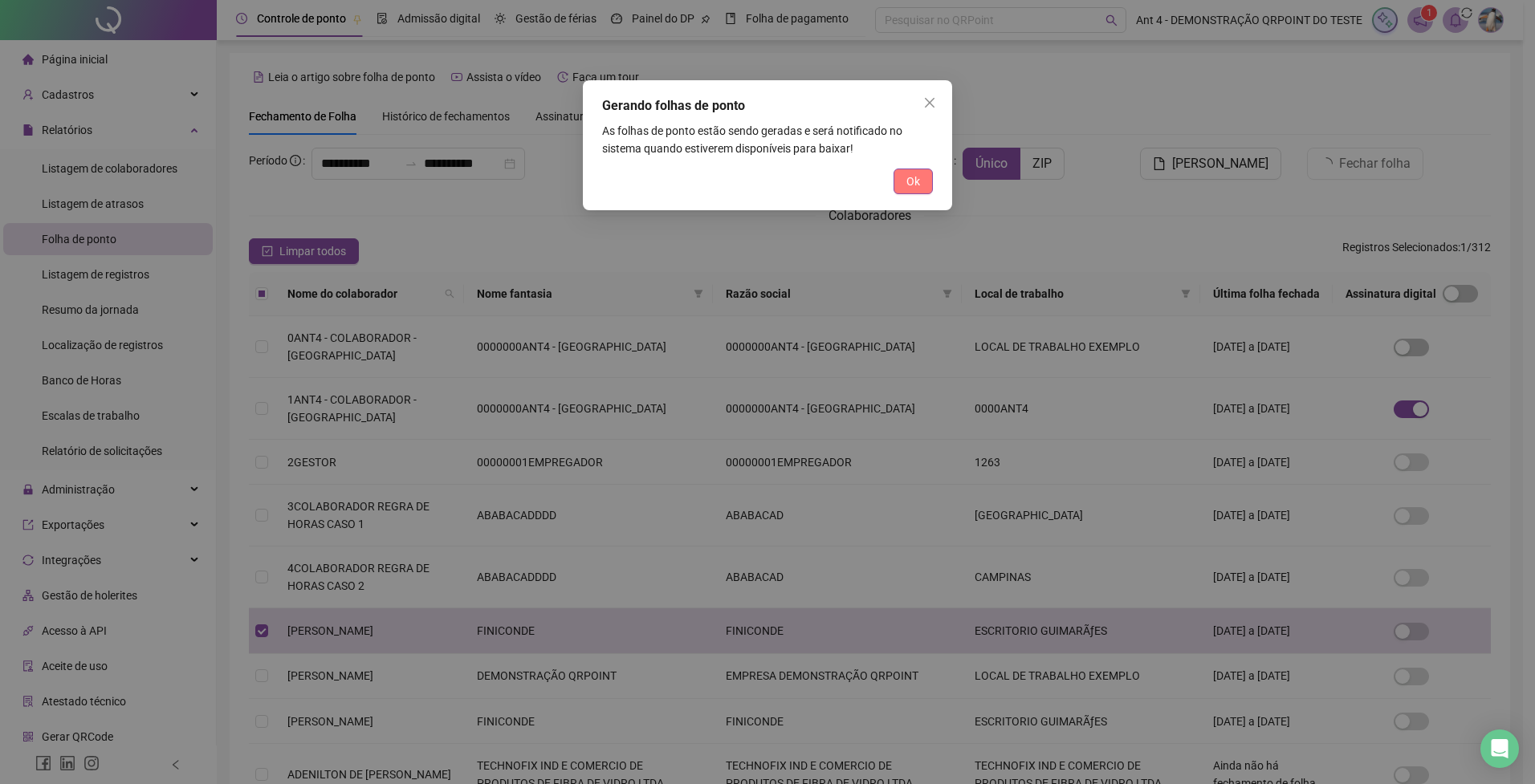
click at [901, 171] on div "Gerando folhas de ponto As folhas de ponto estão sendo geradas e será notificad…" at bounding box center [768, 145] width 370 height 130
click at [903, 185] on button "Ok" at bounding box center [913, 181] width 39 height 25
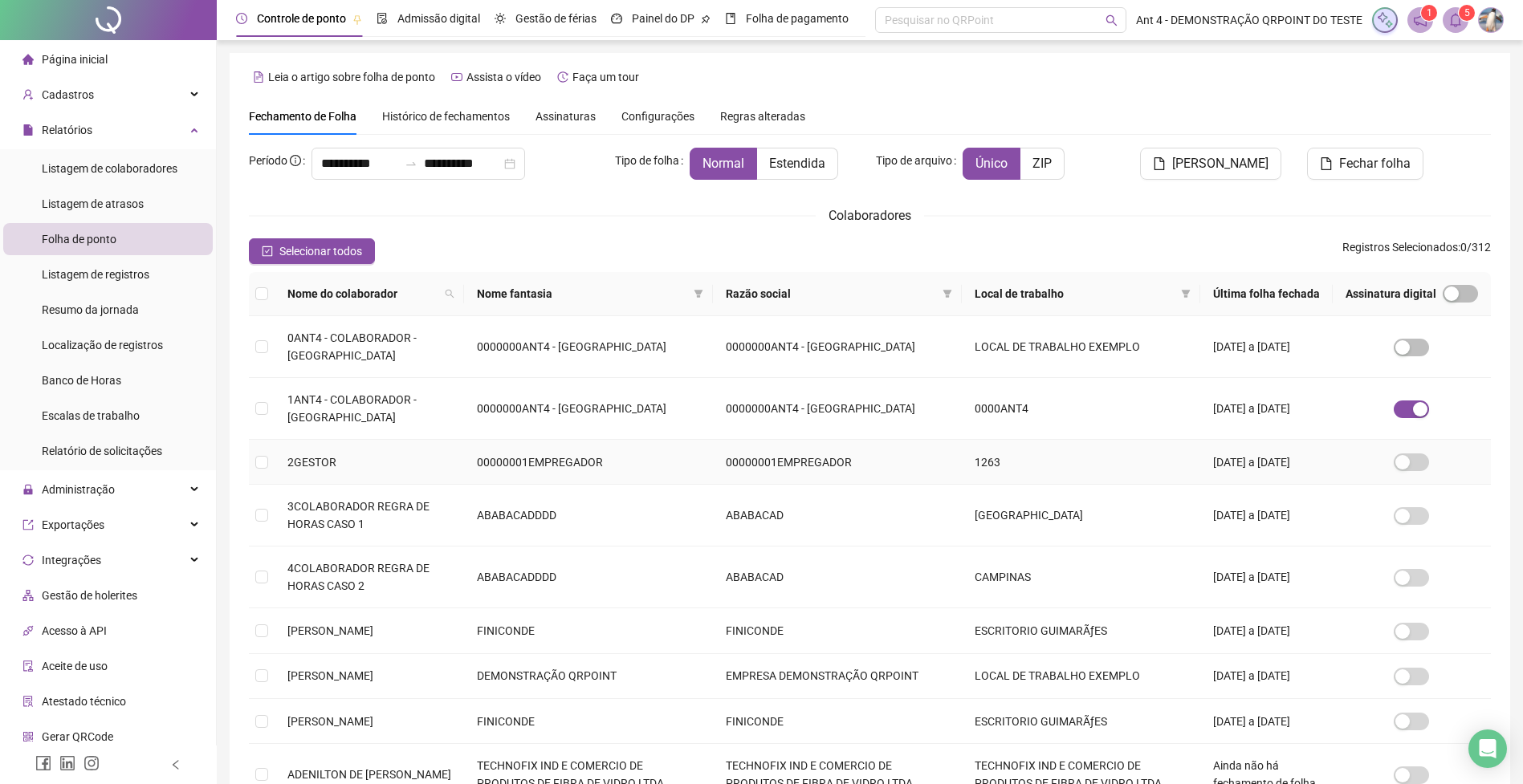
scroll to position [192, 0]
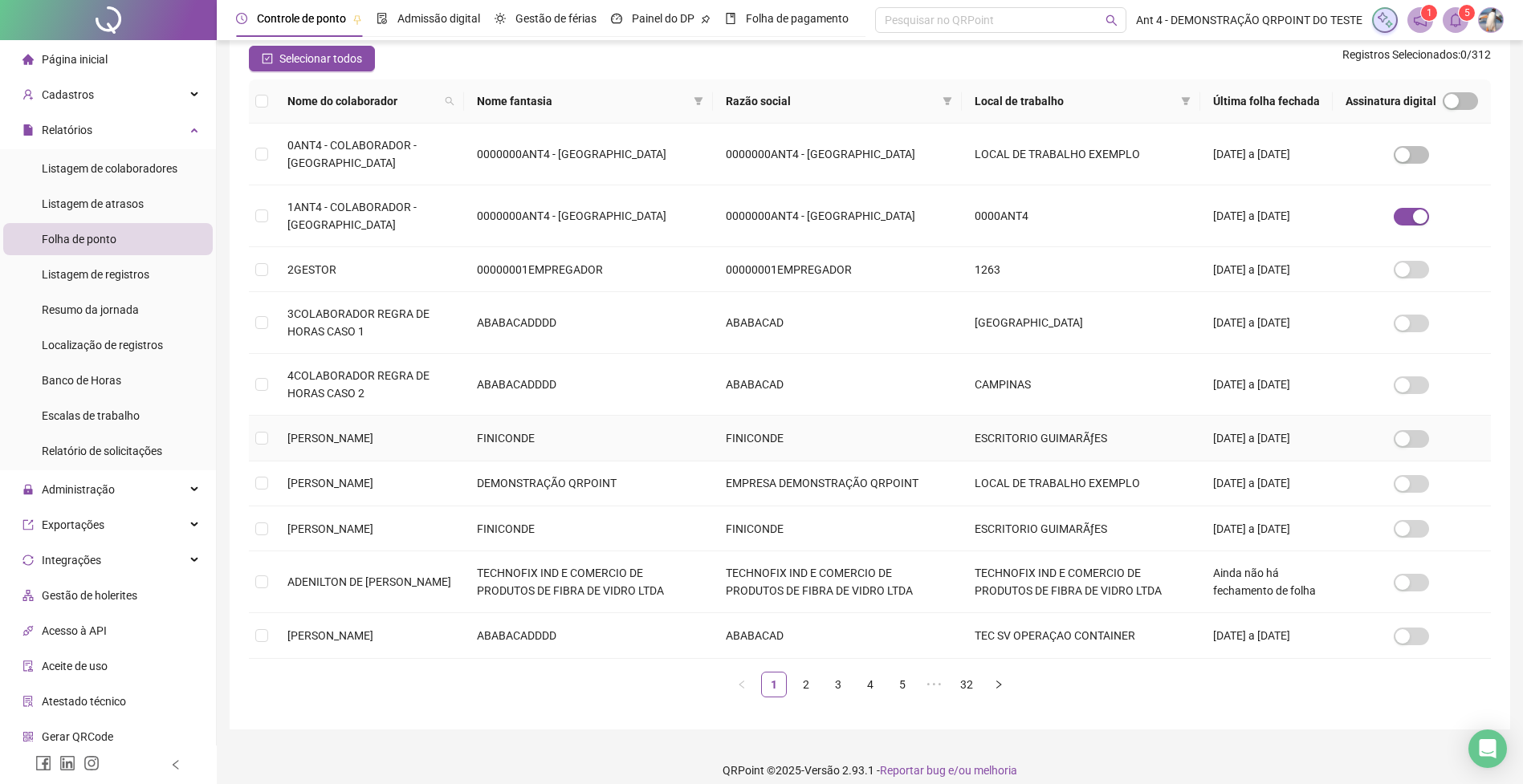
click at [331, 445] on span "[PERSON_NAME]" at bounding box center [330, 438] width 86 height 13
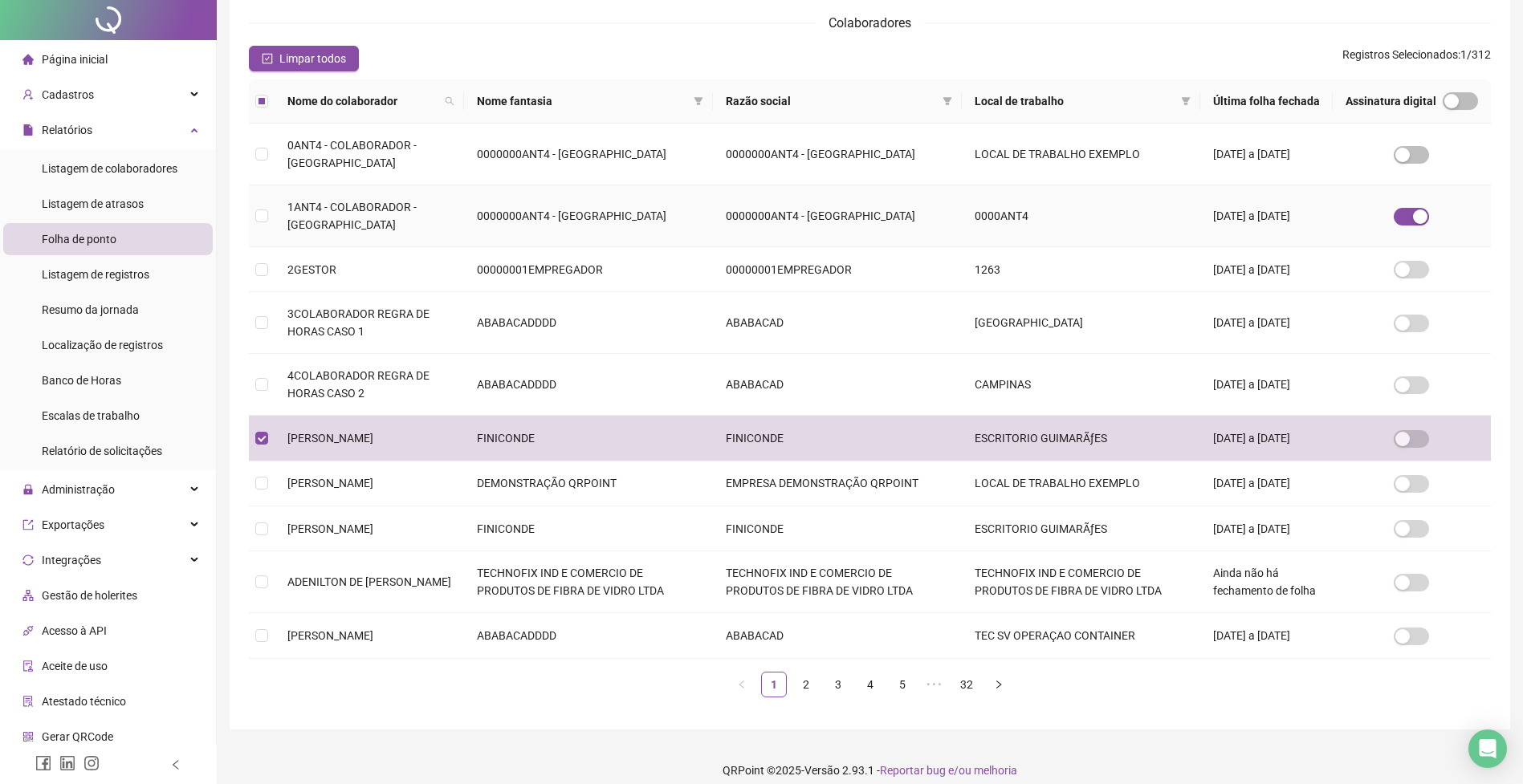
scroll to position [0, 0]
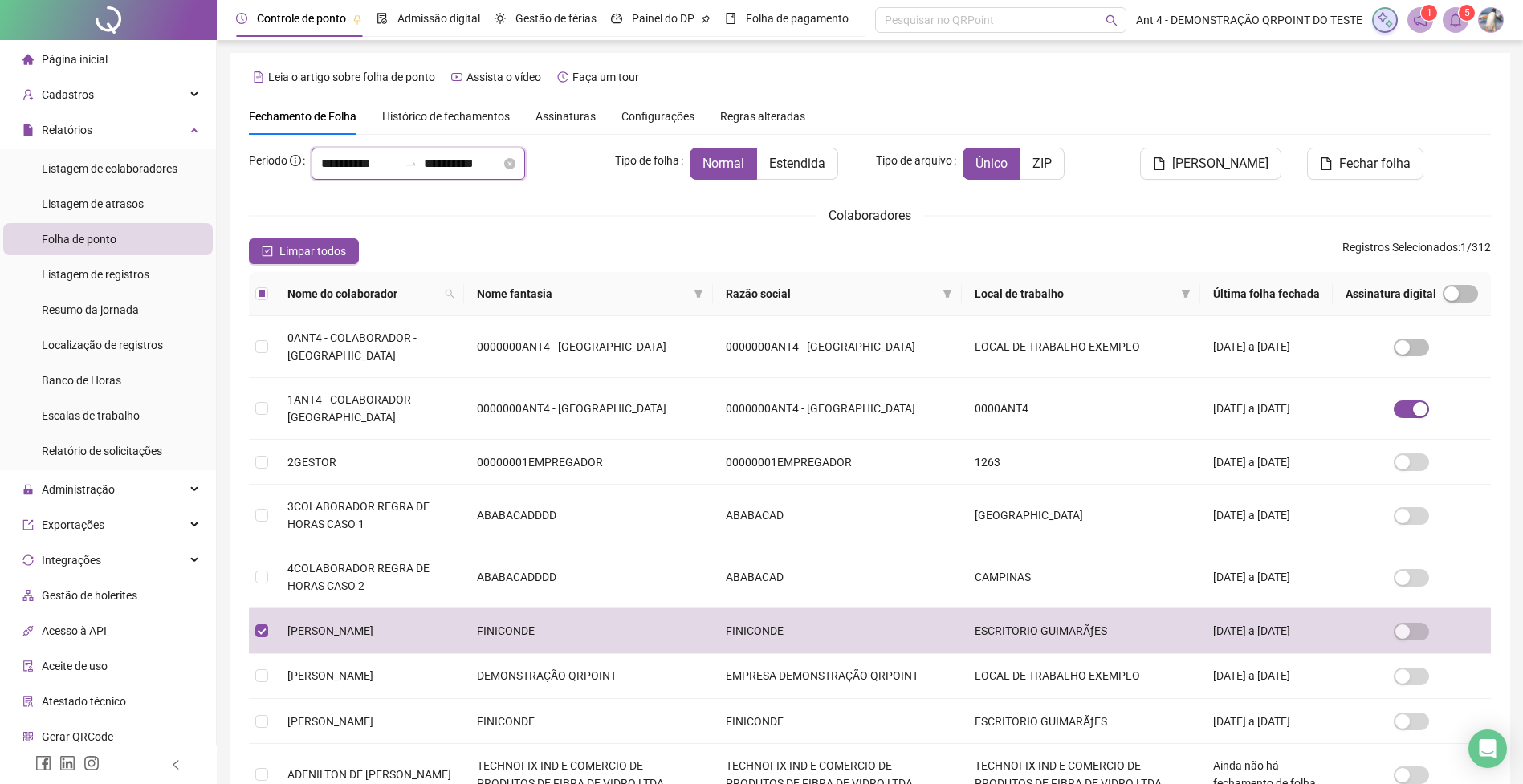
click at [376, 170] on input "**********" at bounding box center [359, 163] width 77 height 20
type input "**********"
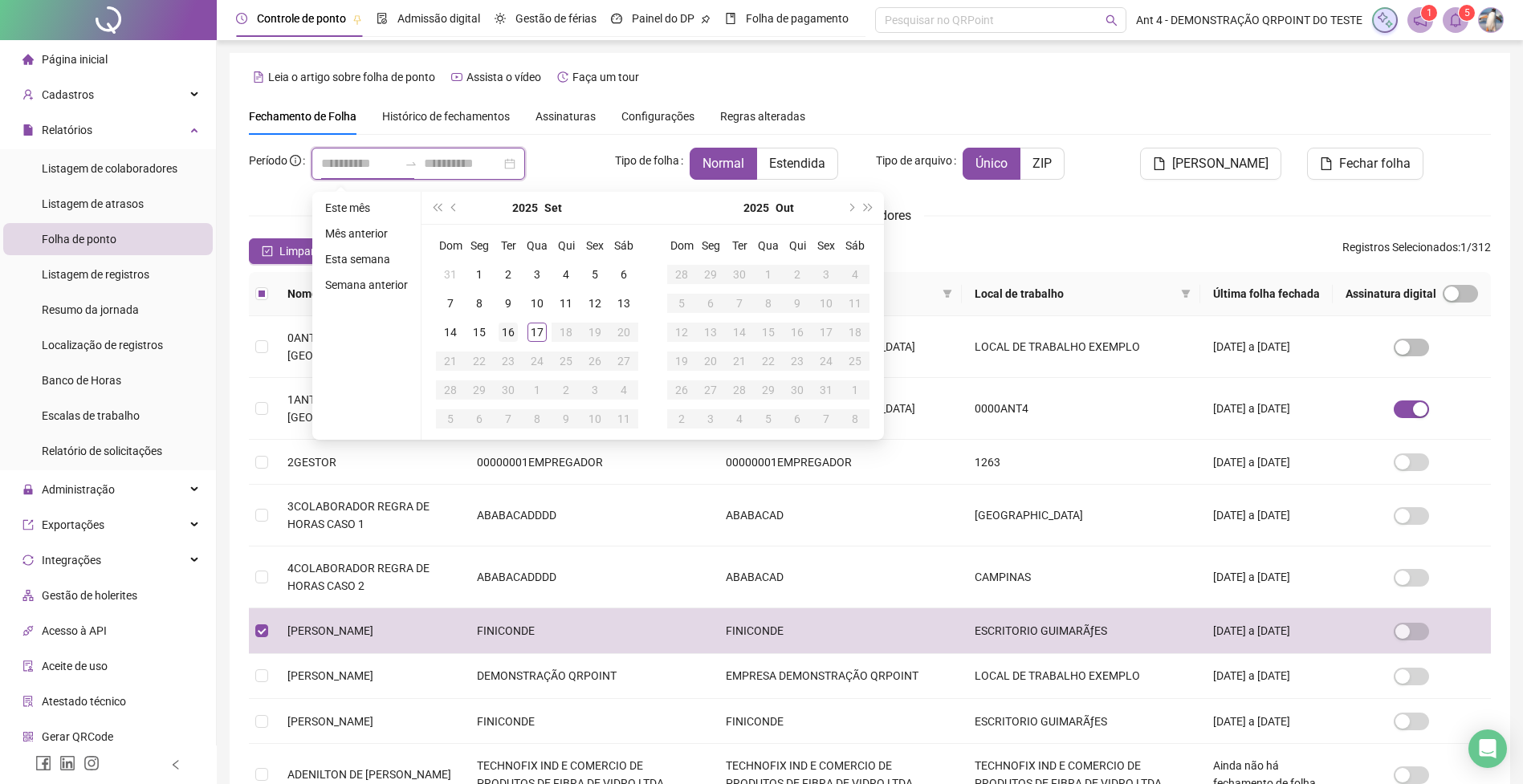
type input "**********"
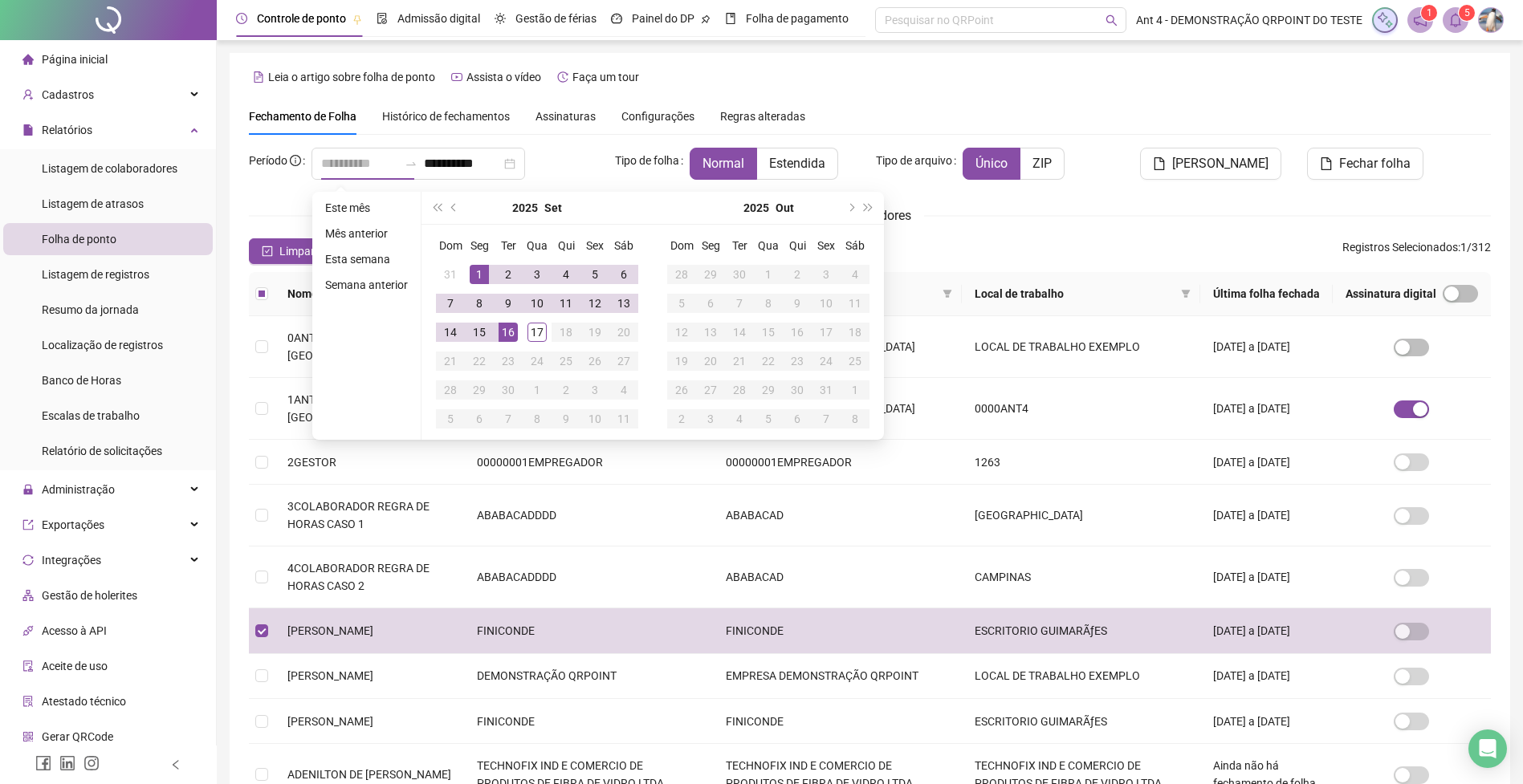
click at [484, 279] on div "1" at bounding box center [480, 274] width 20 height 20
type input "**********"
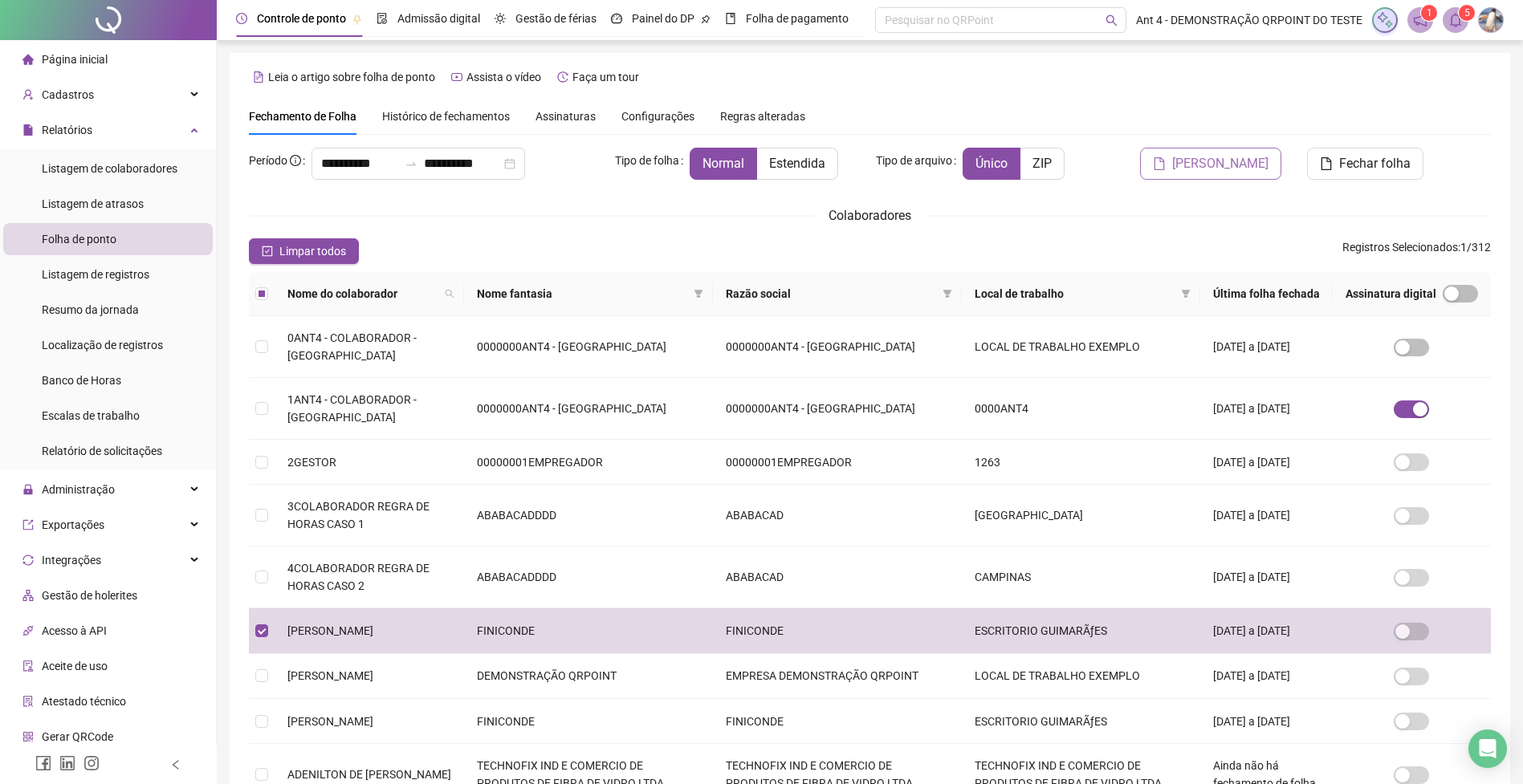
click at [1205, 159] on span "[PERSON_NAME]" at bounding box center [1220, 163] width 97 height 20
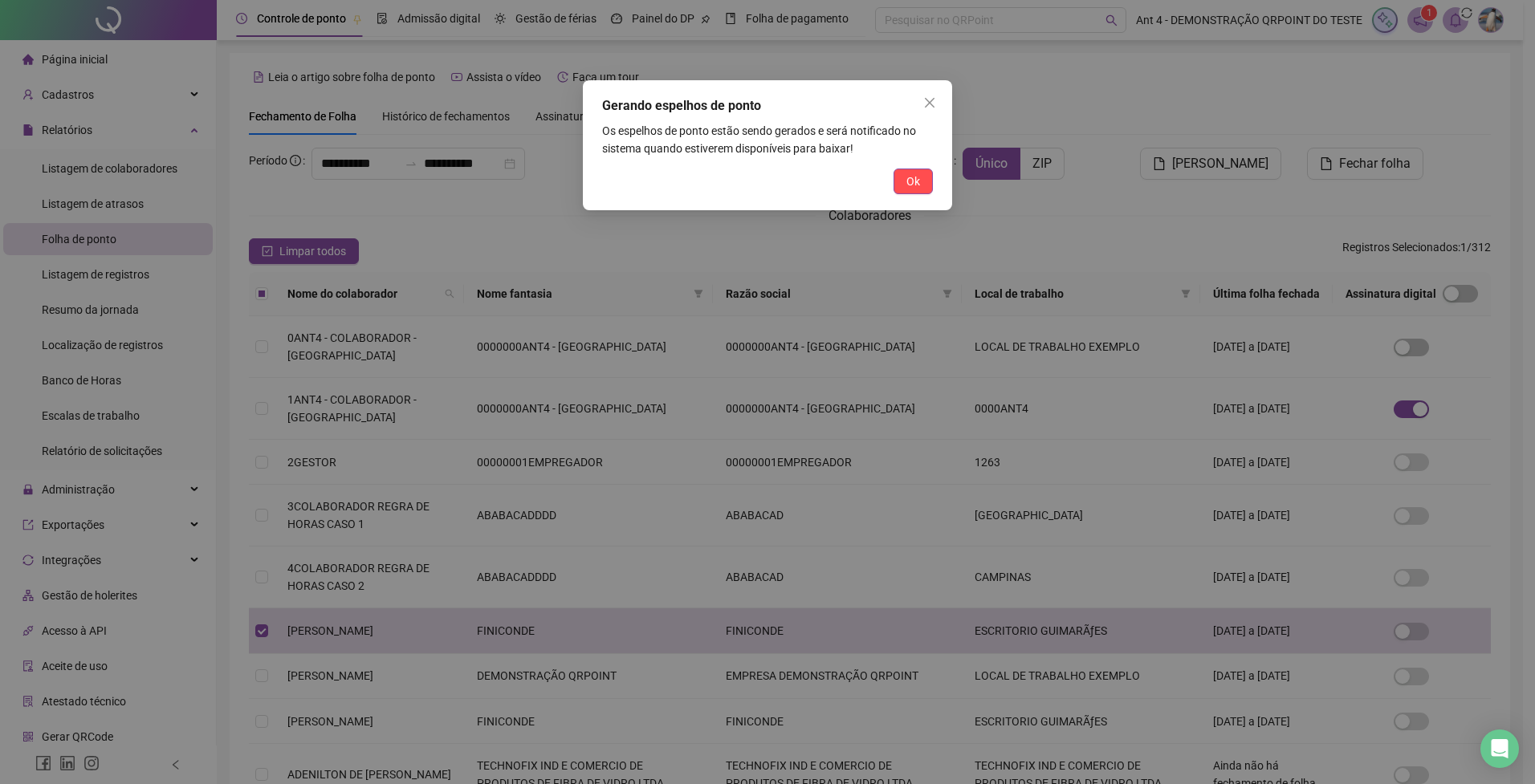
click at [905, 187] on button "Ok" at bounding box center [913, 181] width 39 height 25
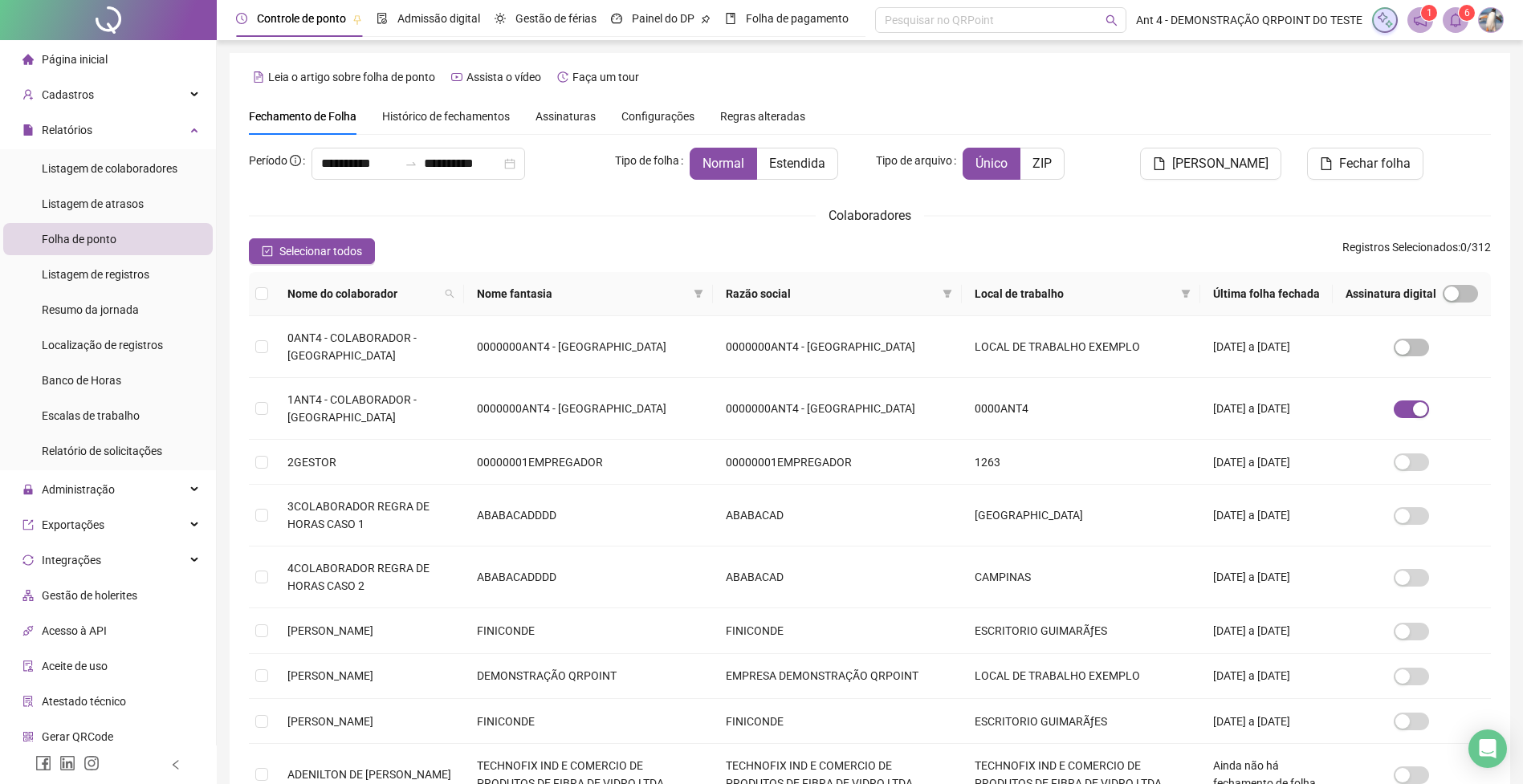
click at [1455, 26] on icon "bell" at bounding box center [1455, 20] width 11 height 14
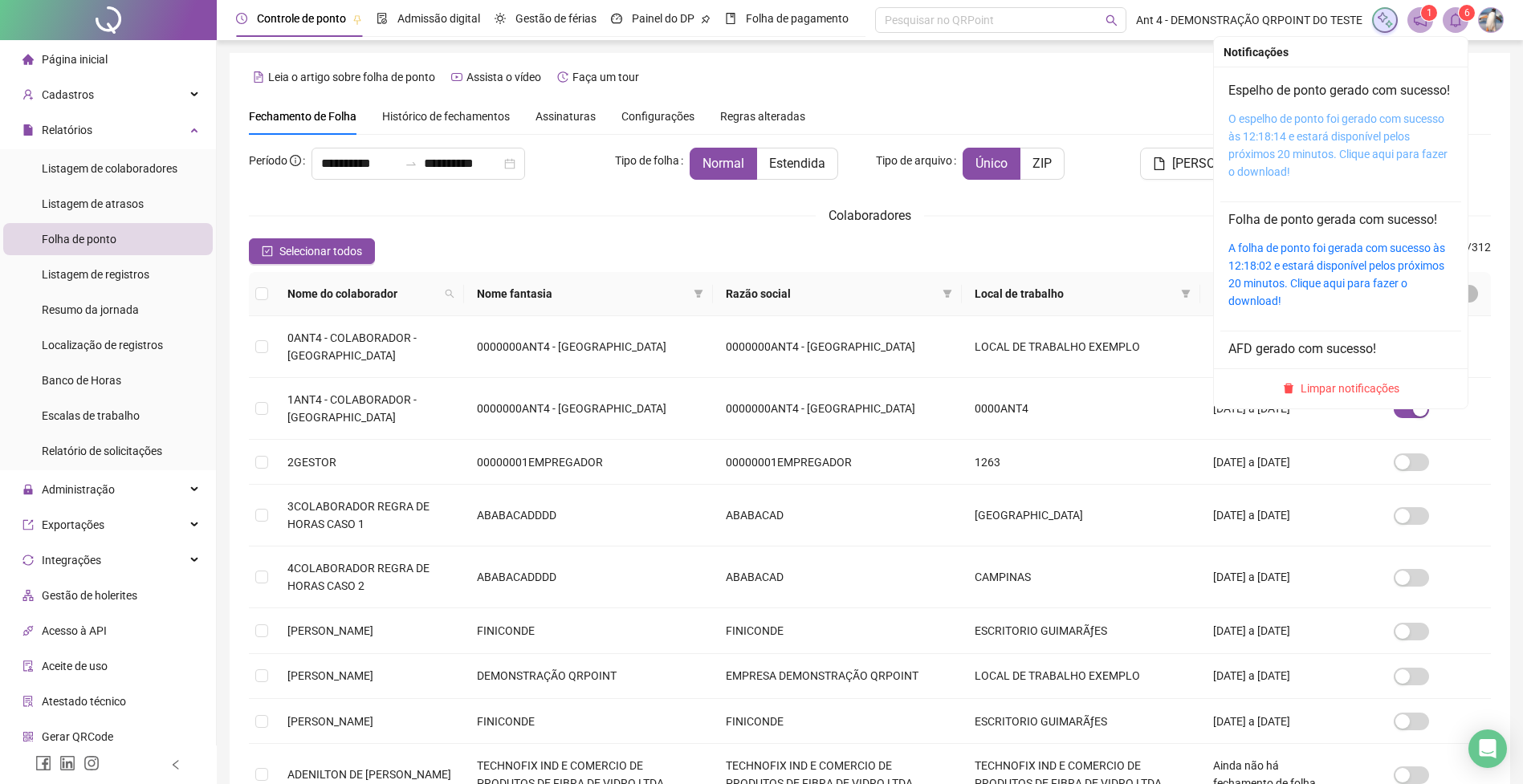
drag, startPoint x: 1375, startPoint y: 118, endPoint x: 1265, endPoint y: 153, distance: 115.4
click at [1375, 119] on link "O espelho de ponto foi gerado com sucesso às 12:18:14 e estará disponível pelos…" at bounding box center [1338, 145] width 220 height 66
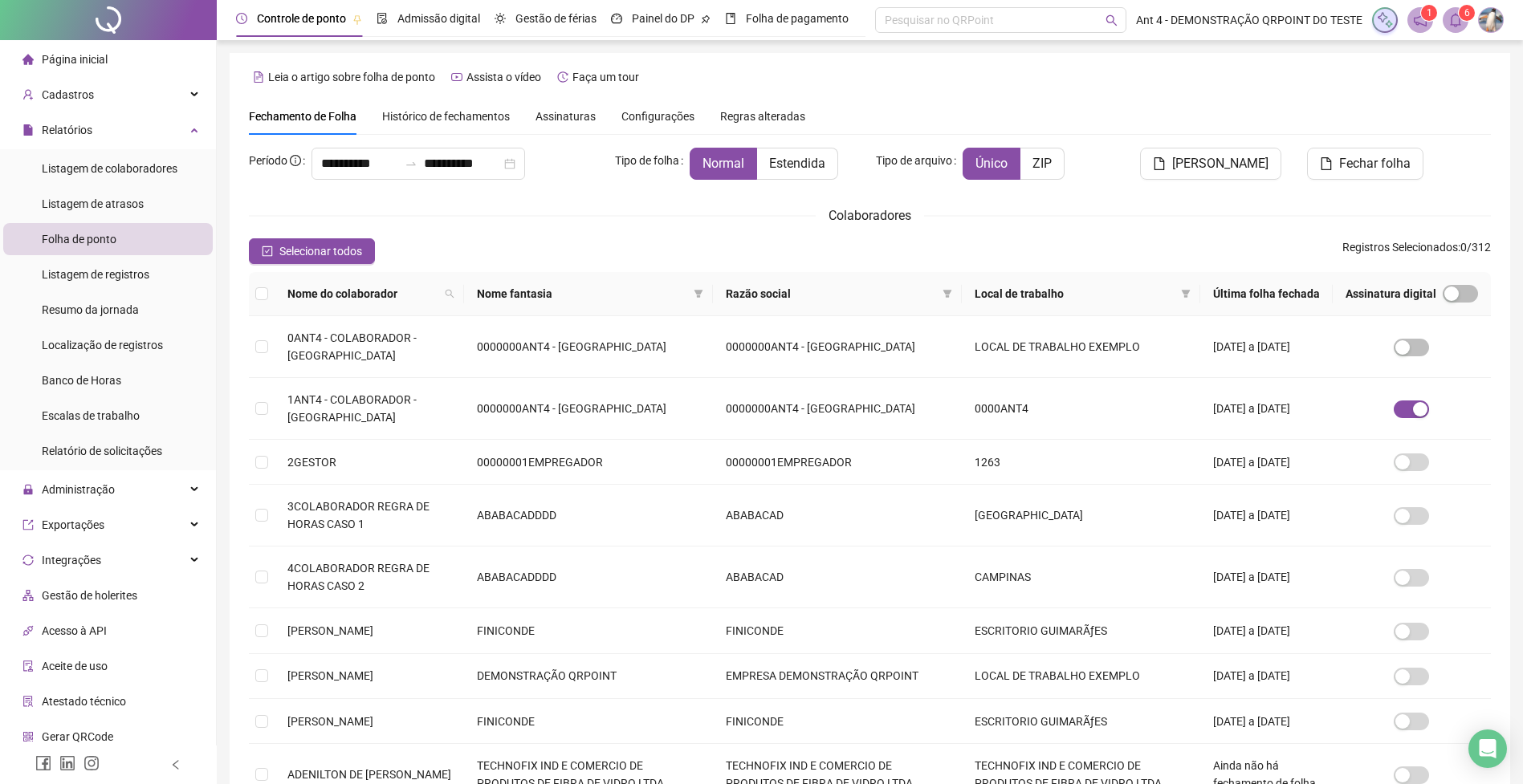
click at [1016, 69] on div "Leia o artigo sobre folha de ponto Assista o vídeo Faça um tour" at bounding box center [870, 76] width 1242 height 25
drag, startPoint x: 565, startPoint y: 216, endPoint x: 541, endPoint y: 216, distance: 24.0
click at [565, 216] on div "Colaboradores" at bounding box center [870, 215] width 1242 height 20
click at [1402, 99] on div "Fechamento de Folha Histórico de fechamentos Assinaturas Configurações Regras a…" at bounding box center [870, 115] width 1242 height 37
click at [115, 534] on div "Exportações" at bounding box center [107, 524] width 209 height 32
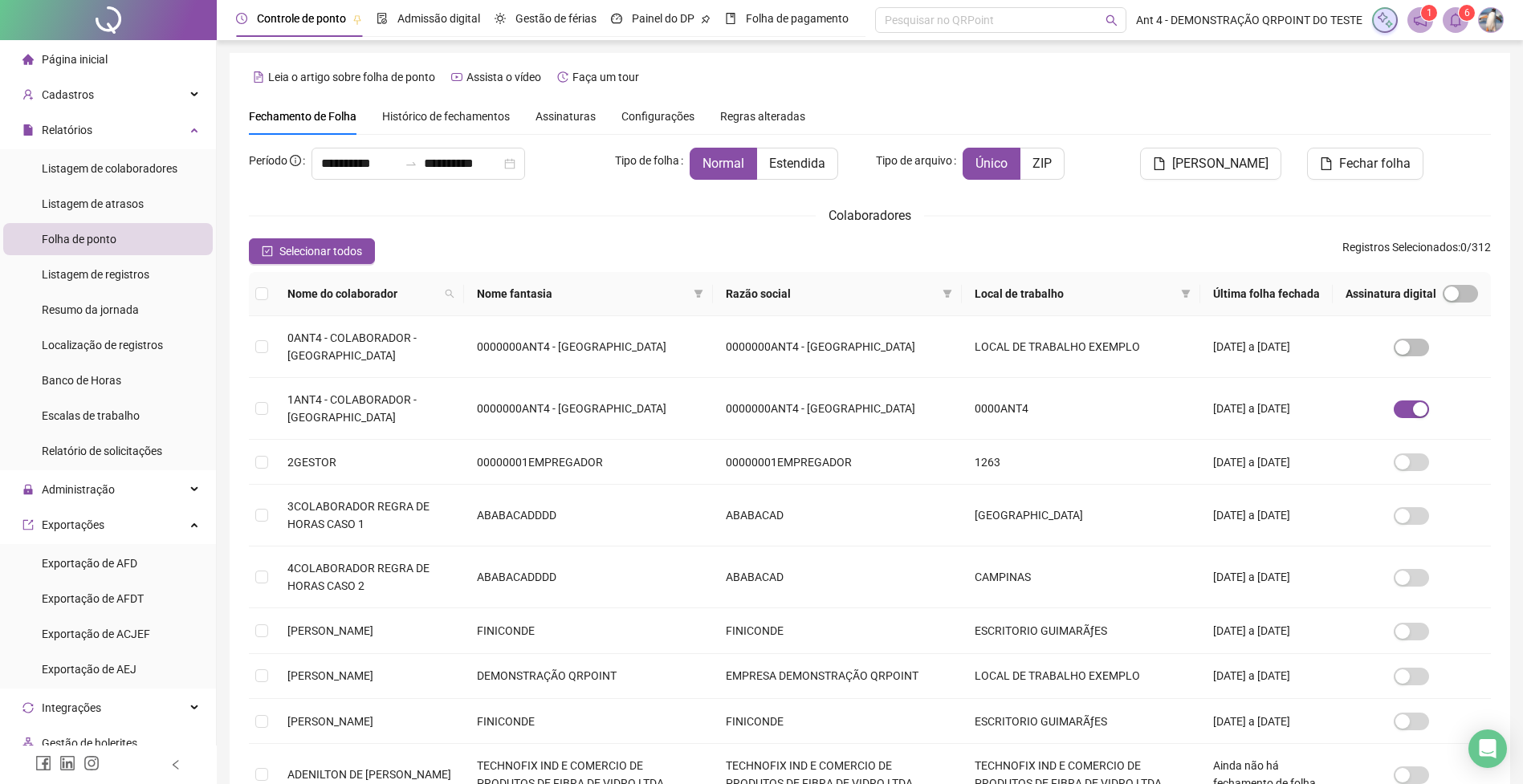
click at [1147, 62] on div "**********" at bounding box center [870, 487] width 1281 height 869
click at [1116, 75] on div "Leia o artigo sobre folha de ponto Assista o vídeo Faça um tour" at bounding box center [870, 76] width 1242 height 25
click at [90, 128] on span "Relatórios" at bounding box center [67, 130] width 51 height 13
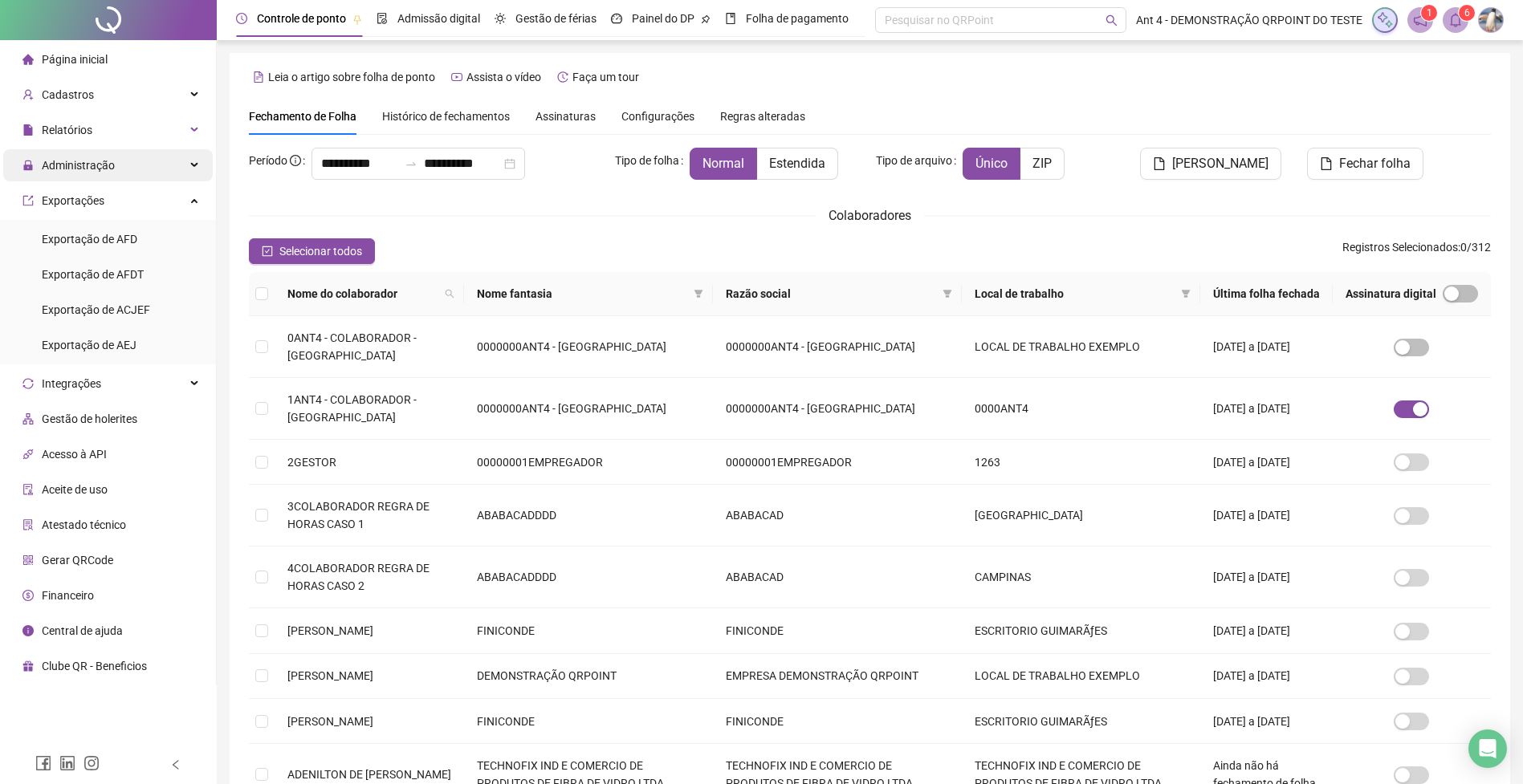
click at [177, 163] on div "Administração" at bounding box center [107, 165] width 209 height 32
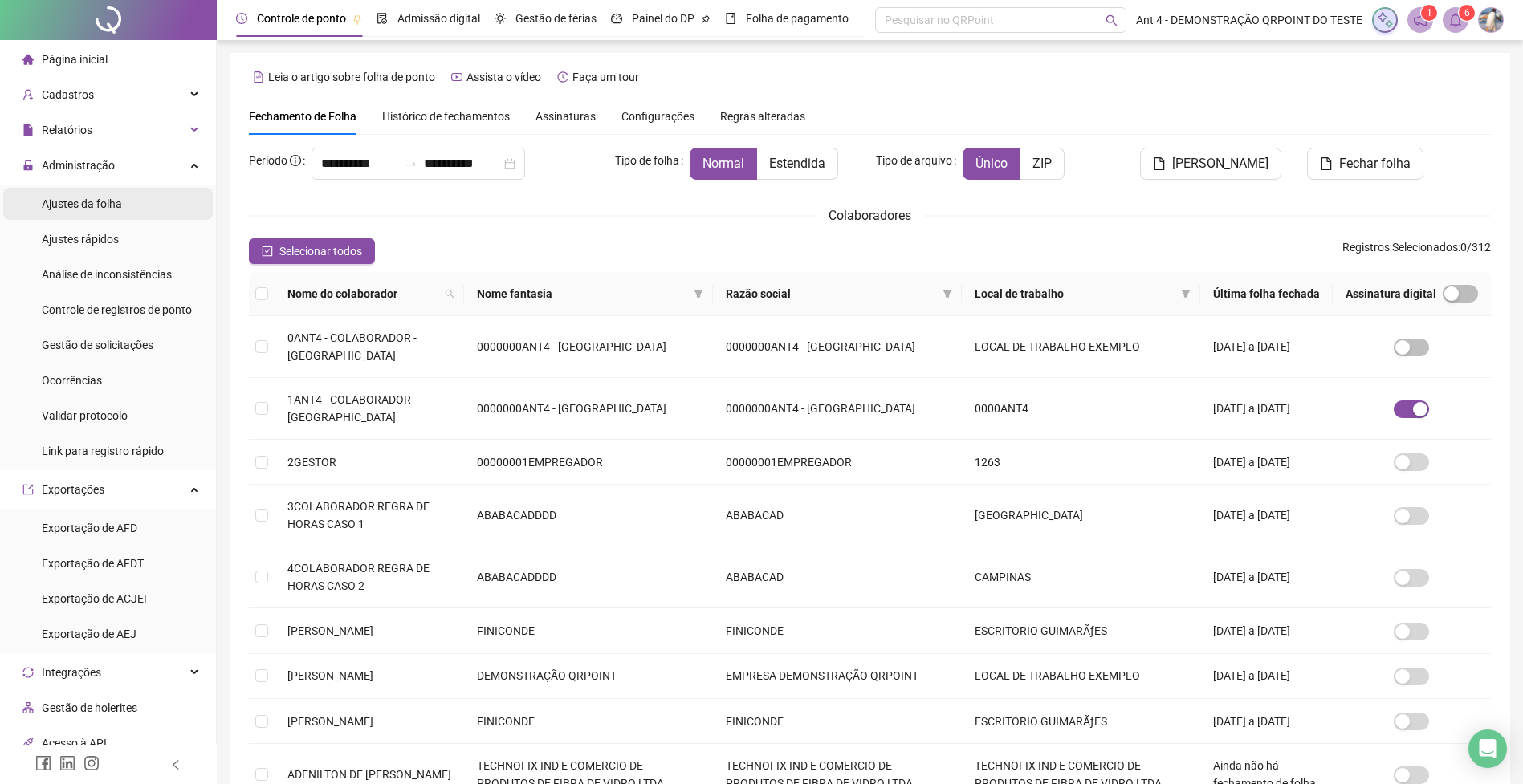
click at [147, 204] on li "Ajustes da folha" at bounding box center [107, 204] width 209 height 32
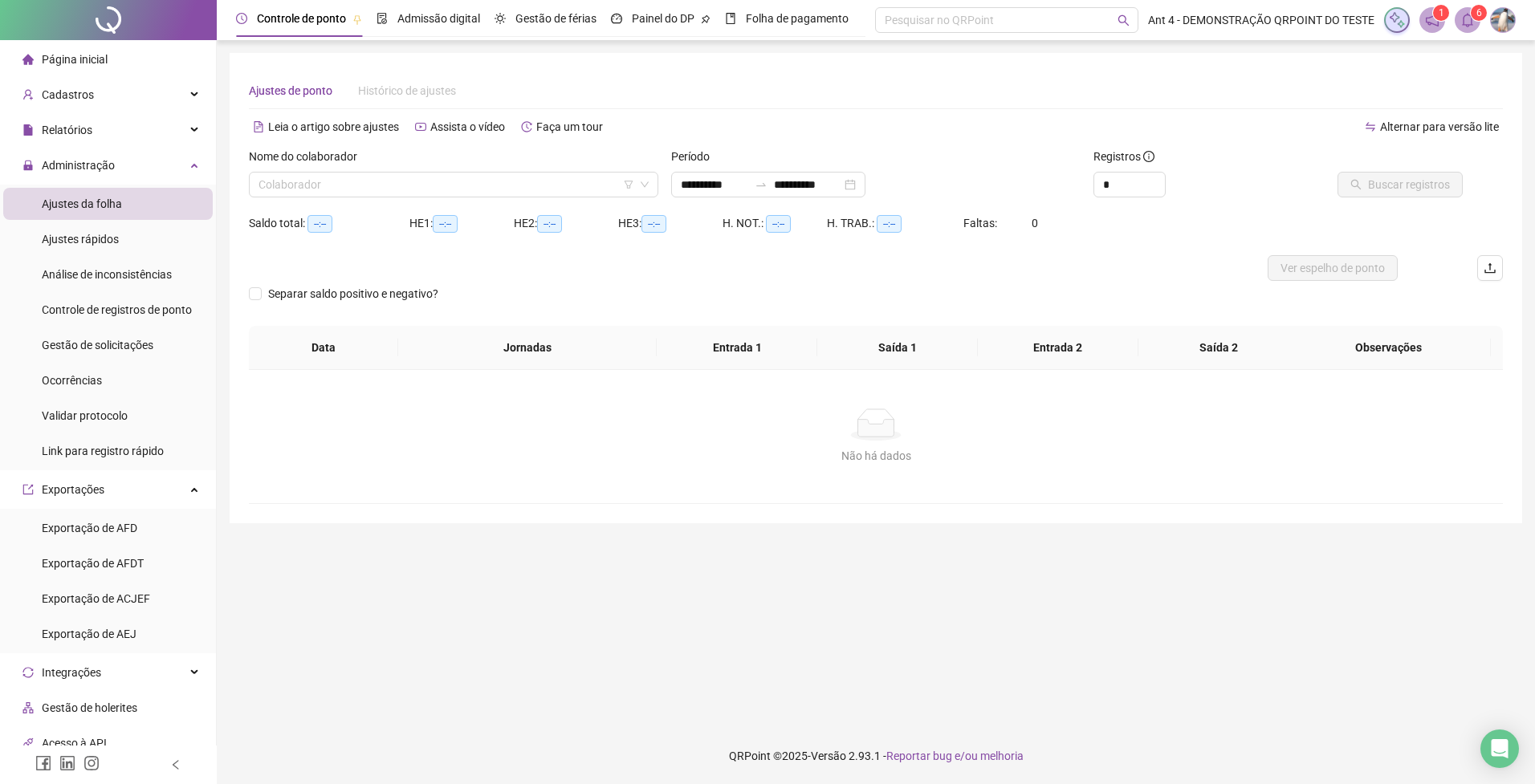
type input "**********"
click at [519, 188] on input "search" at bounding box center [447, 185] width 375 height 24
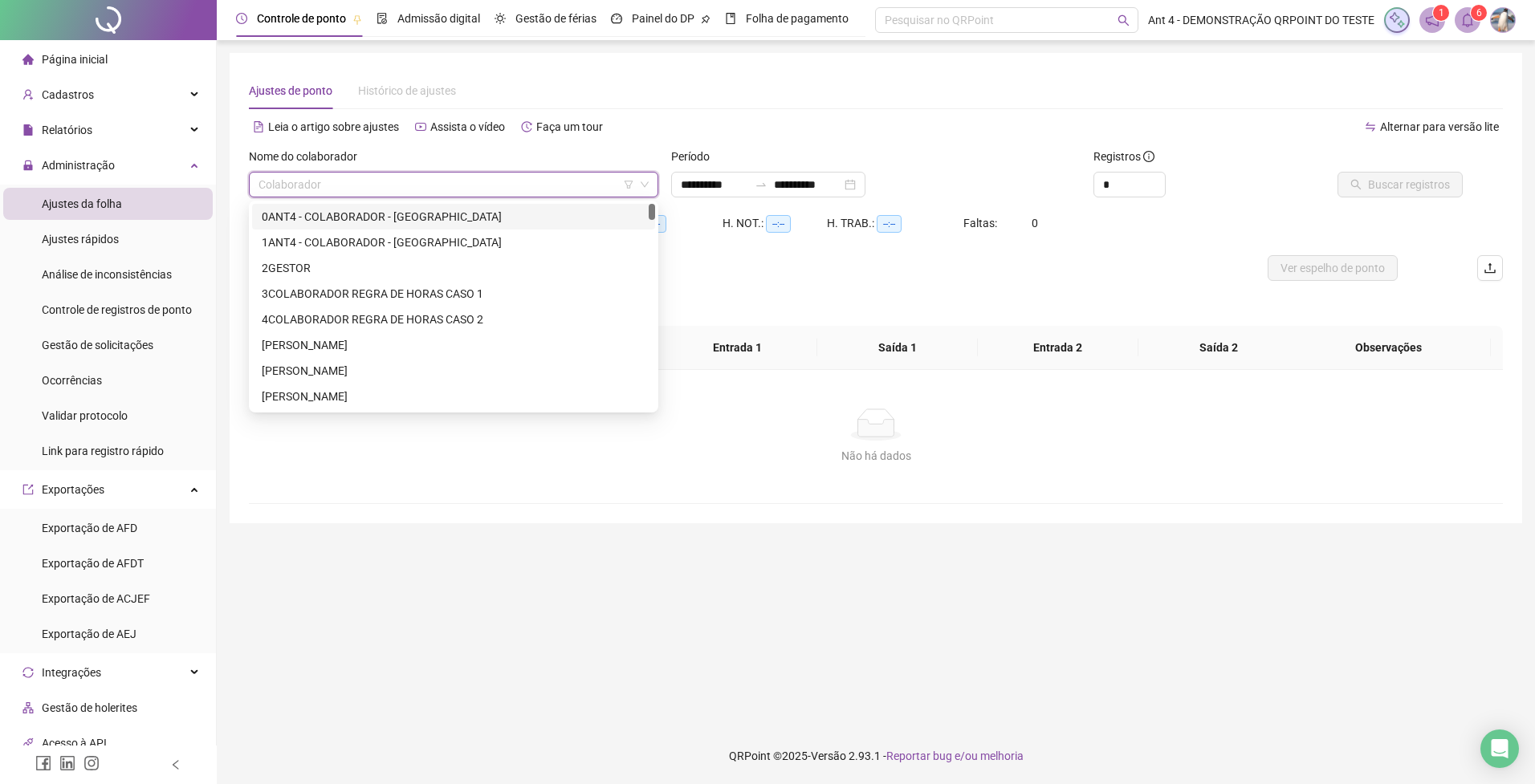
click at [462, 217] on div "0ANT4 - COLABORADOR - [GEOGRAPHIC_DATA]" at bounding box center [453, 217] width 384 height 18
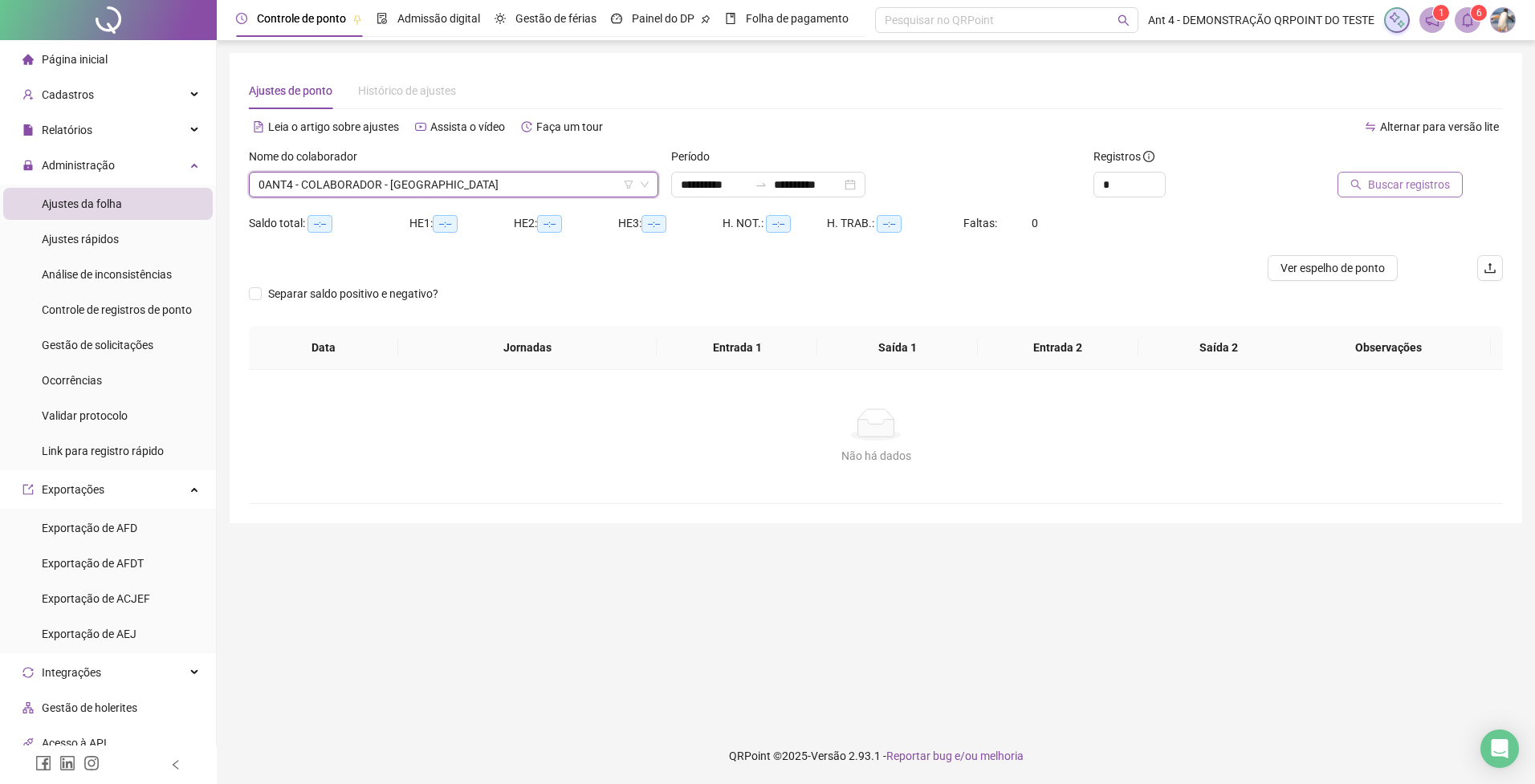
click at [1371, 189] on span "Buscar registros" at bounding box center [1408, 184] width 82 height 18
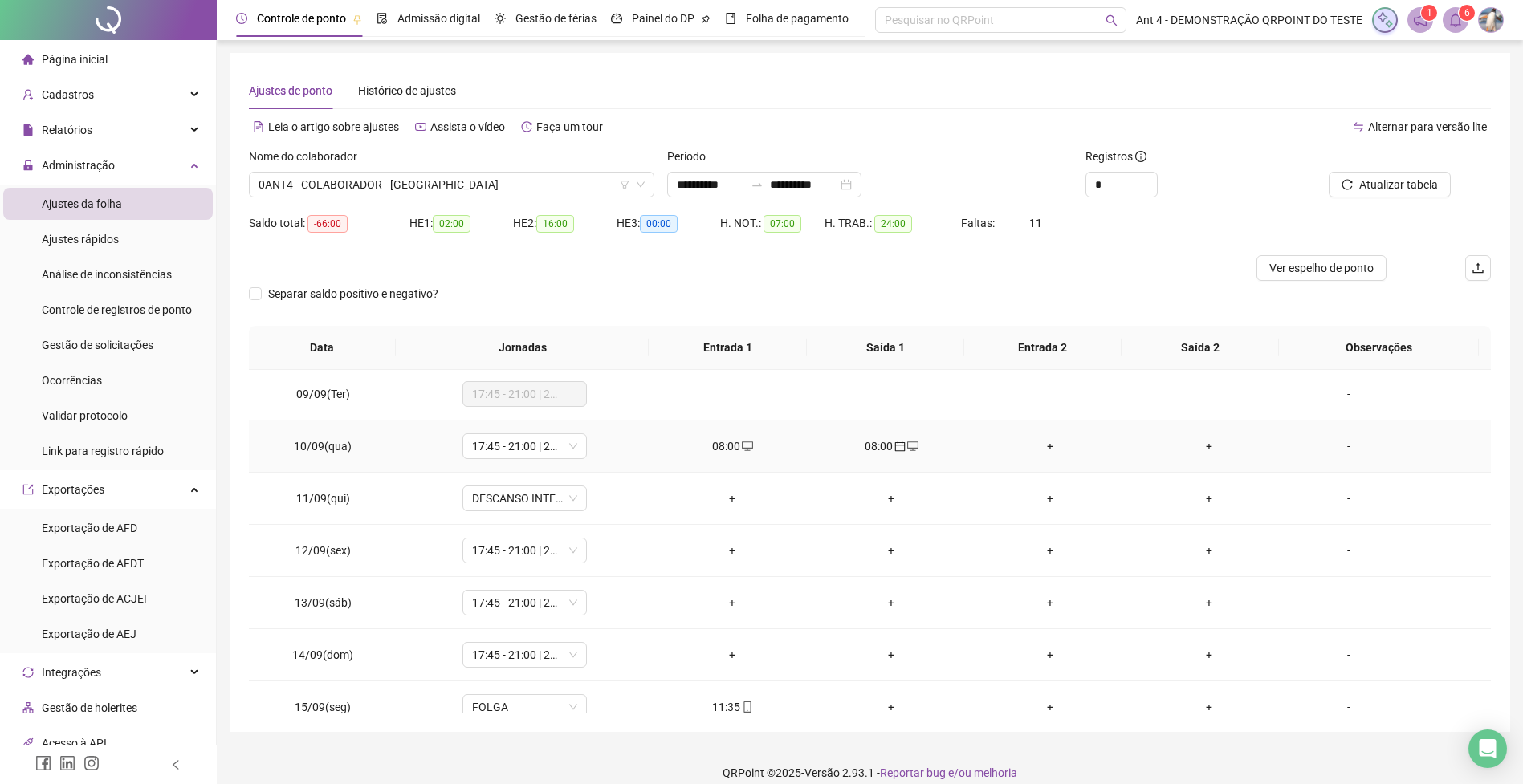
scroll to position [396, 0]
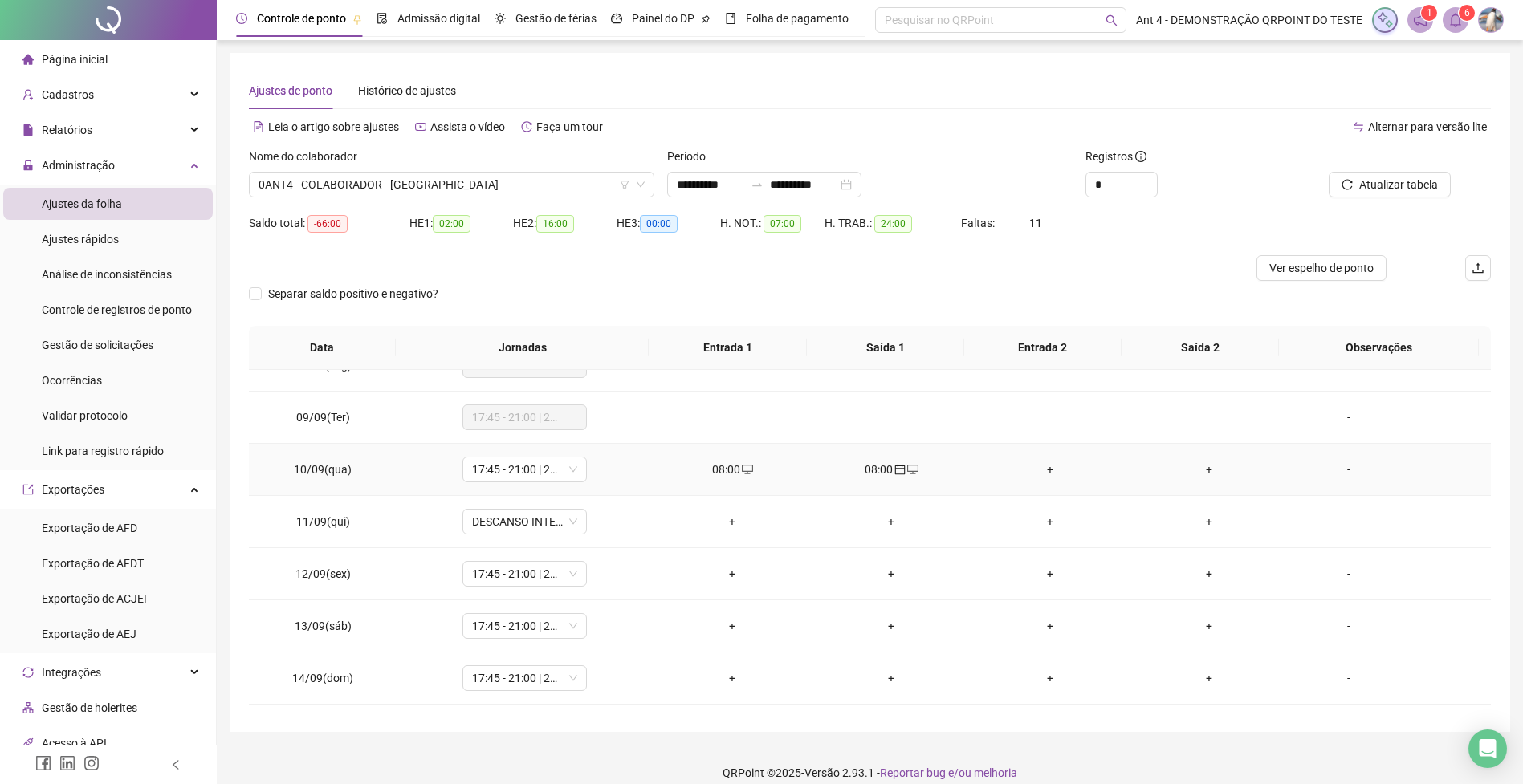
click at [742, 468] on icon "desktop" at bounding box center [748, 470] width 11 height 11
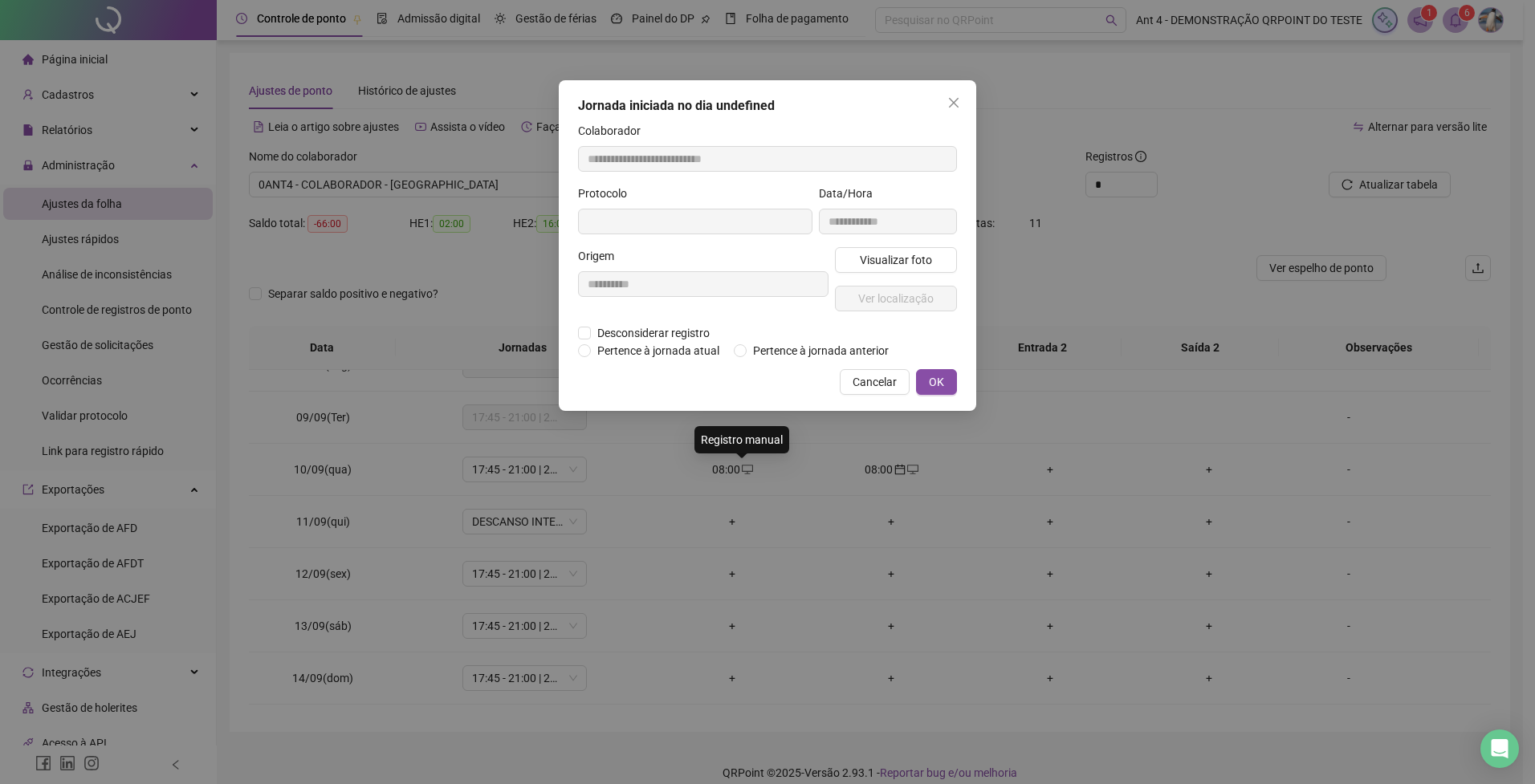
type input "**********"
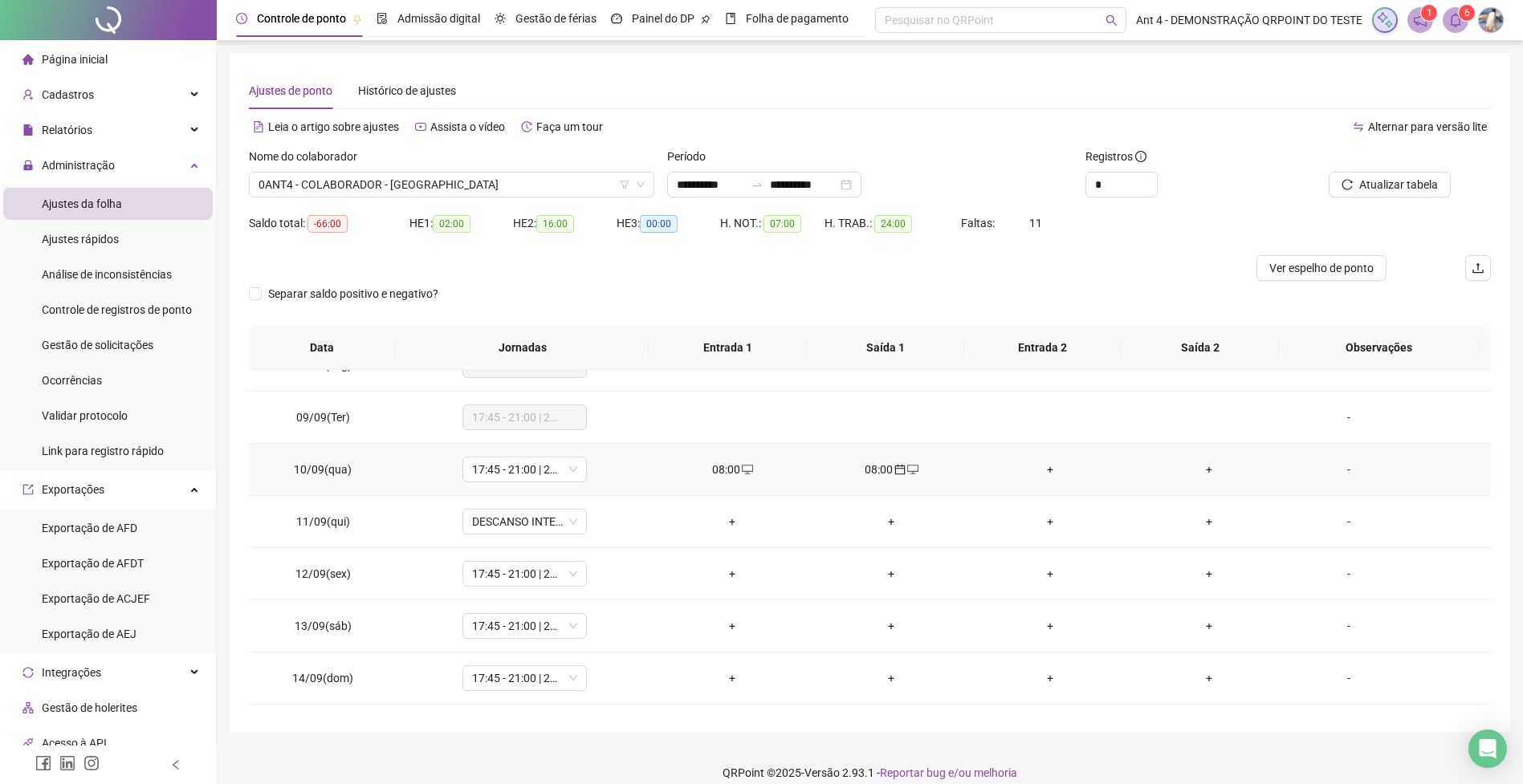
click at [898, 473] on icon "calendar" at bounding box center [900, 470] width 11 height 11
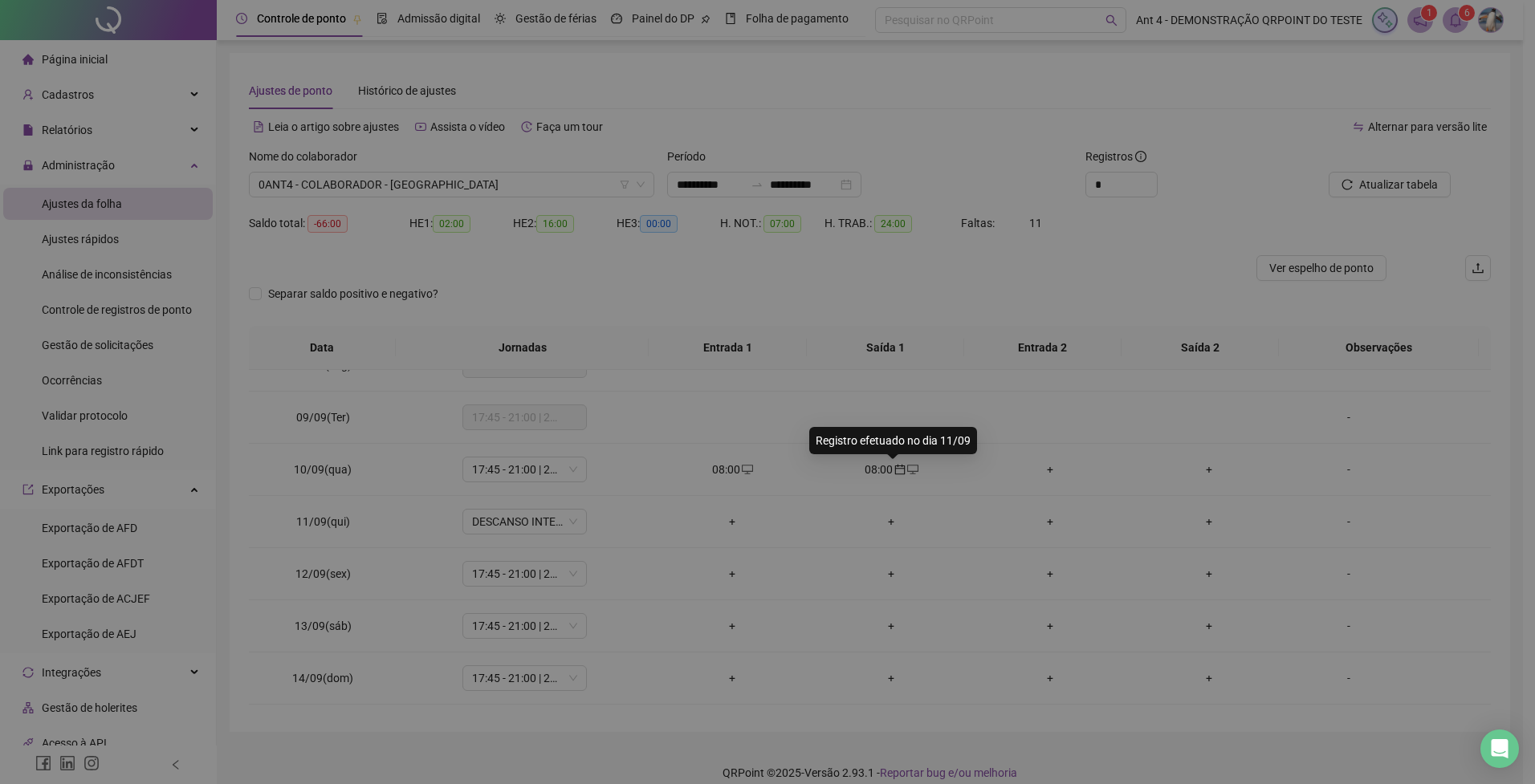
type input "**********"
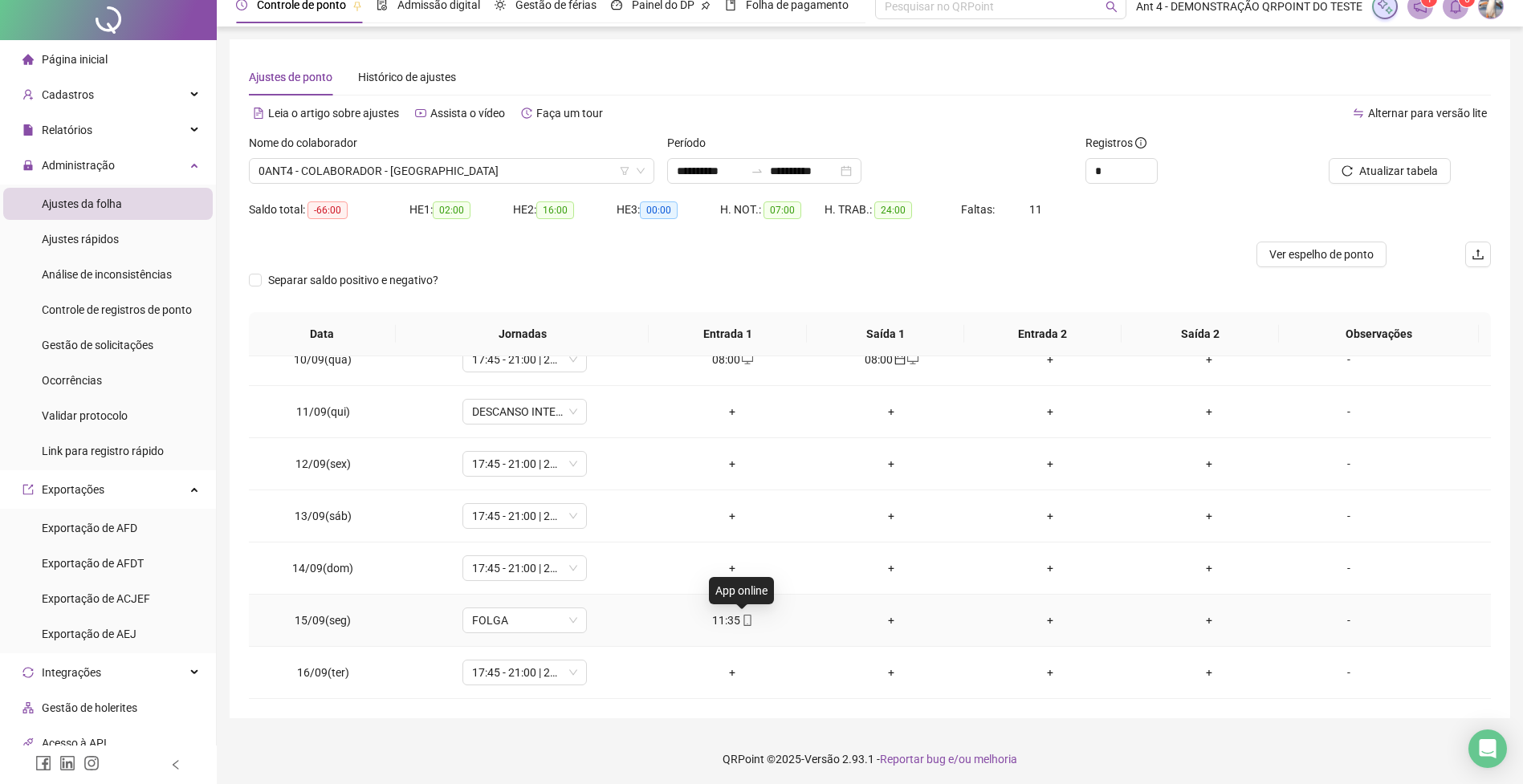
scroll to position [17, 0]
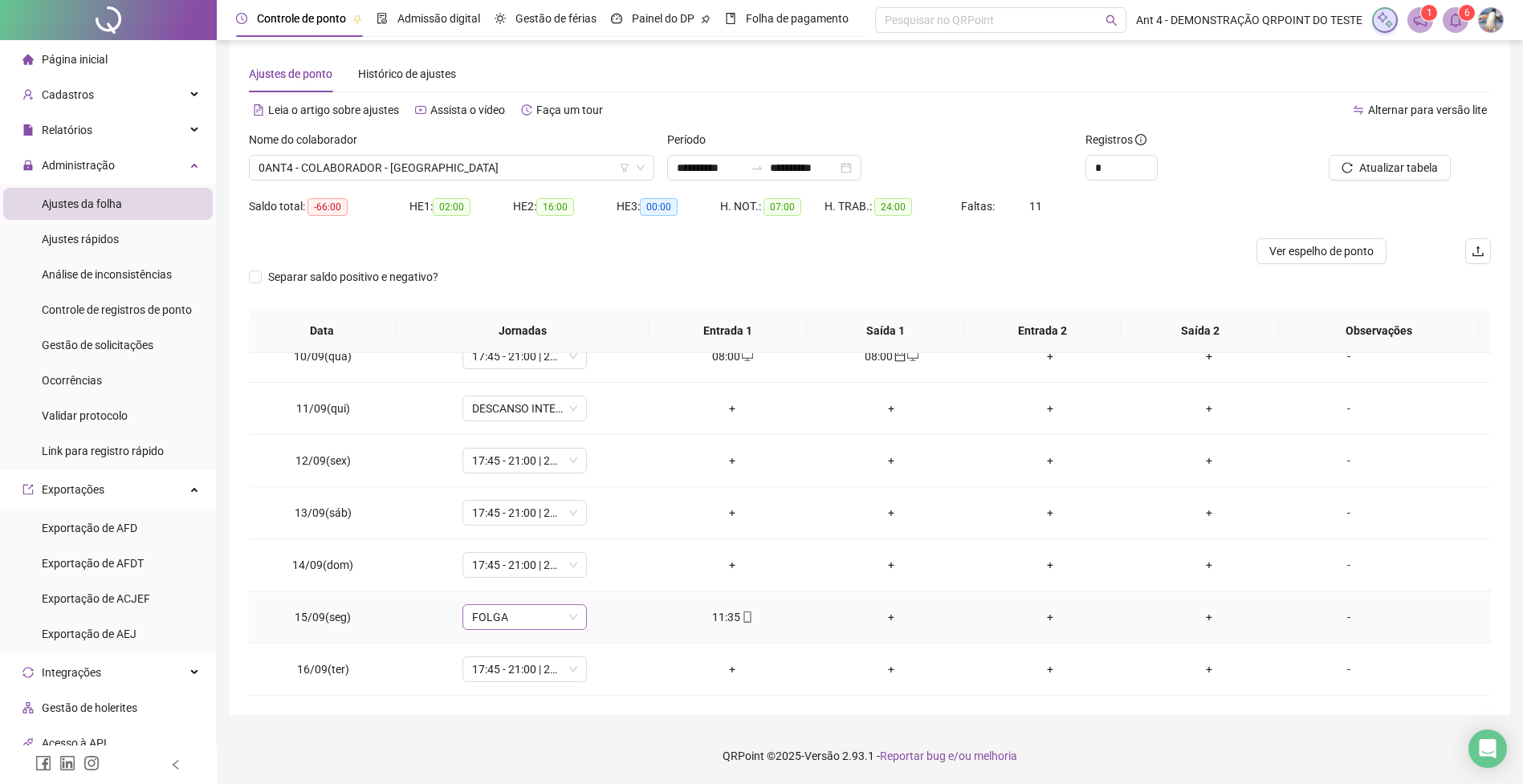
click at [527, 622] on span "FOLGA" at bounding box center [525, 617] width 105 height 24
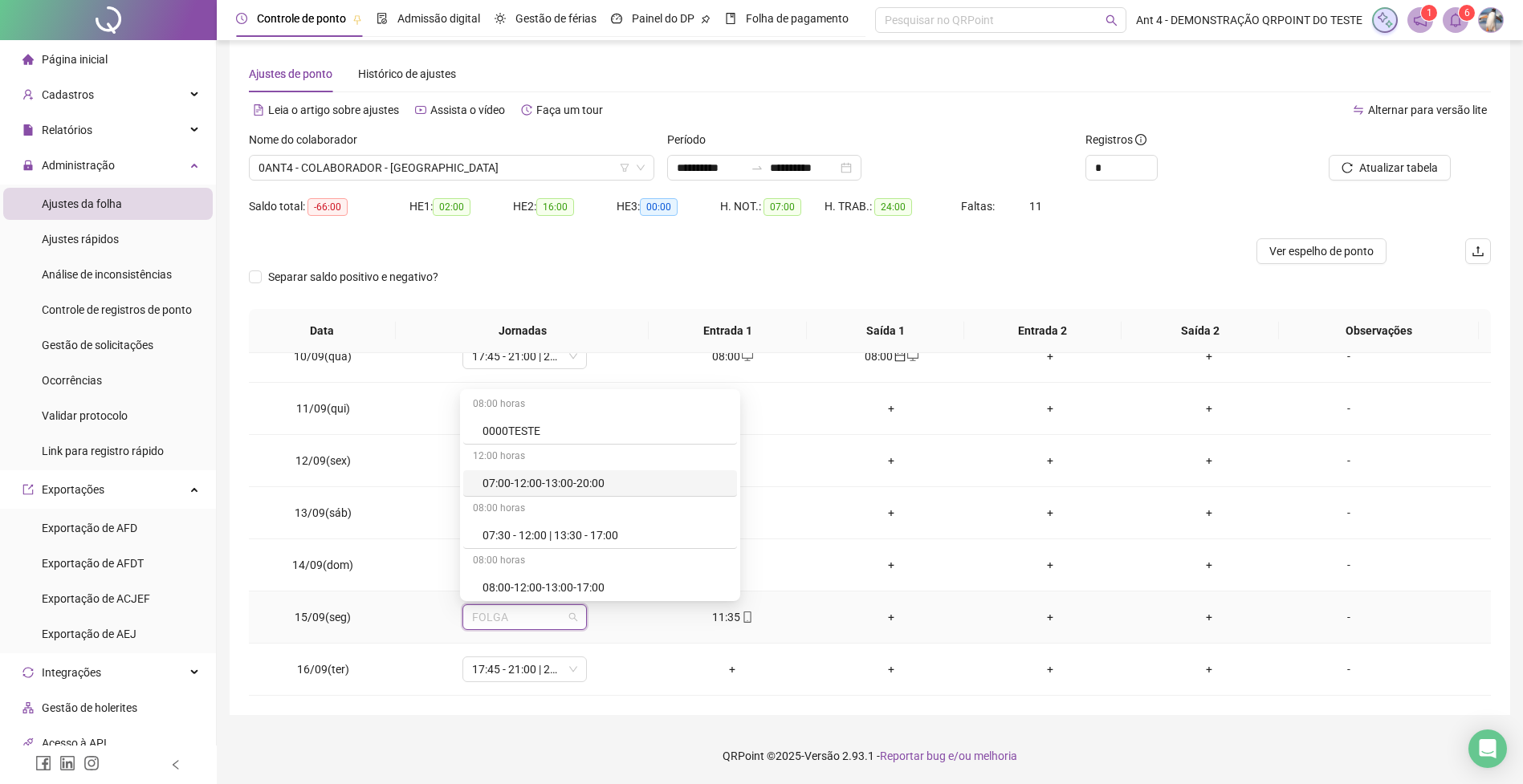
click at [539, 481] on div "07:00-12:00-13:00-20:00" at bounding box center [604, 483] width 245 height 18
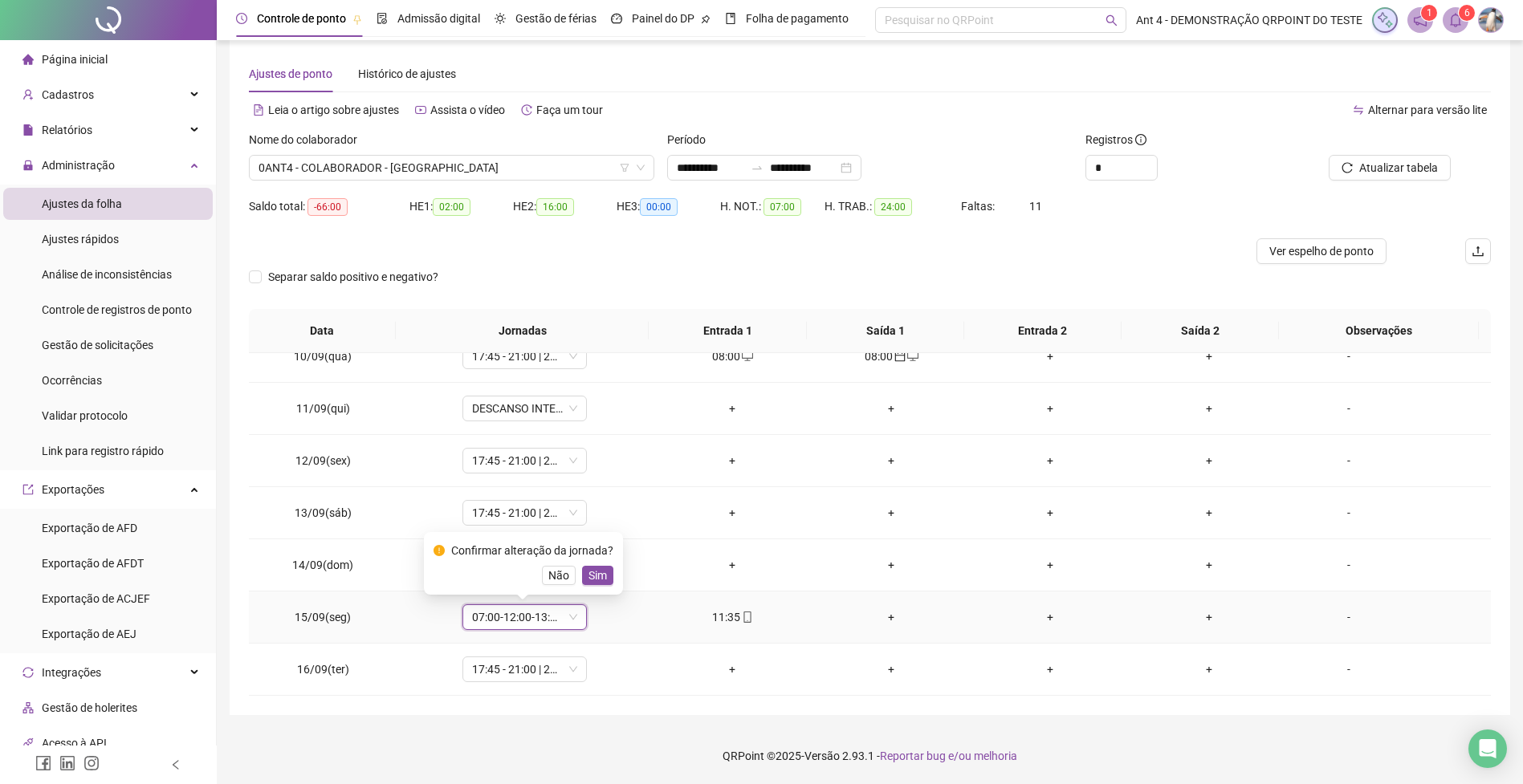
click at [600, 579] on span "Sim" at bounding box center [598, 575] width 19 height 18
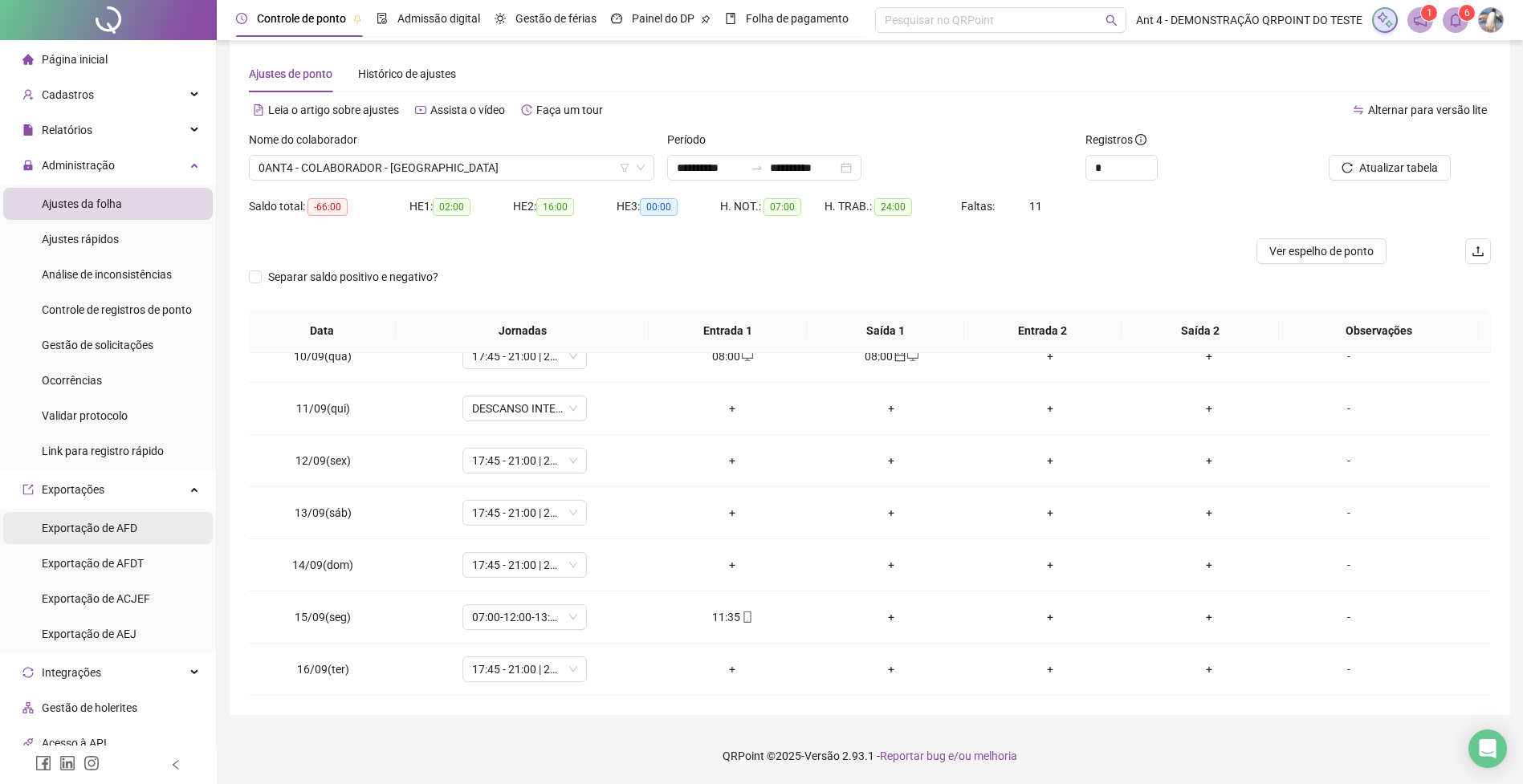
click at [122, 526] on span "Exportação de AFD" at bounding box center [89, 528] width 96 height 13
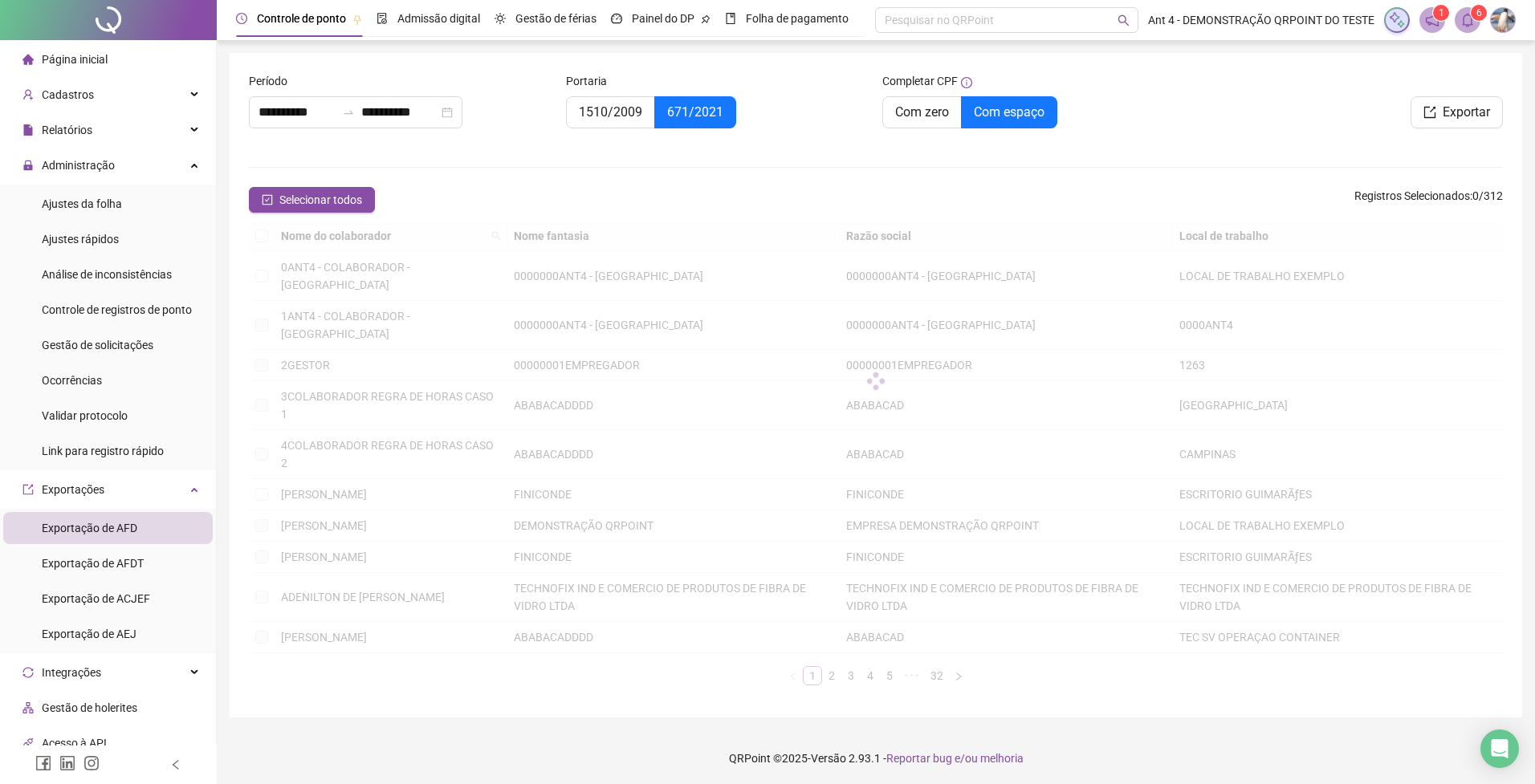
type input "**********"
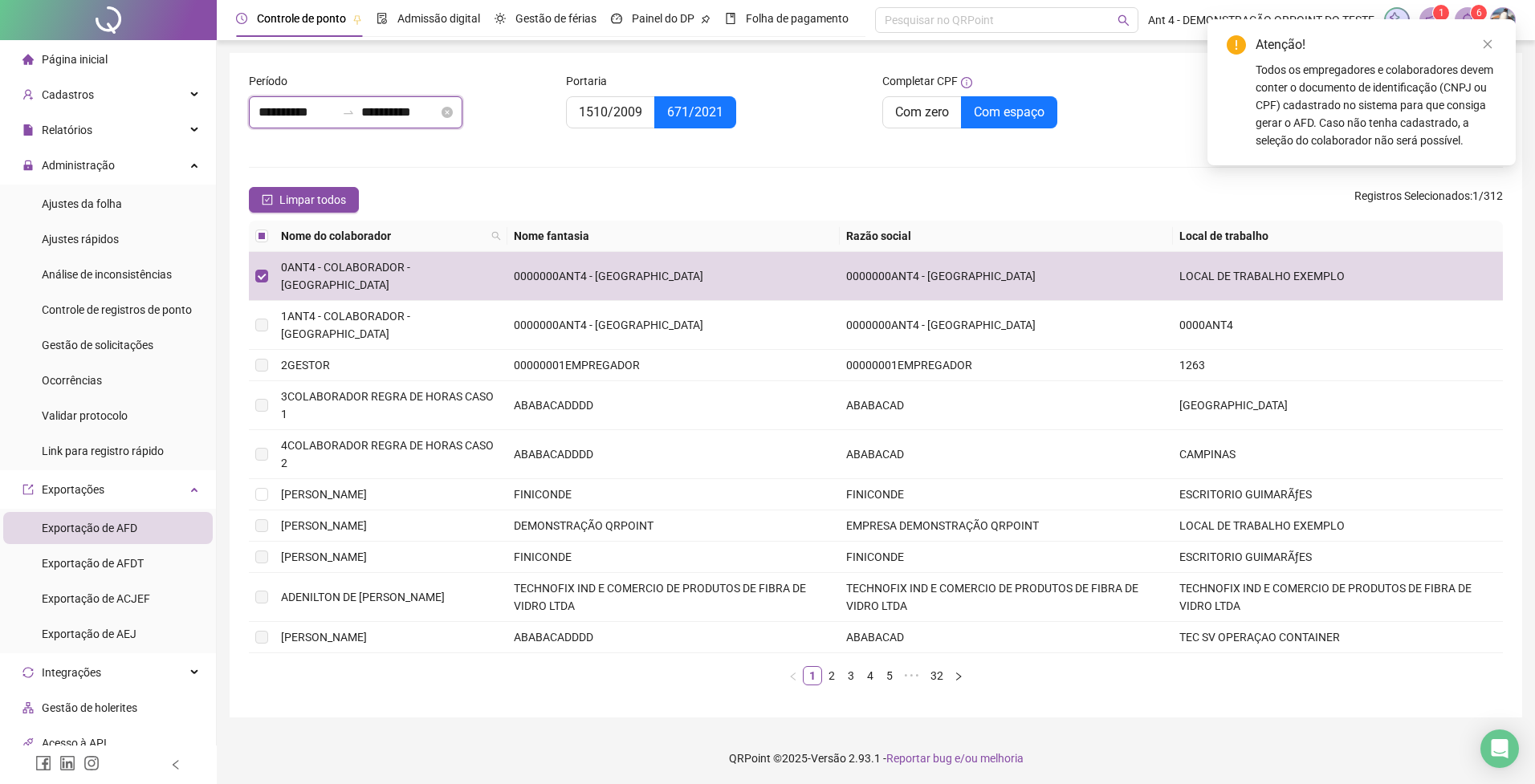
click at [304, 112] on input "**********" at bounding box center [297, 113] width 77 height 20
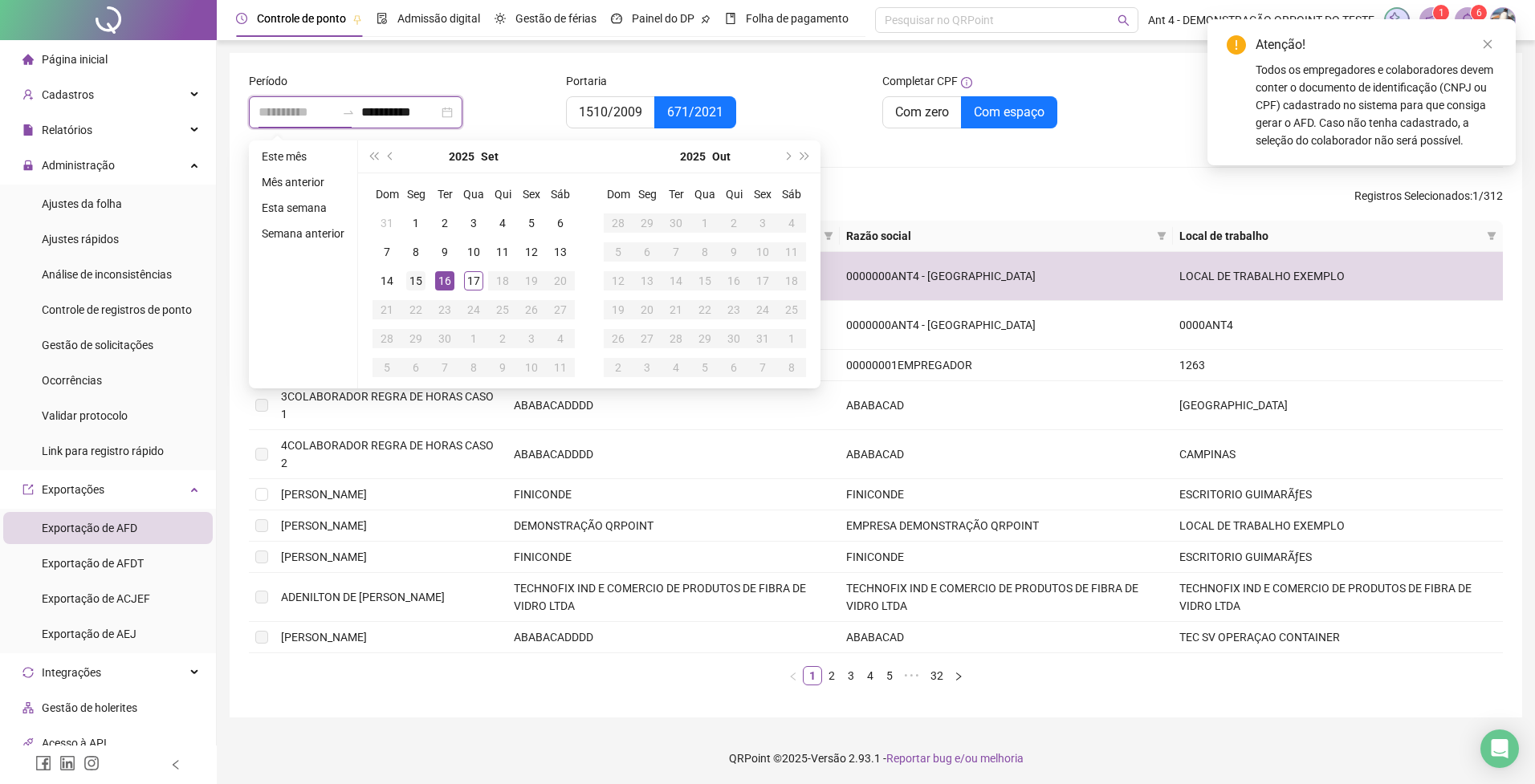
type input "**********"
click at [421, 279] on div "15" at bounding box center [416, 280] width 20 height 20
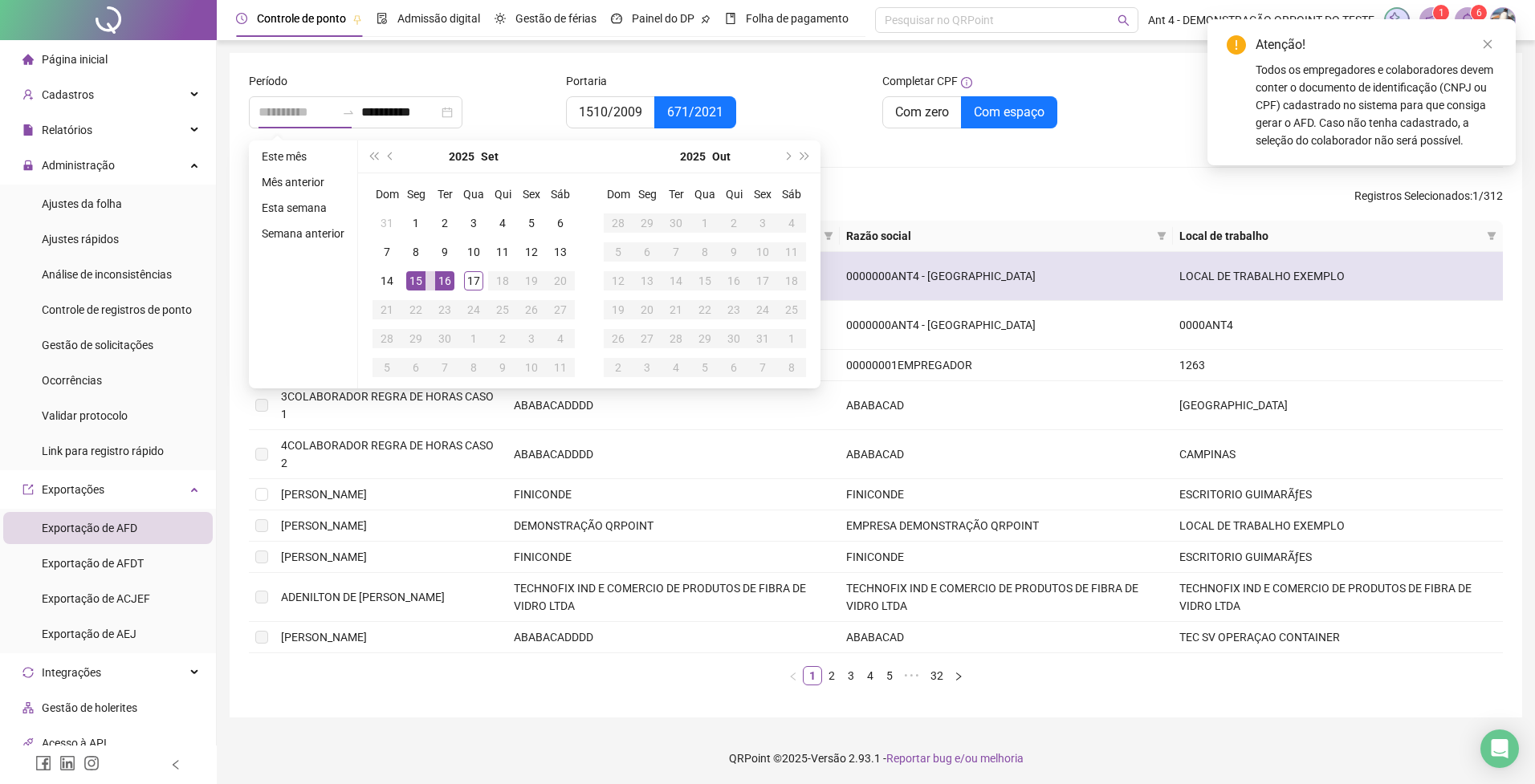
click at [421, 279] on div "15" at bounding box center [416, 280] width 20 height 20
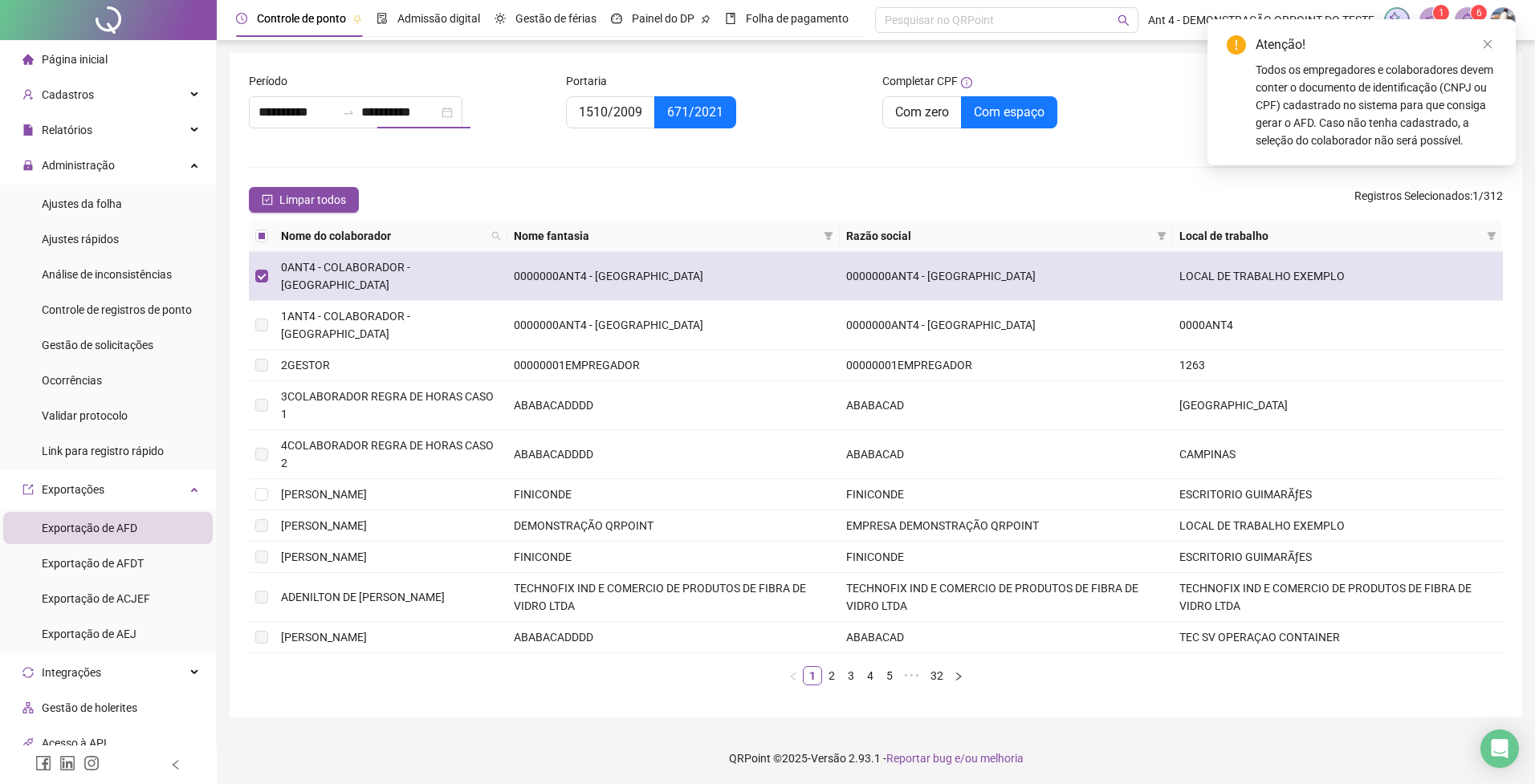
type input "**********"
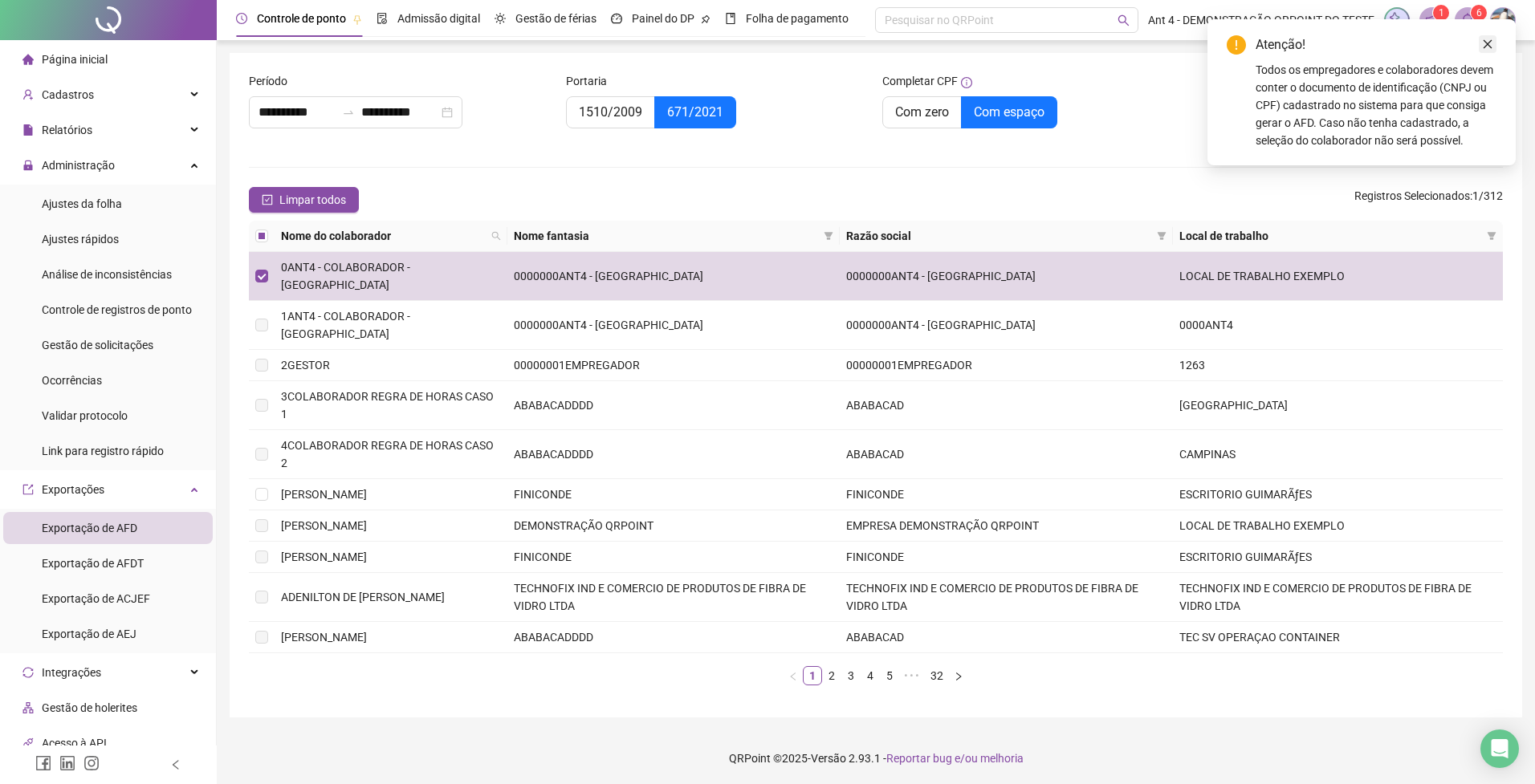
click at [1487, 44] on icon "close" at bounding box center [1487, 44] width 8 height 8
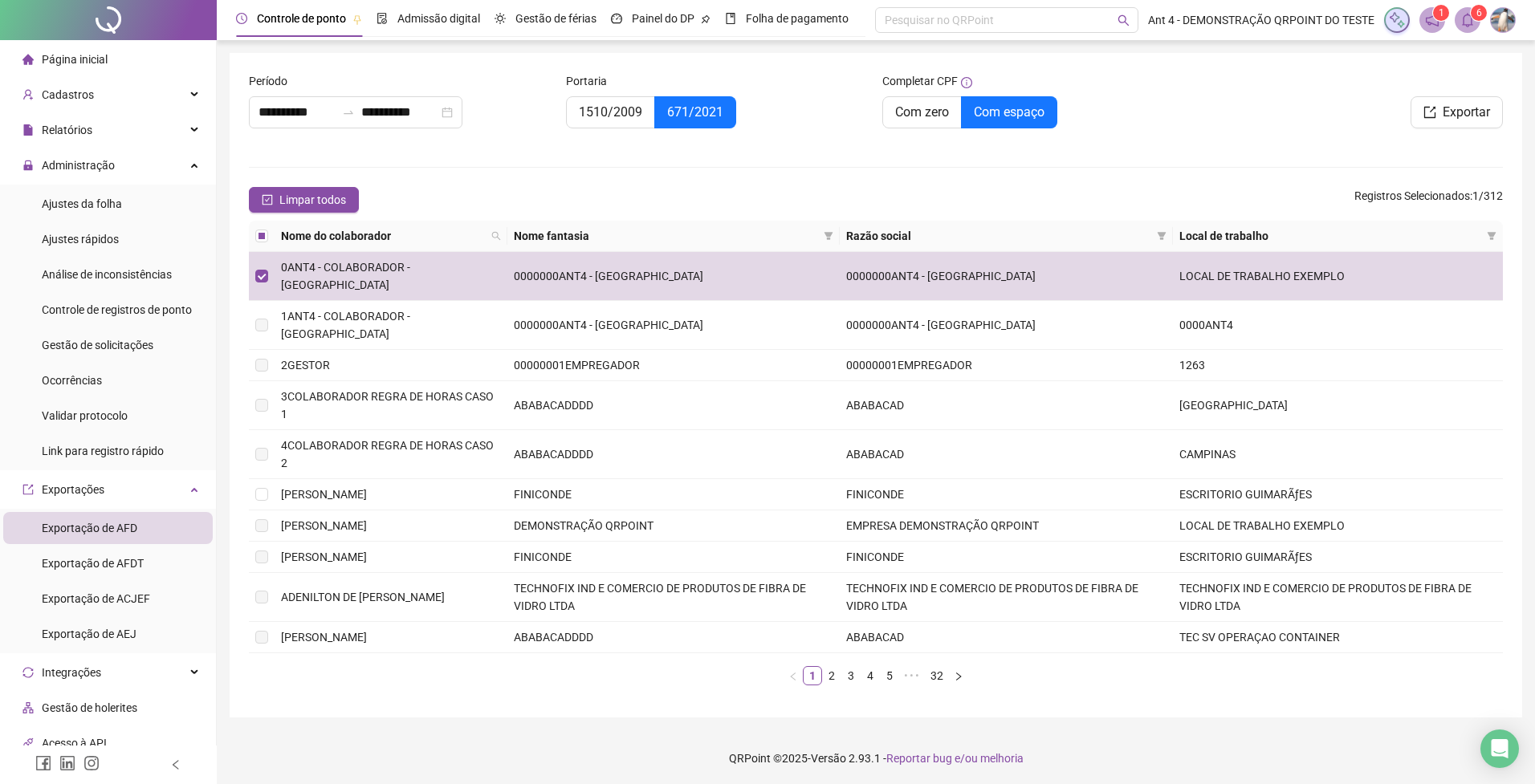
click at [1155, 147] on div "Completar CPF Com zero Com espaço" at bounding box center [1035, 110] width 317 height 75
click at [1448, 114] on span "Exportar" at bounding box center [1467, 113] width 47 height 20
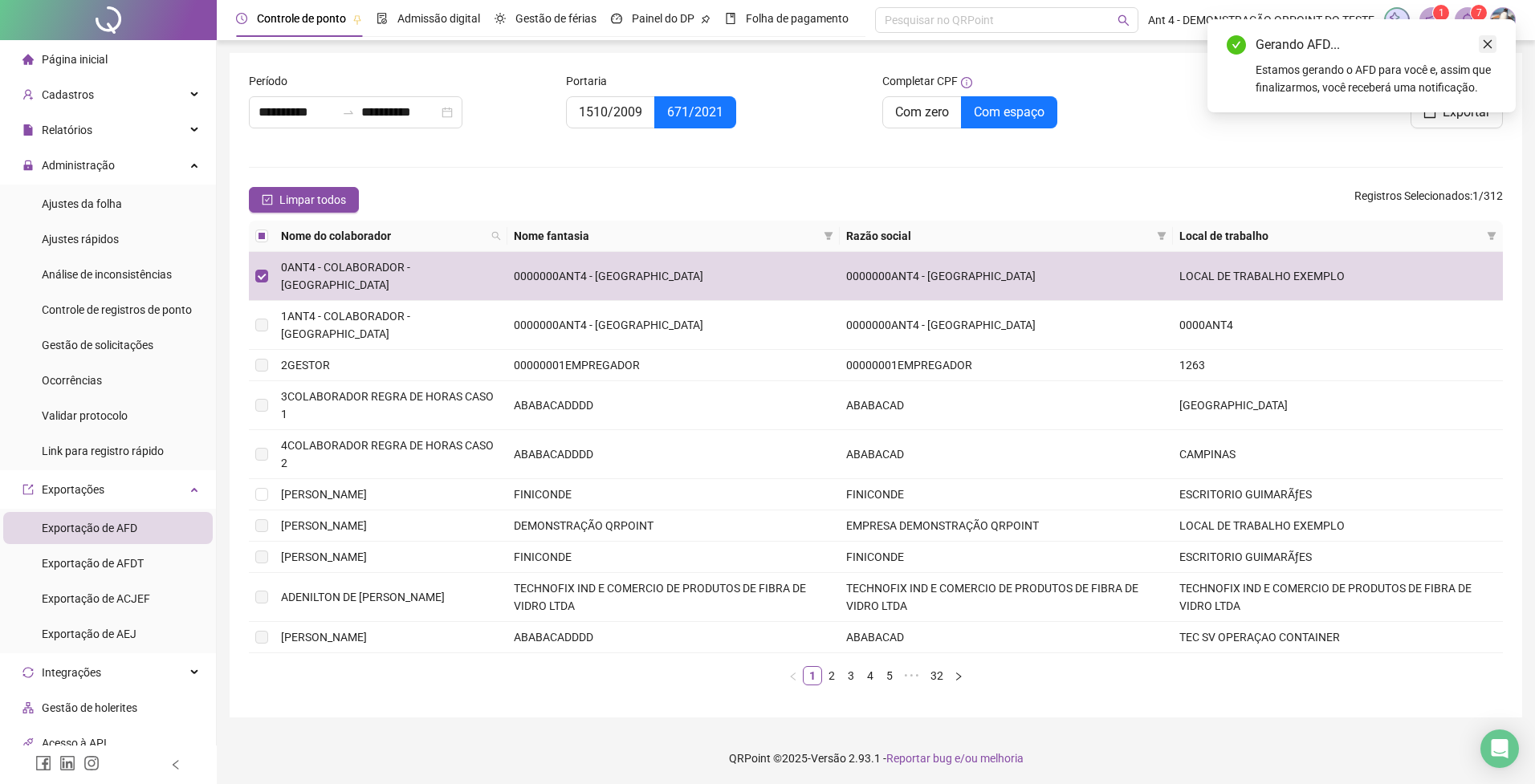
click at [1483, 41] on icon "close" at bounding box center [1488, 44] width 11 height 11
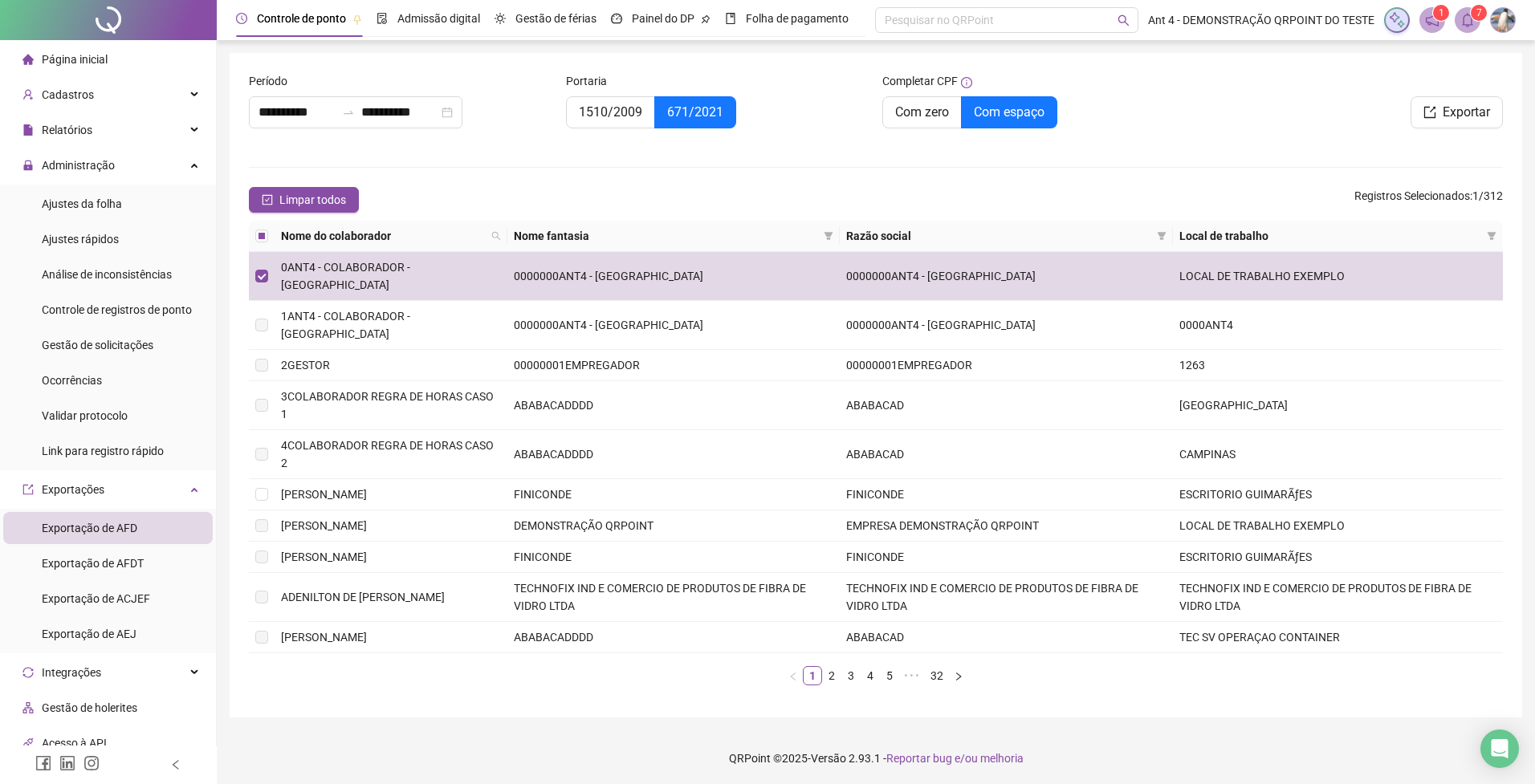
drag, startPoint x: 1467, startPoint y: 23, endPoint x: 1460, endPoint y: 37, distance: 15.7
click at [1466, 23] on icon "bell" at bounding box center [1467, 20] width 14 height 14
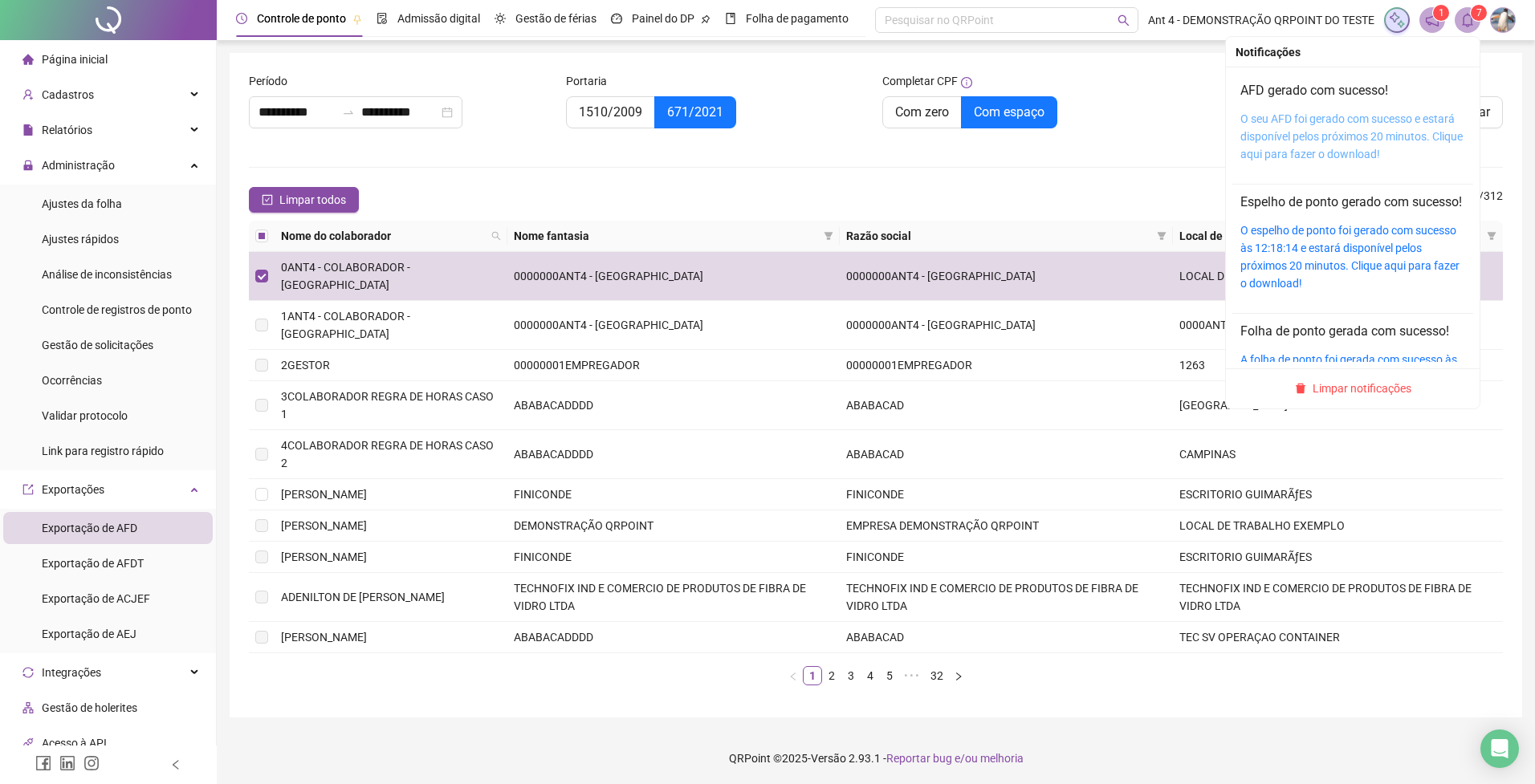
click at [1363, 114] on link "O seu AFD foi gerado com sucesso e estará disponível pelos próximos 20 minutos.…" at bounding box center [1351, 136] width 222 height 48
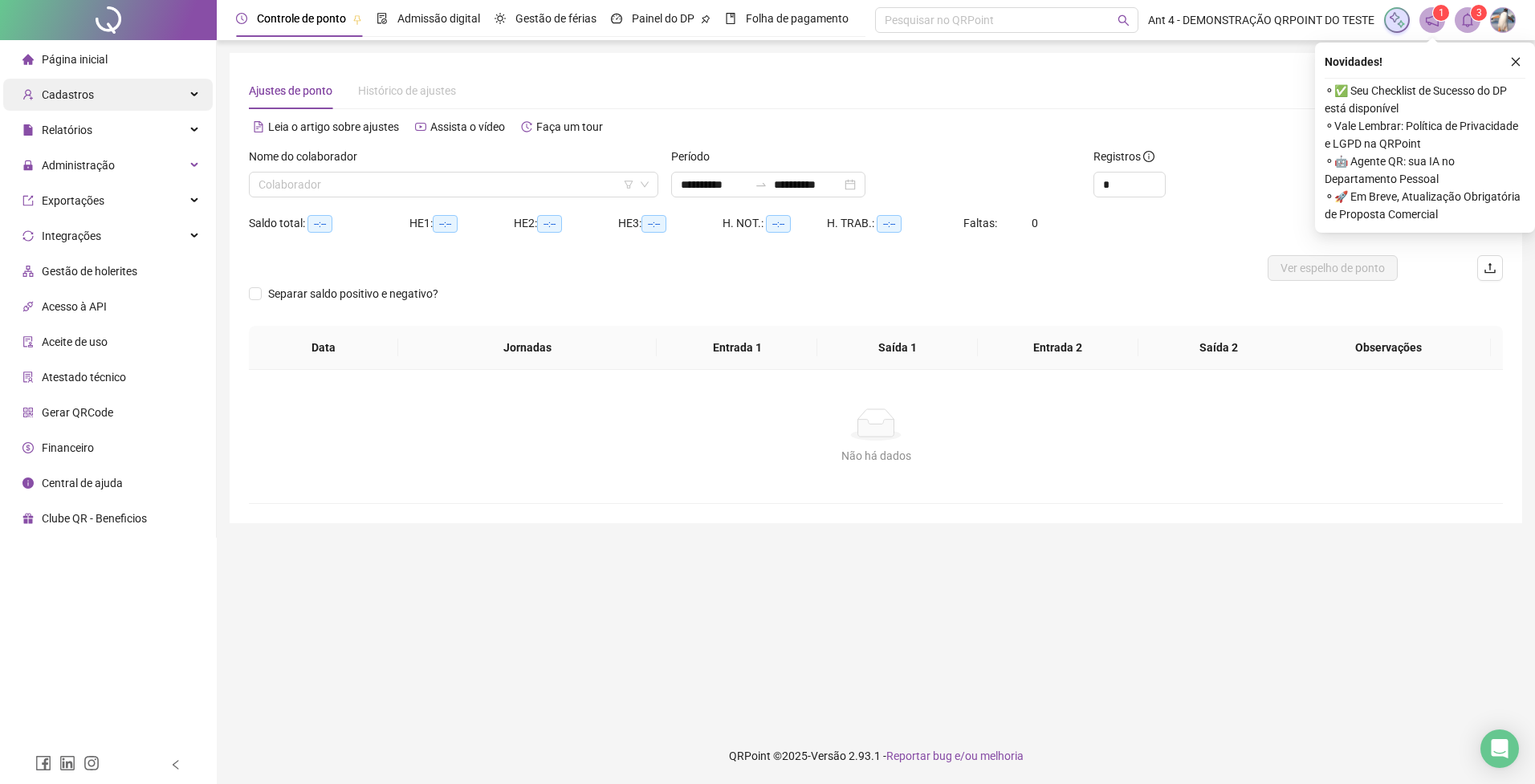
click at [82, 98] on span "Cadastros" at bounding box center [68, 95] width 53 height 13
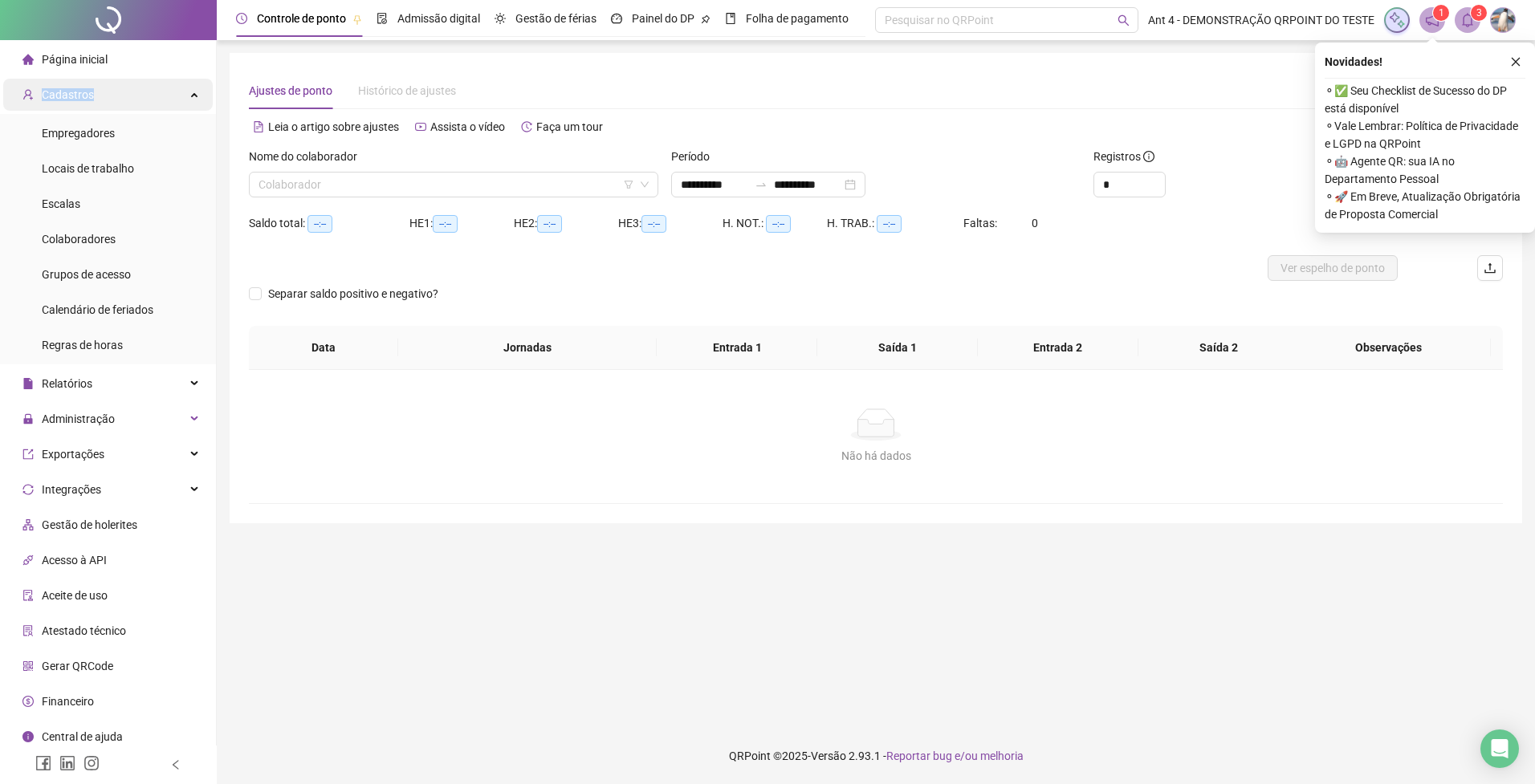
click at [83, 98] on span "Cadastros" at bounding box center [68, 95] width 53 height 13
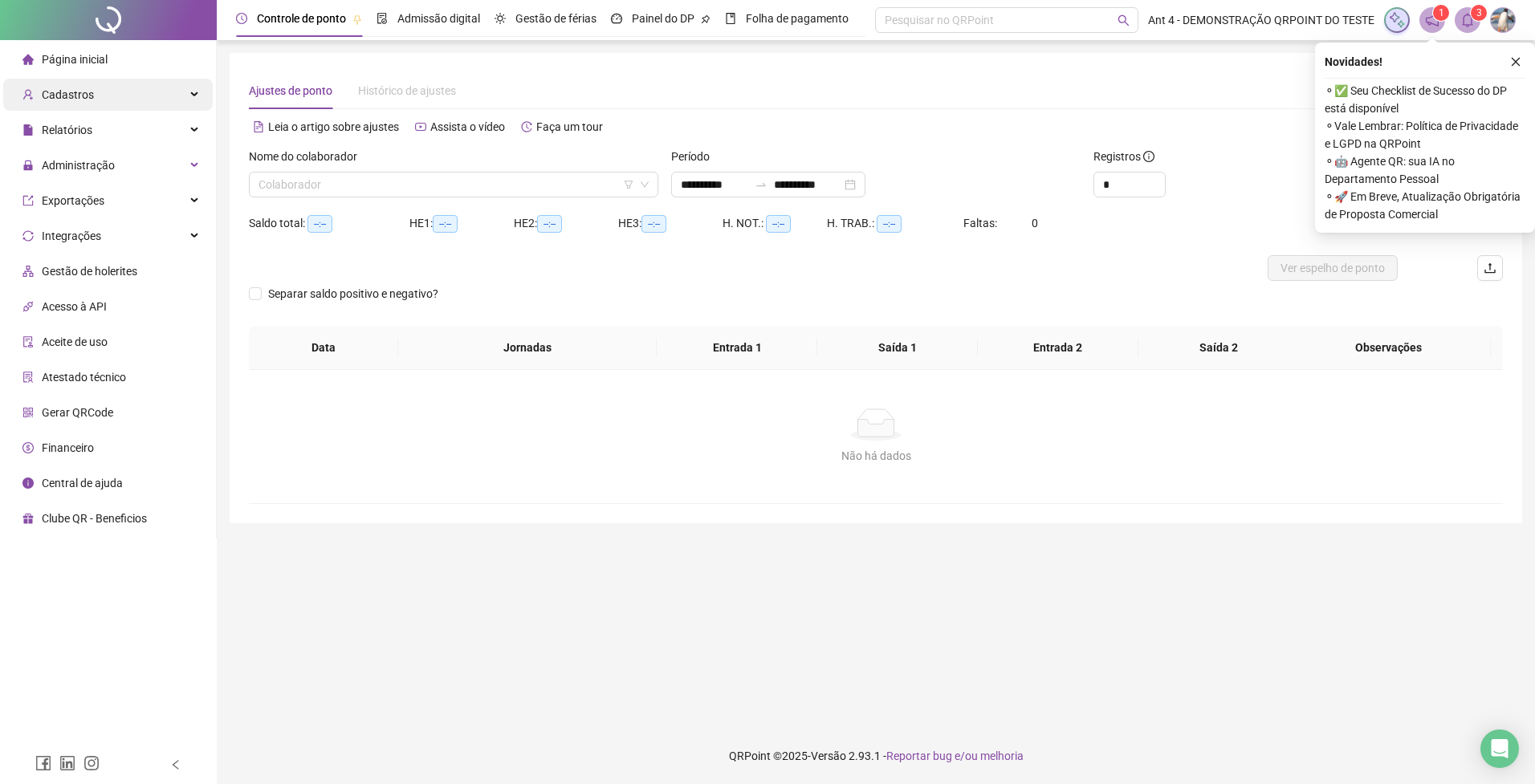
click at [192, 95] on icon at bounding box center [195, 95] width 8 height 0
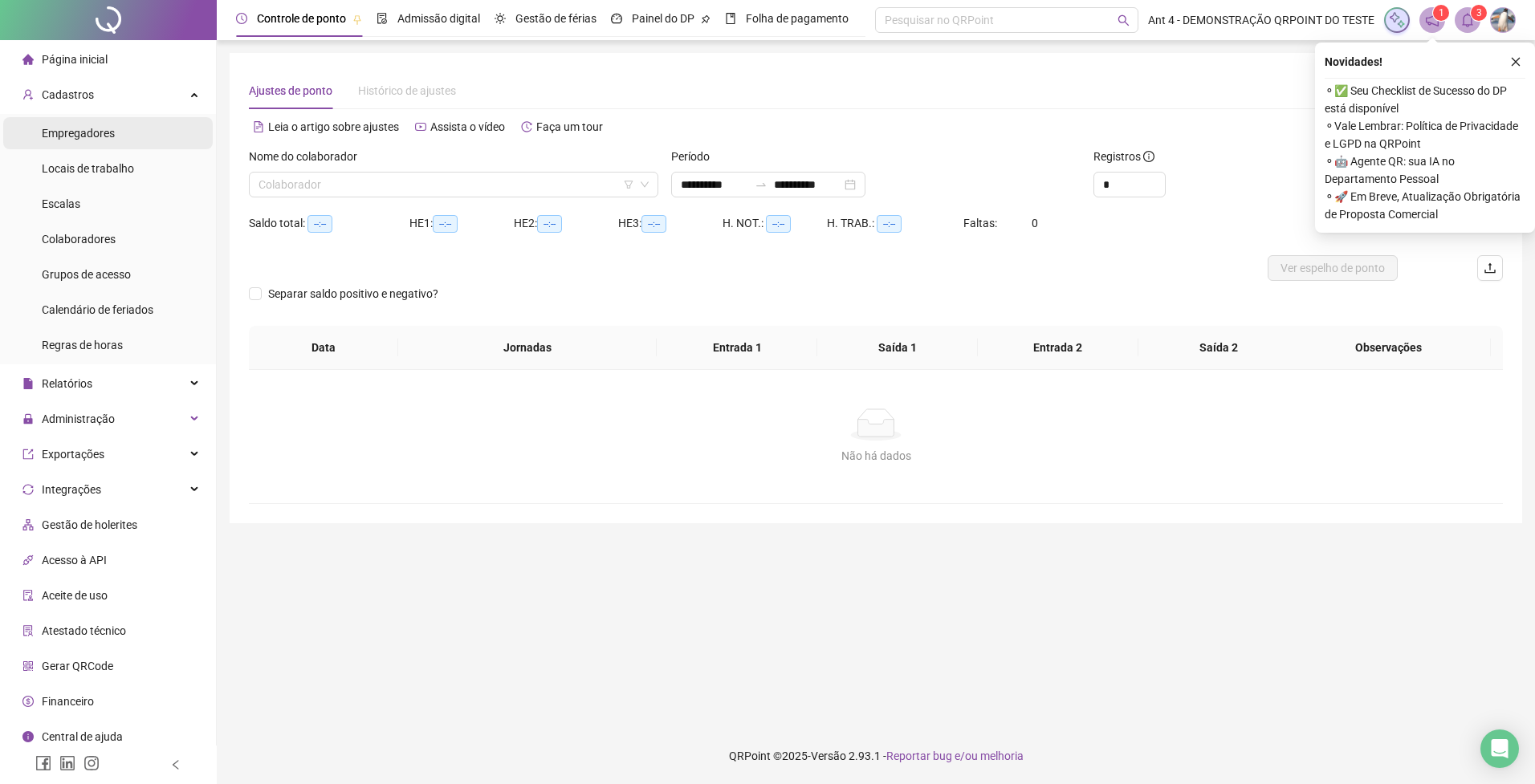
drag, startPoint x: 85, startPoint y: 139, endPoint x: 126, endPoint y: 141, distance: 41.0
click at [86, 139] on span "Empregadores" at bounding box center [78, 133] width 73 height 13
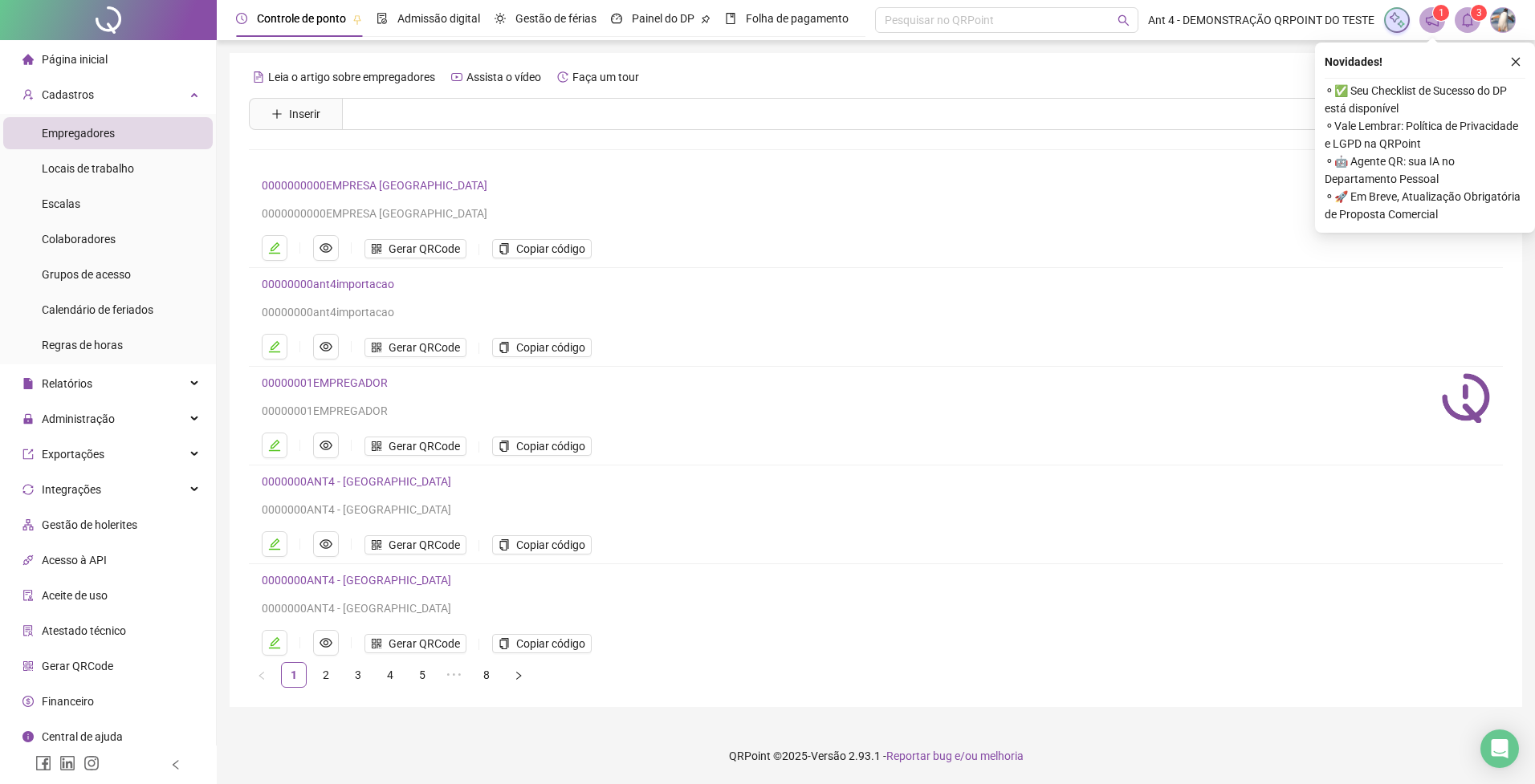
click at [333, 483] on link "0000000ANT4 - BRASIL" at bounding box center [357, 482] width 190 height 13
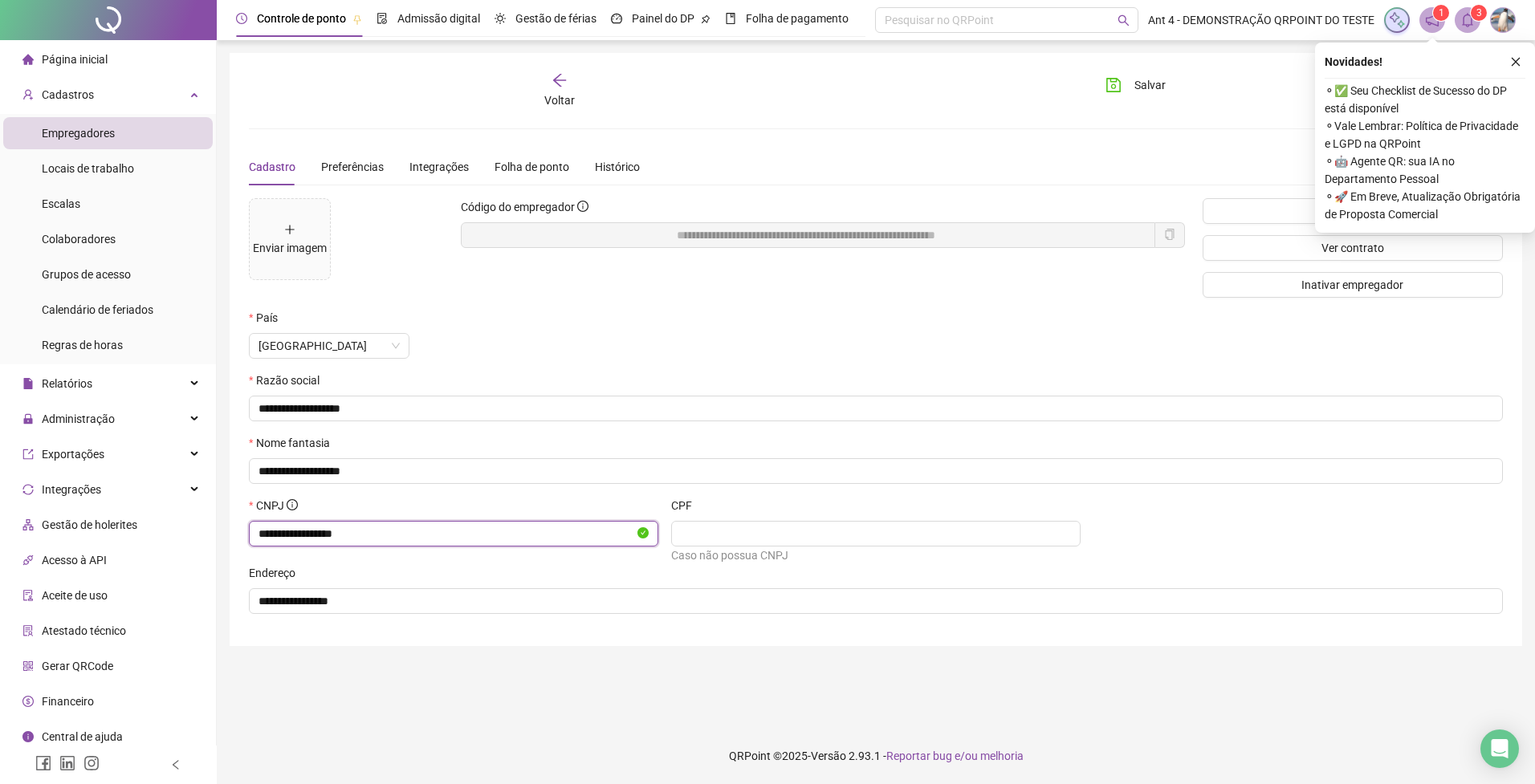
drag, startPoint x: 425, startPoint y: 544, endPoint x: 181, endPoint y: 523, distance: 244.9
click at [180, 523] on div "**********" at bounding box center [768, 392] width 1535 height 784
click at [1515, 67] on icon "close" at bounding box center [1515, 62] width 11 height 11
